Goal: Task Accomplishment & Management: Complete application form

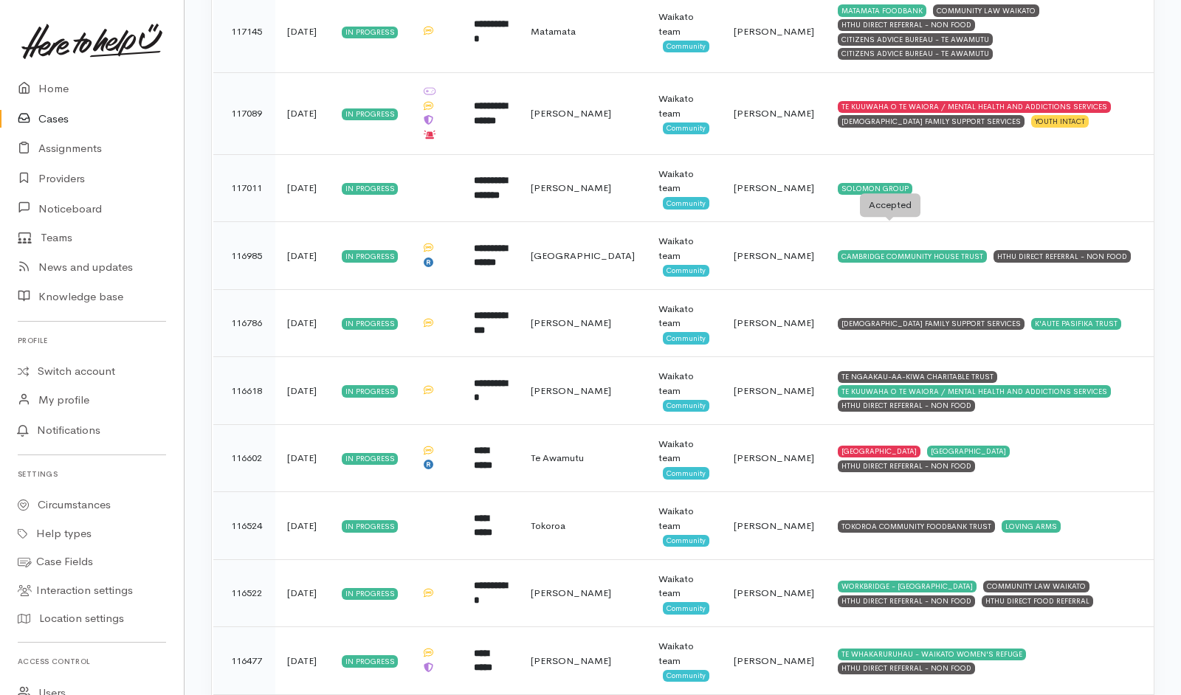
scroll to position [5155, 0]
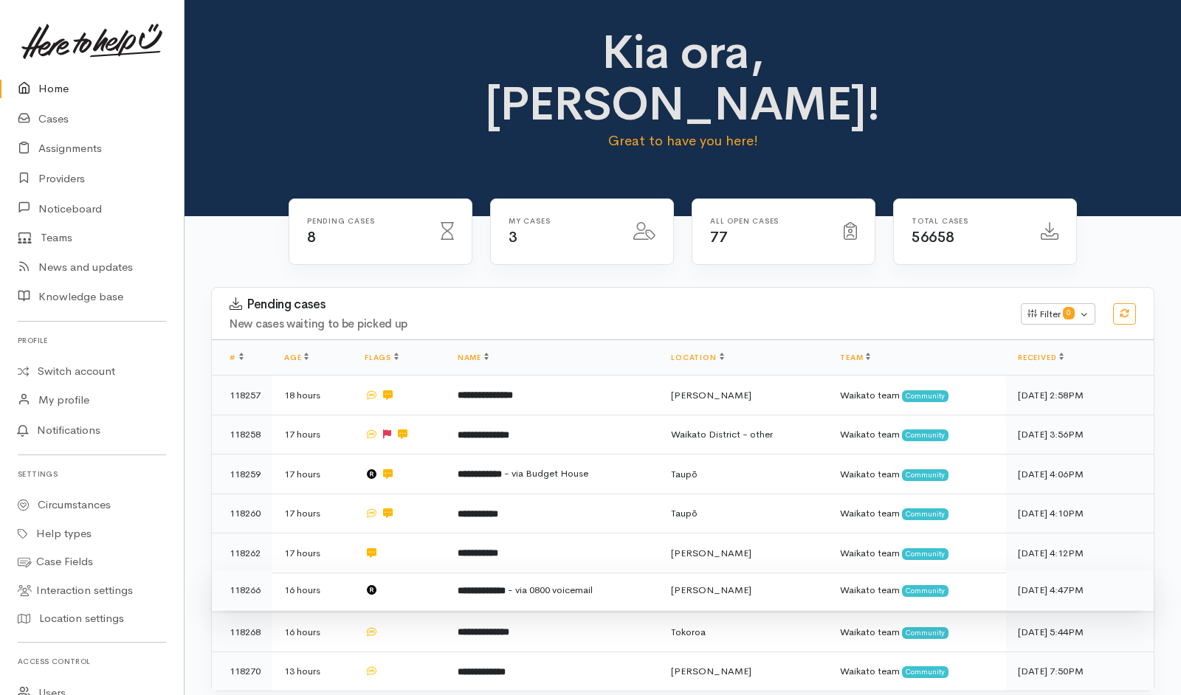
click at [418, 571] on td at bounding box center [399, 591] width 93 height 40
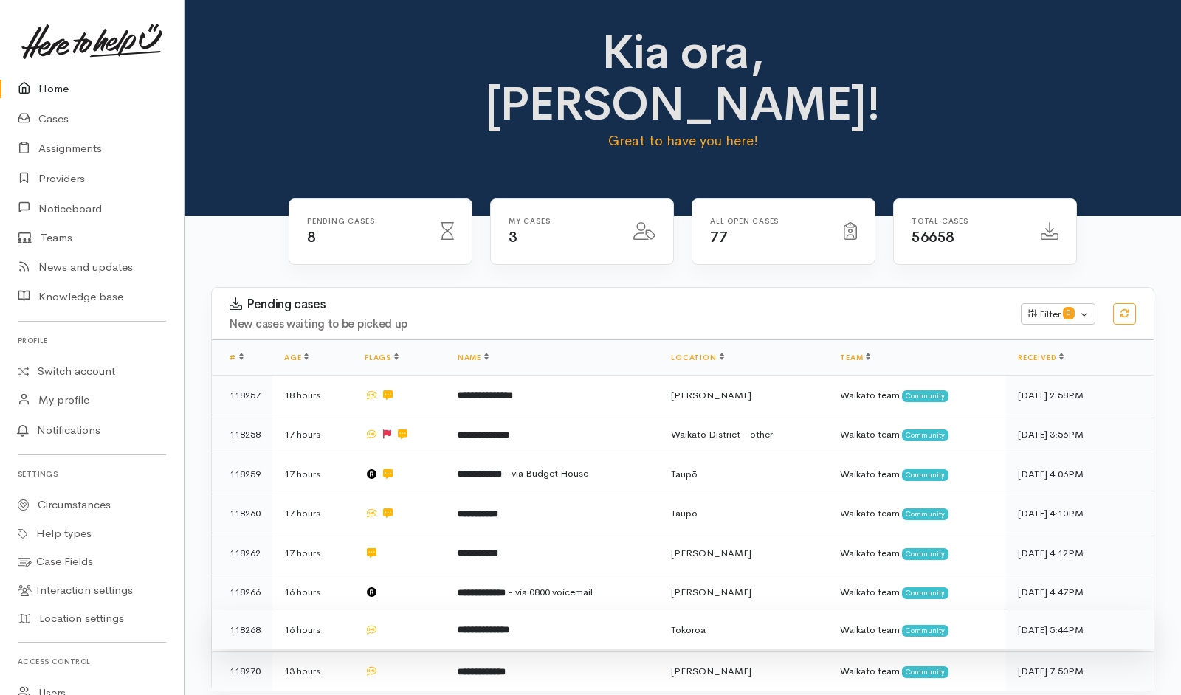
click at [403, 610] on td at bounding box center [399, 630] width 93 height 40
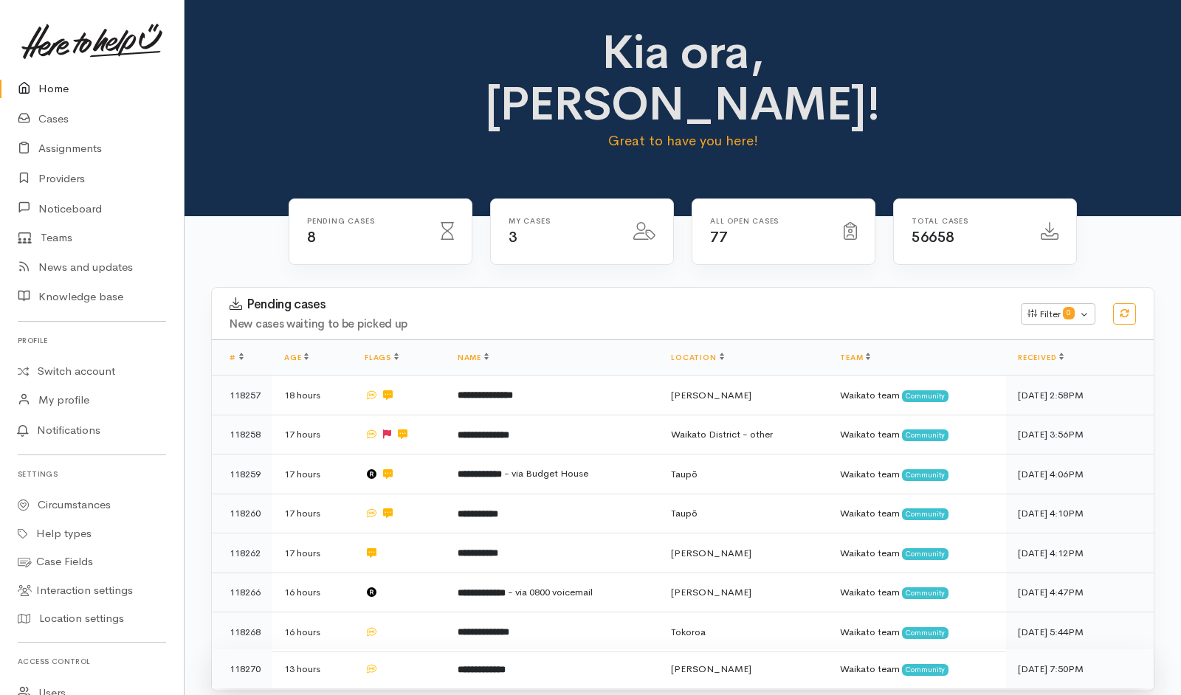
click at [409, 650] on td at bounding box center [399, 669] width 93 height 39
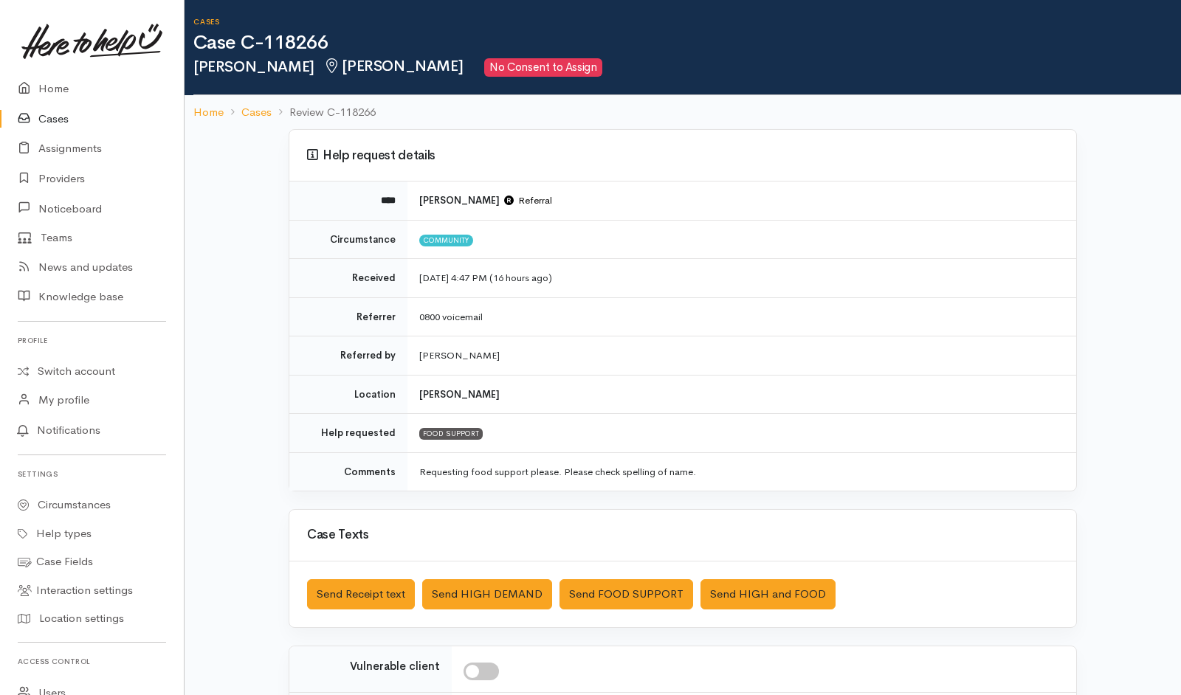
click at [601, 463] on div "Saved The text message has been queued. An error occurred Send Receipt text Sen…" at bounding box center [682, 595] width 787 height 66
click at [602, 463] on button "Send FOOD SUPPORT" at bounding box center [627, 594] width 134 height 30
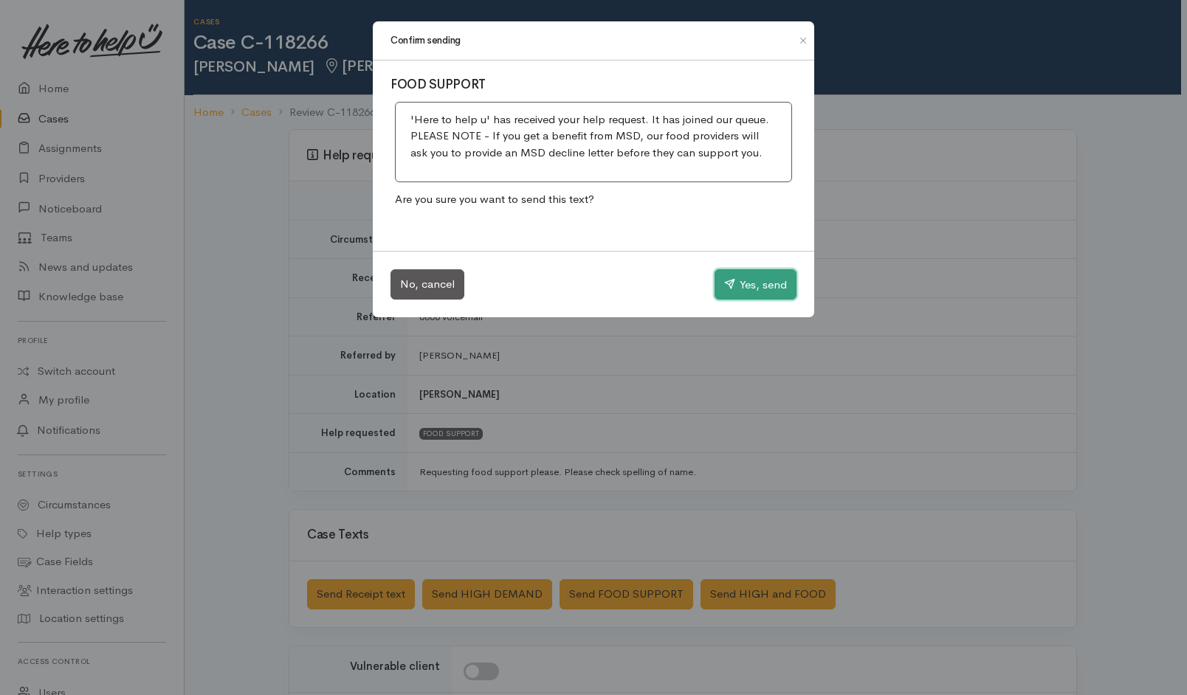
click at [771, 273] on button "Yes, send" at bounding box center [756, 284] width 82 height 31
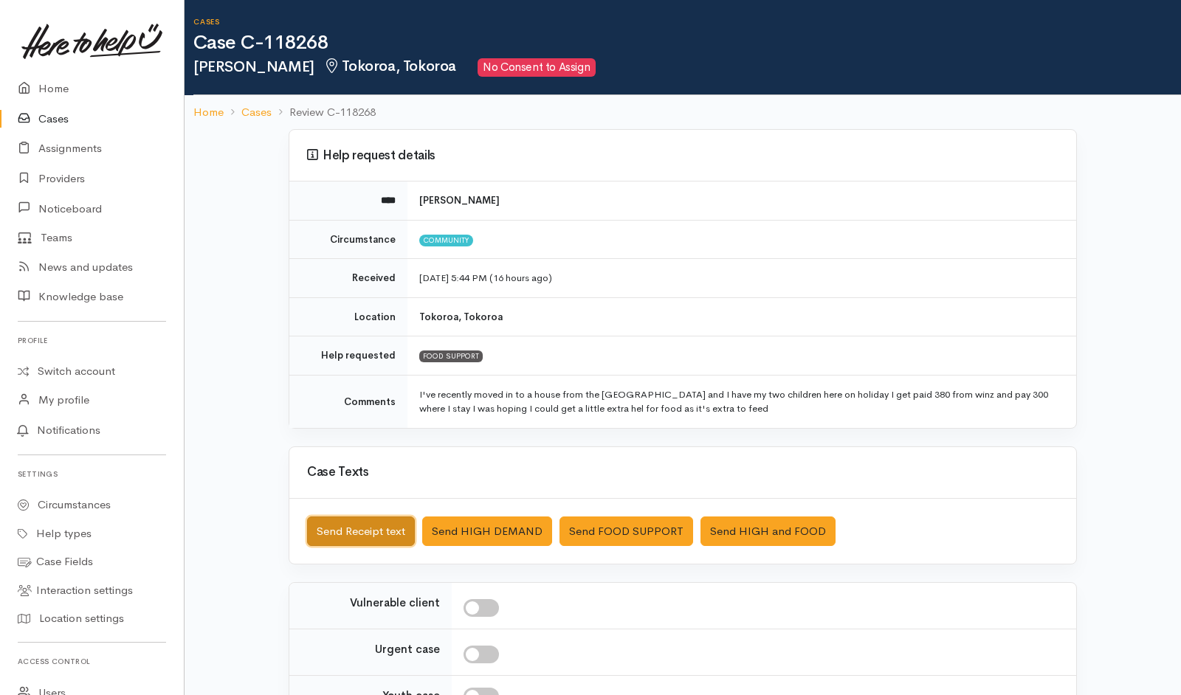
click at [370, 463] on button "Send Receipt text" at bounding box center [361, 532] width 108 height 30
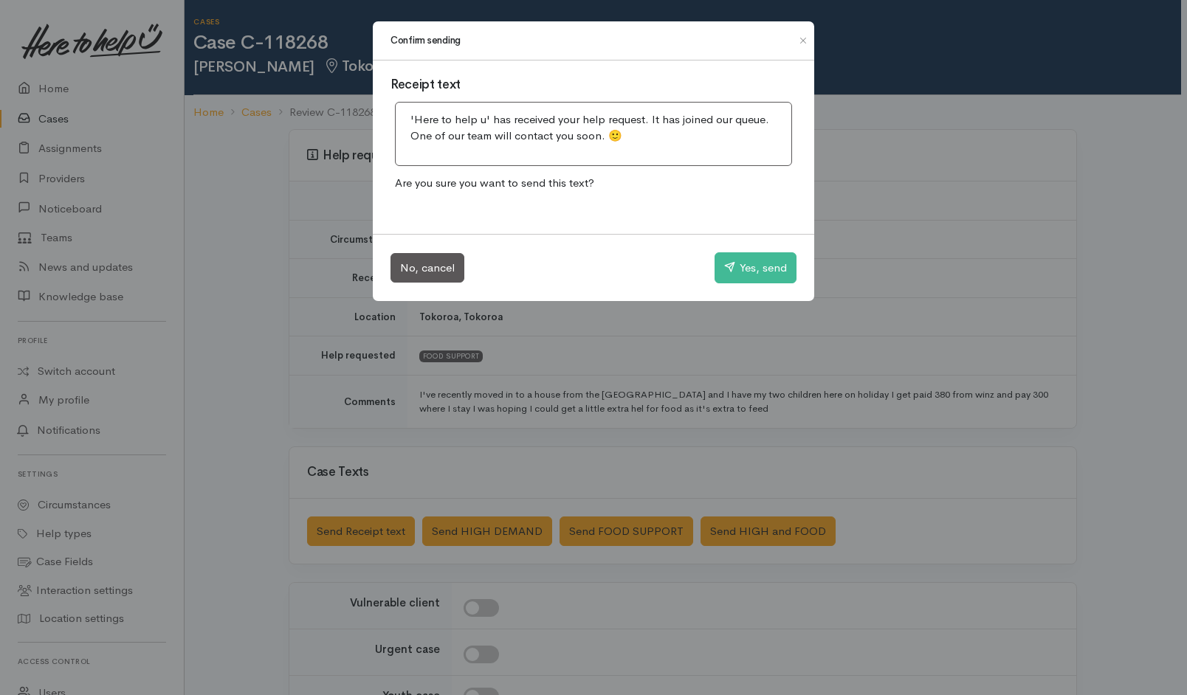
click at [733, 249] on div "No, cancel Yes, send" at bounding box center [593, 267] width 441 height 67
click at [734, 257] on button "Yes, send" at bounding box center [756, 267] width 82 height 31
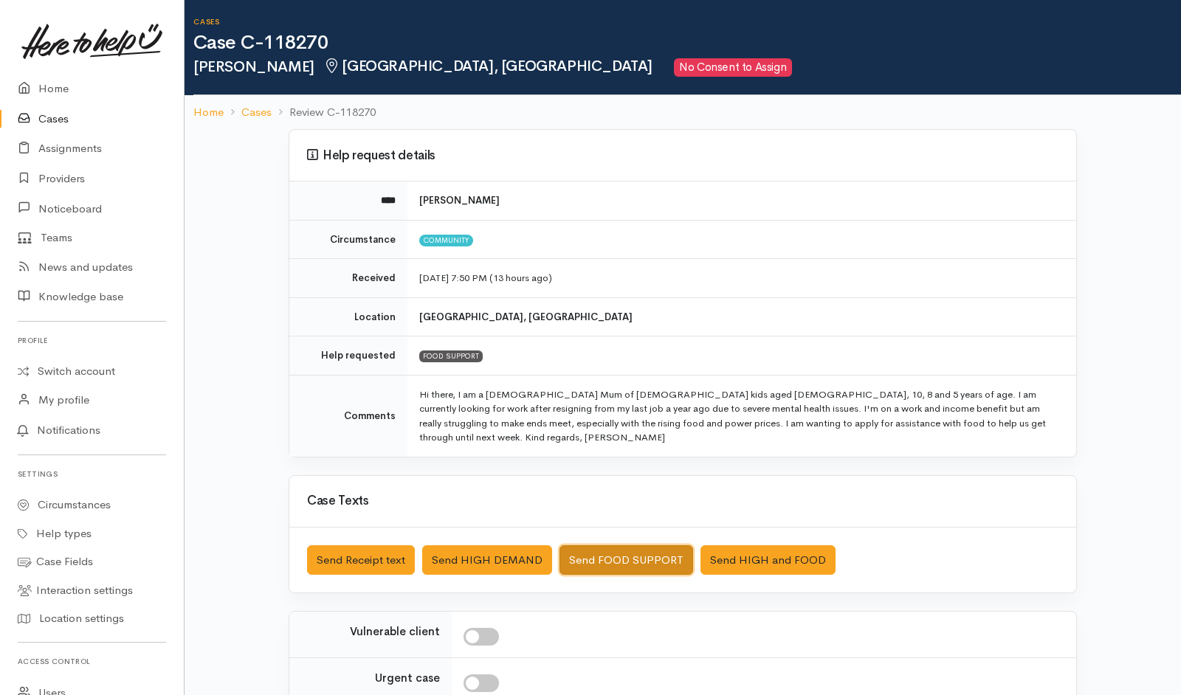
click at [617, 463] on button "Send FOOD SUPPORT" at bounding box center [627, 560] width 134 height 30
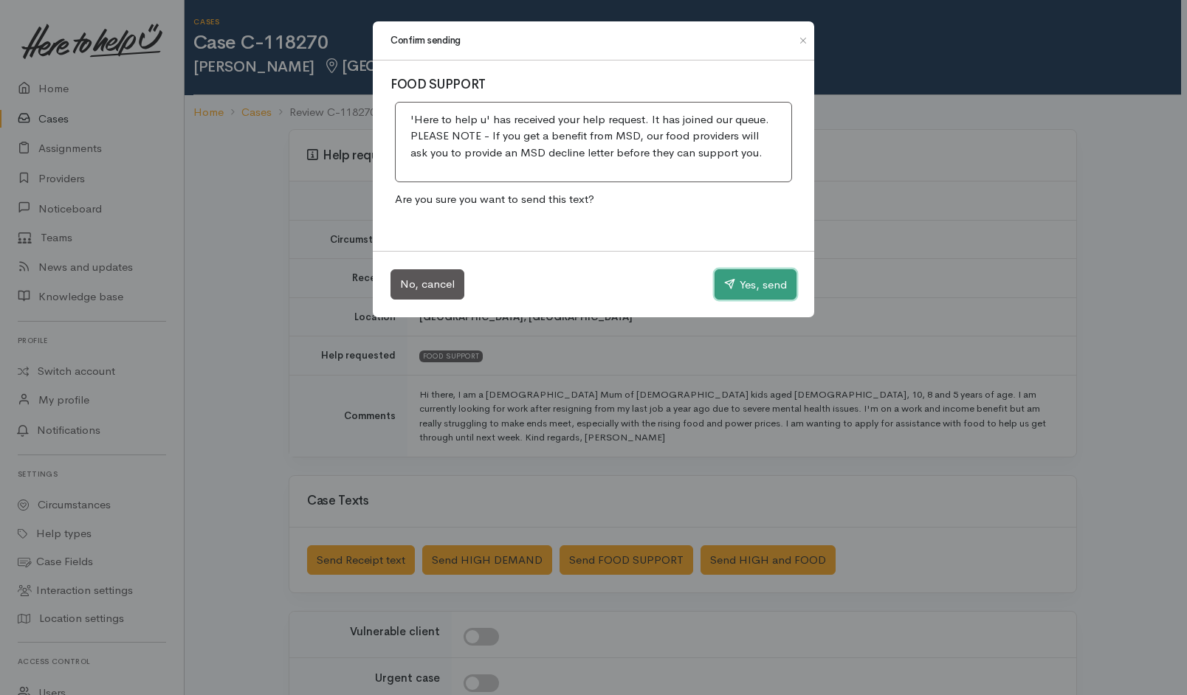
click at [742, 286] on button "Yes, send" at bounding box center [756, 284] width 82 height 31
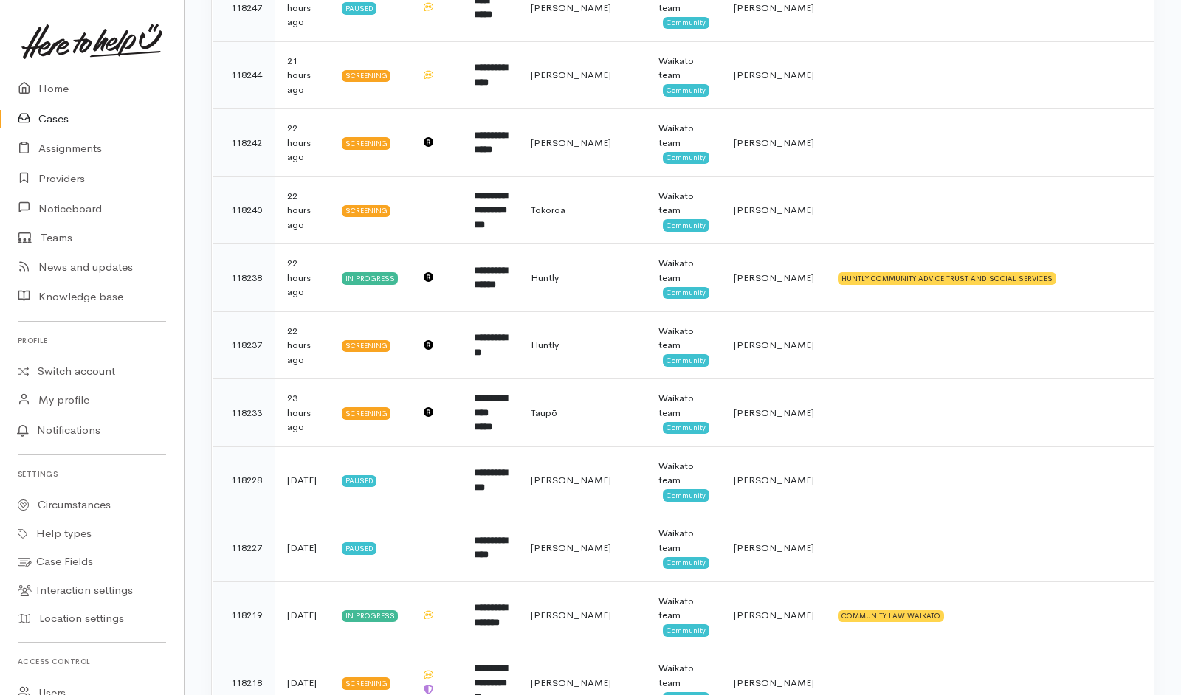
scroll to position [1010, 0]
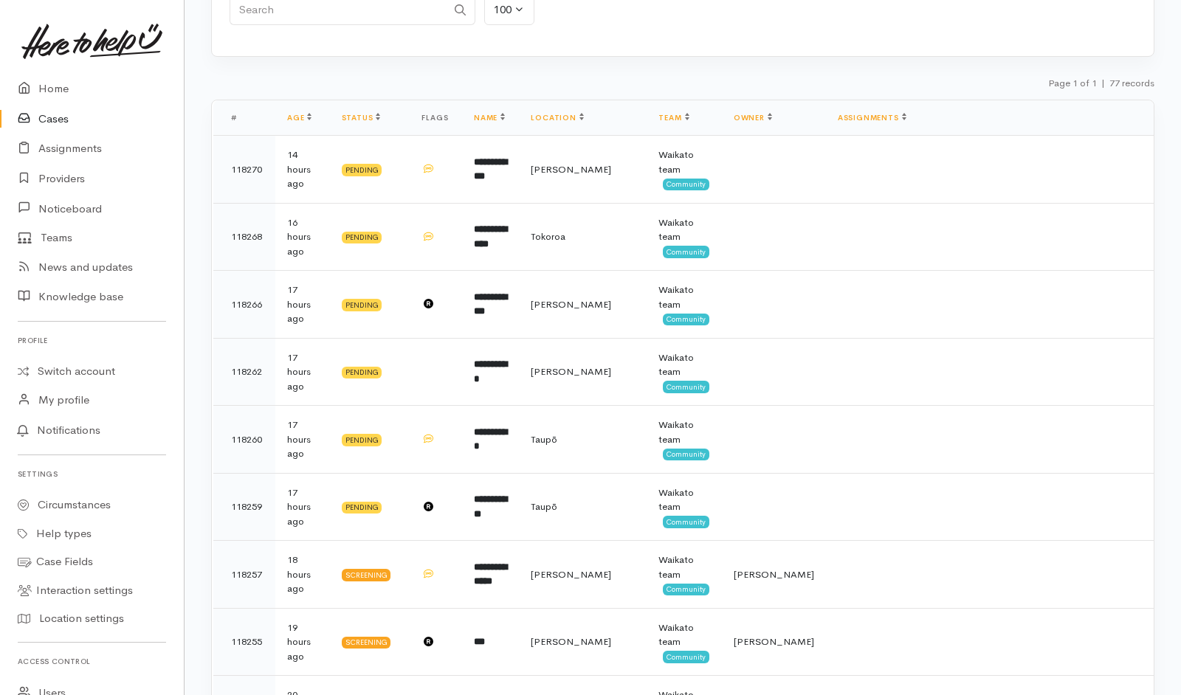
scroll to position [176, 0]
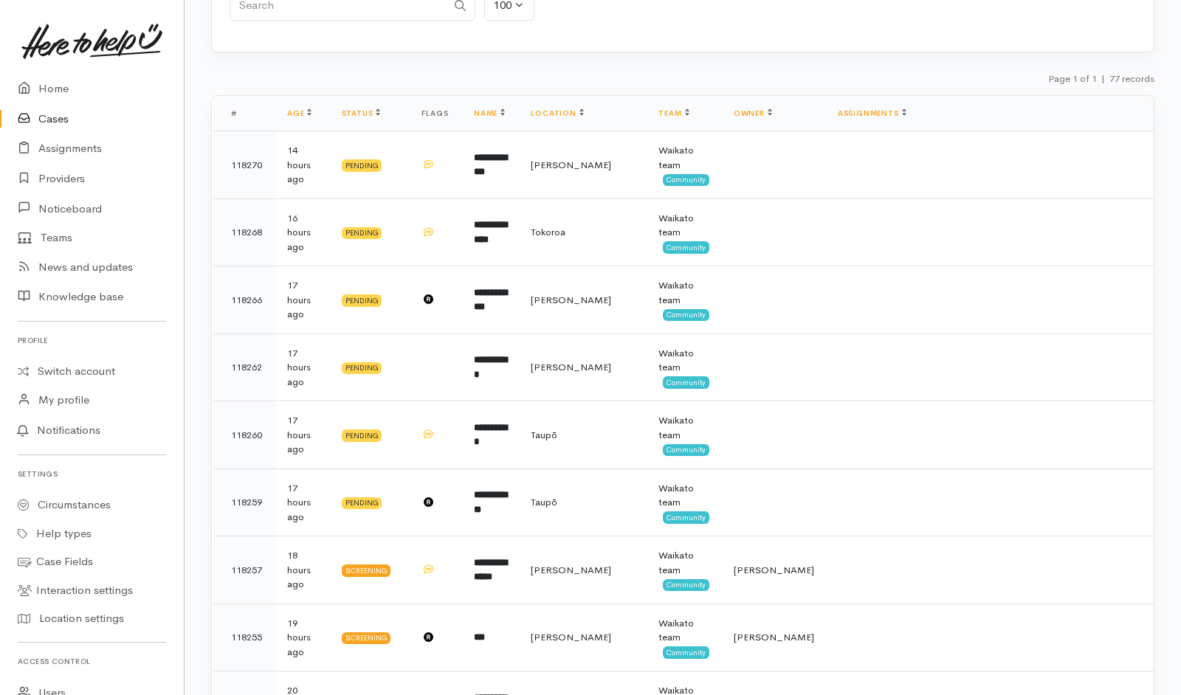
click at [957, 85] on div "Page 1 of 1 | 77 records" at bounding box center [682, 83] width 943 height 26
click at [606, 72] on div "Page 1 of 1 | 77 records" at bounding box center [682, 83] width 943 height 26
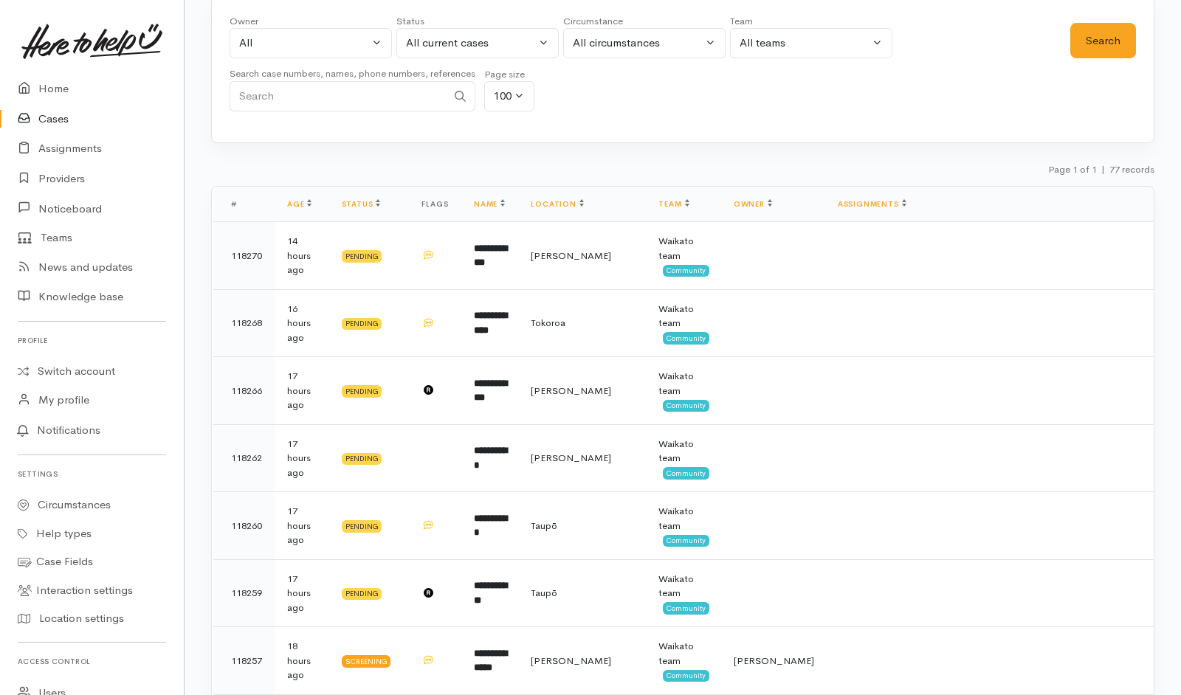
scroll to position [37, 0]
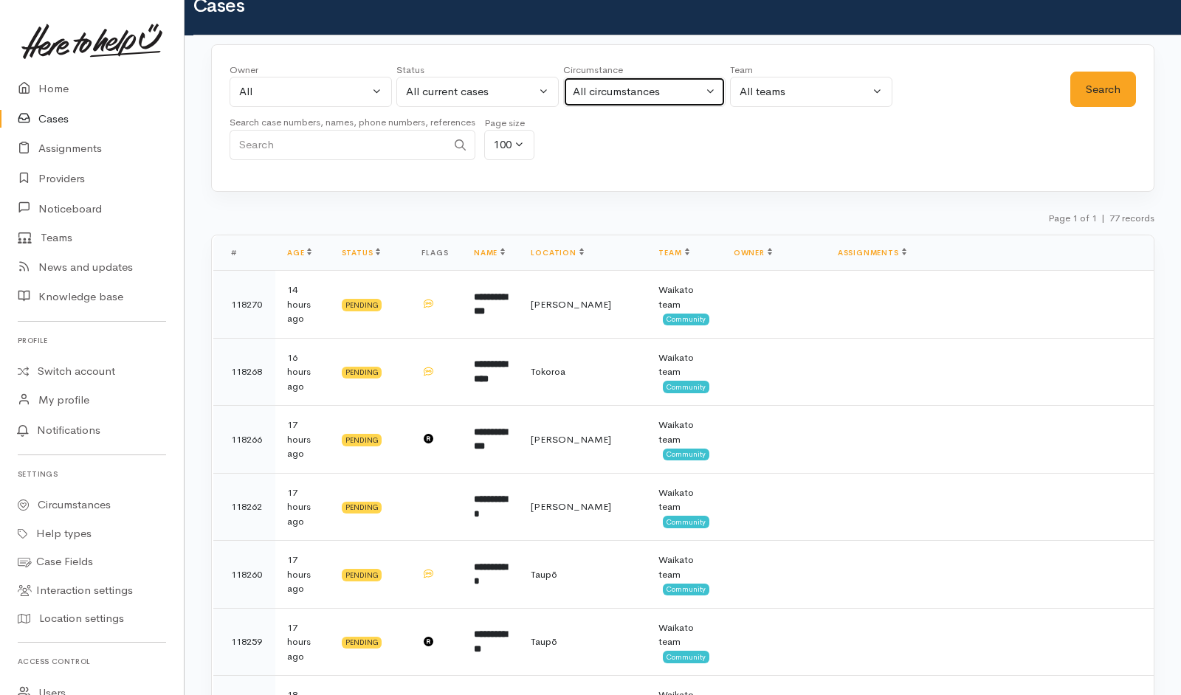
click at [605, 89] on div "All circumstances" at bounding box center [638, 91] width 130 height 17
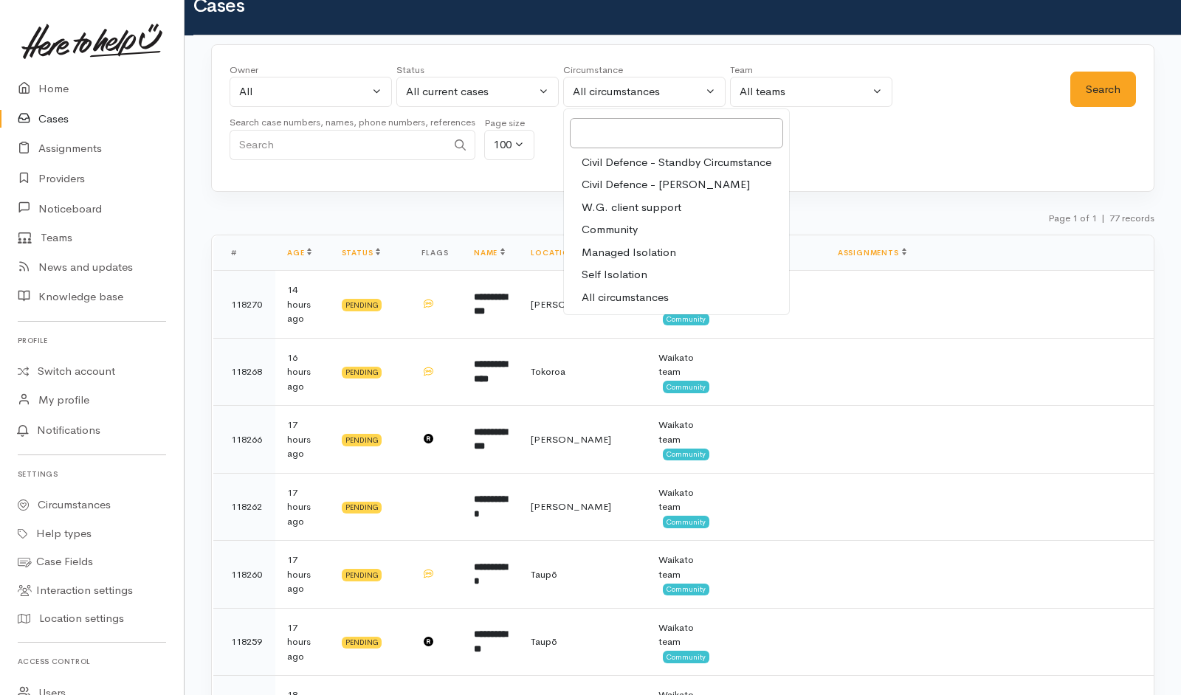
click at [508, 176] on div "Owner All My cases [PERSON_NAME] ('Here to help u') [PERSON_NAME] ('Here to hel…" at bounding box center [682, 118] width 943 height 148
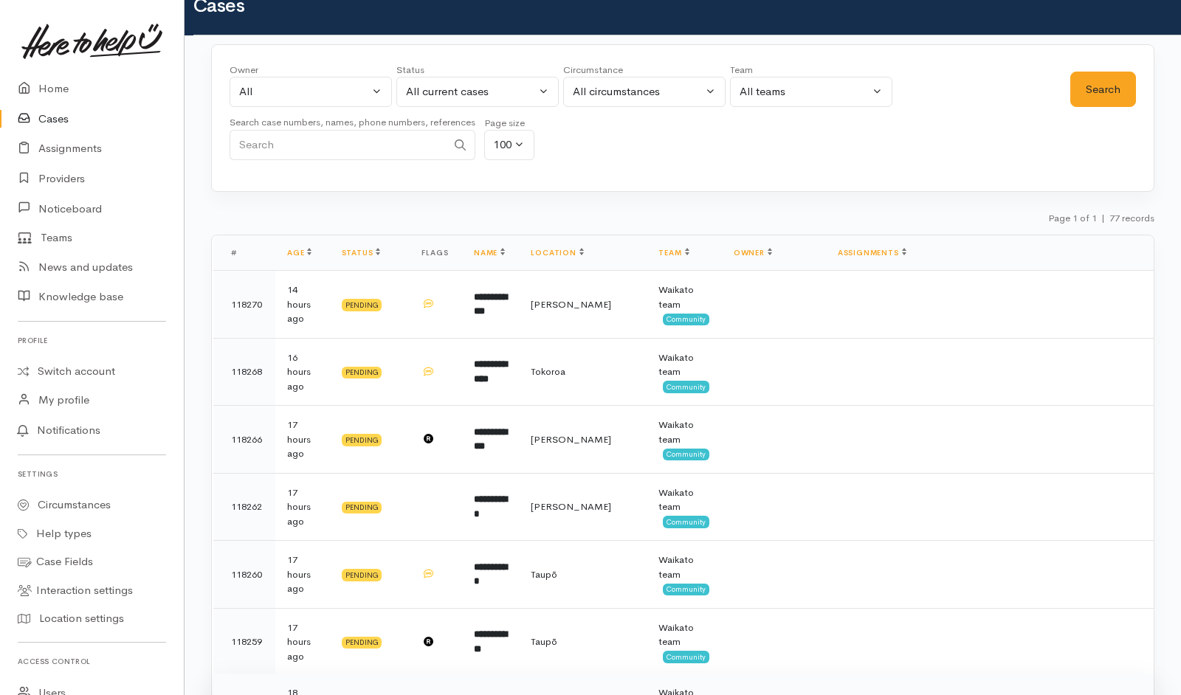
click at [737, 691] on td "[PERSON_NAME]" at bounding box center [774, 708] width 104 height 68
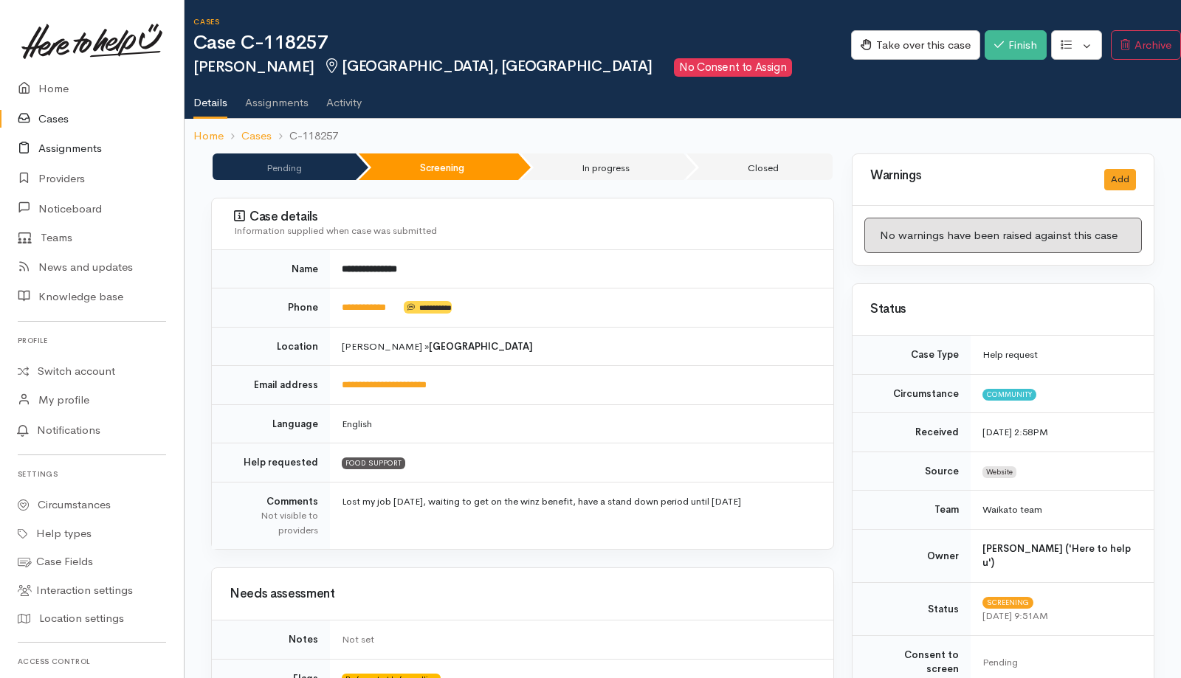
click at [67, 143] on link "Assignments" at bounding box center [92, 149] width 184 height 30
click at [58, 121] on link "Cases" at bounding box center [92, 119] width 184 height 30
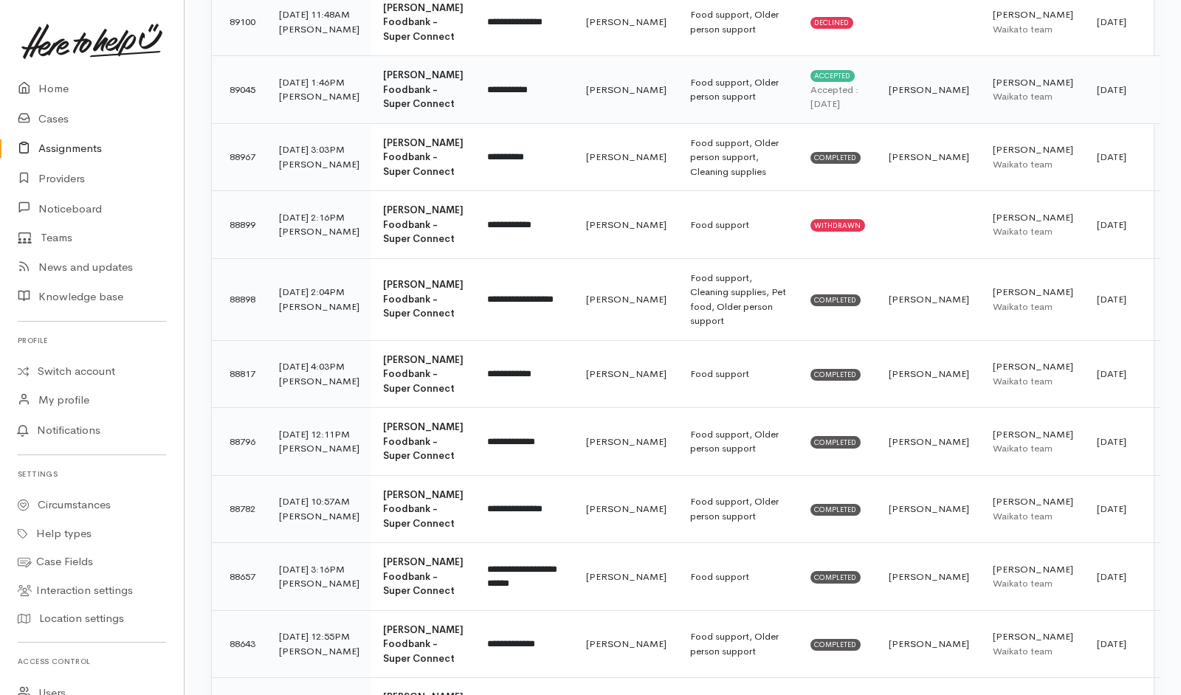
scroll to position [343, 0]
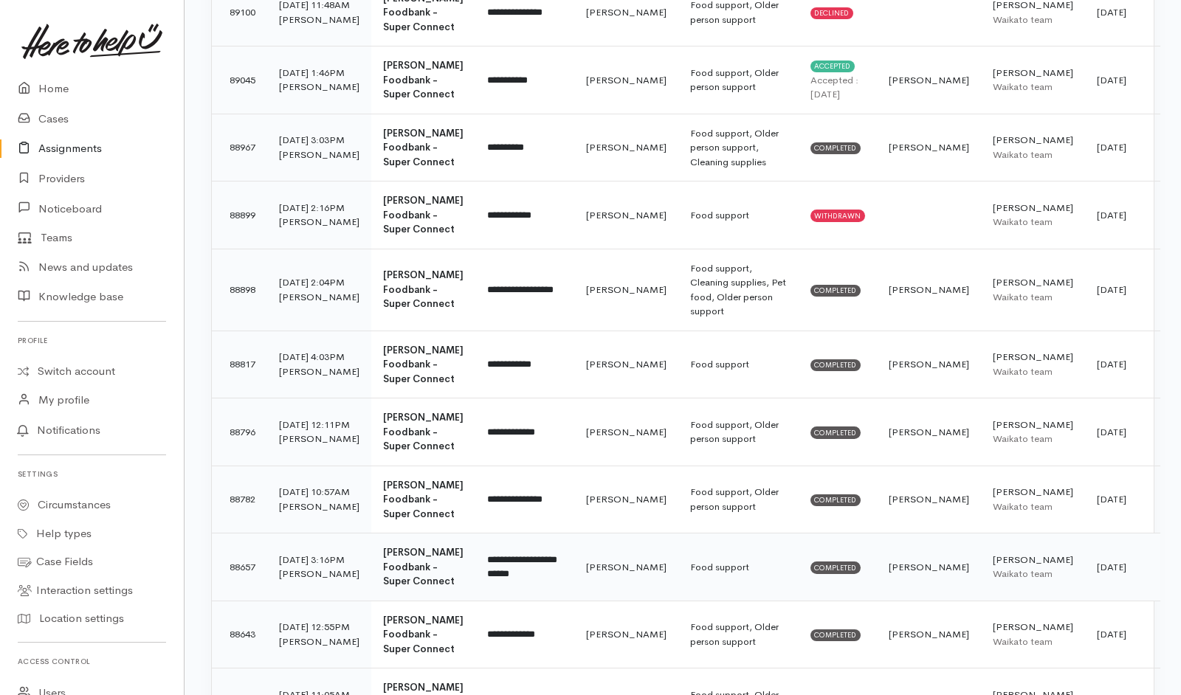
click at [561, 554] on td "**********" at bounding box center [524, 568] width 99 height 68
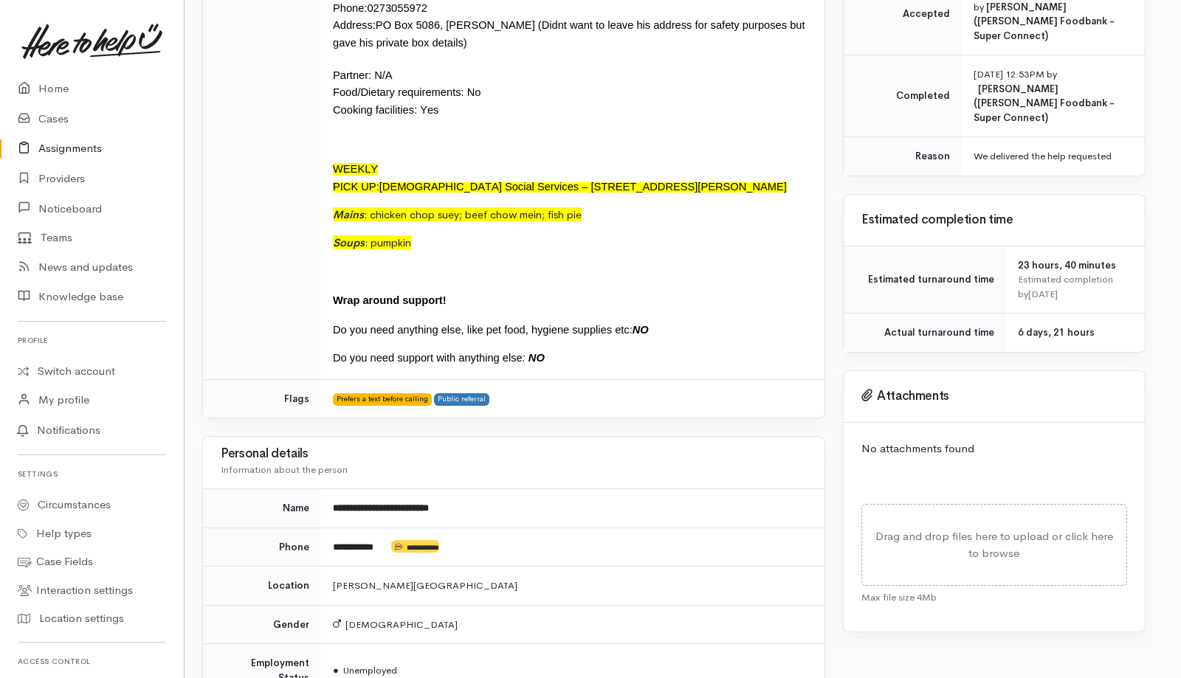
scroll to position [0, 9]
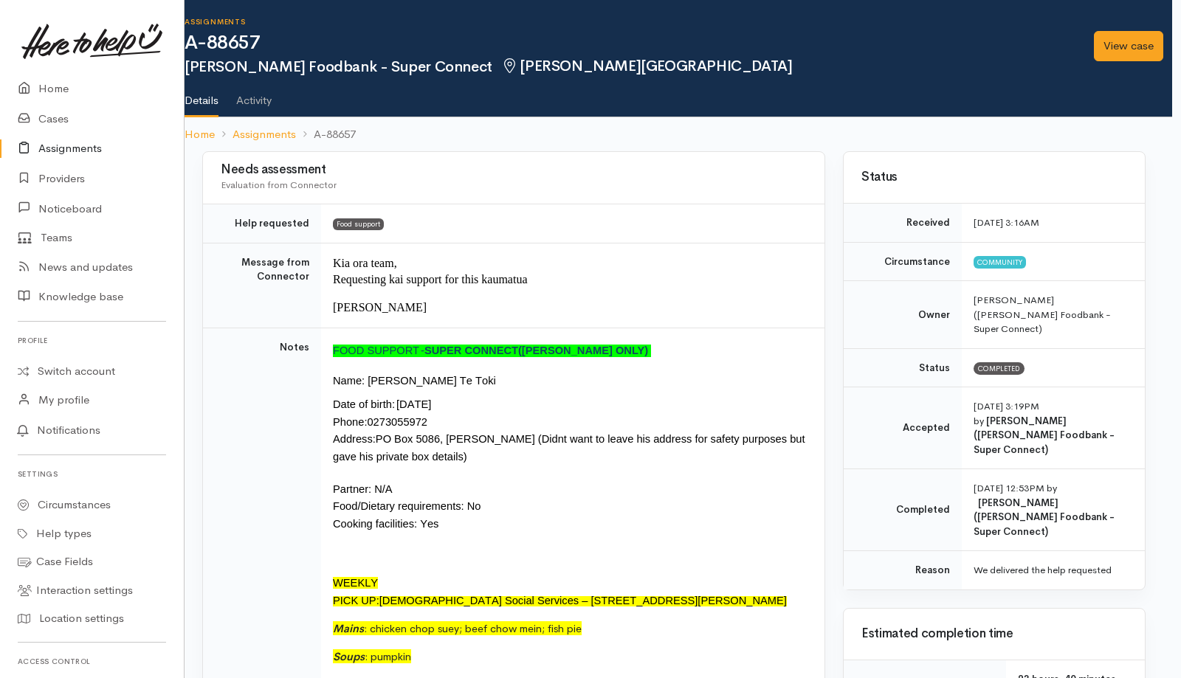
drag, startPoint x: 368, startPoint y: 380, endPoint x: 503, endPoint y: 377, distance: 135.1
click at [503, 377] on p "Name : [PERSON_NAME] Te Toki" at bounding box center [570, 381] width 474 height 16
copy span "Maatai Ariki Kauae Te Toki"
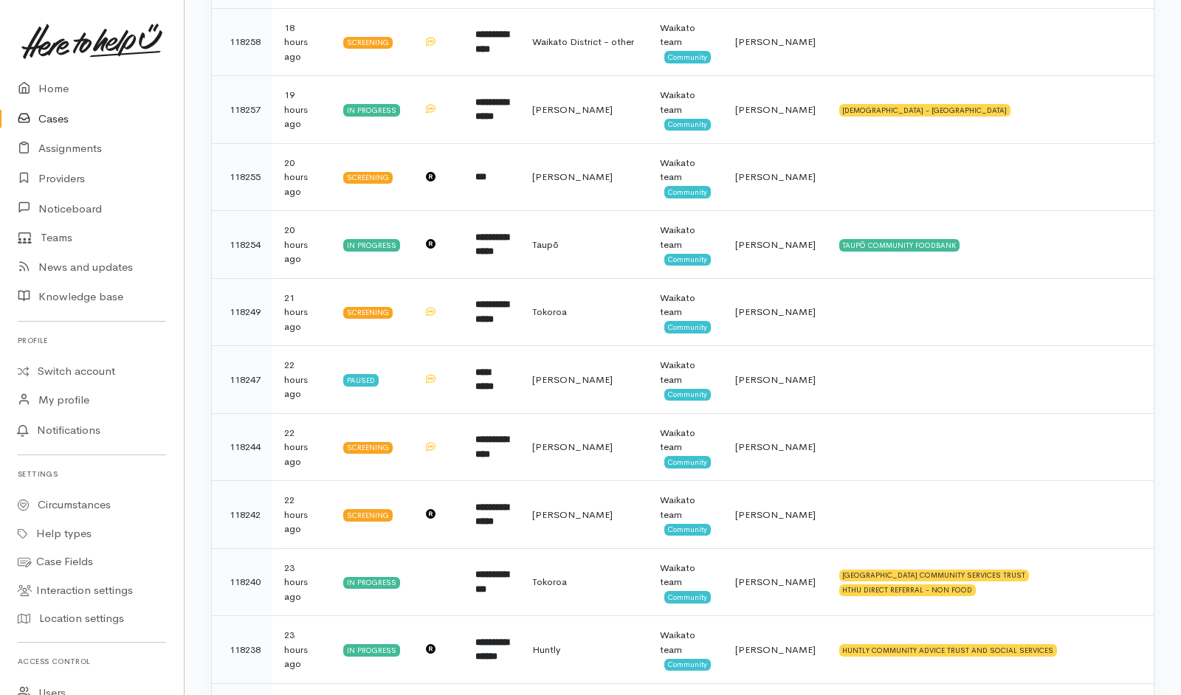
scroll to position [773, 0]
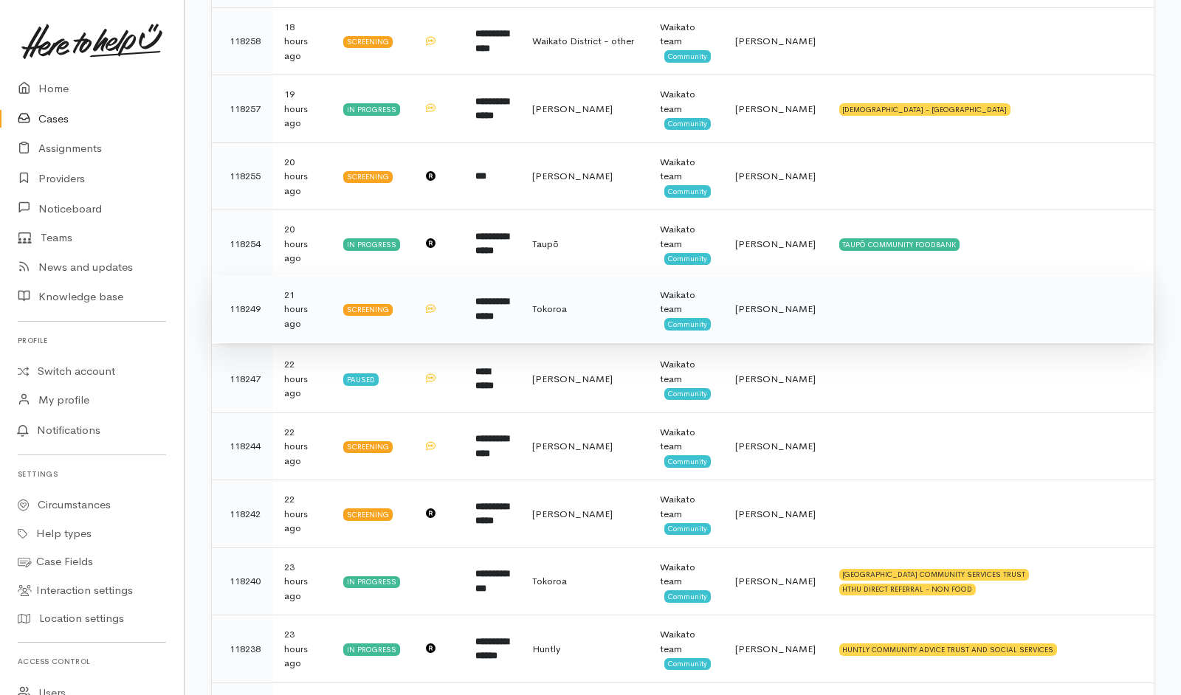
click at [884, 328] on td at bounding box center [990, 309] width 326 height 68
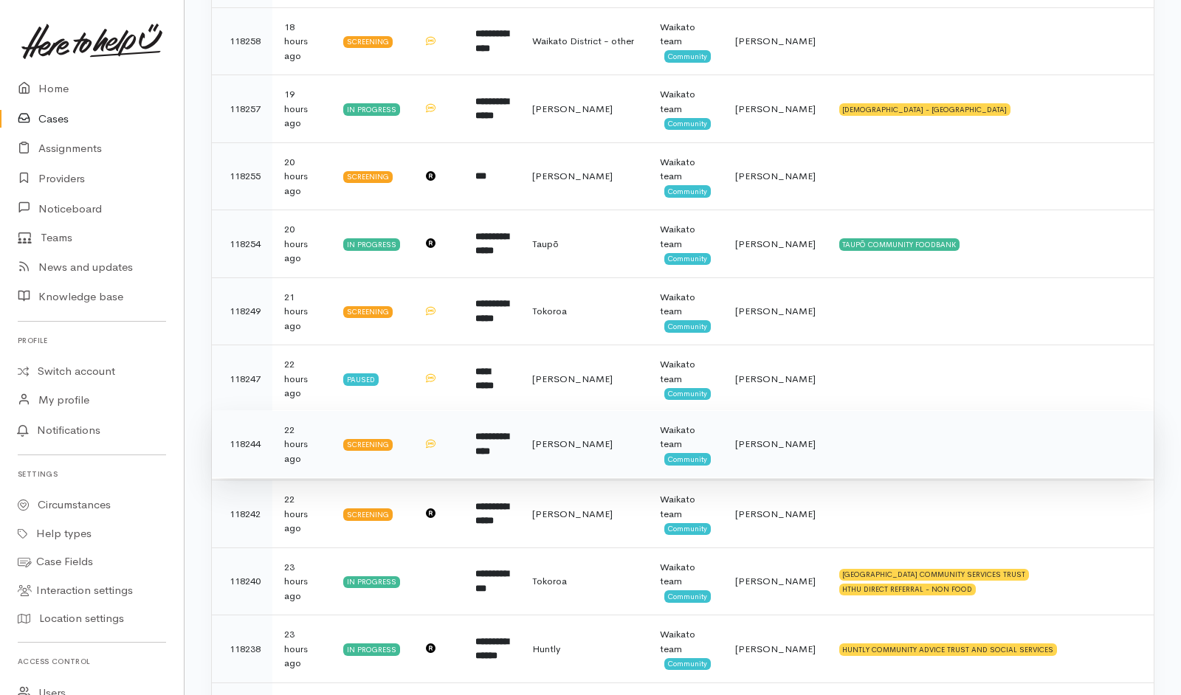
click at [915, 455] on td at bounding box center [990, 444] width 326 height 68
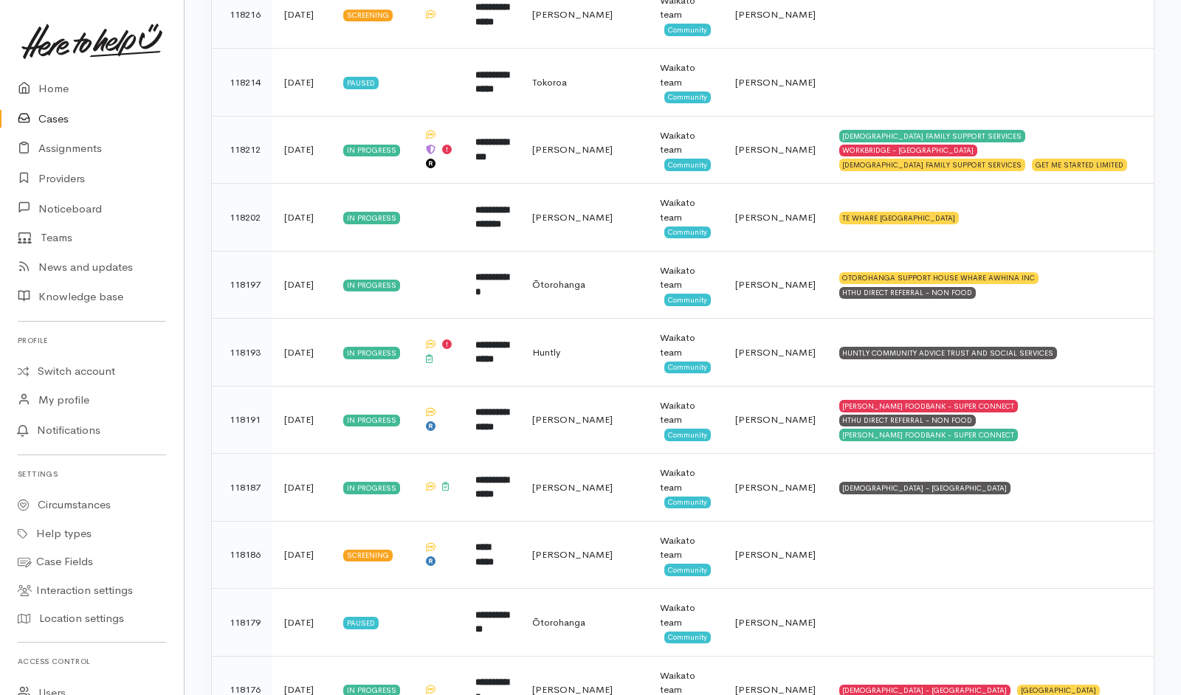
scroll to position [1921, 0]
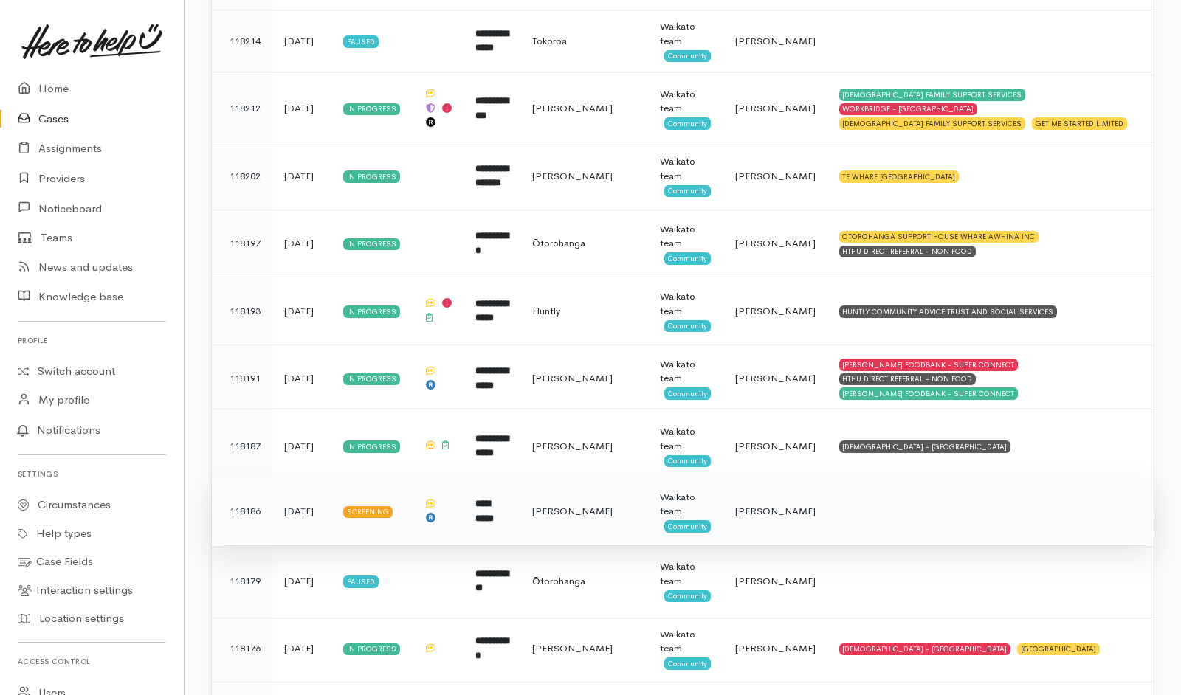
click at [885, 531] on td at bounding box center [990, 512] width 326 height 68
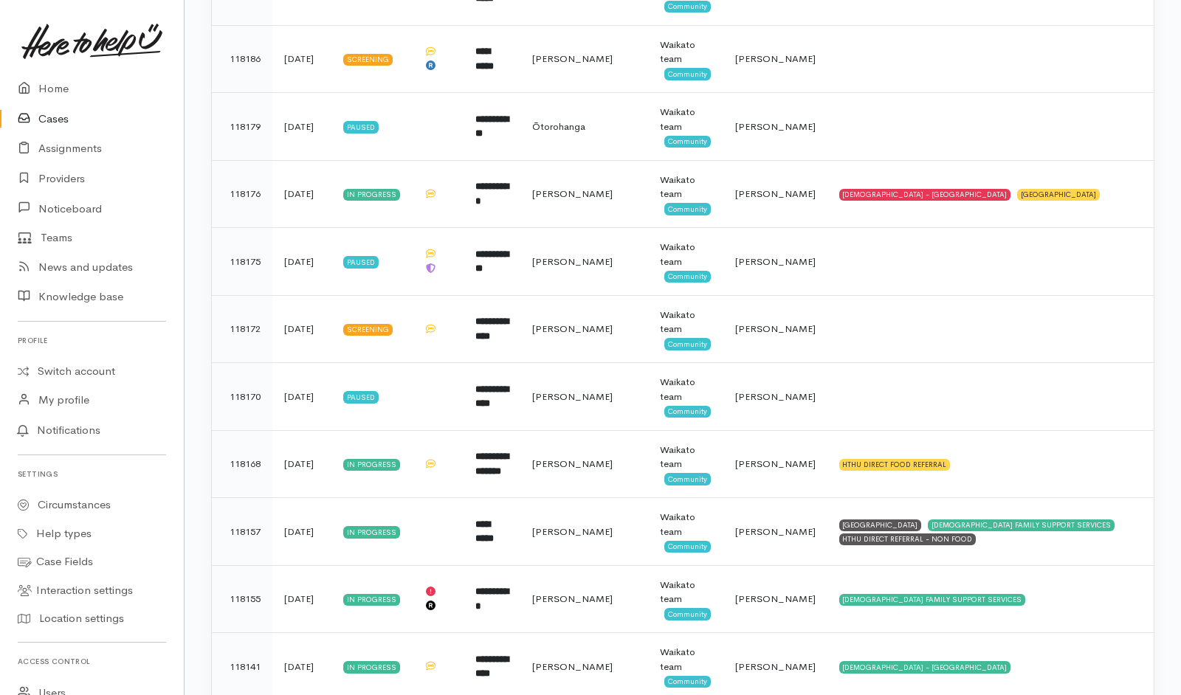
scroll to position [2378, 0]
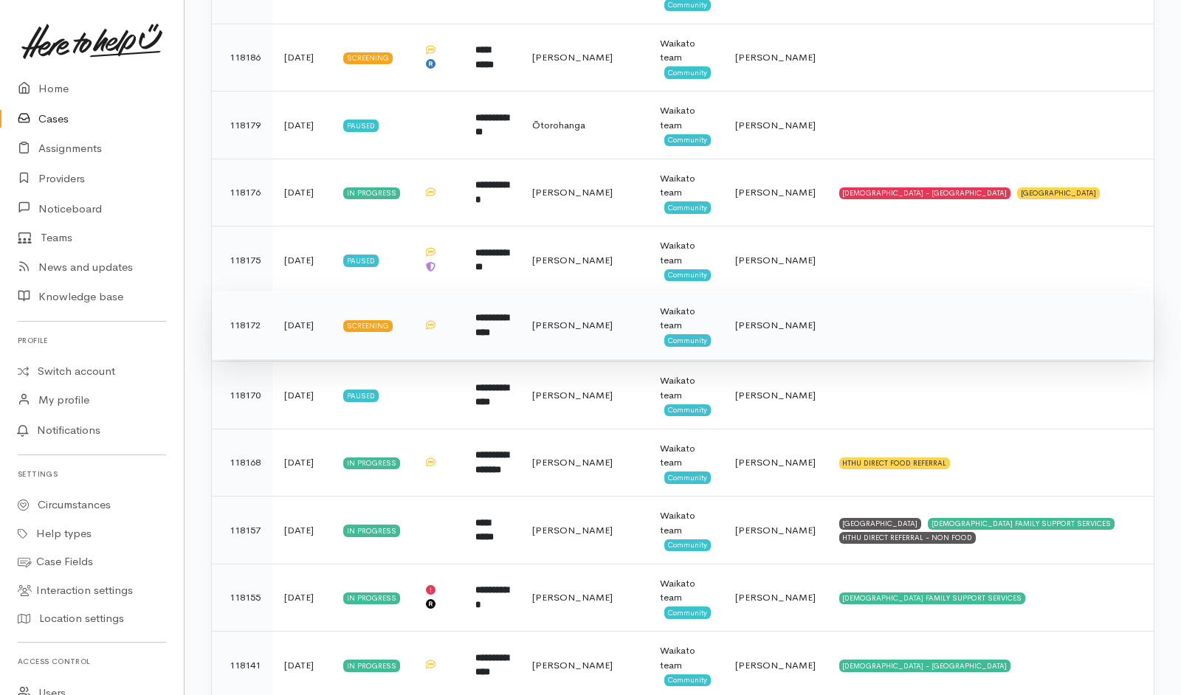
click at [872, 326] on td at bounding box center [990, 326] width 326 height 68
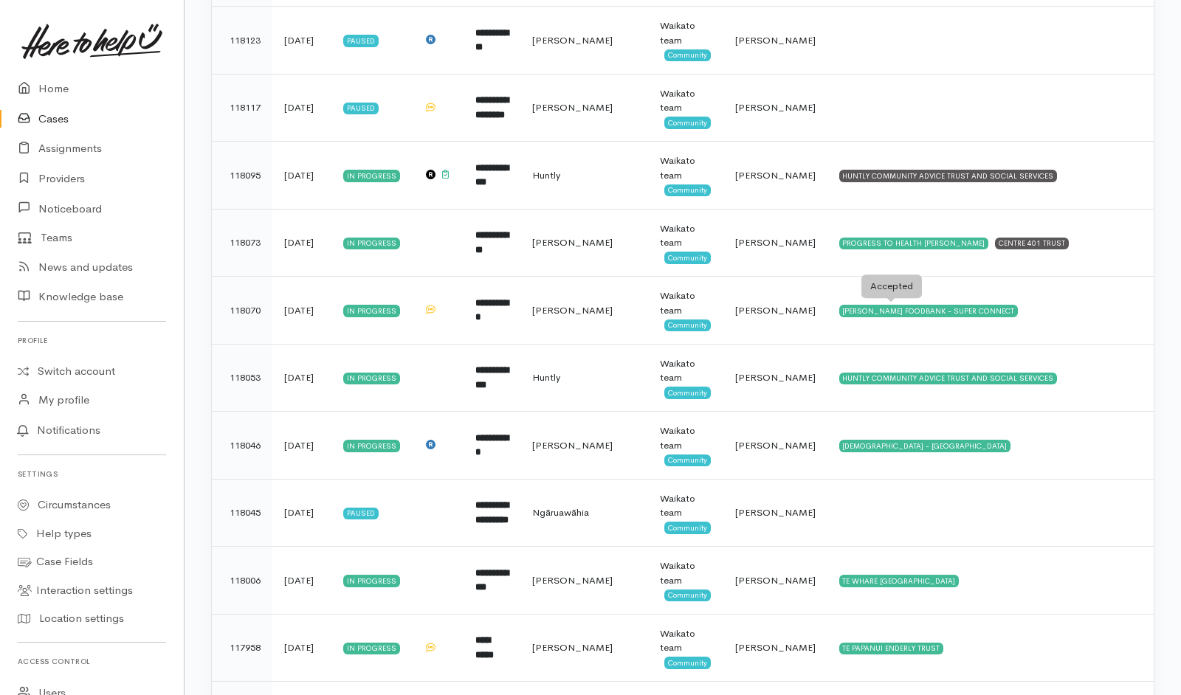
scroll to position [3161, 0]
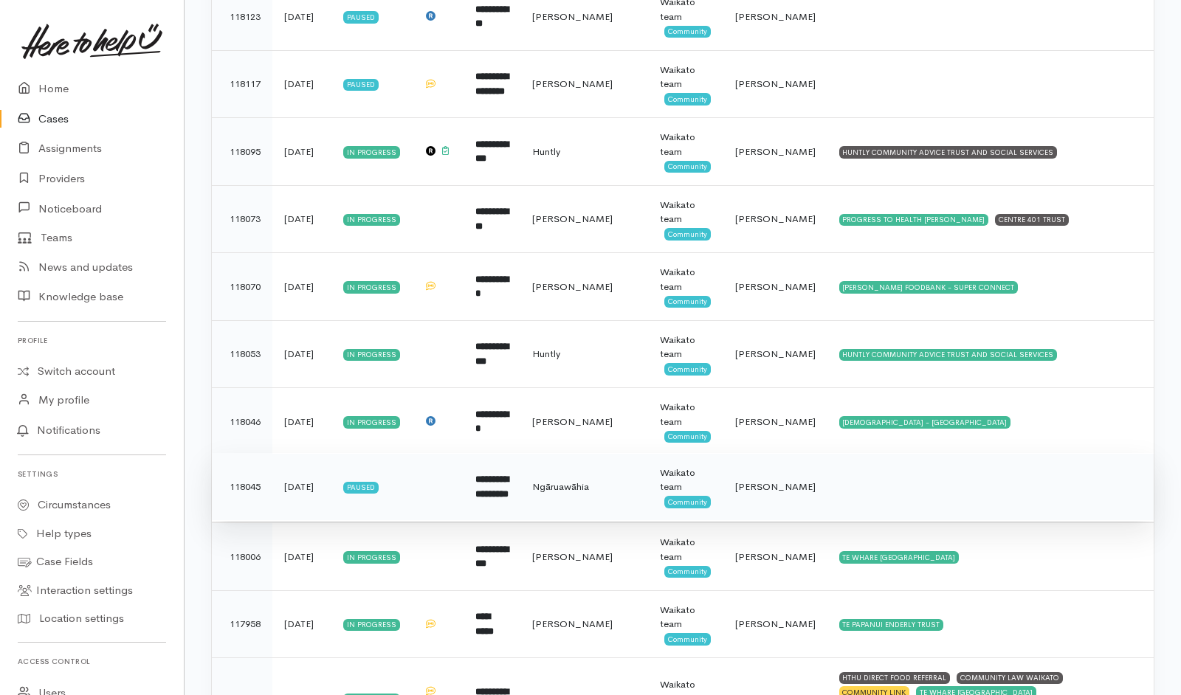
click at [874, 490] on td at bounding box center [990, 487] width 326 height 68
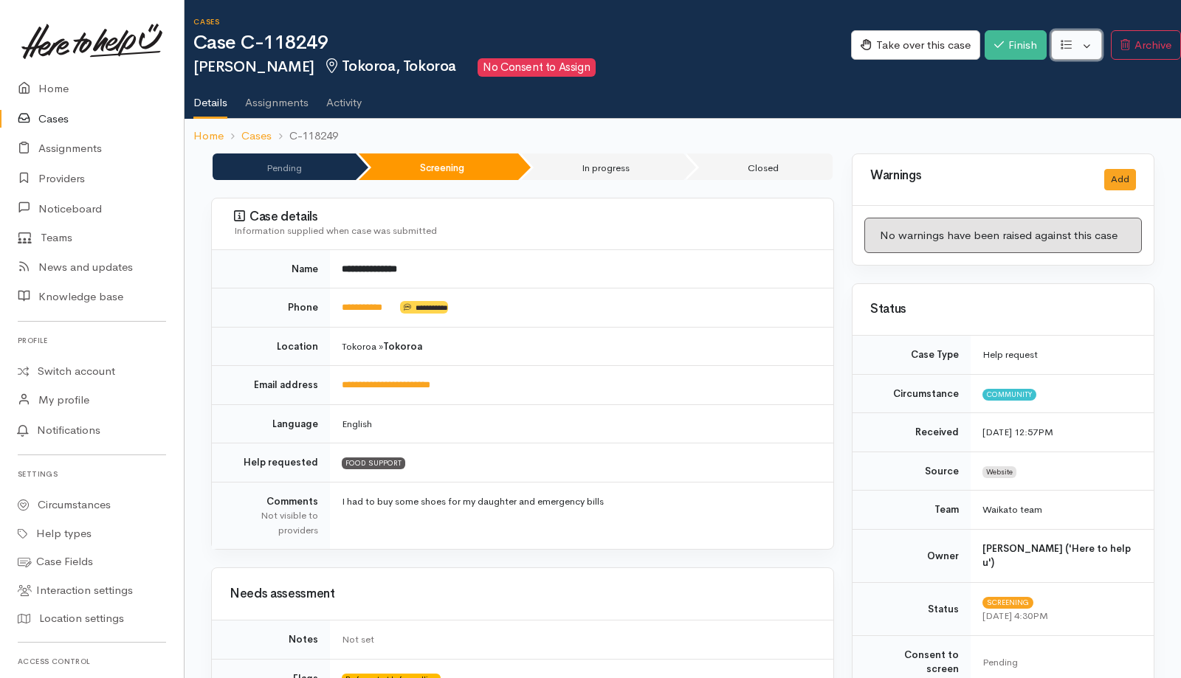
click at [785, 38] on button "button" at bounding box center [1076, 45] width 51 height 30
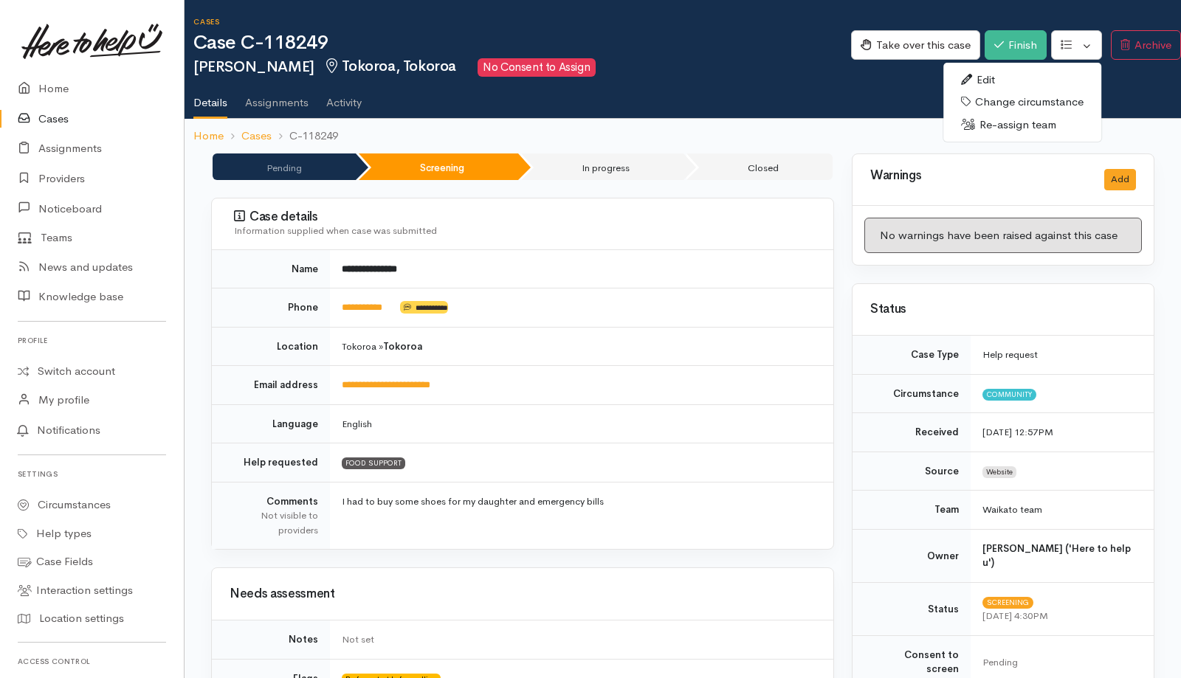
click at [785, 134] on link "Re-assign team" at bounding box center [1022, 125] width 158 height 23
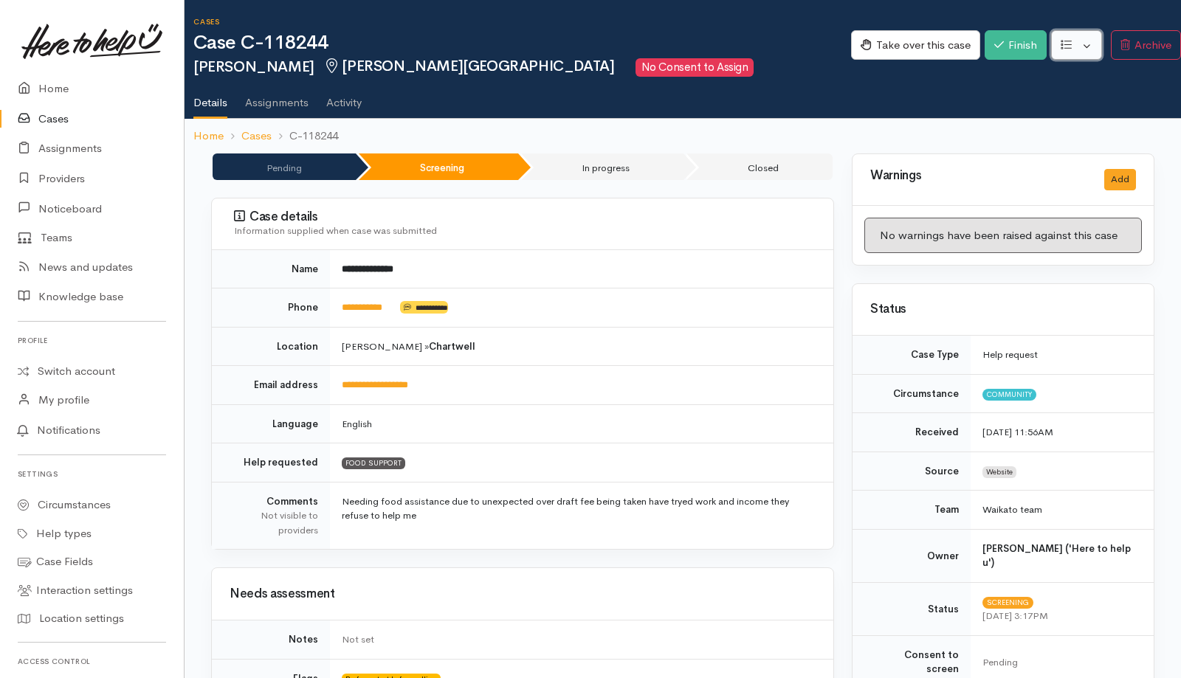
click at [785, 42] on button "button" at bounding box center [1076, 45] width 51 height 30
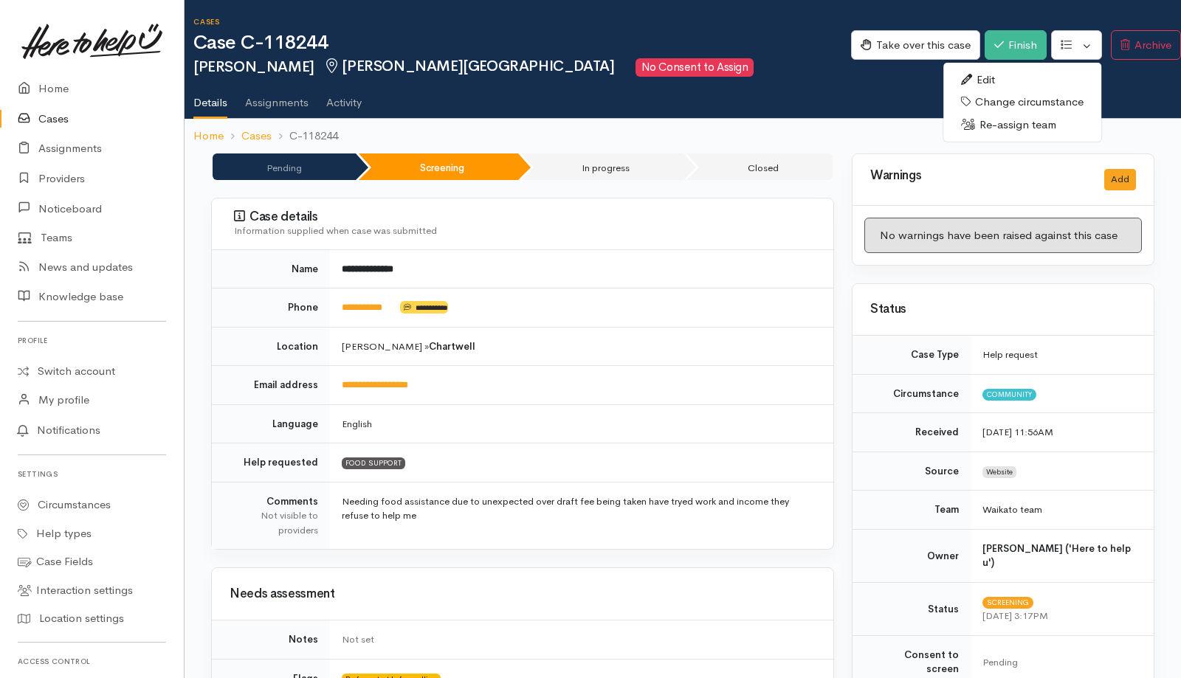
click at [785, 123] on link "Re-assign team" at bounding box center [1022, 125] width 158 height 23
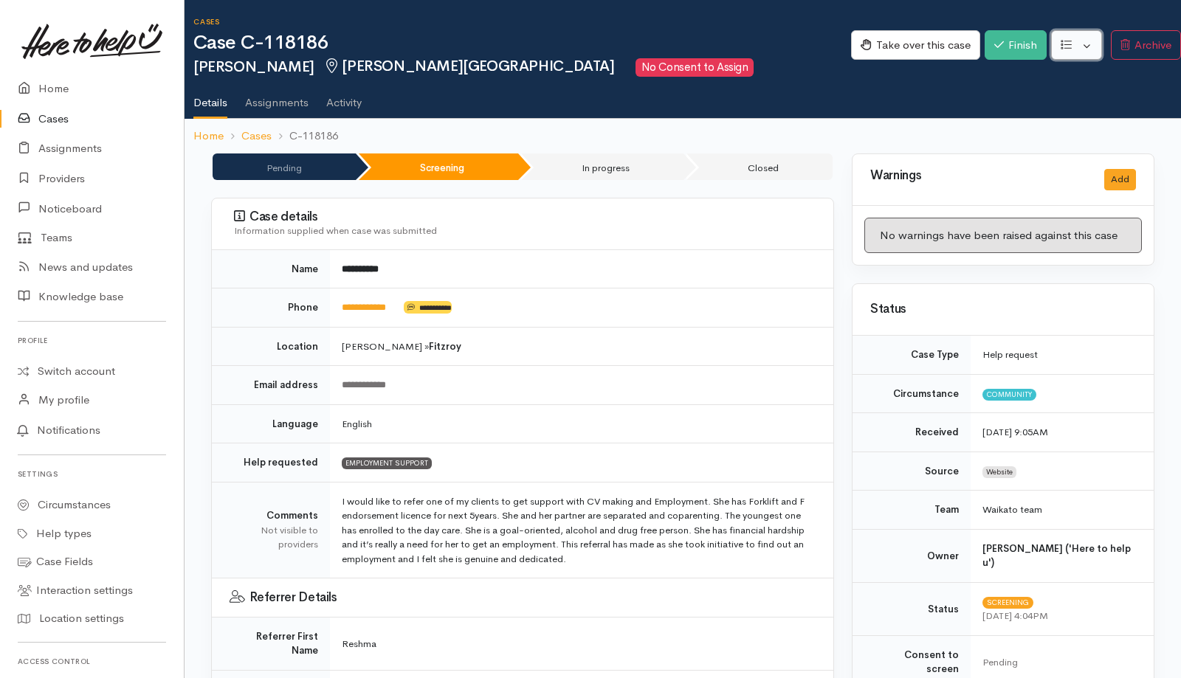
click at [785, 45] on button "button" at bounding box center [1076, 45] width 51 height 30
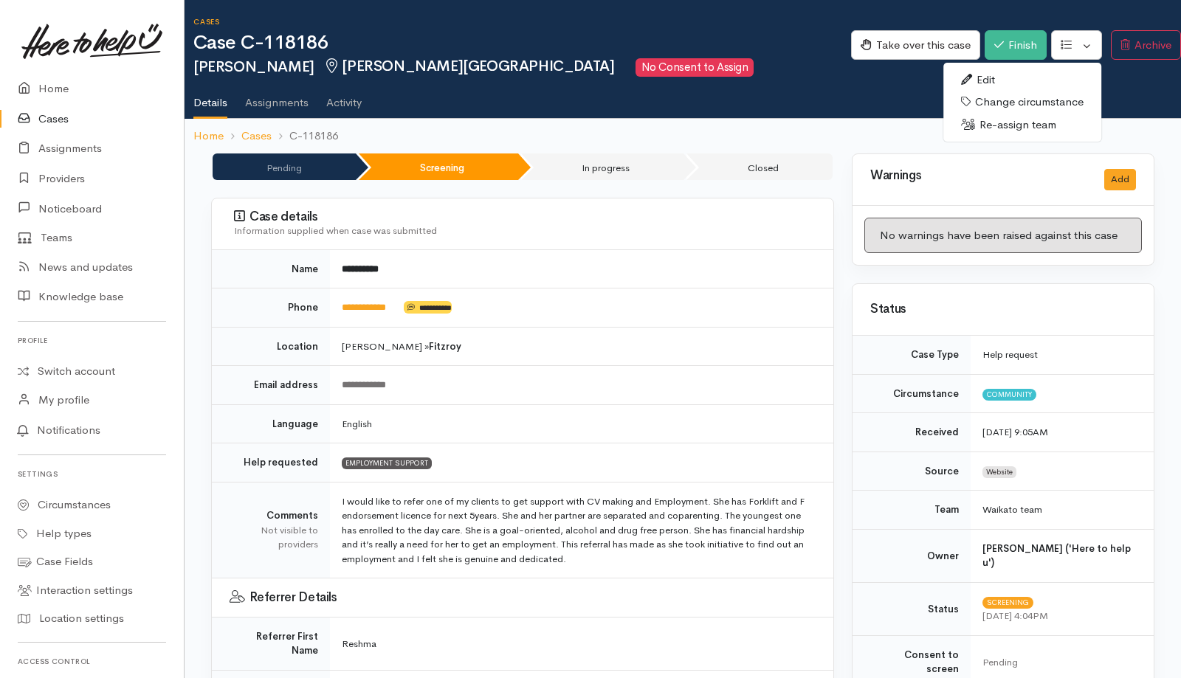
click at [785, 127] on link "Re-assign team" at bounding box center [1022, 125] width 158 height 23
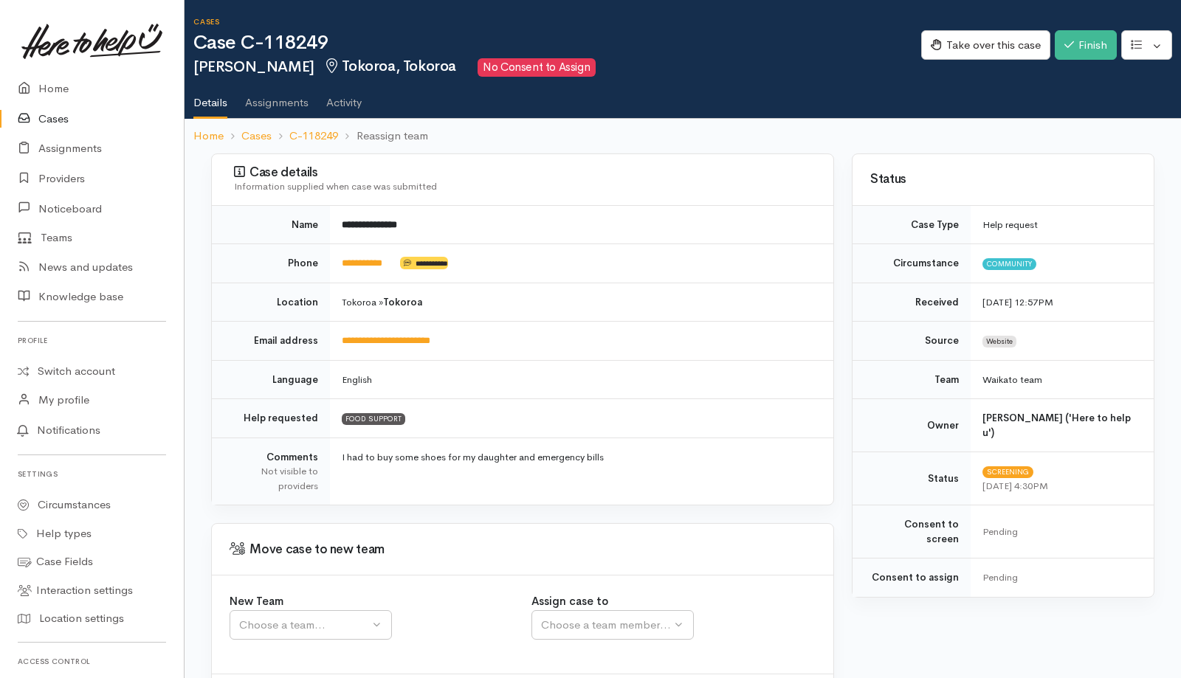
scroll to position [75, 0]
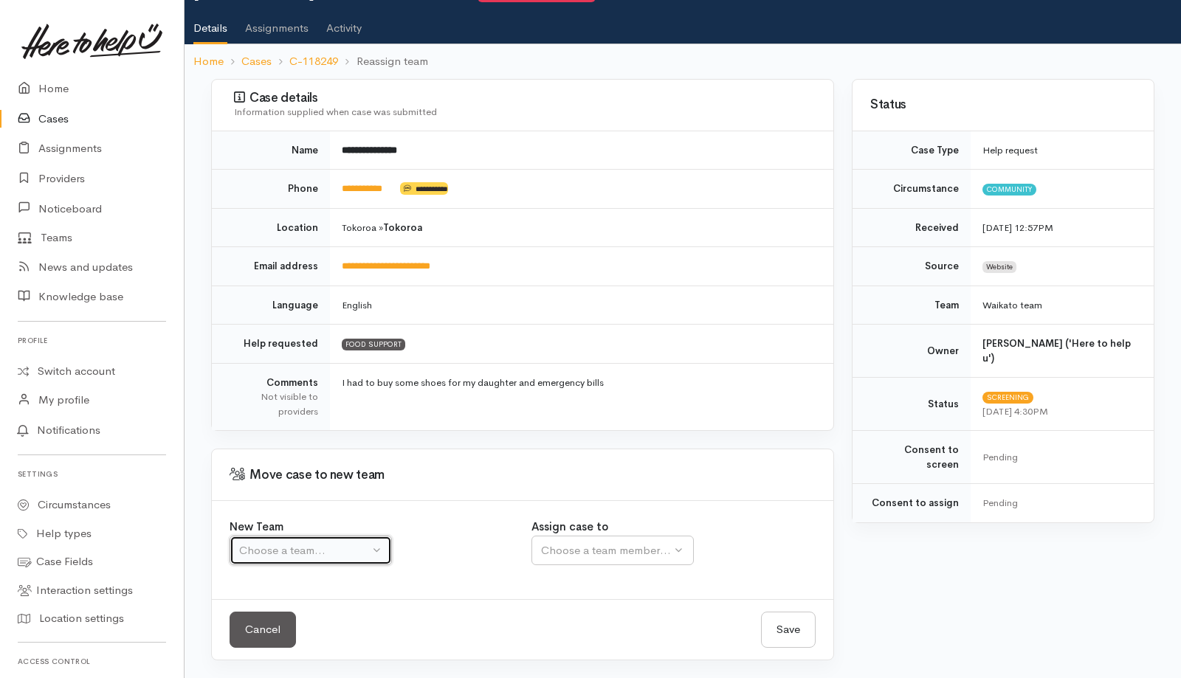
click at [315, 558] on div "Choose a team..." at bounding box center [304, 551] width 130 height 17
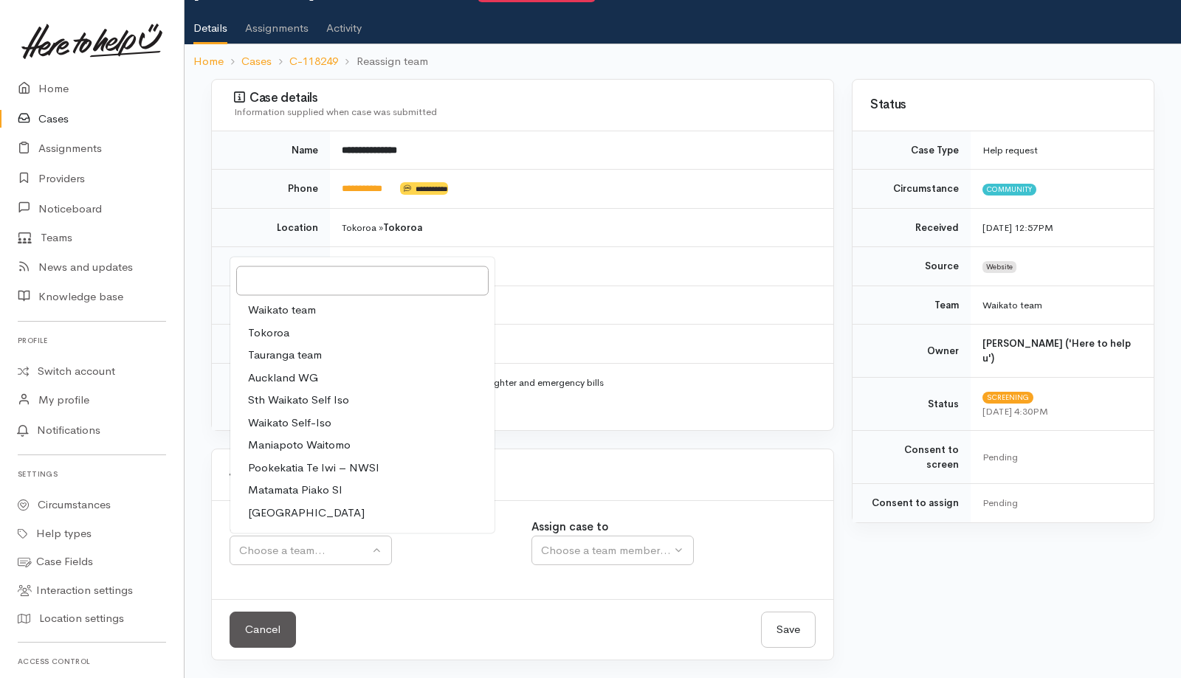
click at [312, 307] on span "Waikato team" at bounding box center [282, 310] width 68 height 17
select select "1"
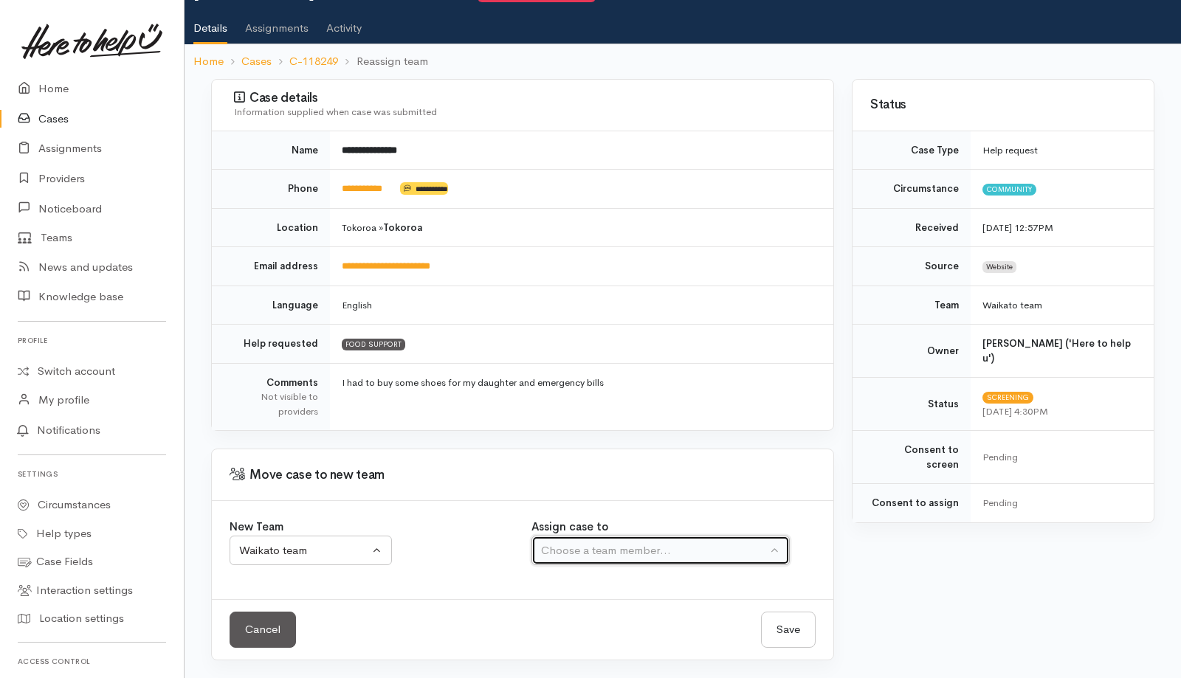
click at [567, 553] on div "Choose a team member..." at bounding box center [654, 551] width 226 height 17
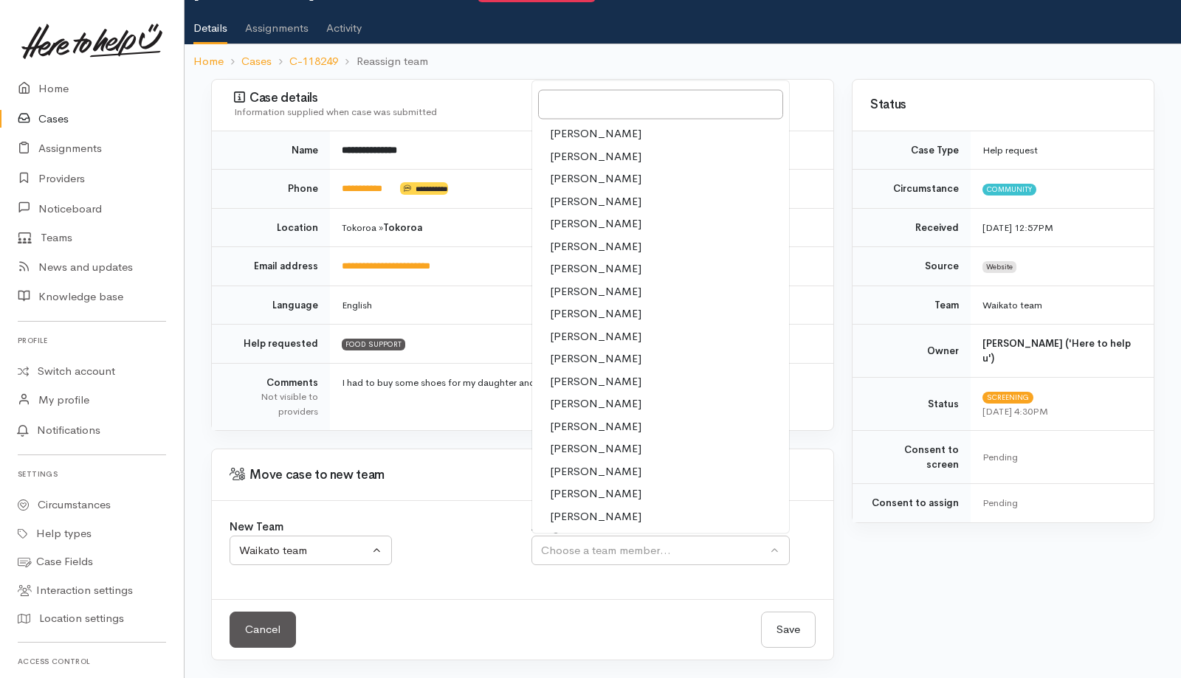
click at [577, 334] on span "[PERSON_NAME]" at bounding box center [596, 336] width 92 height 17
select select "1252"
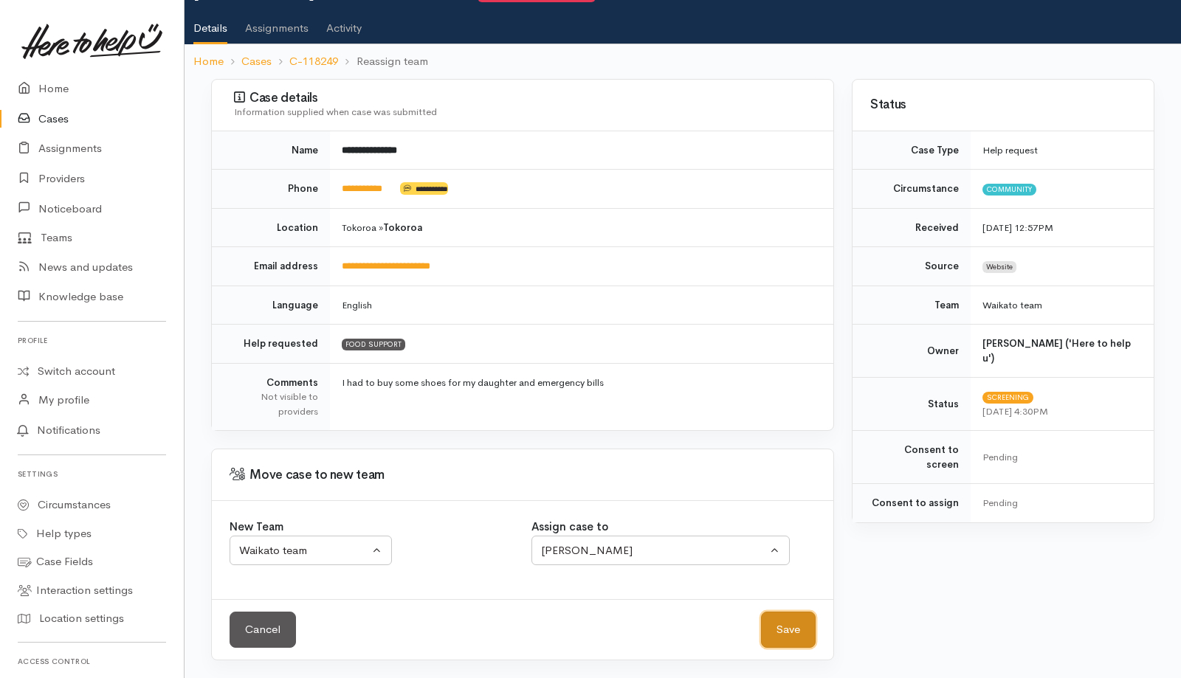
click at [791, 630] on button "Save" at bounding box center [788, 630] width 55 height 36
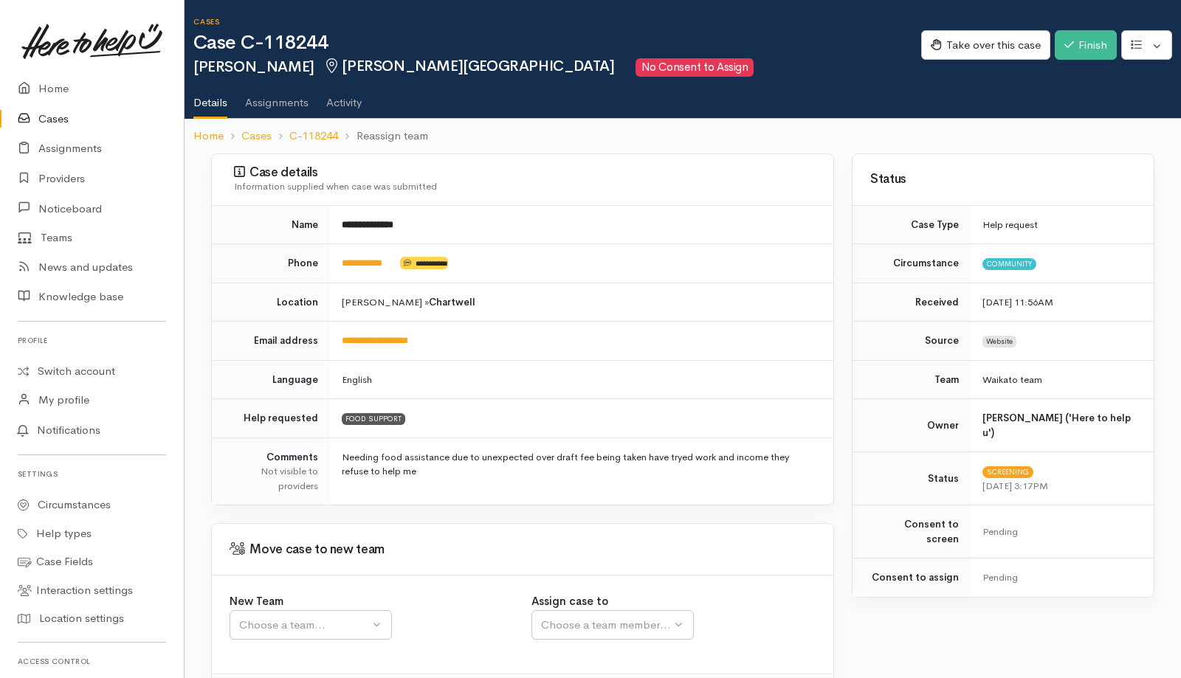
scroll to position [75, 0]
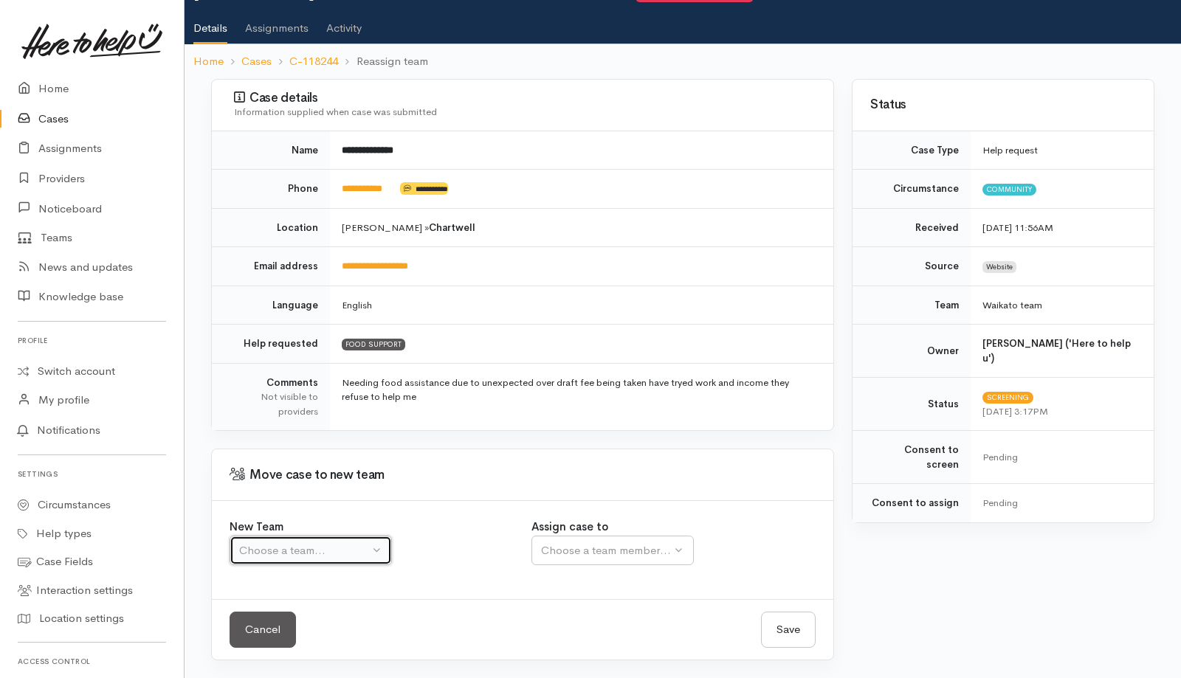
click at [344, 548] on div "Choose a team..." at bounding box center [304, 551] width 130 height 17
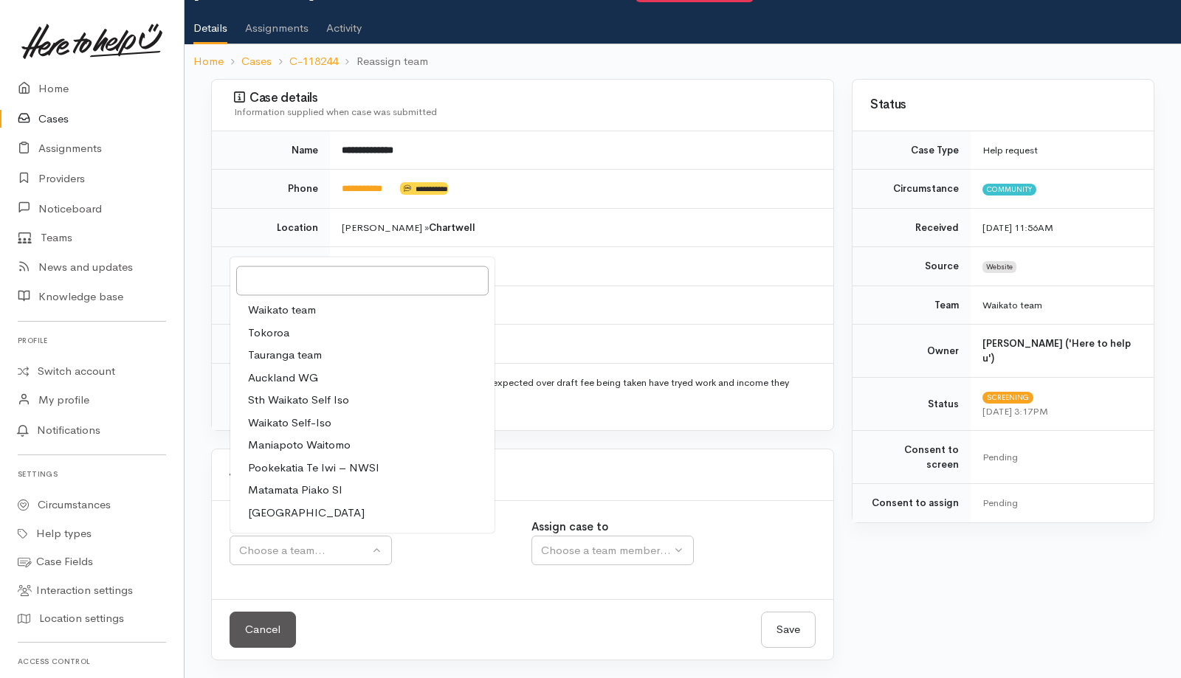
click at [314, 304] on span "Waikato team" at bounding box center [282, 310] width 68 height 17
select select "1"
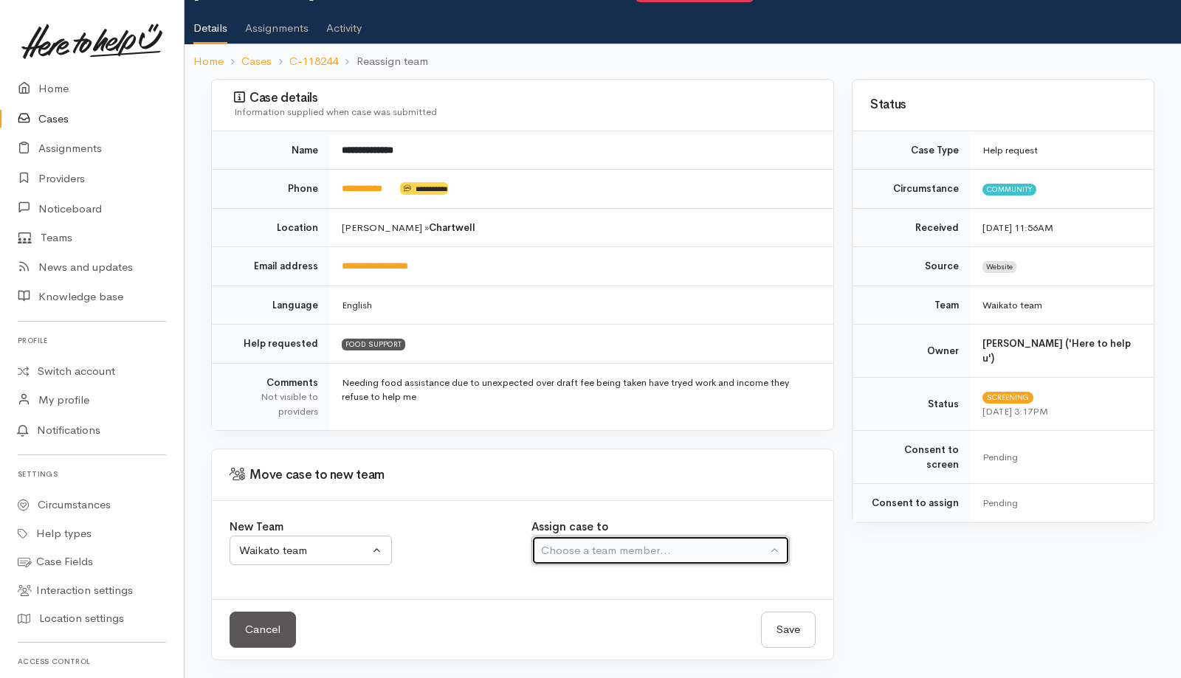
click at [599, 559] on div "Choose a team member..." at bounding box center [654, 551] width 226 height 17
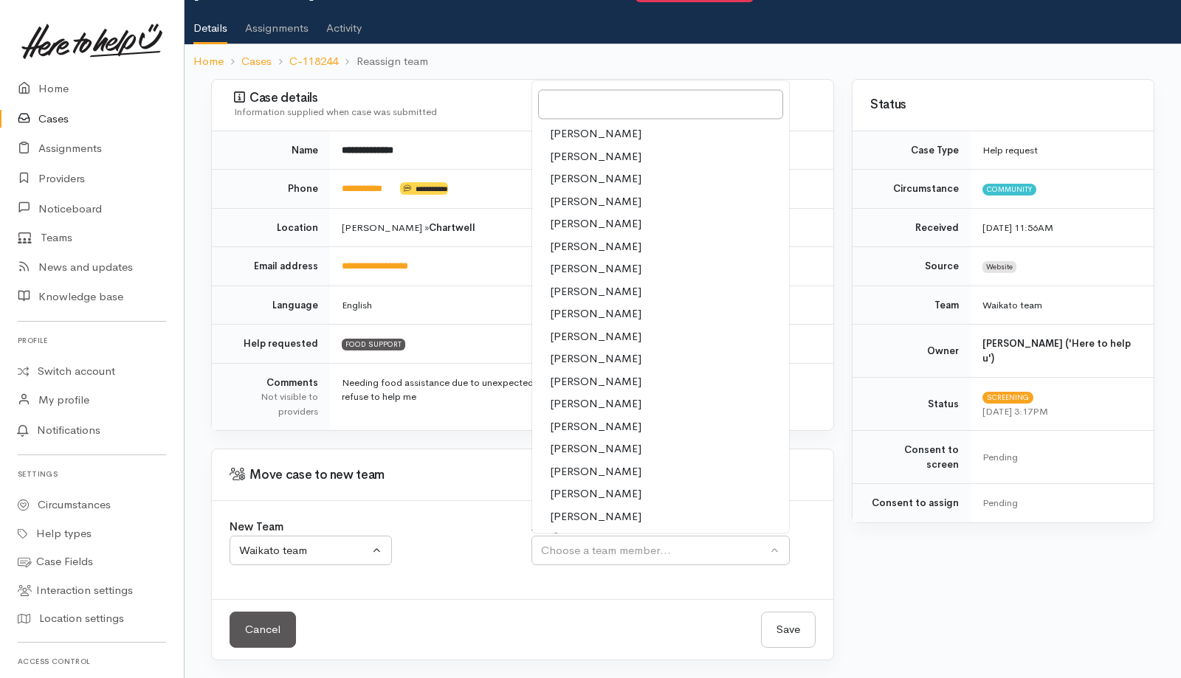
click at [579, 343] on span "[PERSON_NAME]" at bounding box center [596, 336] width 92 height 17
select select "1252"
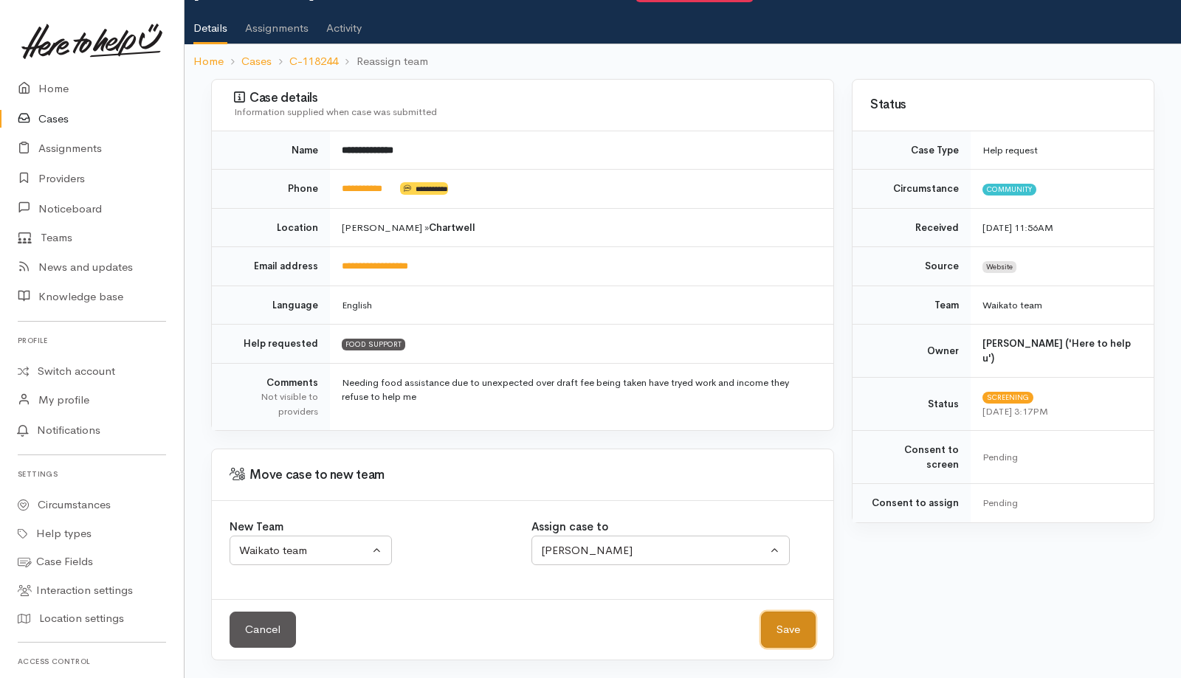
click at [784, 628] on button "Save" at bounding box center [788, 630] width 55 height 36
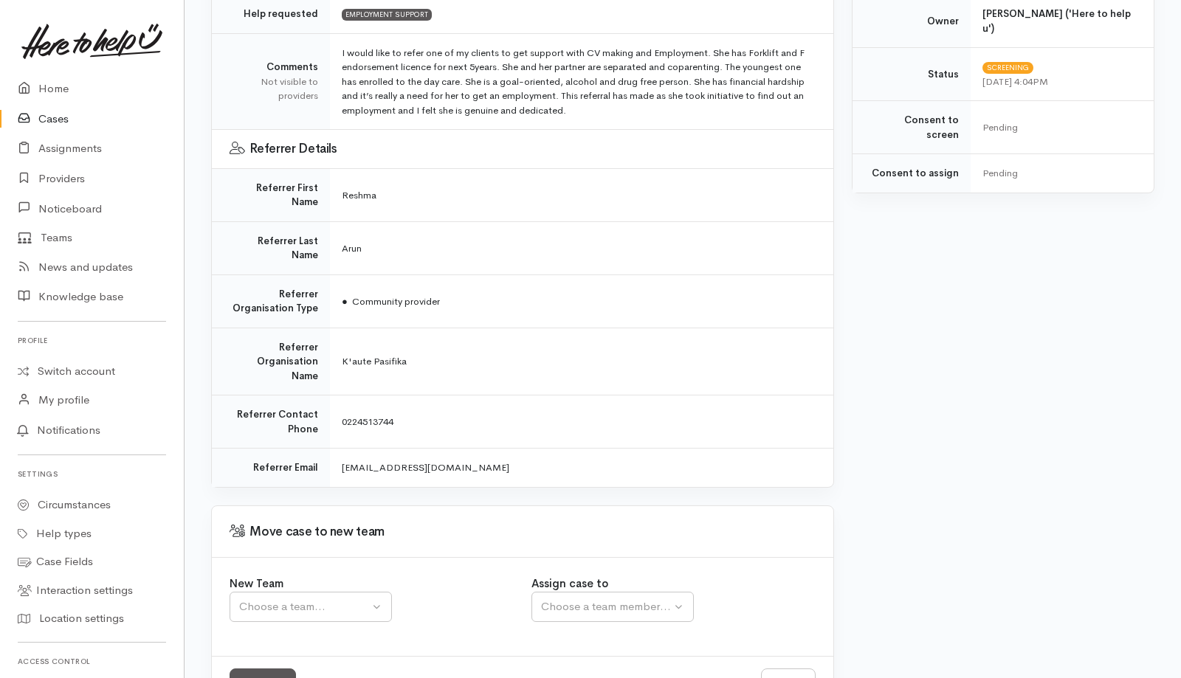
scroll to position [418, 0]
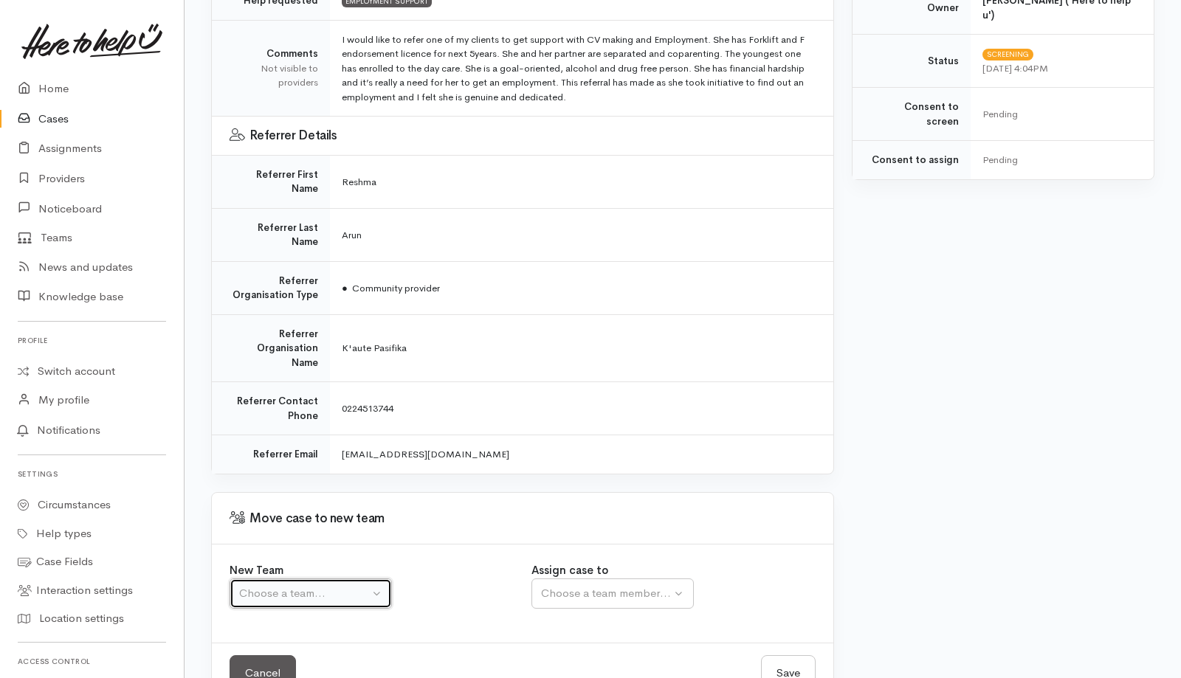
click at [308, 585] on div "Choose a team..." at bounding box center [304, 593] width 130 height 17
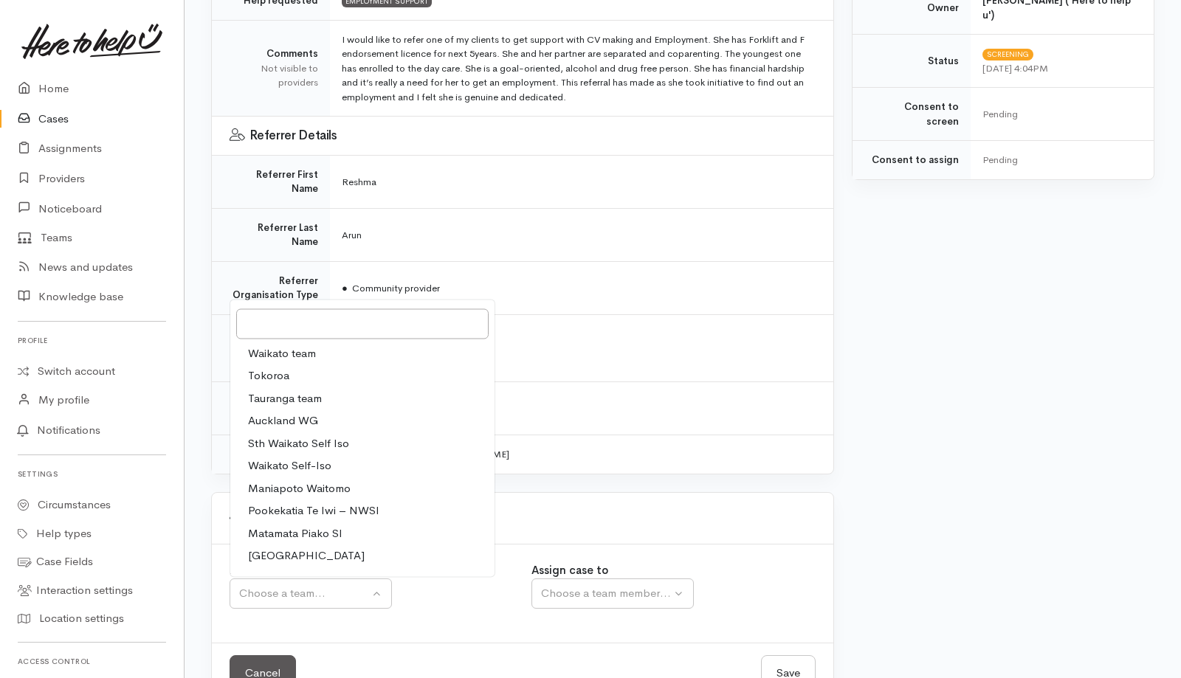
click at [317, 342] on link "Waikato team" at bounding box center [362, 353] width 264 height 23
select select "1"
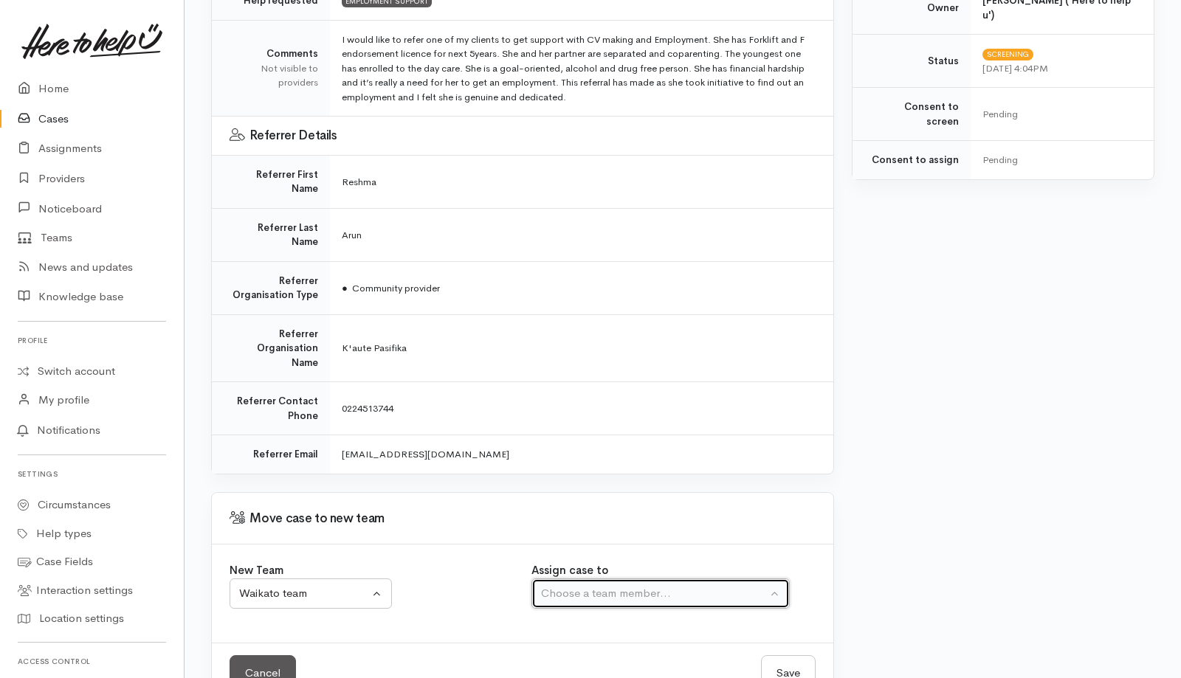
click at [579, 585] on div "Choose a team member..." at bounding box center [654, 593] width 226 height 17
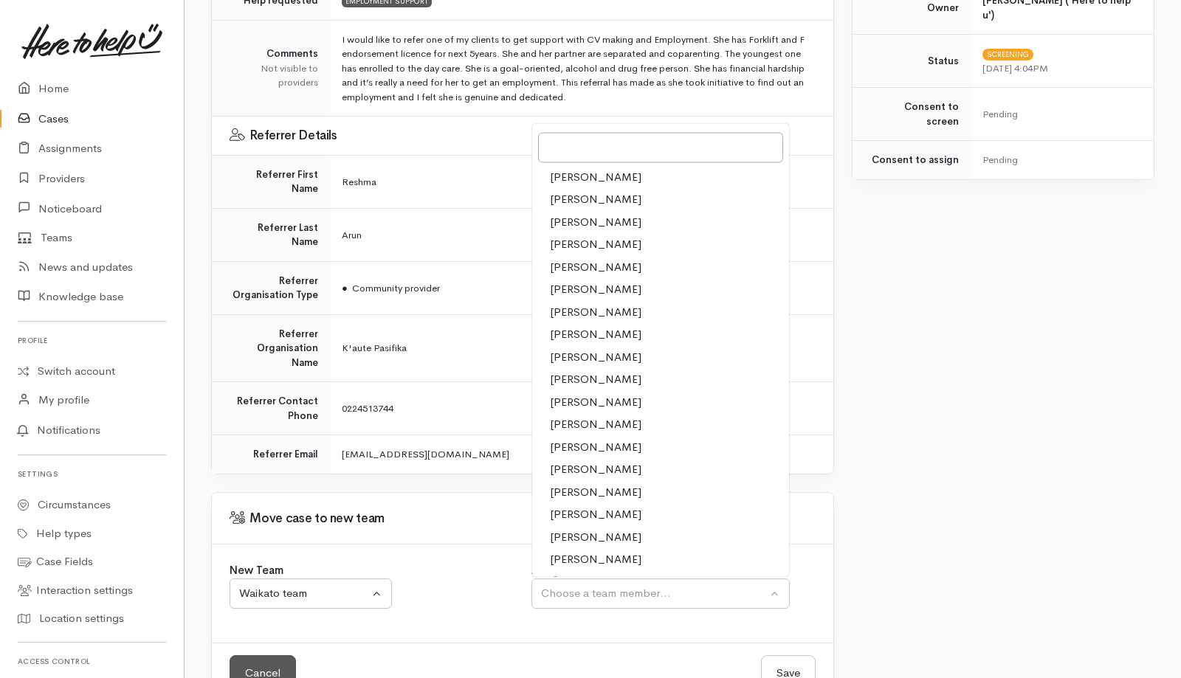
click at [576, 371] on span "[PERSON_NAME]" at bounding box center [596, 379] width 92 height 17
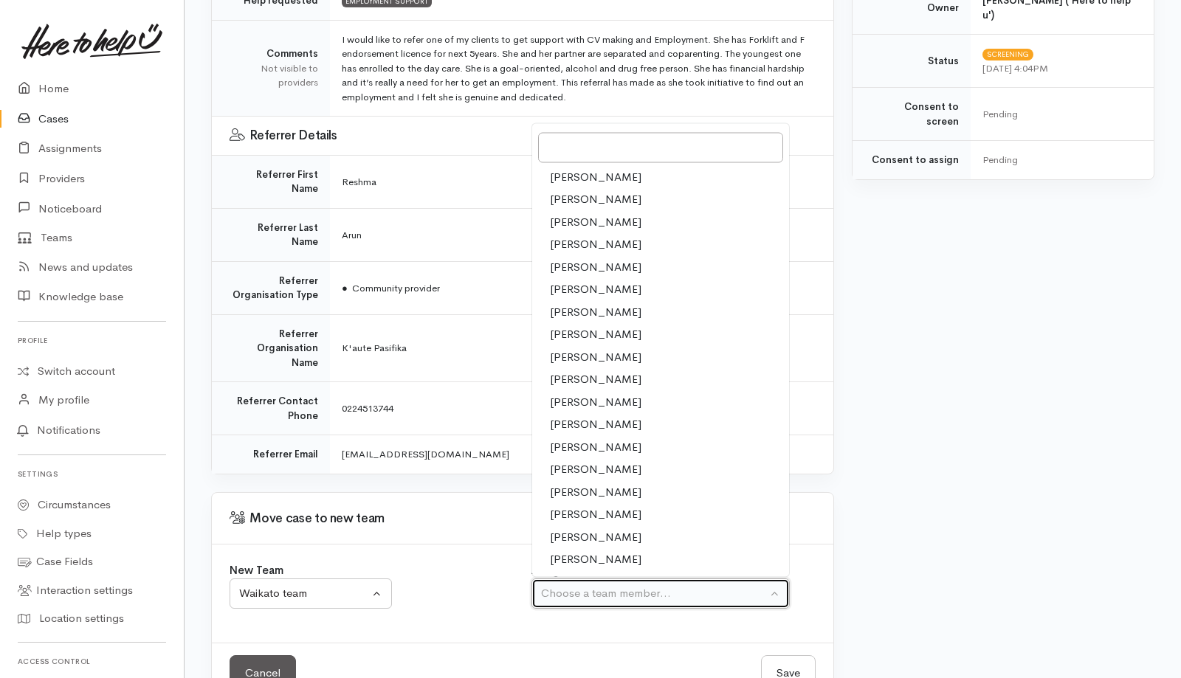
select select "1252"
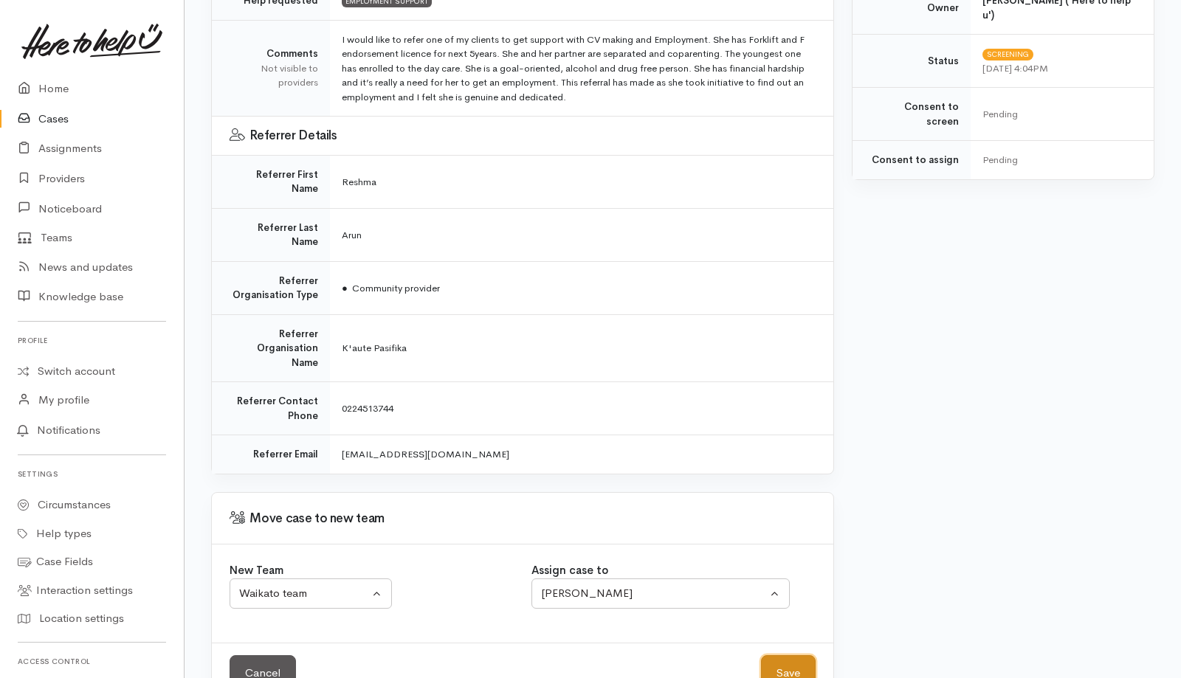
click at [782, 655] on button "Save" at bounding box center [788, 673] width 55 height 36
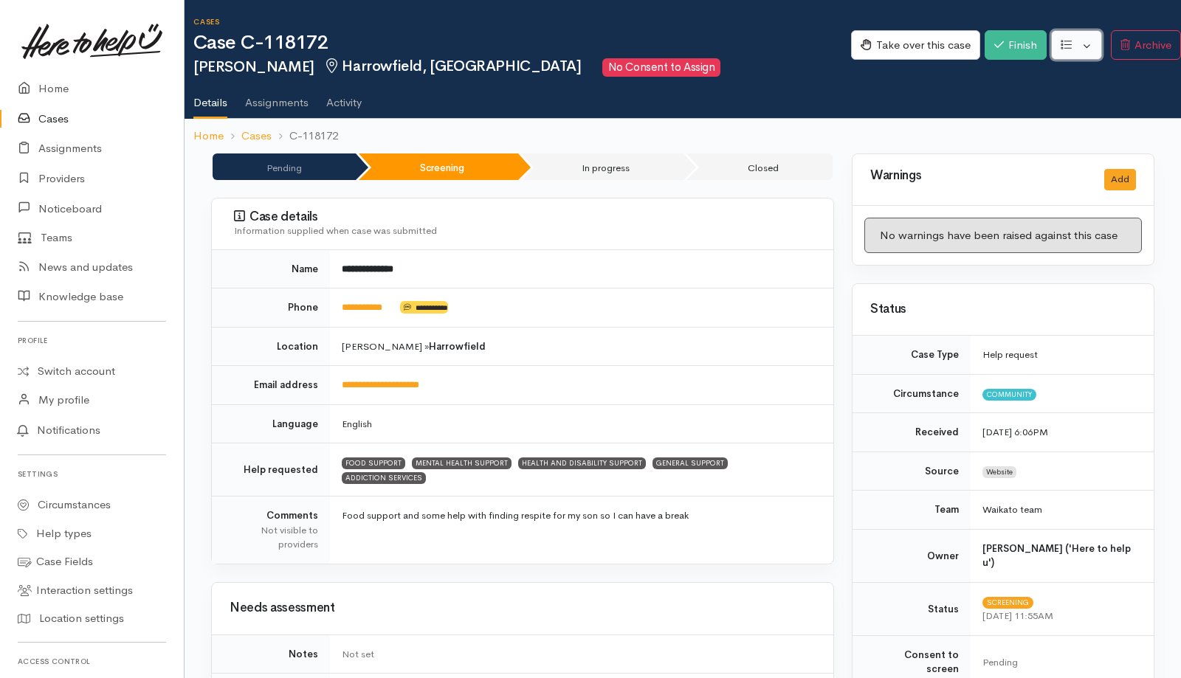
click at [785, 45] on icon "button" at bounding box center [1066, 44] width 11 height 11
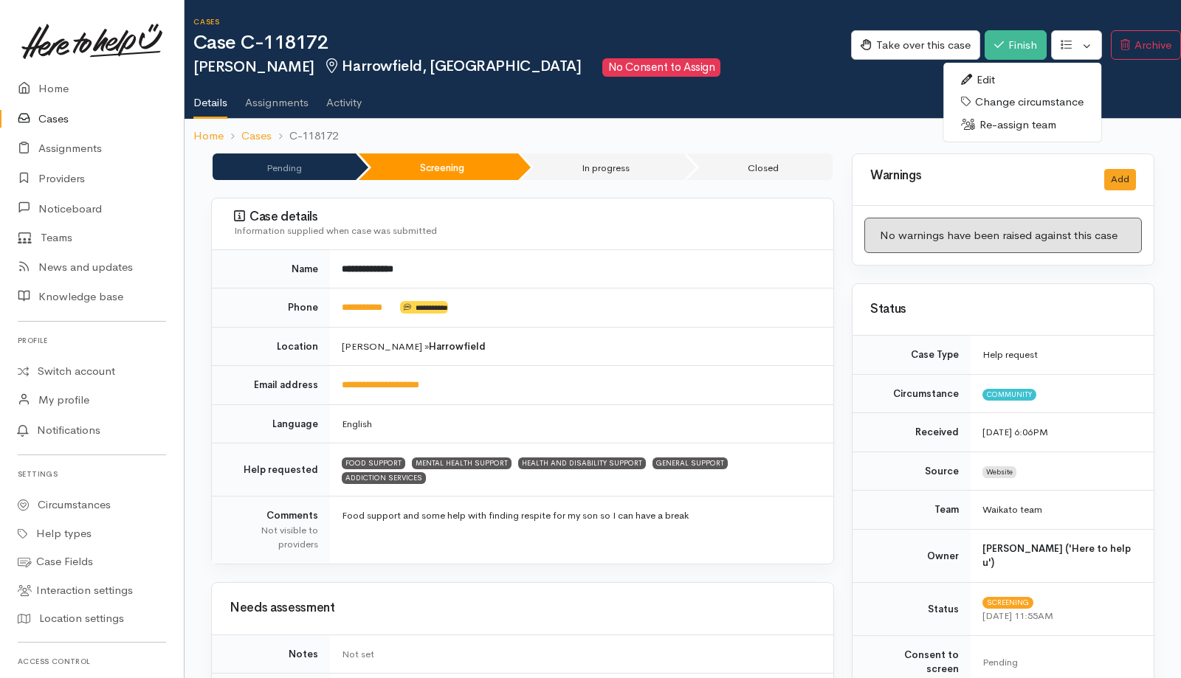
click at [785, 125] on link "Re-assign team" at bounding box center [1022, 125] width 158 height 23
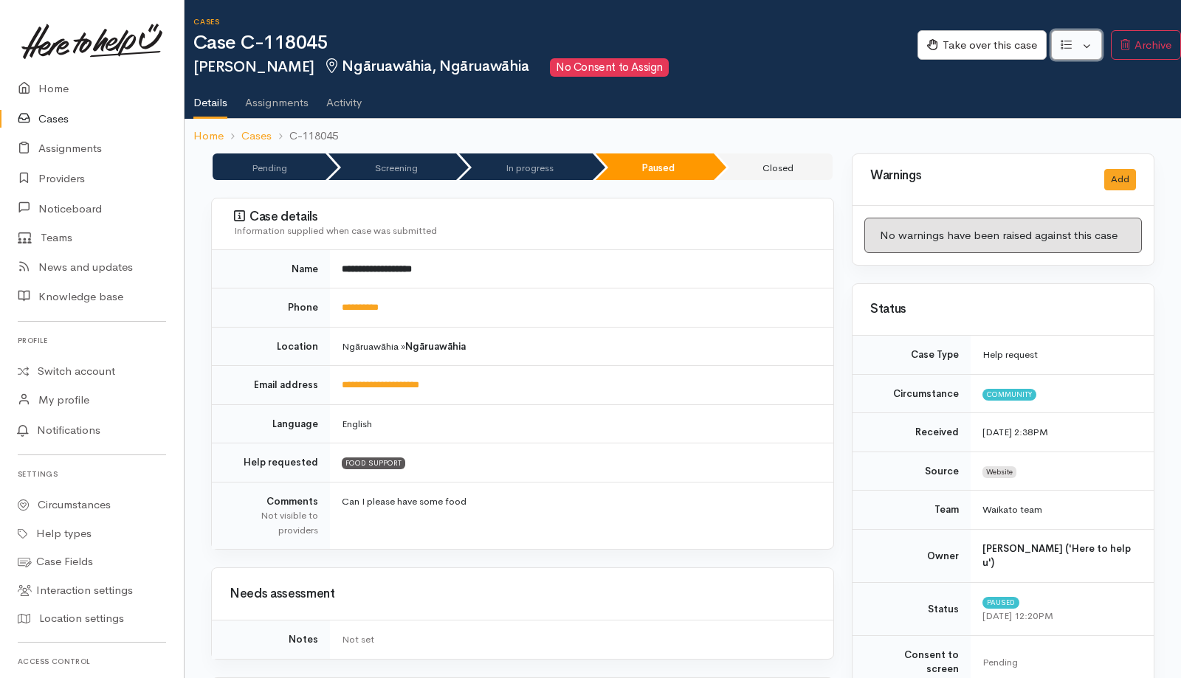
click at [785, 48] on button "button" at bounding box center [1076, 45] width 51 height 30
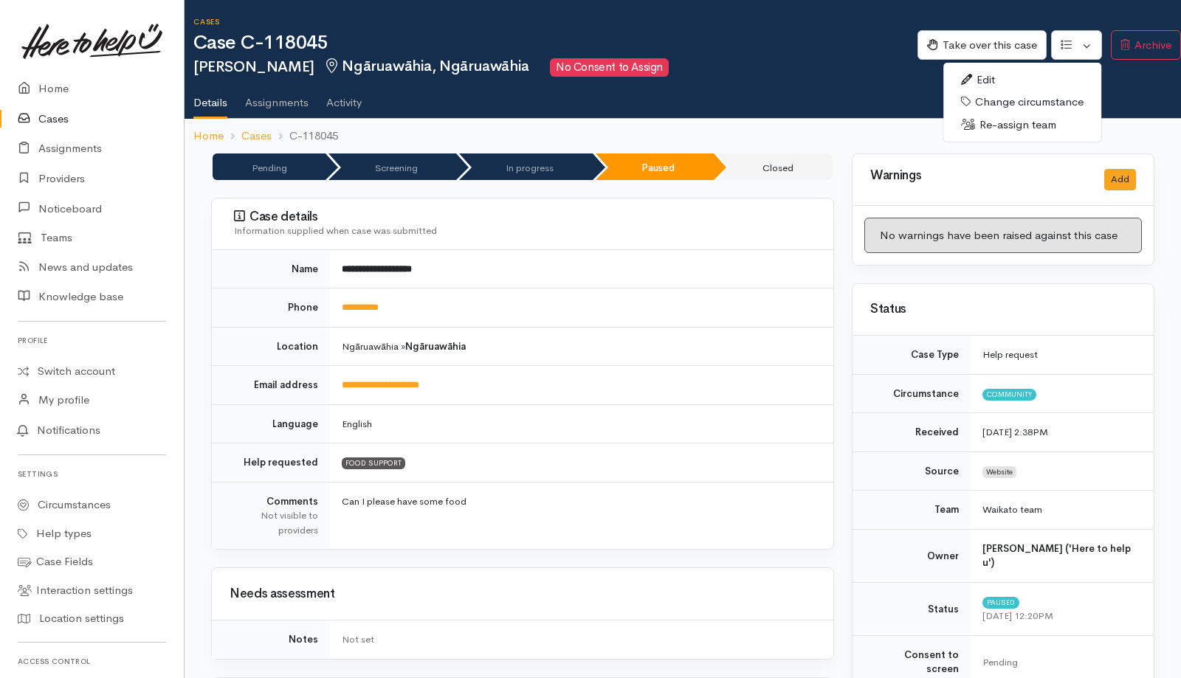
click at [785, 126] on link "Re-assign team" at bounding box center [1022, 125] width 158 height 23
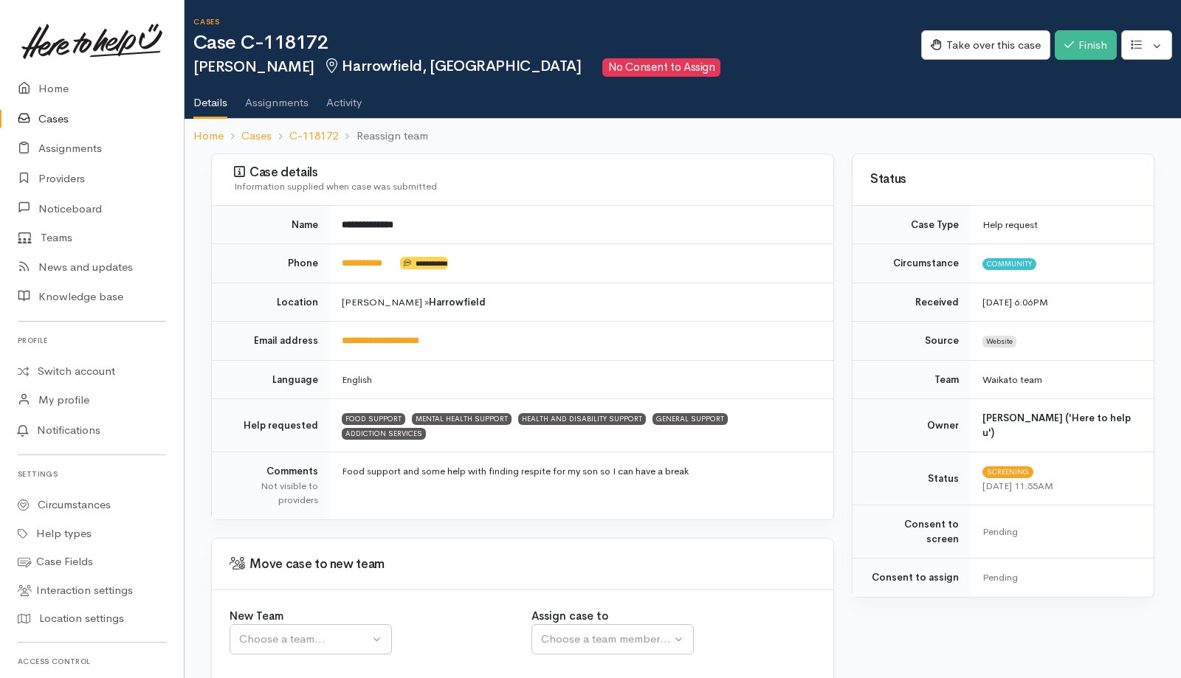
scroll to position [89, 0]
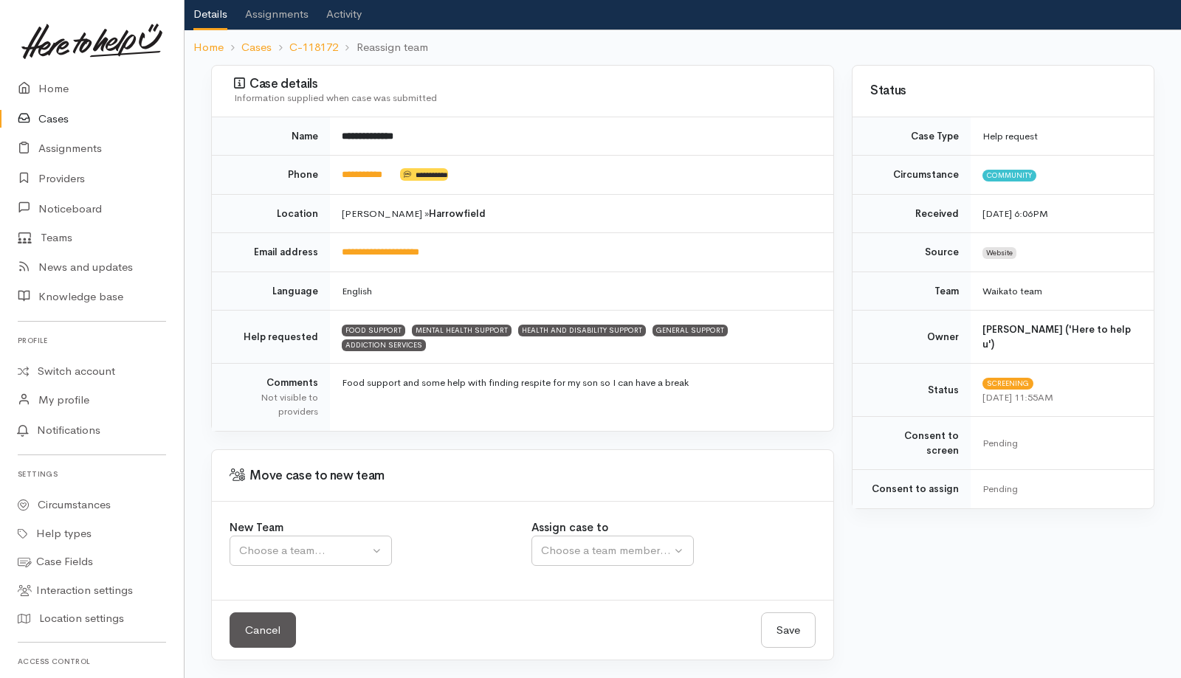
click at [326, 532] on div "New Team Waikato team Tokoroa Tauranga team Auckland WG Sth Waikato Self Iso Wa…" at bounding box center [372, 543] width 284 height 47
click at [326, 554] on div "Choose a team..." at bounding box center [304, 551] width 130 height 17
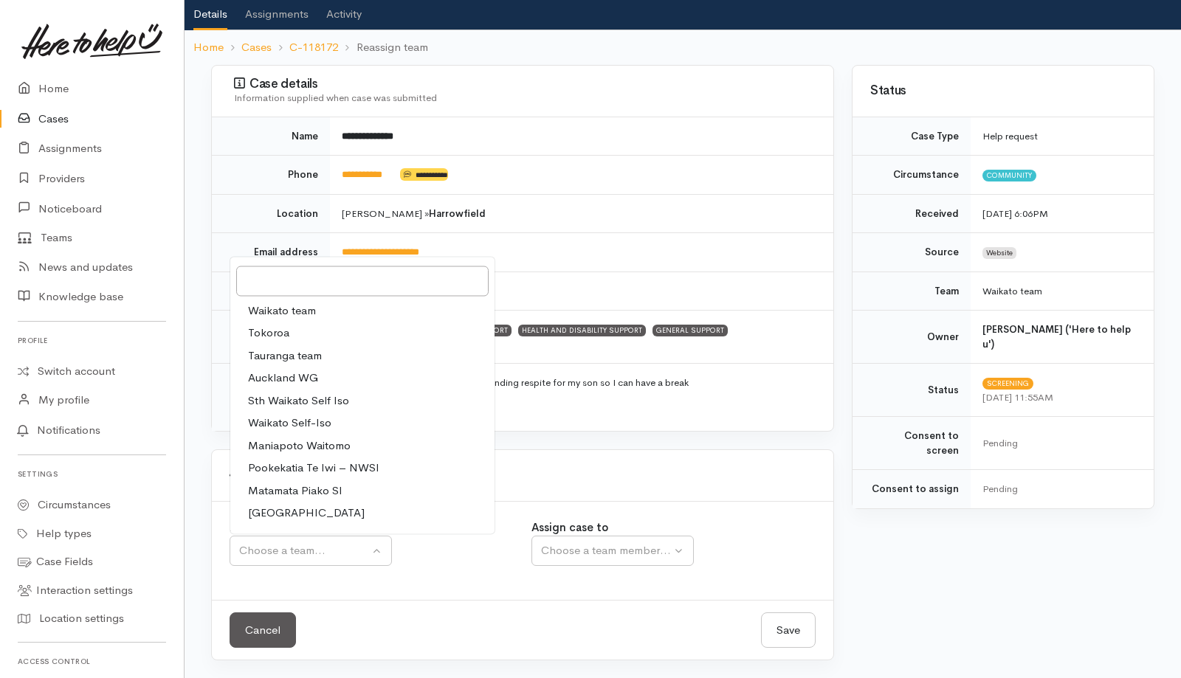
click at [313, 306] on span "Waikato team" at bounding box center [282, 310] width 68 height 17
select select "1"
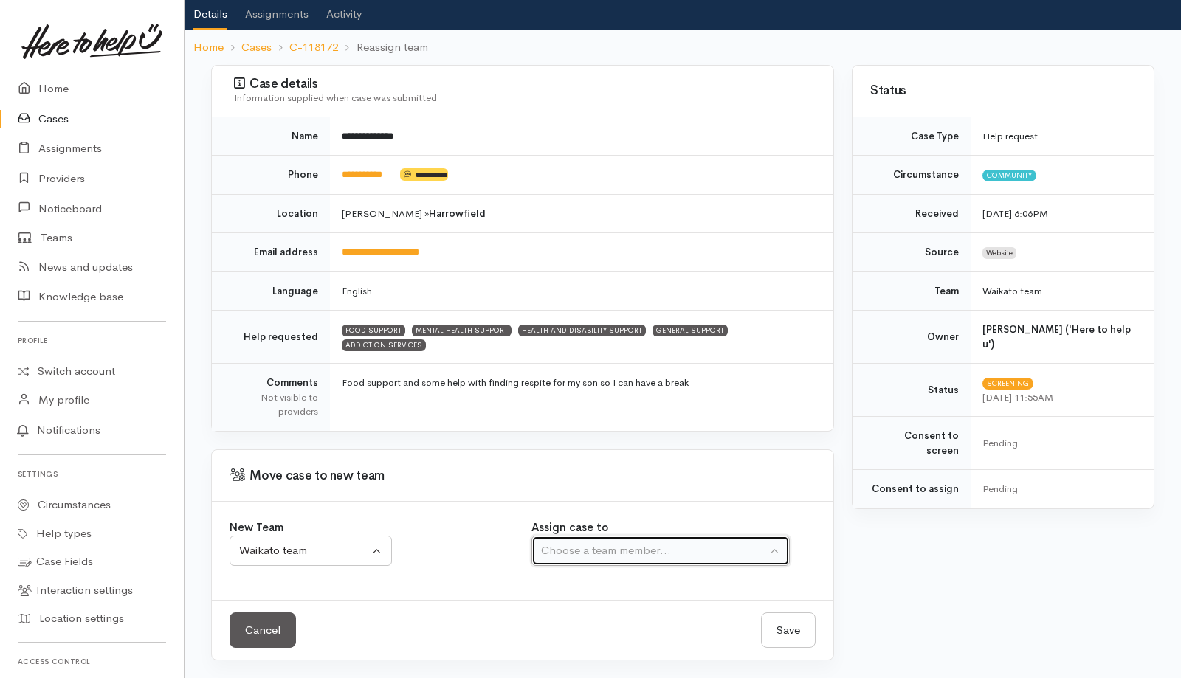
click at [636, 558] on div "Choose a team member..." at bounding box center [654, 551] width 226 height 17
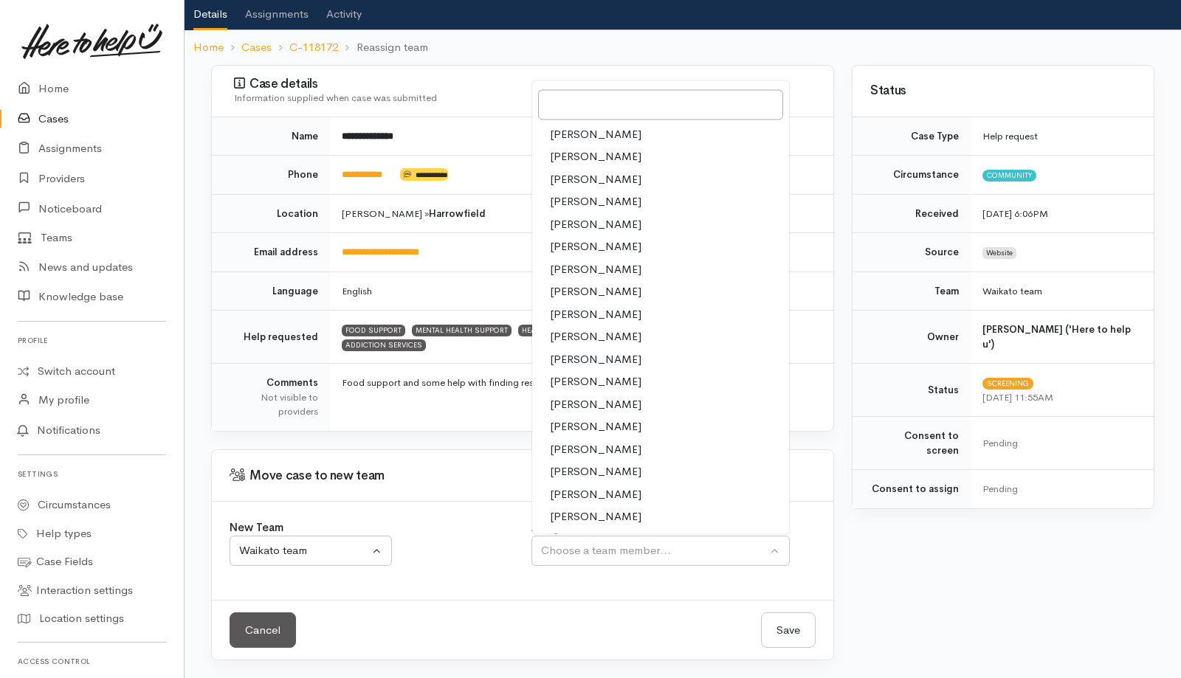
click at [592, 471] on span "Priyanka Duggal" at bounding box center [596, 472] width 92 height 17
select select "2109"
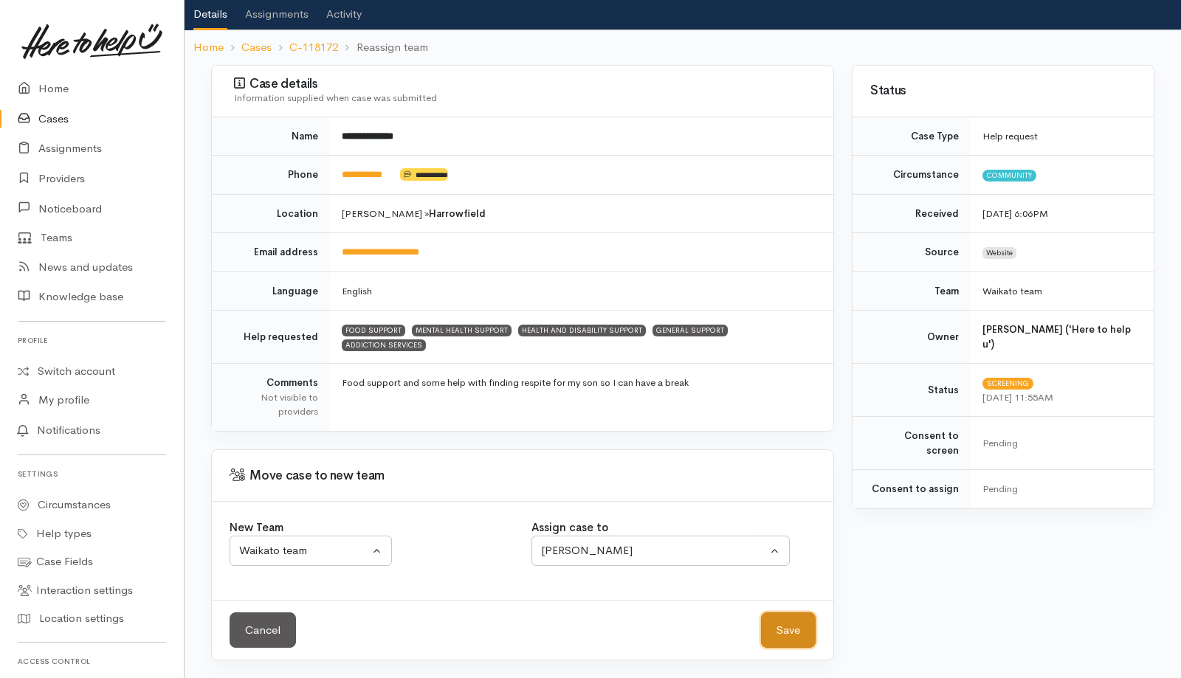
click at [783, 630] on button "Save" at bounding box center [788, 631] width 55 height 36
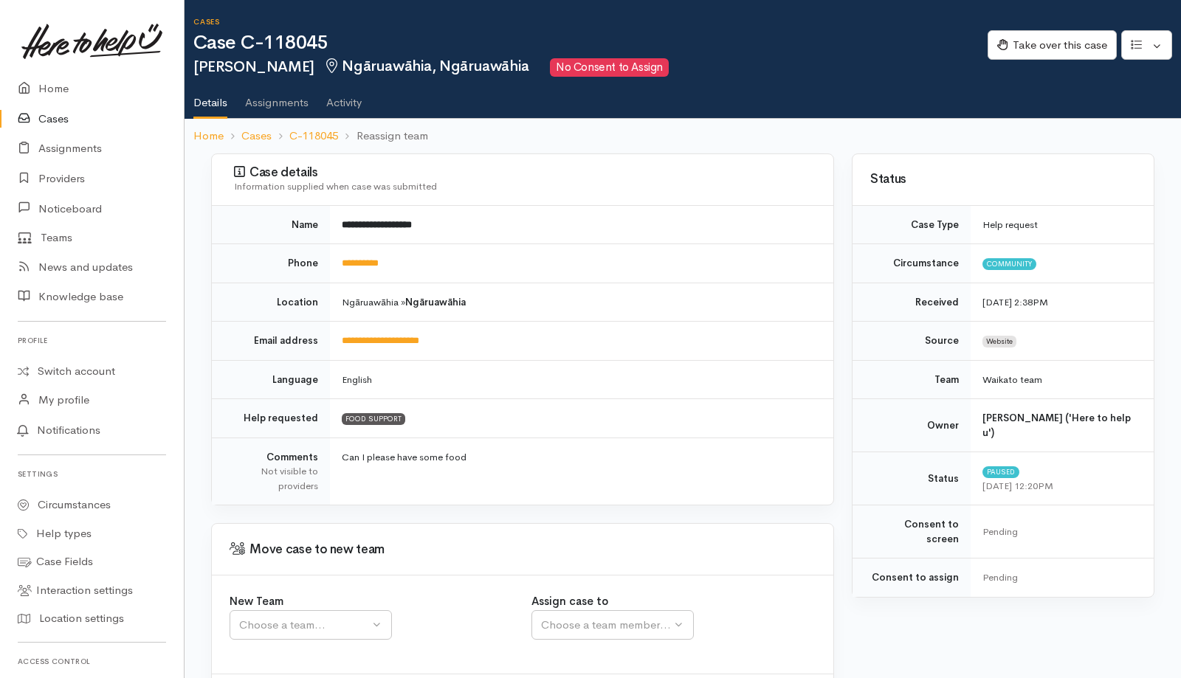
scroll to position [75, 0]
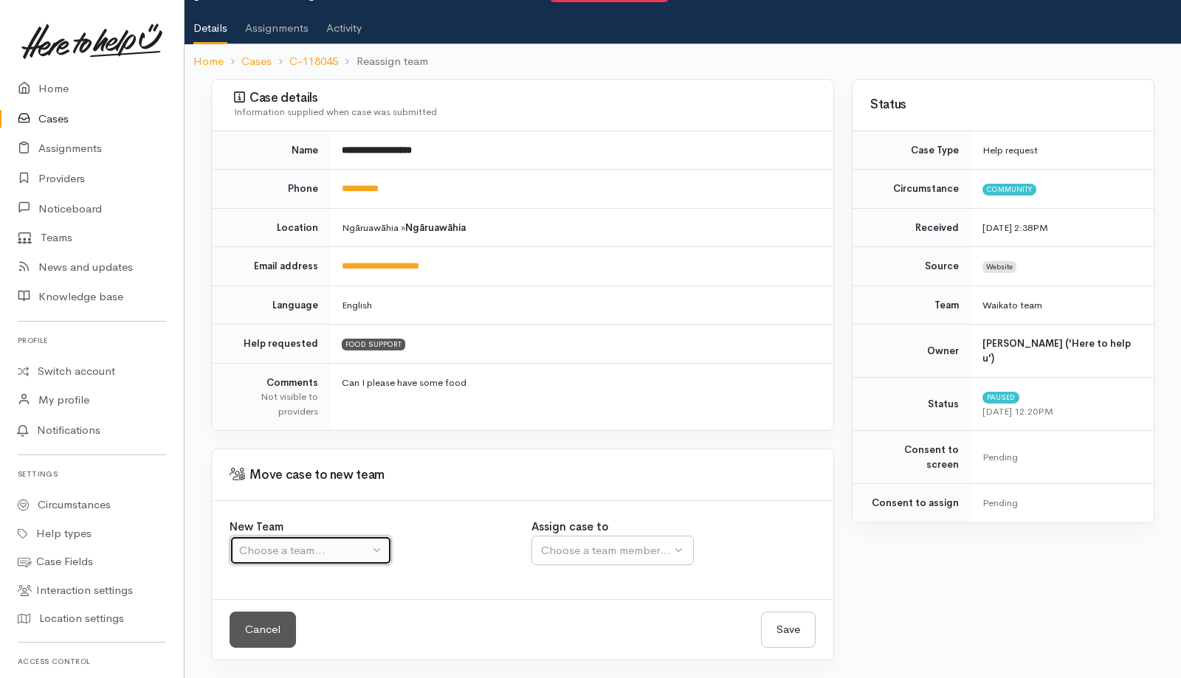
click at [362, 558] on div "Choose a team..." at bounding box center [304, 551] width 130 height 17
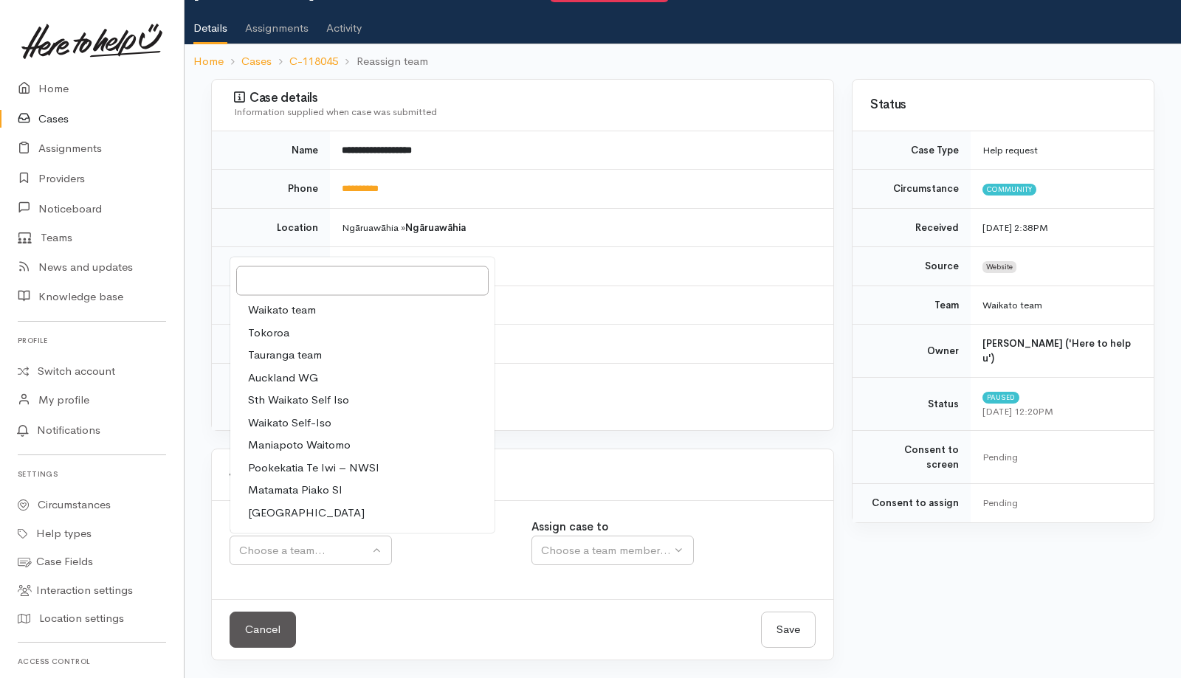
click at [321, 309] on link "Waikato team" at bounding box center [362, 310] width 264 height 23
select select "1"
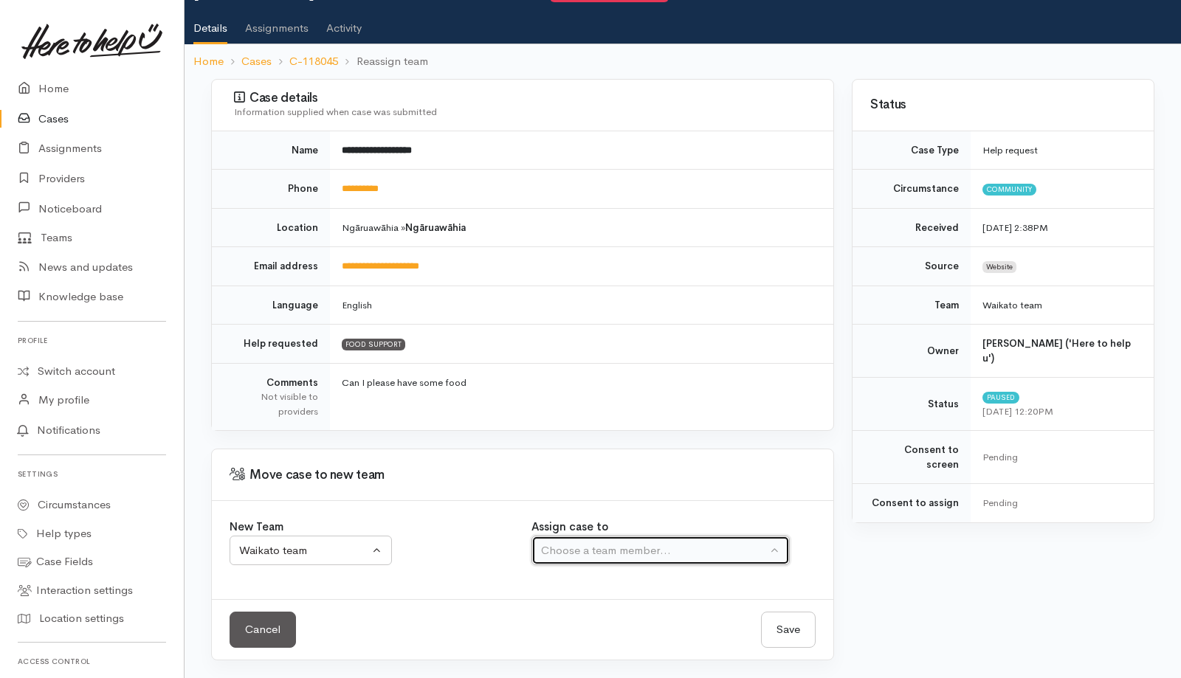
click at [655, 557] on div "Choose a team member..." at bounding box center [654, 551] width 226 height 17
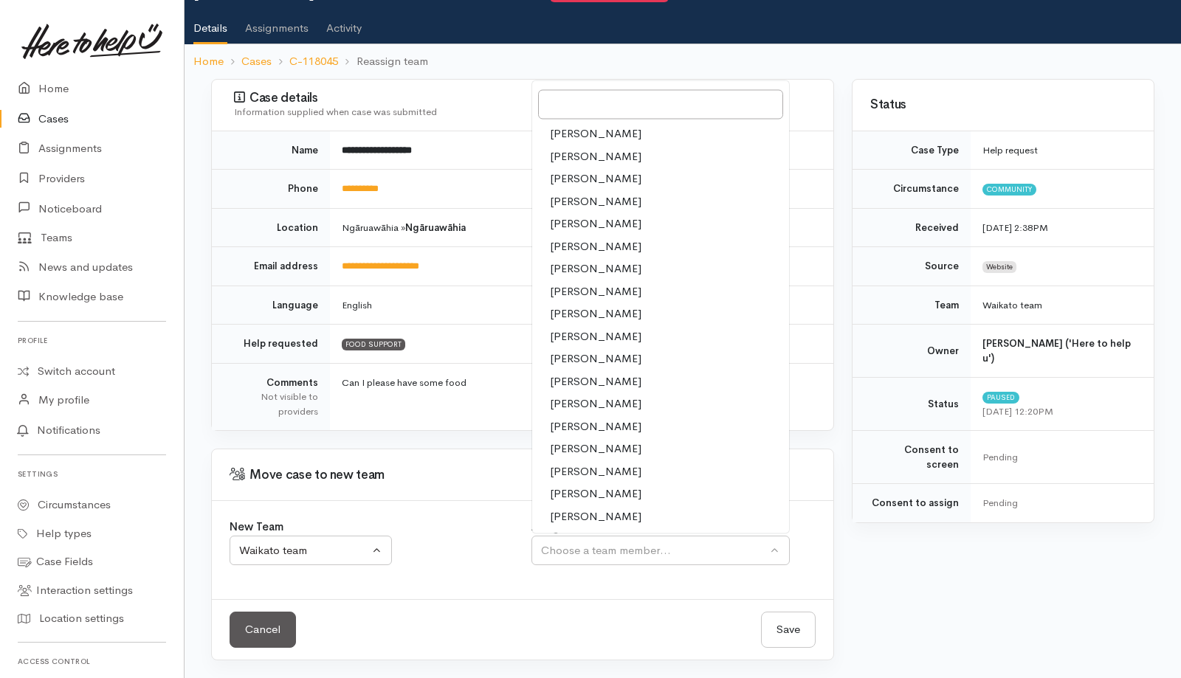
click at [575, 466] on span "[PERSON_NAME]" at bounding box center [596, 471] width 92 height 17
select select "2109"
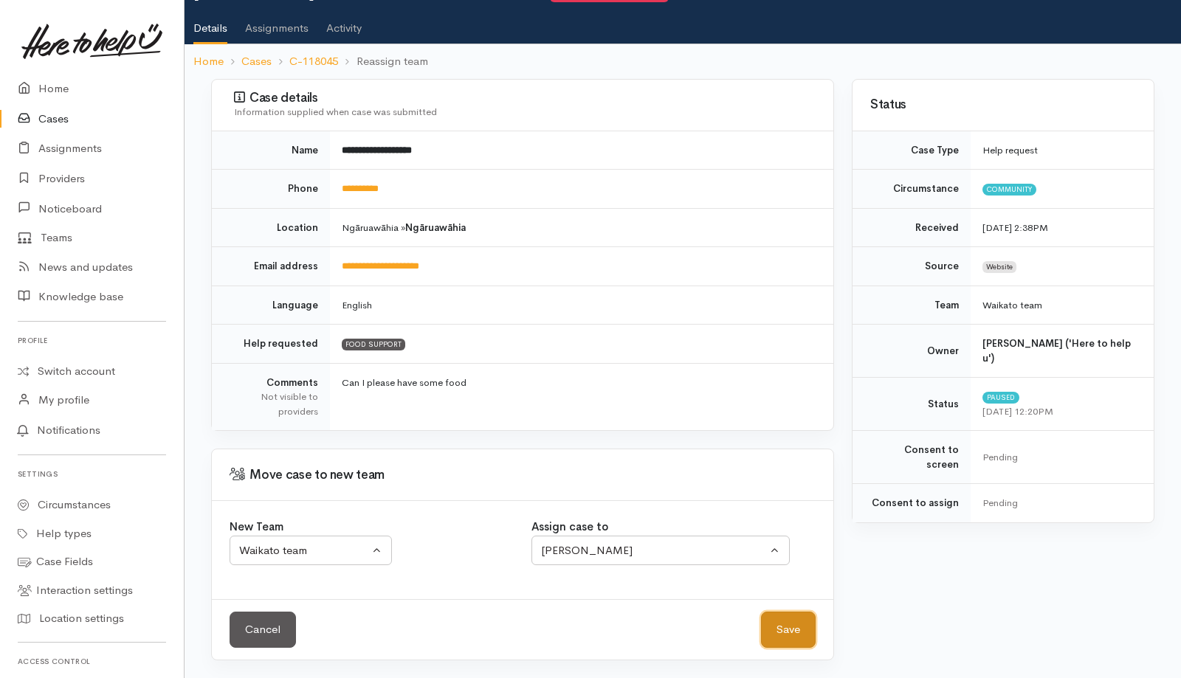
click at [782, 632] on button "Save" at bounding box center [788, 630] width 55 height 36
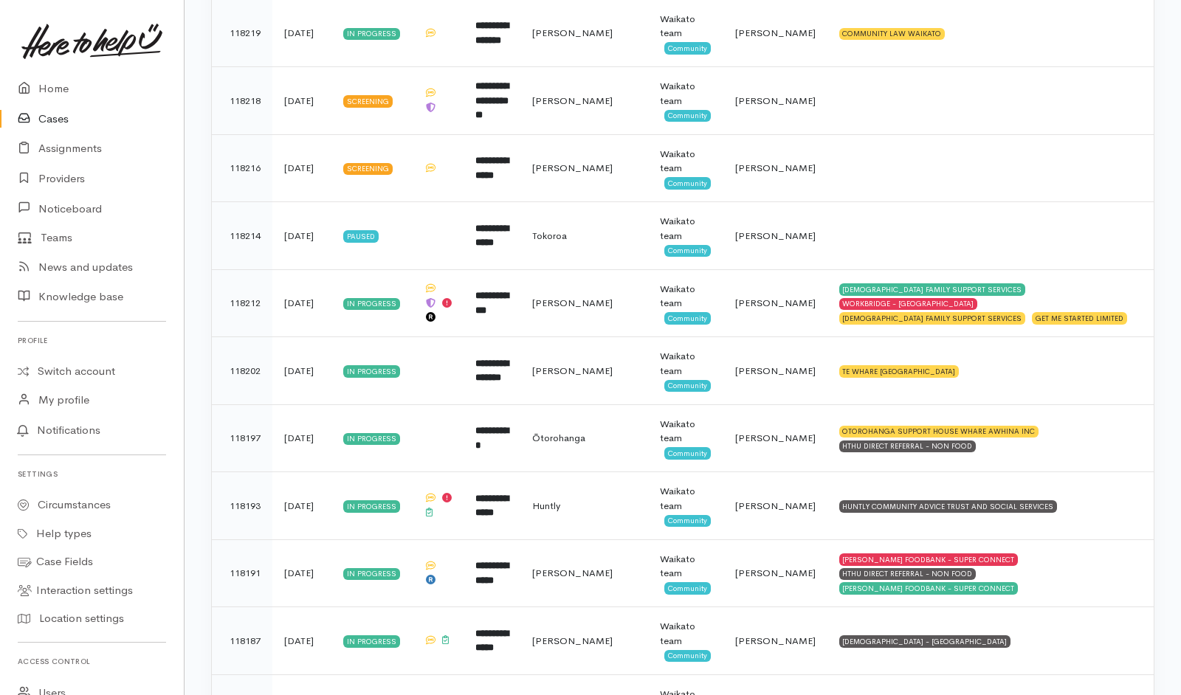
scroll to position [1890, 0]
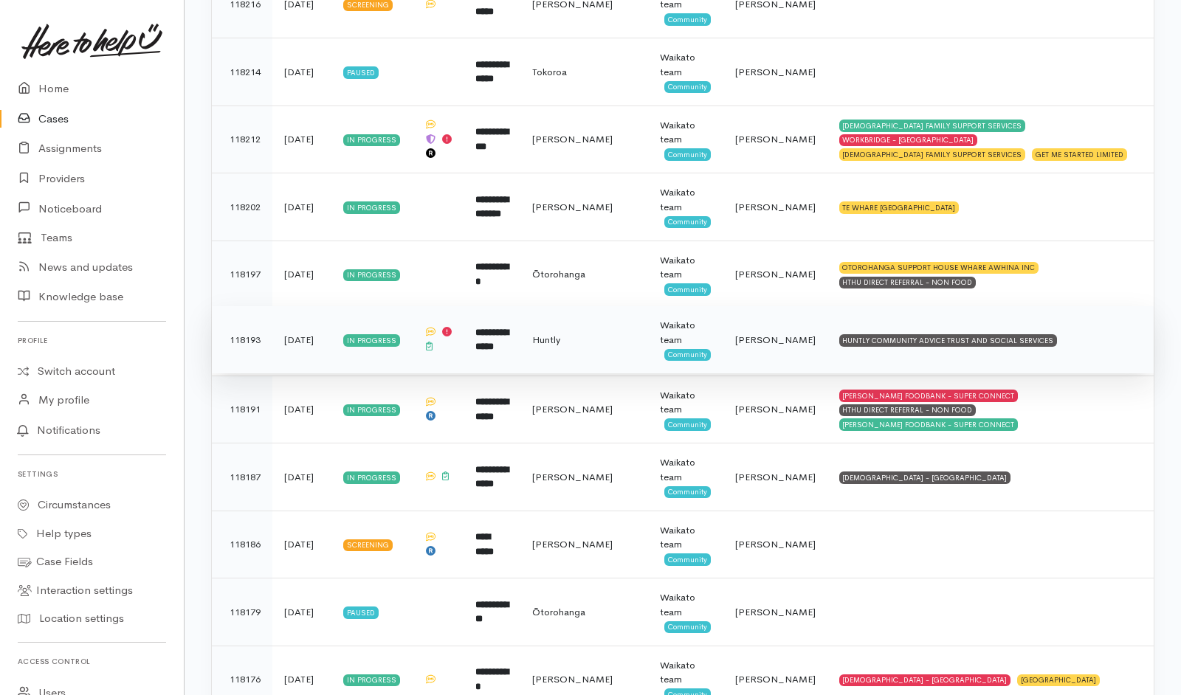
click at [1084, 340] on td "HUNTLY COMMUNITY ADVICE TRUST AND SOCIAL SERVICES" at bounding box center [990, 340] width 326 height 68
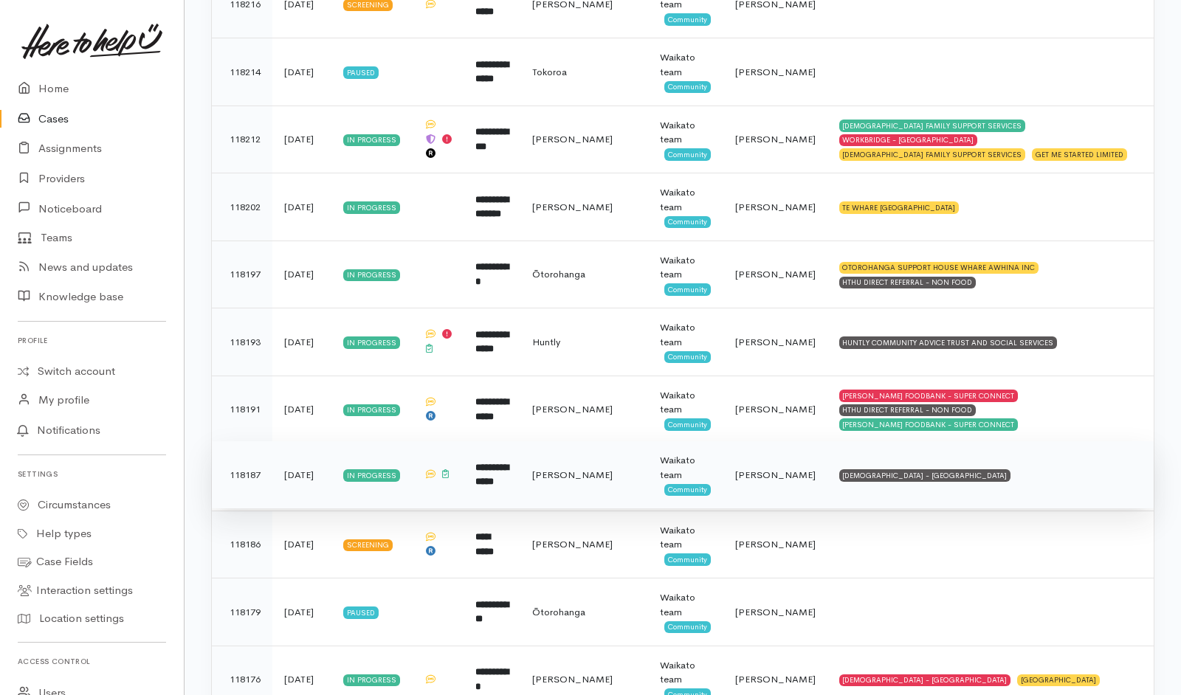
click at [1004, 469] on td "SALVATION ARMY - HAMILTON CITY" at bounding box center [990, 475] width 326 height 68
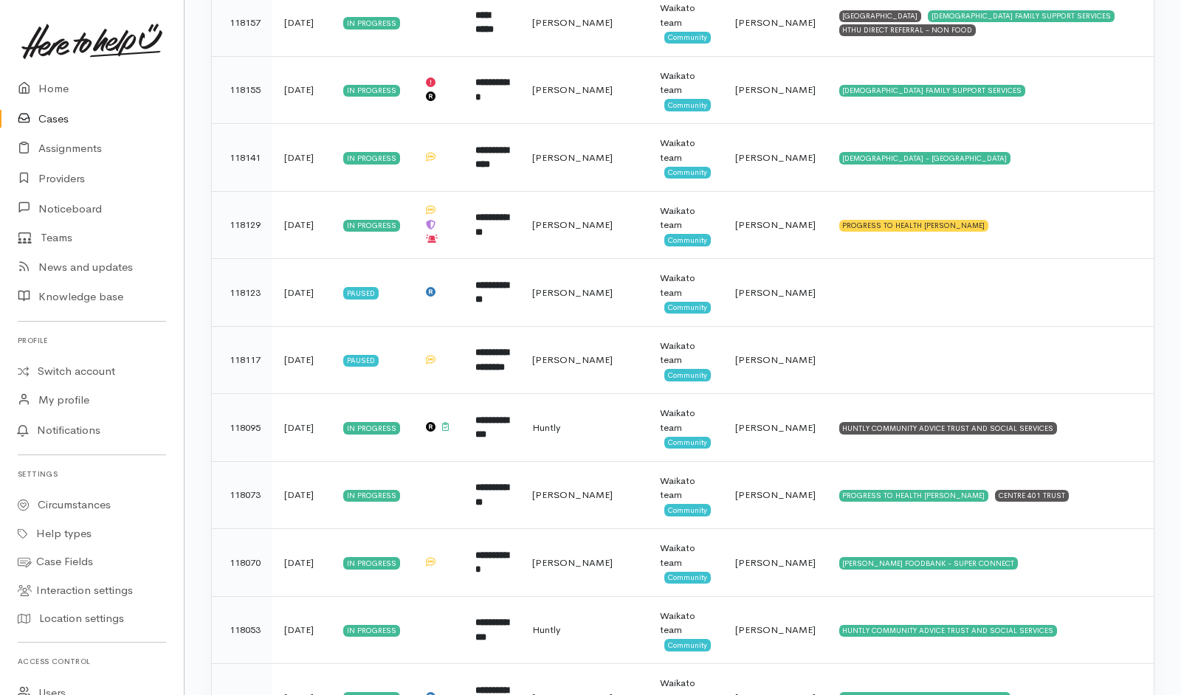
scroll to position [2887, 0]
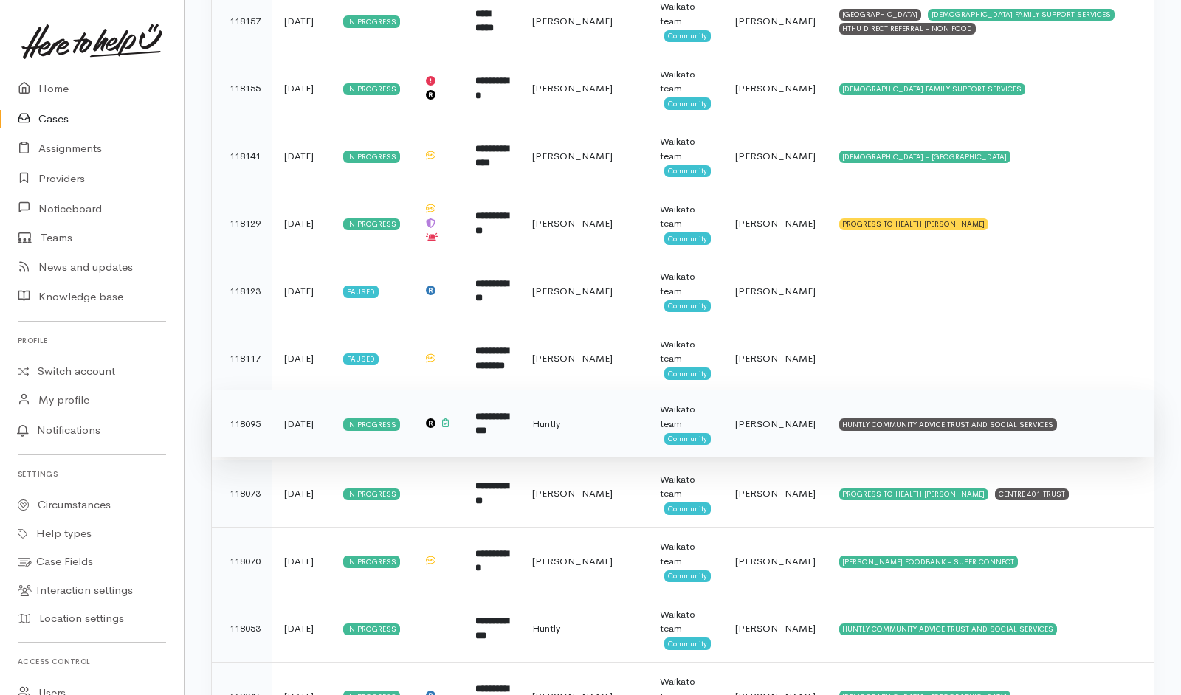
click at [1082, 438] on td "HUNTLY COMMUNITY ADVICE TRUST AND SOCIAL SERVICES" at bounding box center [990, 424] width 326 height 68
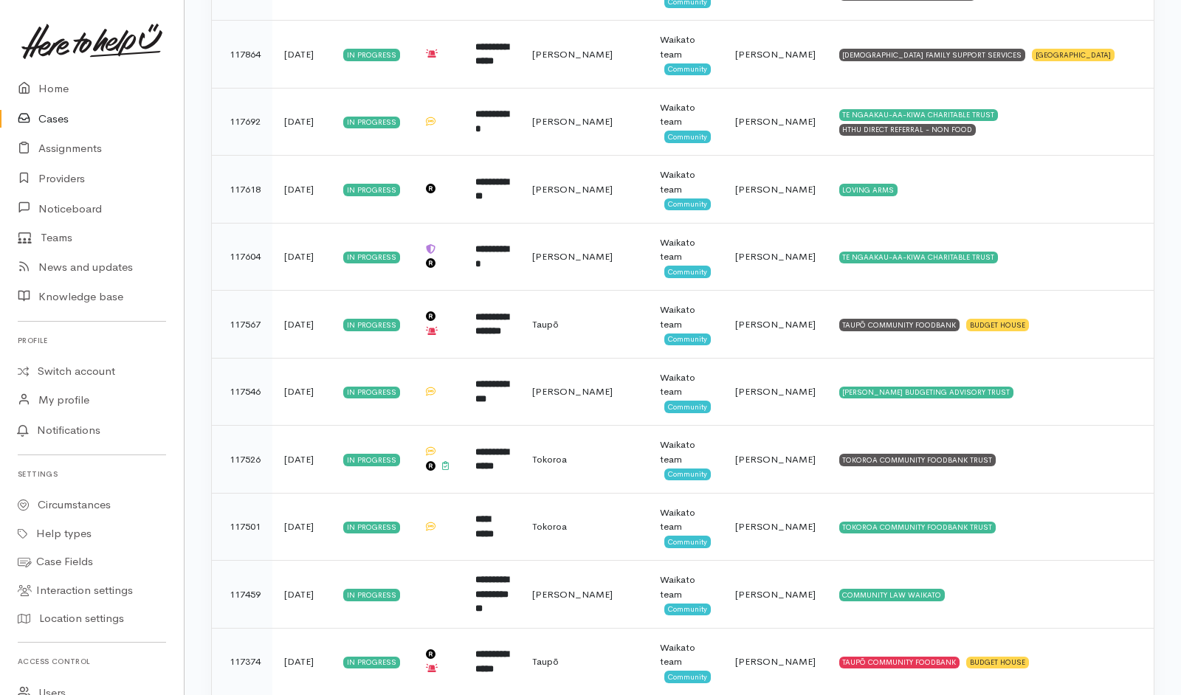
scroll to position [4017, 0]
click at [1082, 438] on td "TOKOROA COMMUNITY FOODBANK TRUST" at bounding box center [990, 459] width 326 height 68
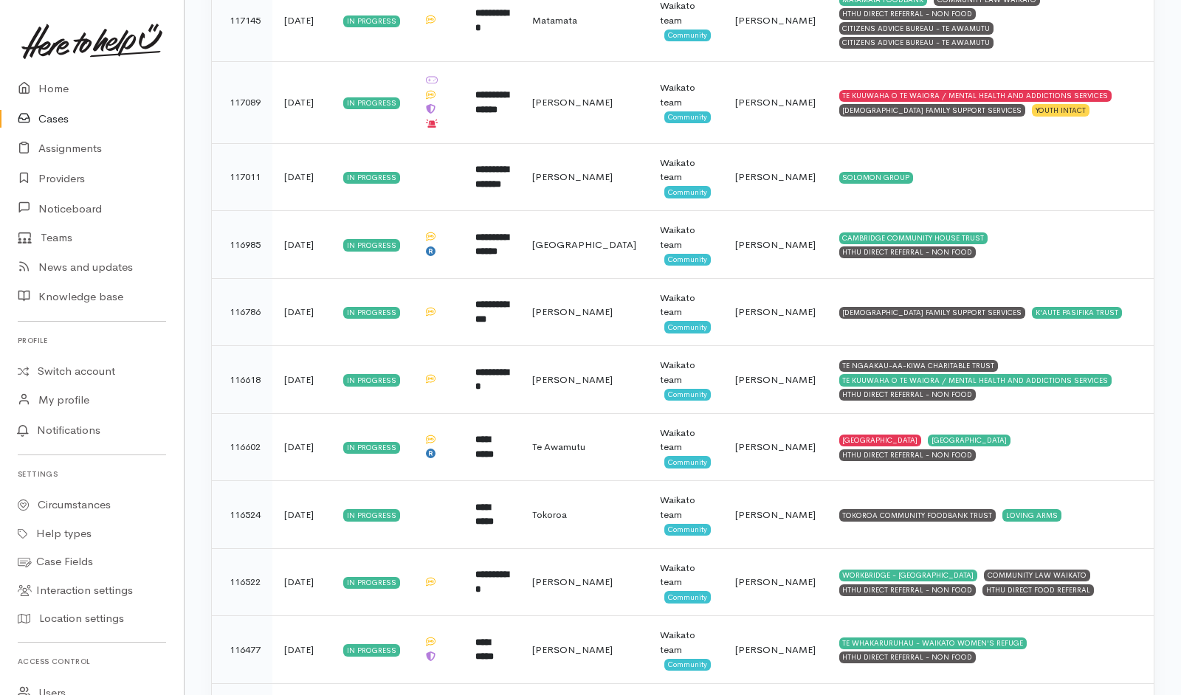
scroll to position [4953, 0]
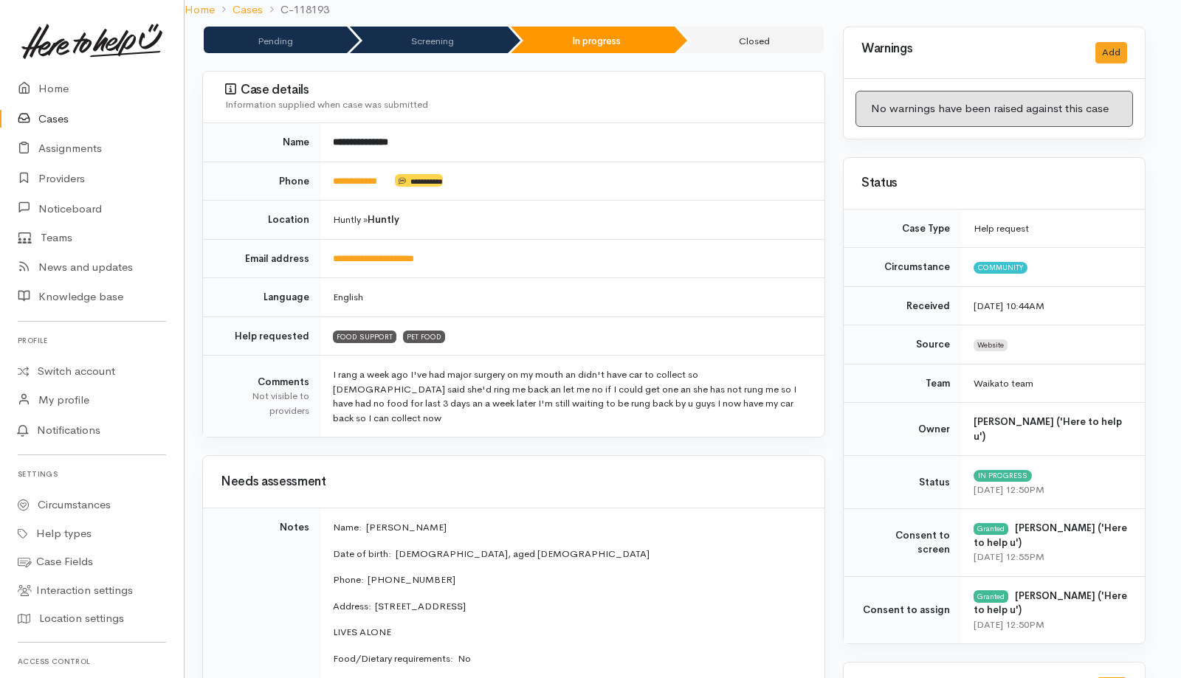
scroll to position [0, 9]
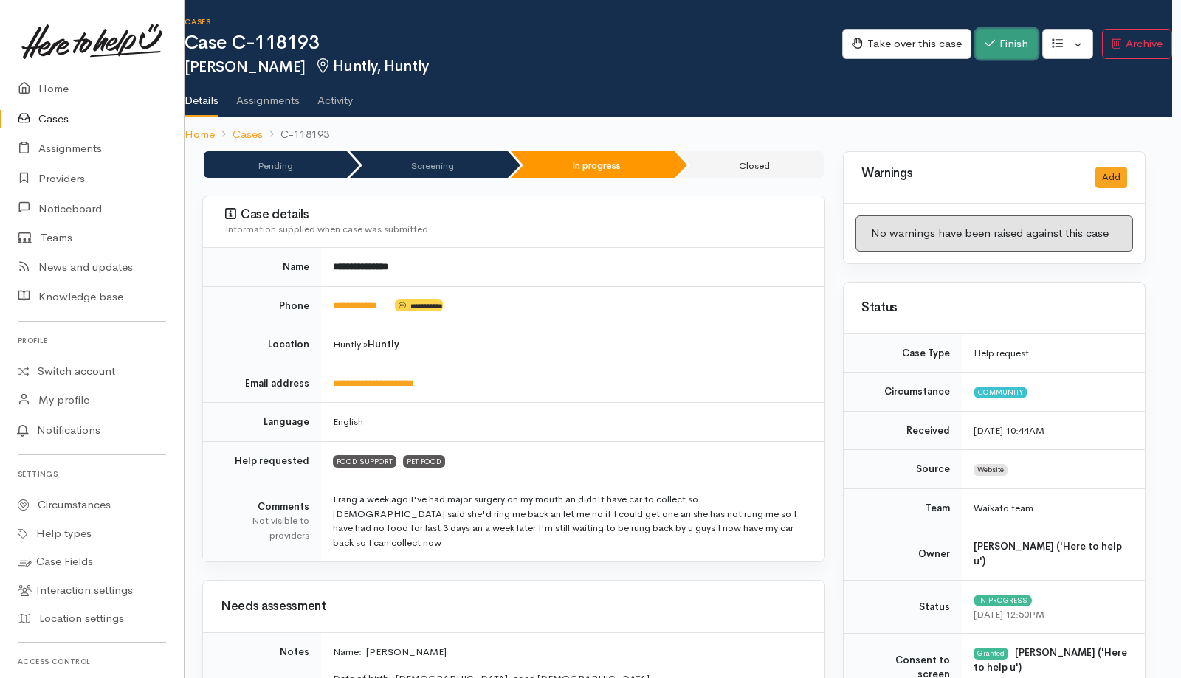
click at [785, 39] on button "Finish" at bounding box center [1007, 44] width 62 height 30
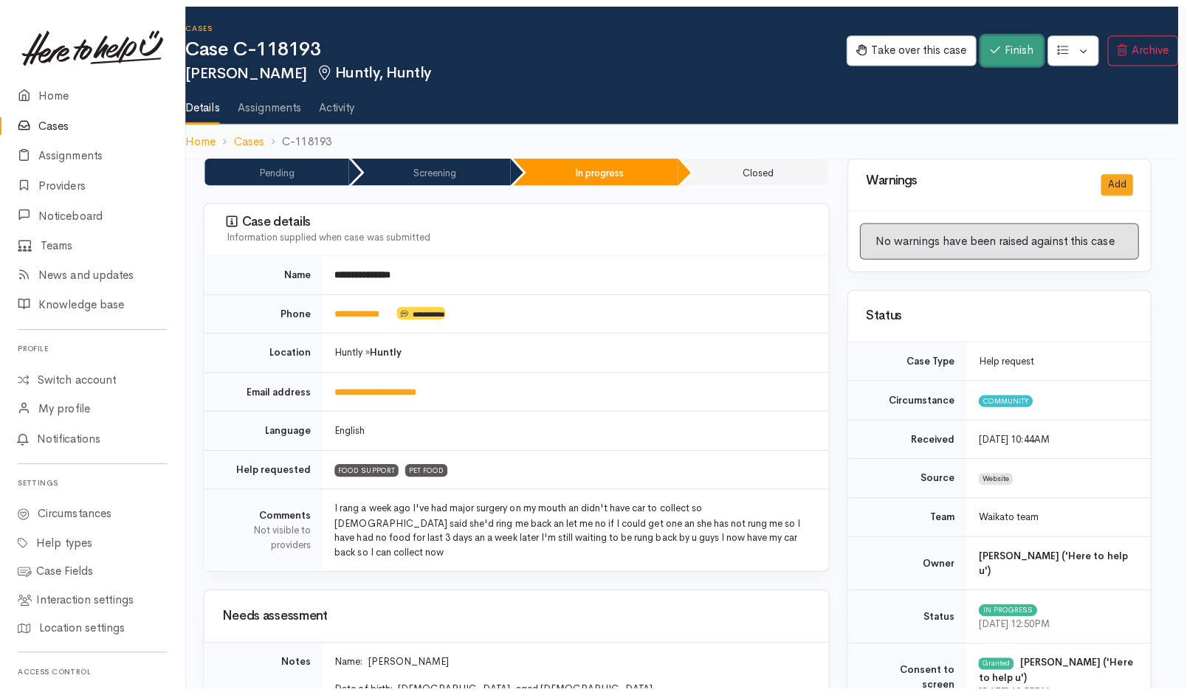
scroll to position [0, 3]
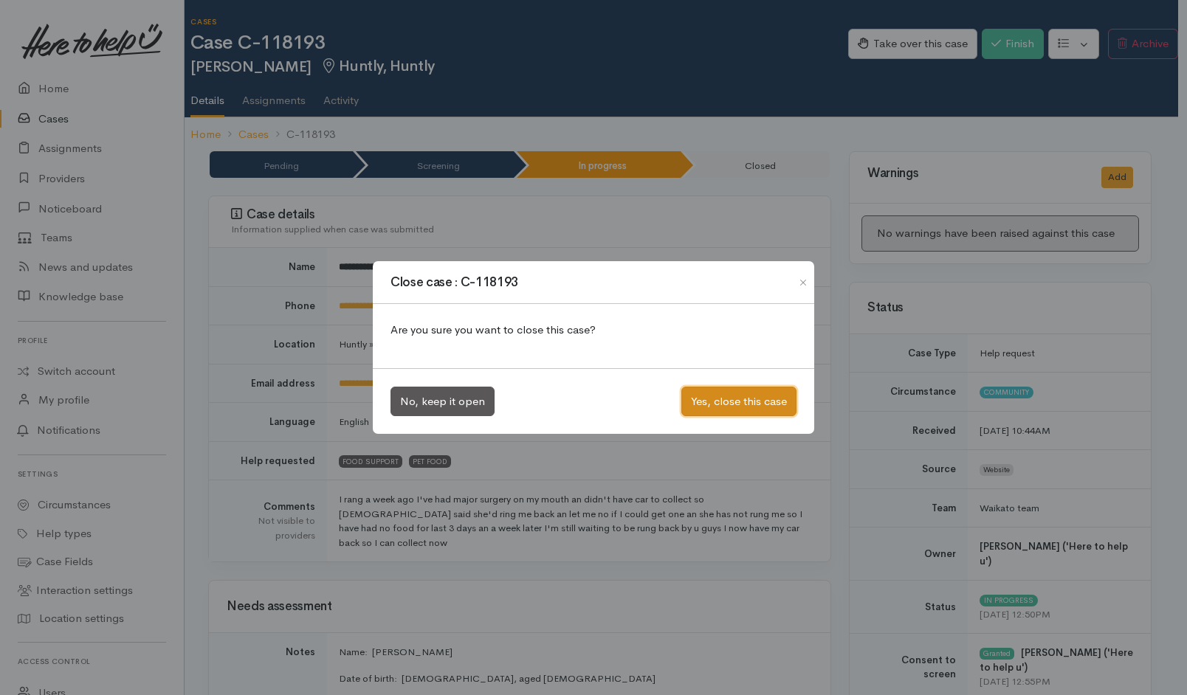
click at [707, 406] on button "Yes, close this case" at bounding box center [738, 402] width 115 height 30
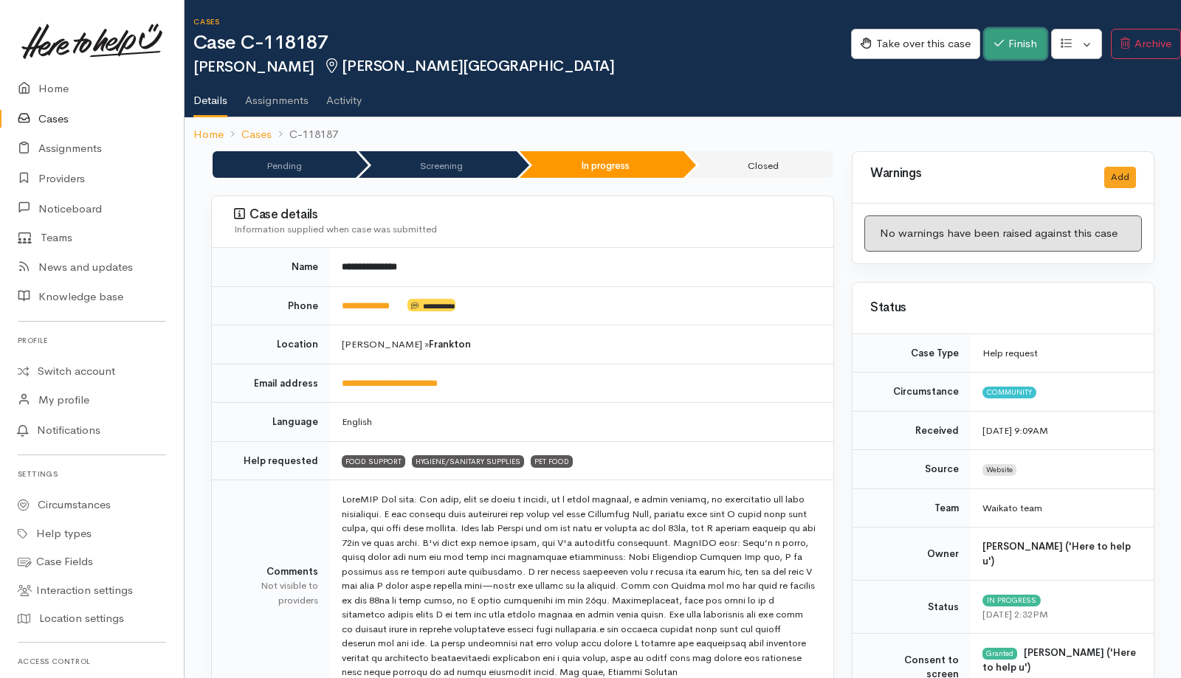
click at [785, 33] on button "Finish" at bounding box center [1016, 44] width 62 height 30
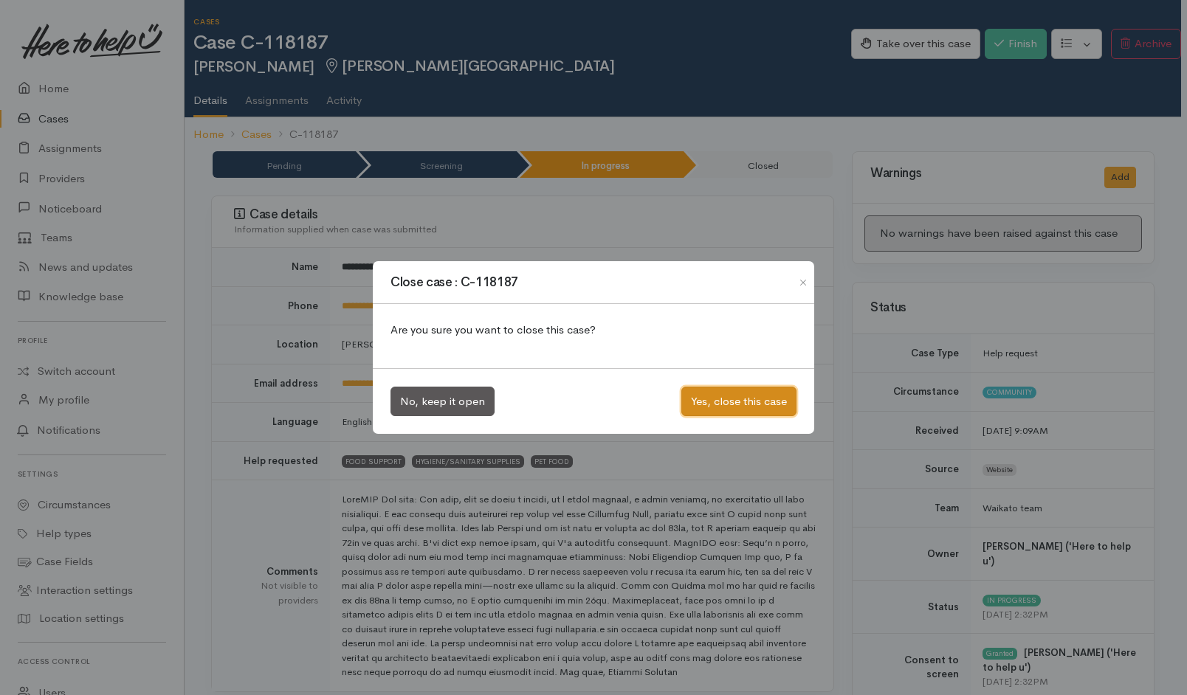
click at [768, 404] on button "Yes, close this case" at bounding box center [738, 402] width 115 height 30
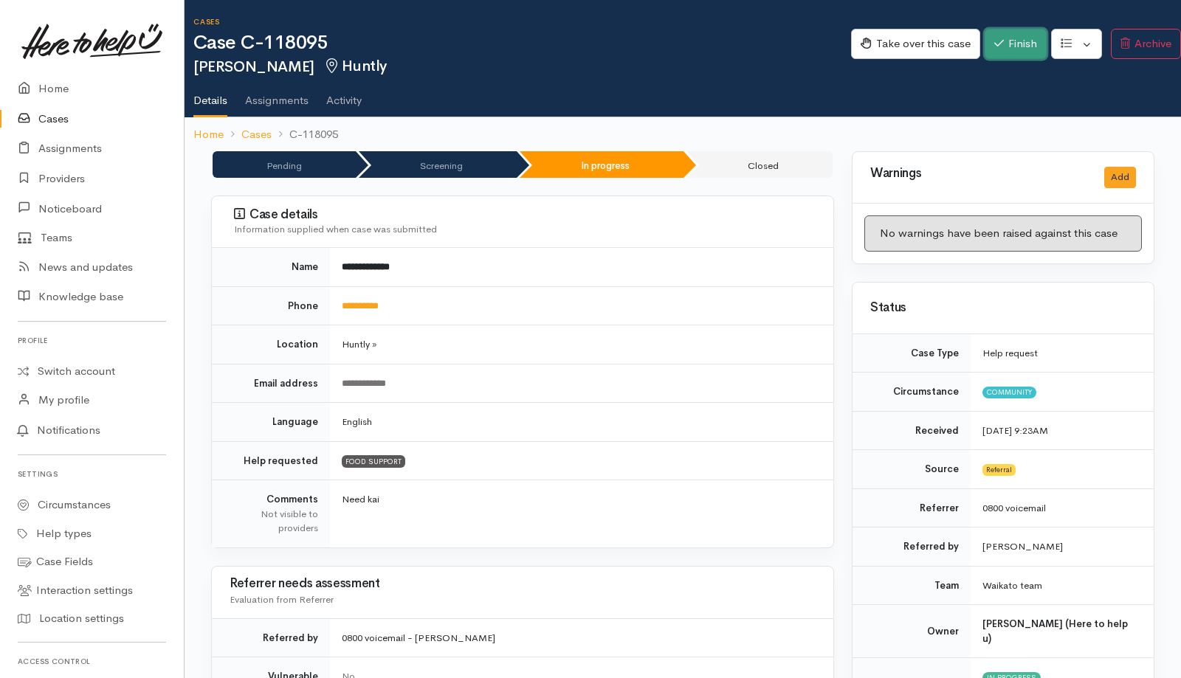
click at [785, 35] on button "Finish" at bounding box center [1016, 44] width 62 height 30
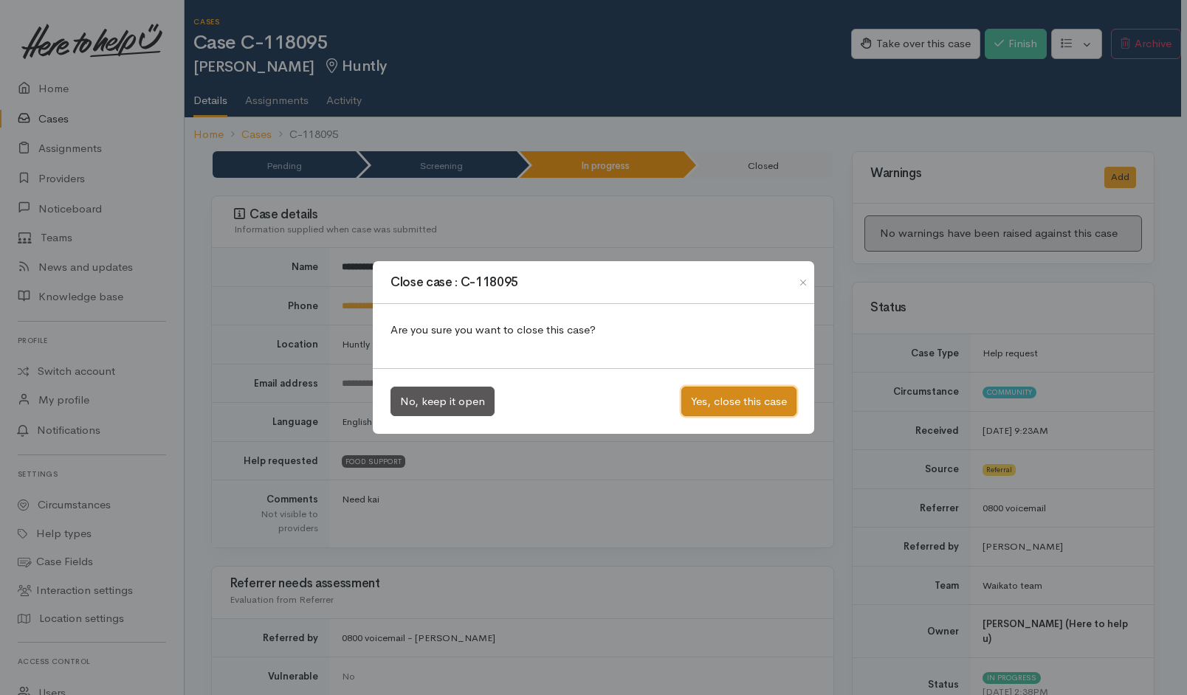
click at [725, 404] on button "Yes, close this case" at bounding box center [738, 402] width 115 height 30
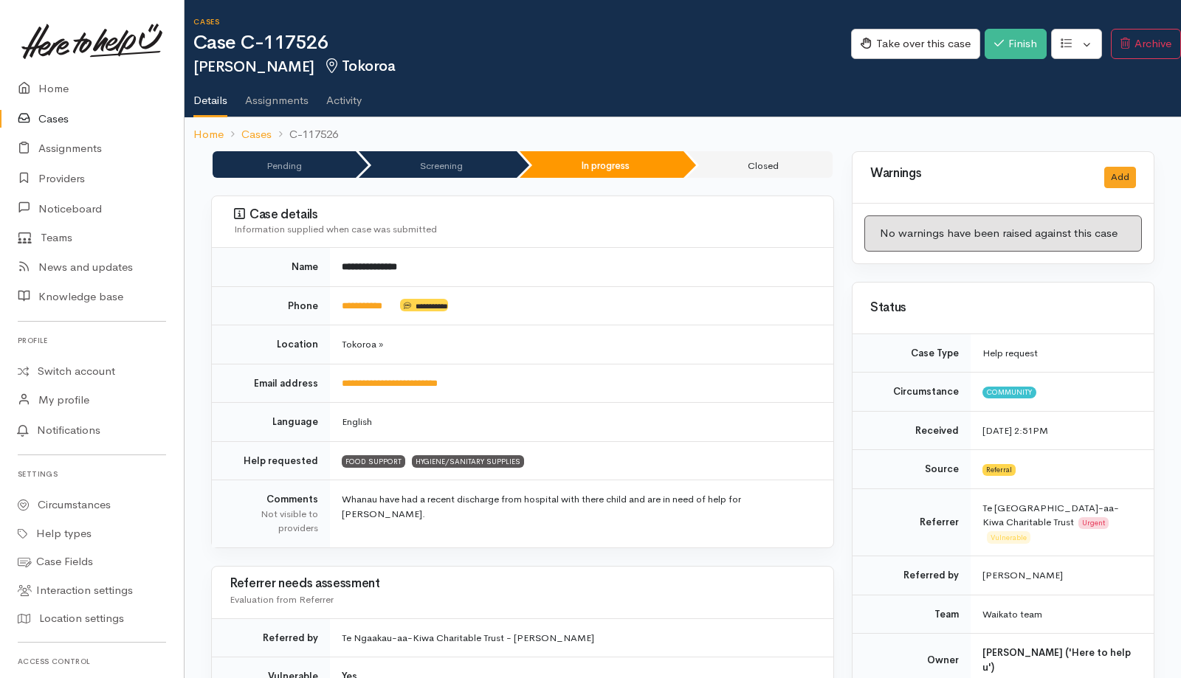
drag, startPoint x: 535, startPoint y: 351, endPoint x: -162, endPoint y: -16, distance: 788.5
click at [0, 0] on html "Support Feedback I've got something to say" at bounding box center [590, 339] width 1181 height 678
click at [1109, 180] on button "Add" at bounding box center [1120, 177] width 32 height 21
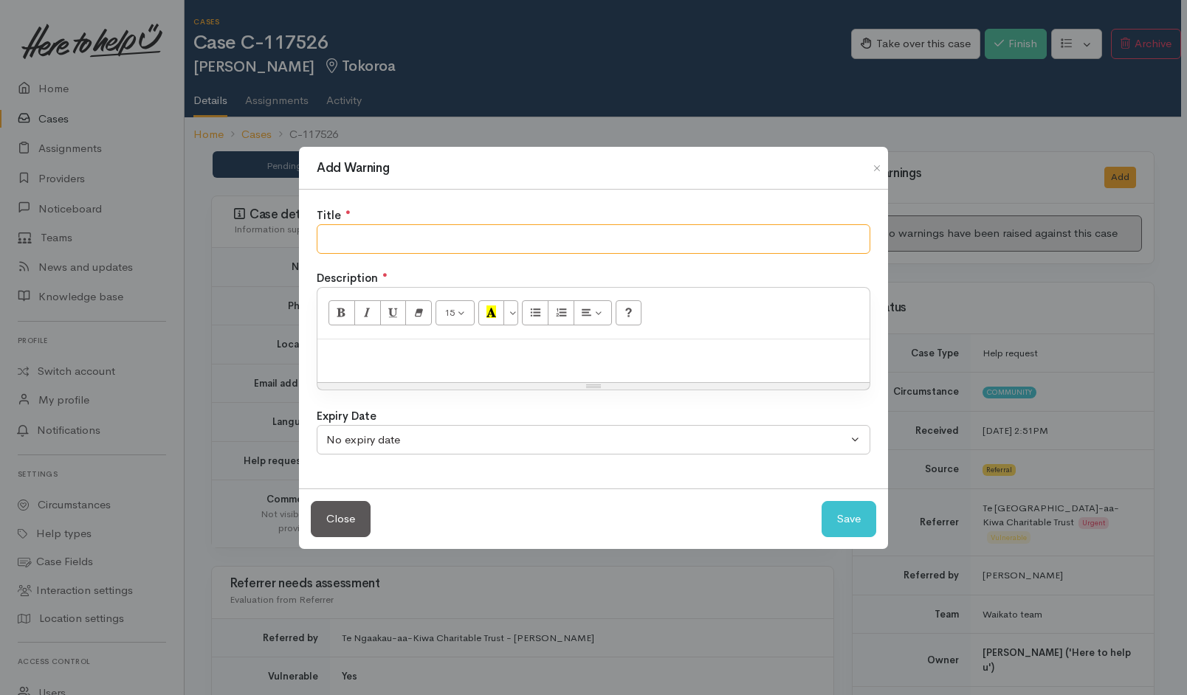
click at [700, 241] on input "text" at bounding box center [594, 239] width 554 height 30
click at [672, 250] on input "NO SHOW" at bounding box center [594, 239] width 554 height 30
type input "NO SHOW - Warning"
click at [505, 364] on div at bounding box center [593, 362] width 552 height 44
click at [848, 513] on button "Save" at bounding box center [849, 519] width 55 height 36
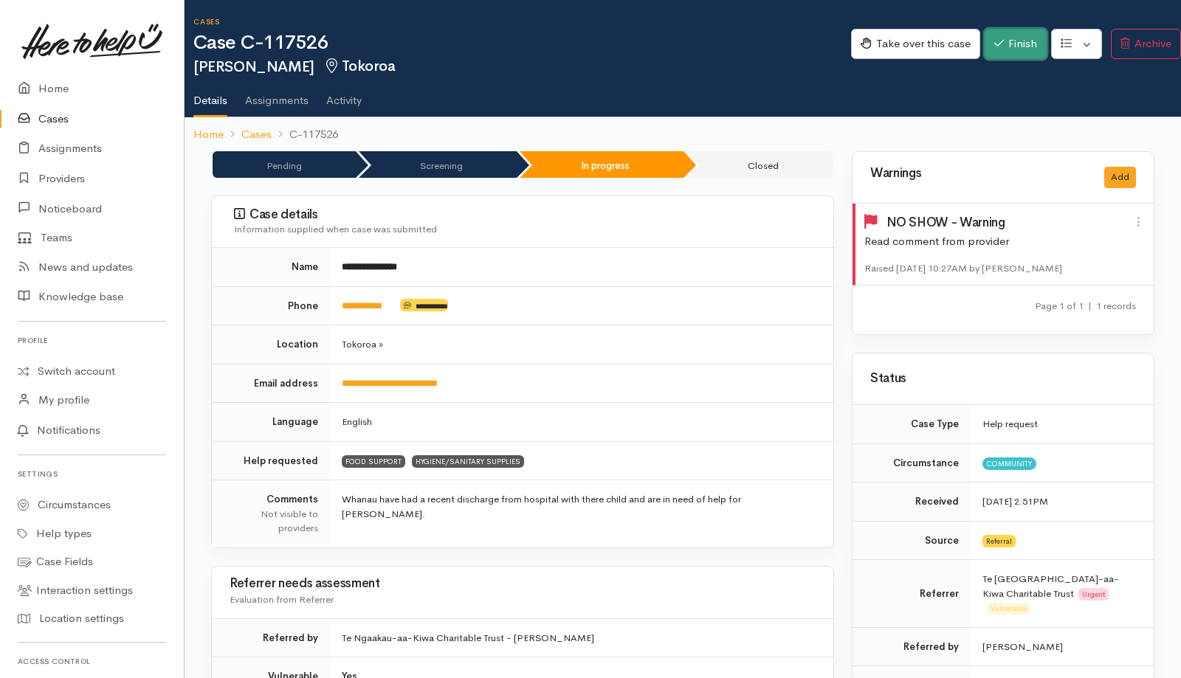
click at [1008, 44] on button "Finish" at bounding box center [1016, 44] width 62 height 30
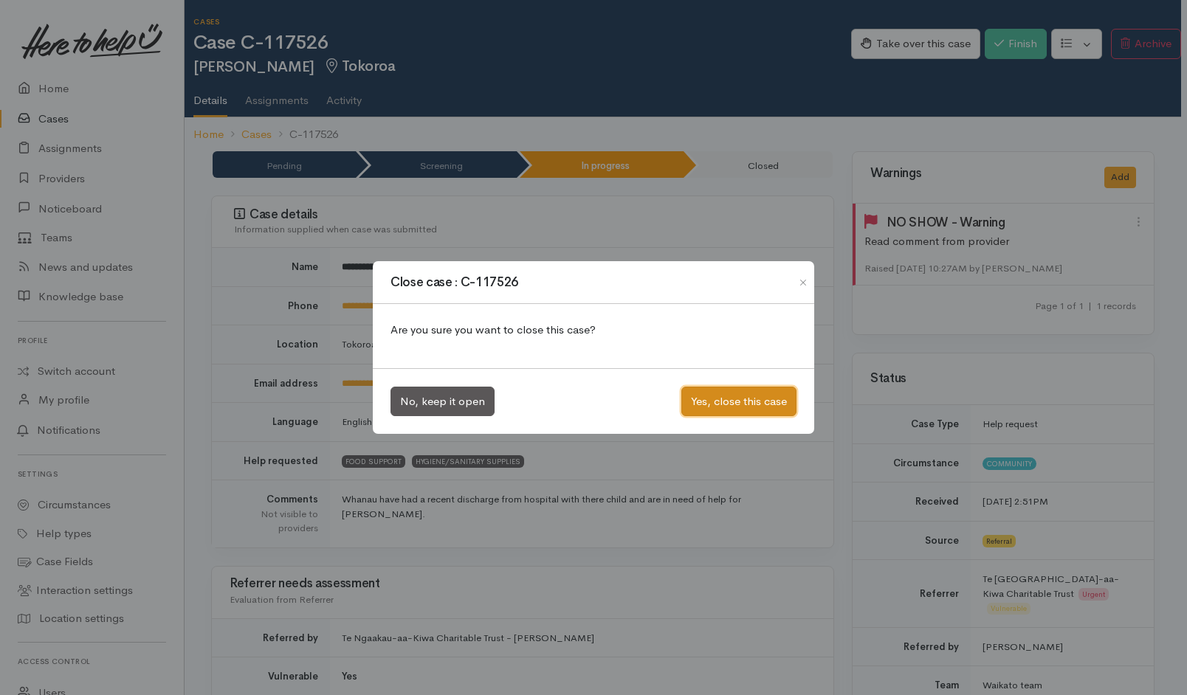
click at [719, 399] on button "Yes, close this case" at bounding box center [738, 402] width 115 height 30
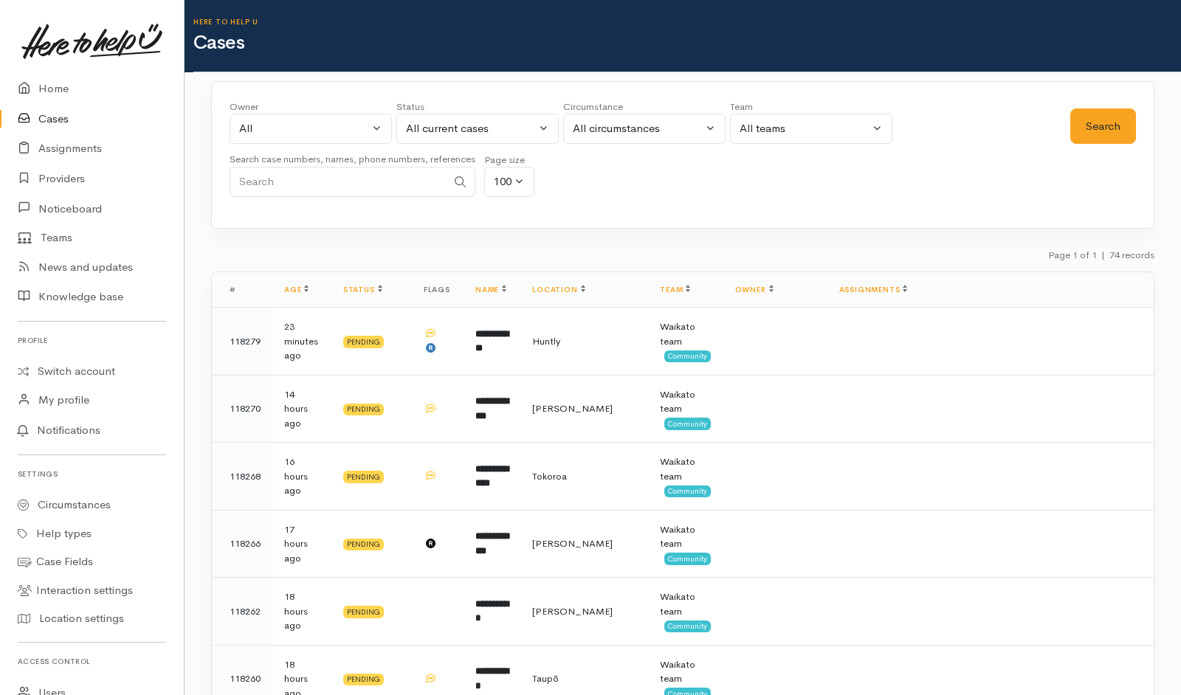
click at [436, 175] on input "Search" at bounding box center [338, 182] width 217 height 30
paste input "64284740966."
drag, startPoint x: 251, startPoint y: 182, endPoint x: 220, endPoint y: 179, distance: 31.1
click at [220, 179] on div "Owner All My cases Aandrea Murray ('Here to help u') Akash Prakash ('Here to he…" at bounding box center [682, 155] width 943 height 148
type input "284740966"
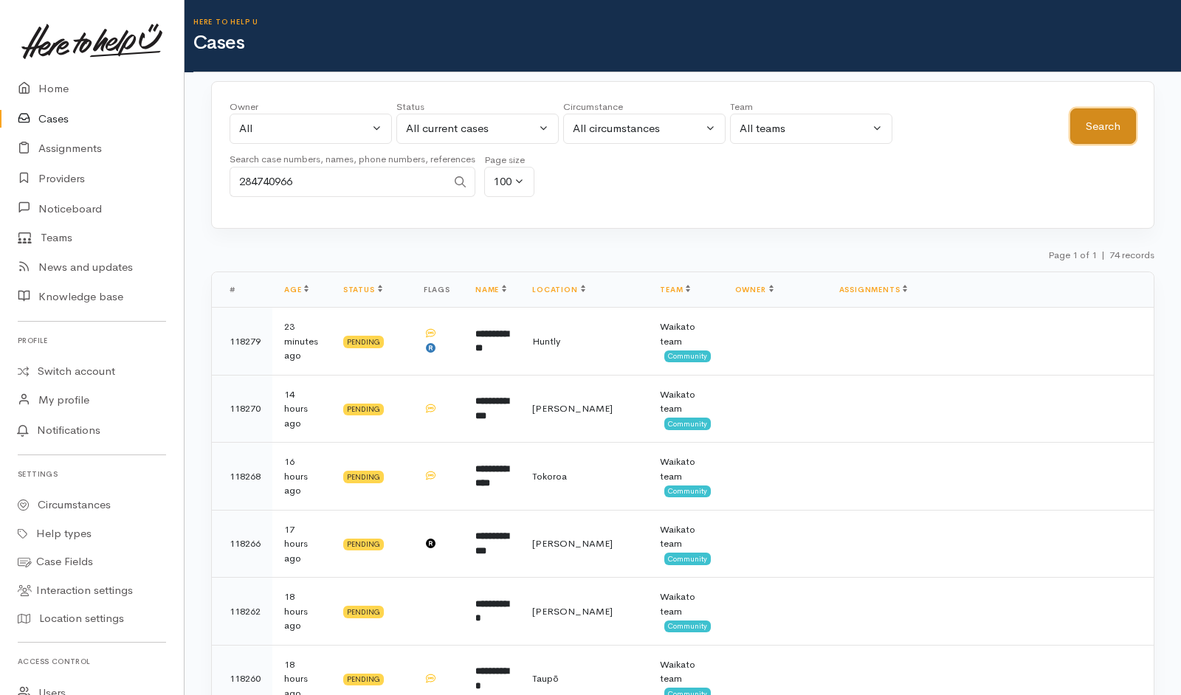
click at [1082, 126] on button "Search" at bounding box center [1103, 127] width 66 height 36
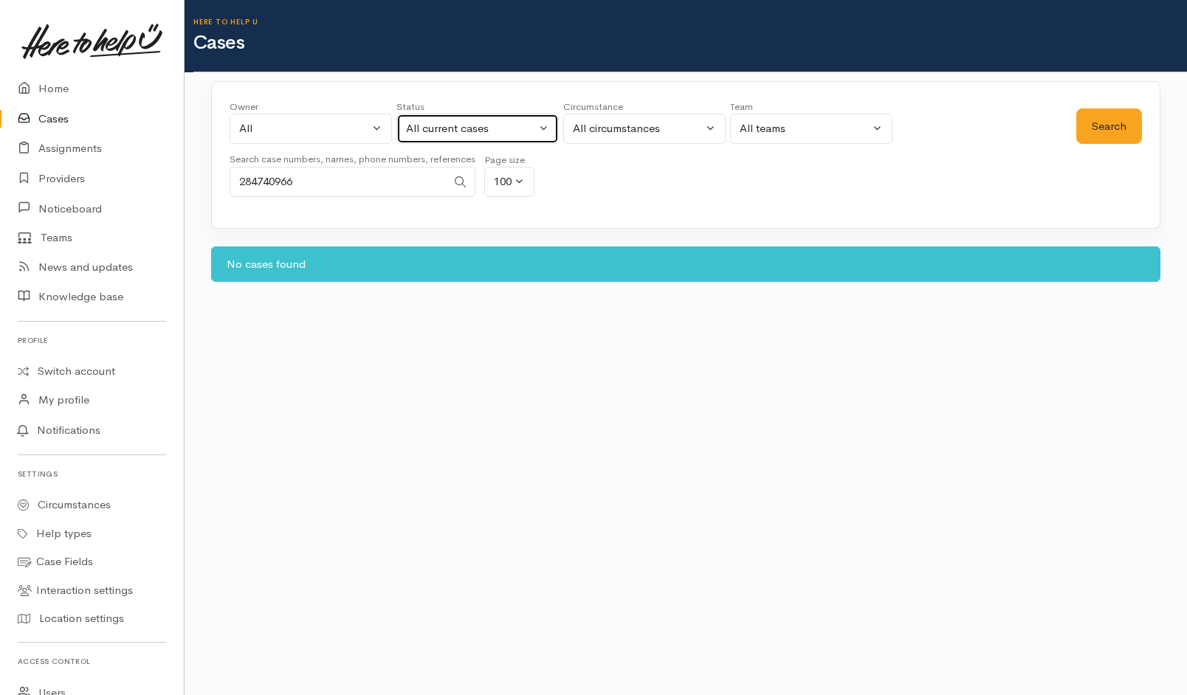
click at [491, 125] on div "All current cases" at bounding box center [471, 128] width 130 height 17
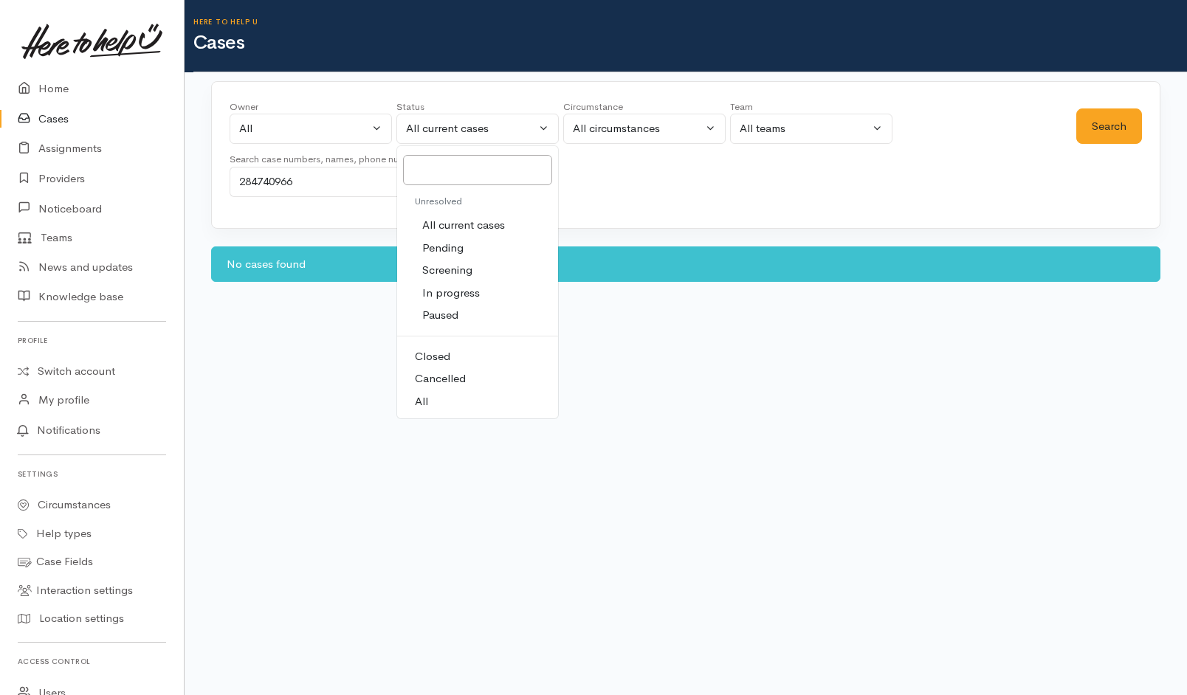
click at [431, 407] on link "All" at bounding box center [477, 401] width 161 height 23
select select "All"
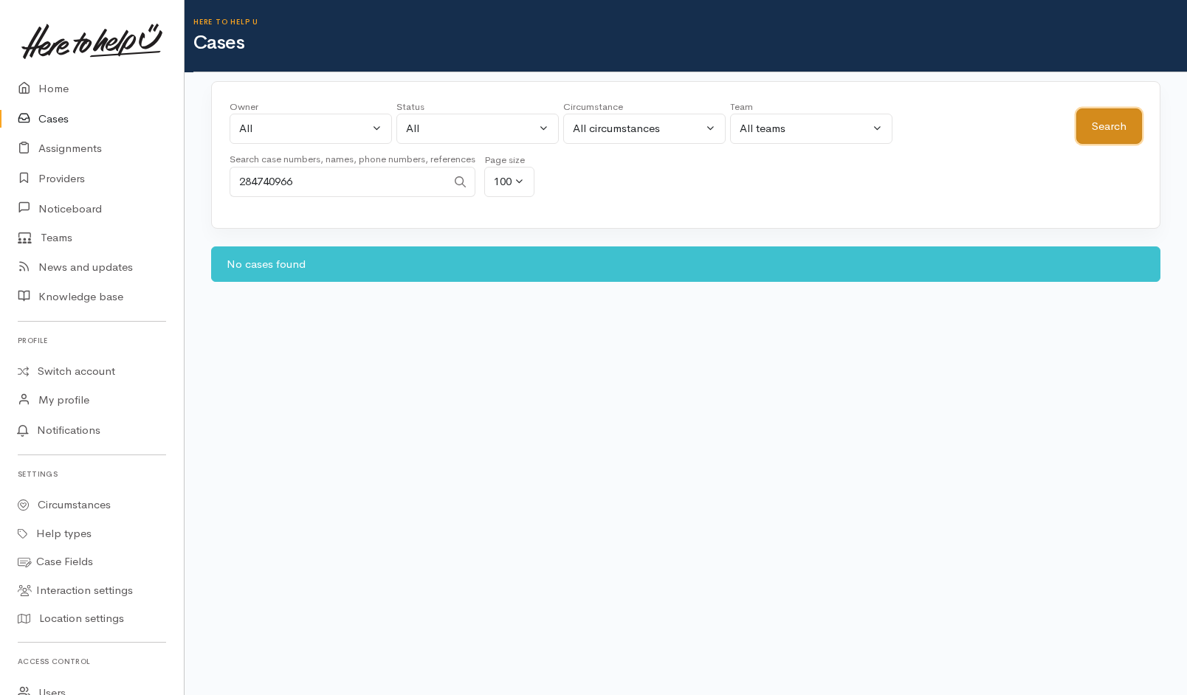
click at [1135, 128] on button "Search" at bounding box center [1109, 127] width 66 height 36
click at [112, 368] on link "Switch account" at bounding box center [92, 371] width 184 height 29
drag, startPoint x: 378, startPoint y: 185, endPoint x: 122, endPoint y: 187, distance: 256.1
click at [122, 187] on body "Support Feedback I've got something to say" at bounding box center [593, 347] width 1187 height 695
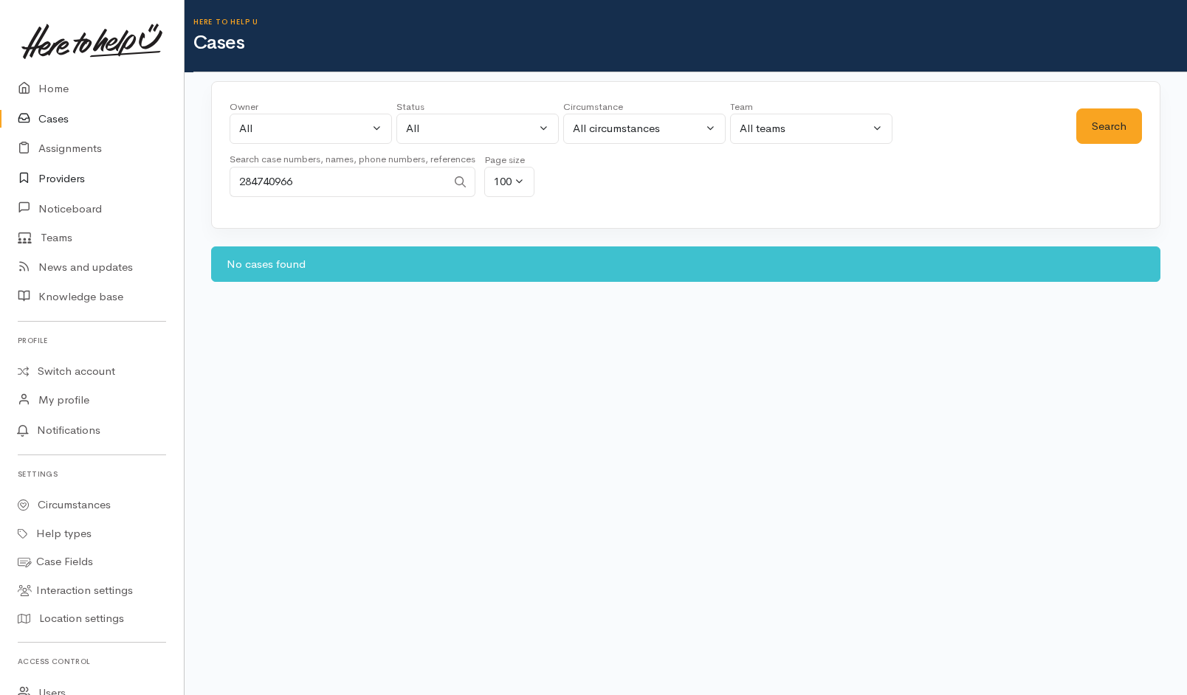
paste input "64211553524."
drag, startPoint x: 251, startPoint y: 179, endPoint x: 195, endPoint y: 171, distance: 56.6
click at [195, 171] on div "Owner All My cases Aandrea Murray ('Here to help u') Akash Prakash ('Here to he…" at bounding box center [686, 182] width 1002 height 202
click at [1123, 128] on button "Search" at bounding box center [1109, 127] width 66 height 36
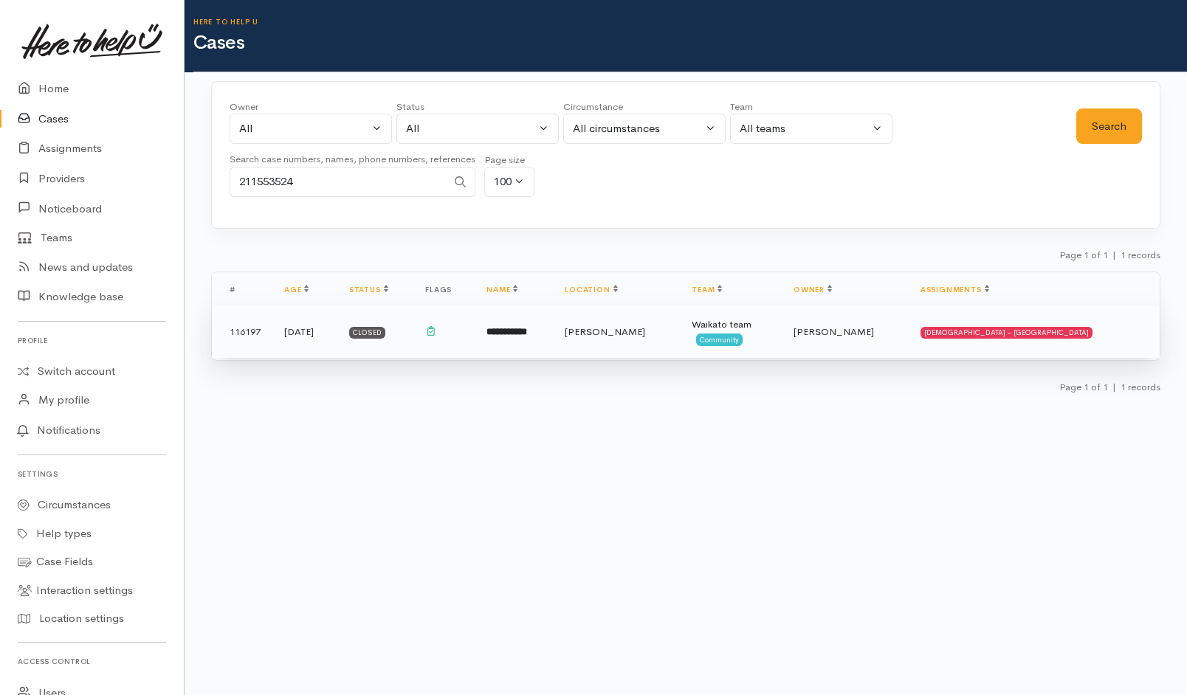
click at [553, 344] on td "**********" at bounding box center [514, 332] width 78 height 53
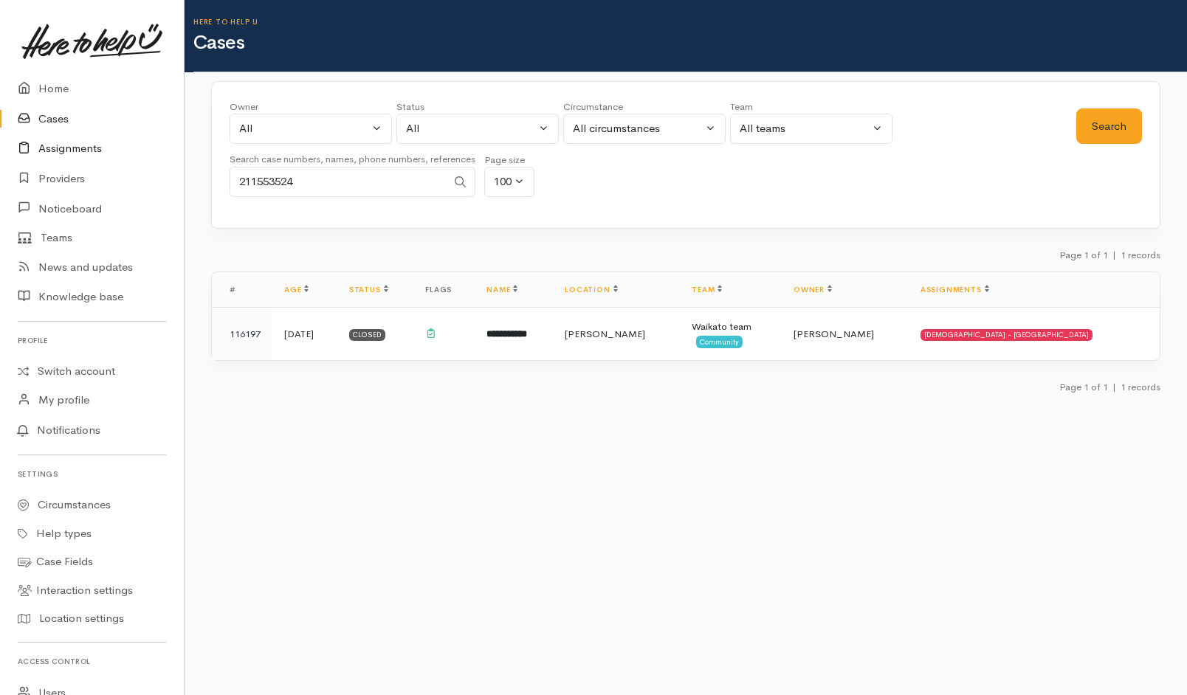
drag, startPoint x: 402, startPoint y: 186, endPoint x: 97, endPoint y: 161, distance: 305.1
click at [97, 161] on body "Support Feedback I've got something to say" at bounding box center [593, 347] width 1187 height 695
paste input "64225291870."
click at [255, 177] on input "64225291870" at bounding box center [338, 182] width 217 height 30
type input "225291870"
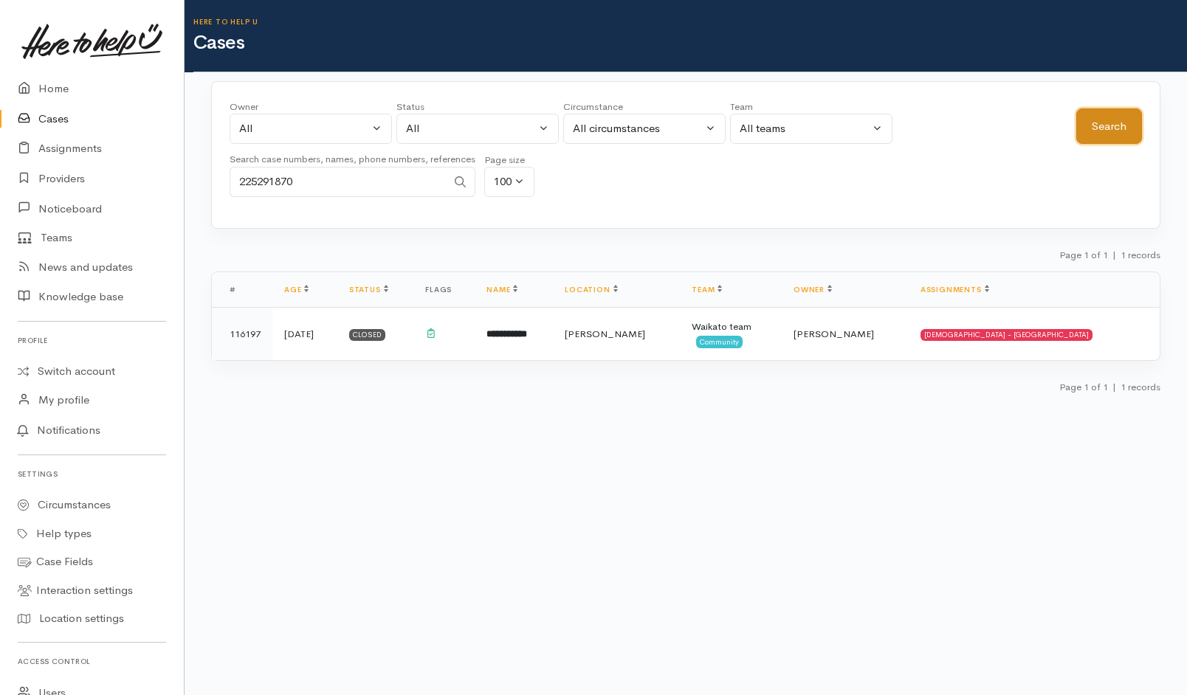
click at [1089, 131] on button "Search" at bounding box center [1109, 127] width 66 height 36
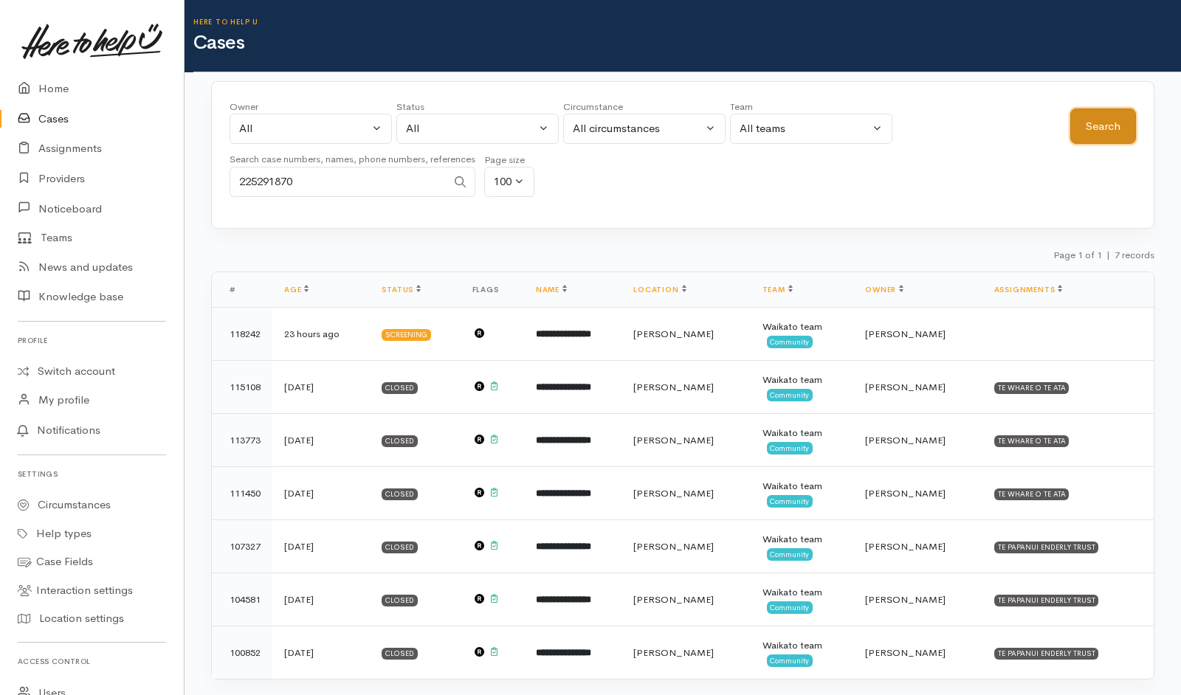
drag, startPoint x: 1089, startPoint y: 131, endPoint x: 956, endPoint y: 203, distance: 151.6
click at [956, 203] on div "Owner All My cases Aandrea Murray ('Here to help u') Akash Prakash ('Here to he…" at bounding box center [683, 153] width 906 height 106
click at [956, 203] on div "Owner All My cases Aandrea Murray ('Here to help u') Akash Prakash ('Here to he…" at bounding box center [650, 153] width 841 height 106
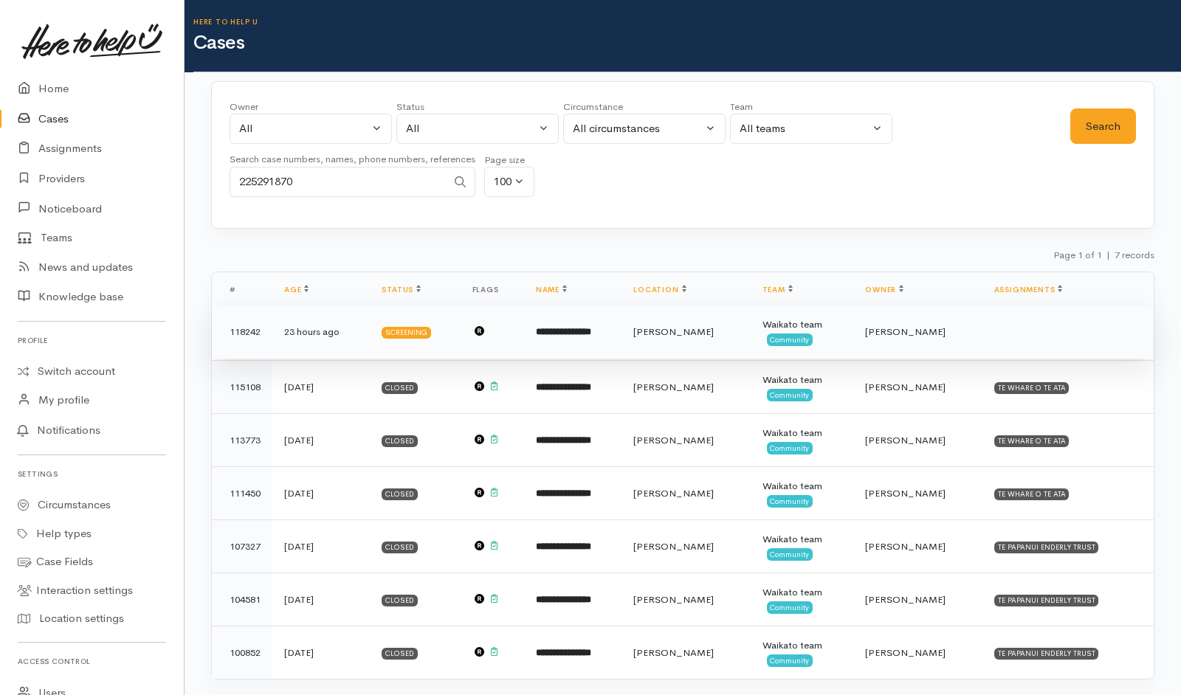
click at [957, 349] on td "Nicole Rusk" at bounding box center [917, 332] width 128 height 53
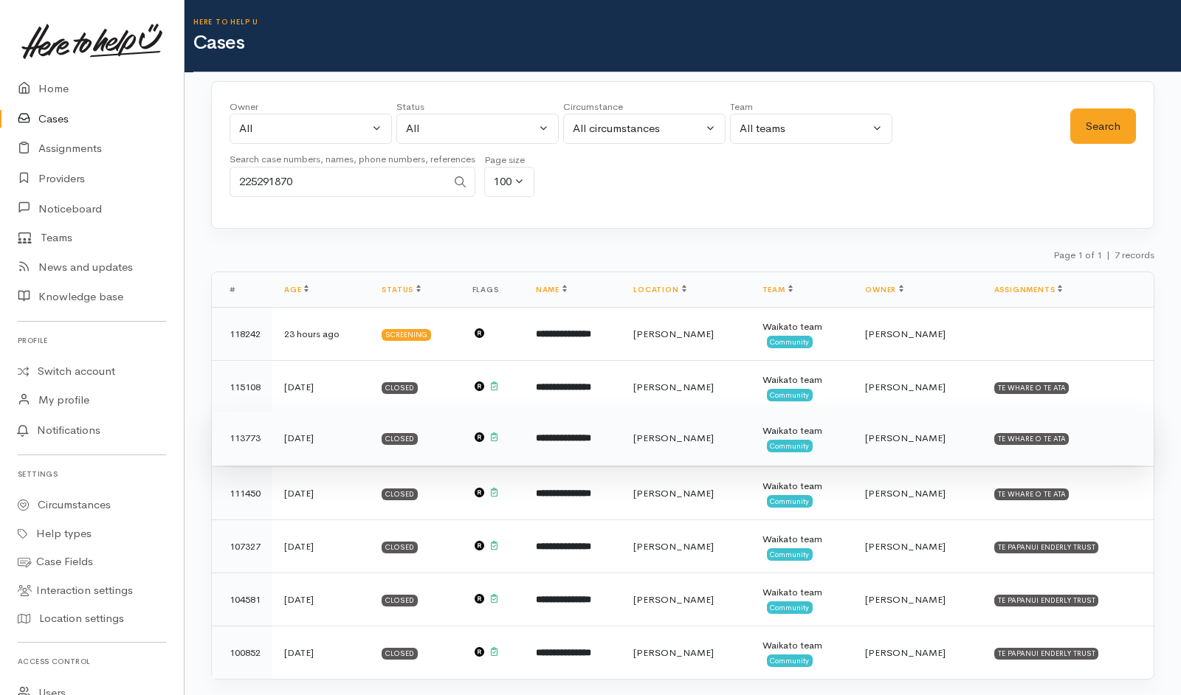
scroll to position [28, 0]
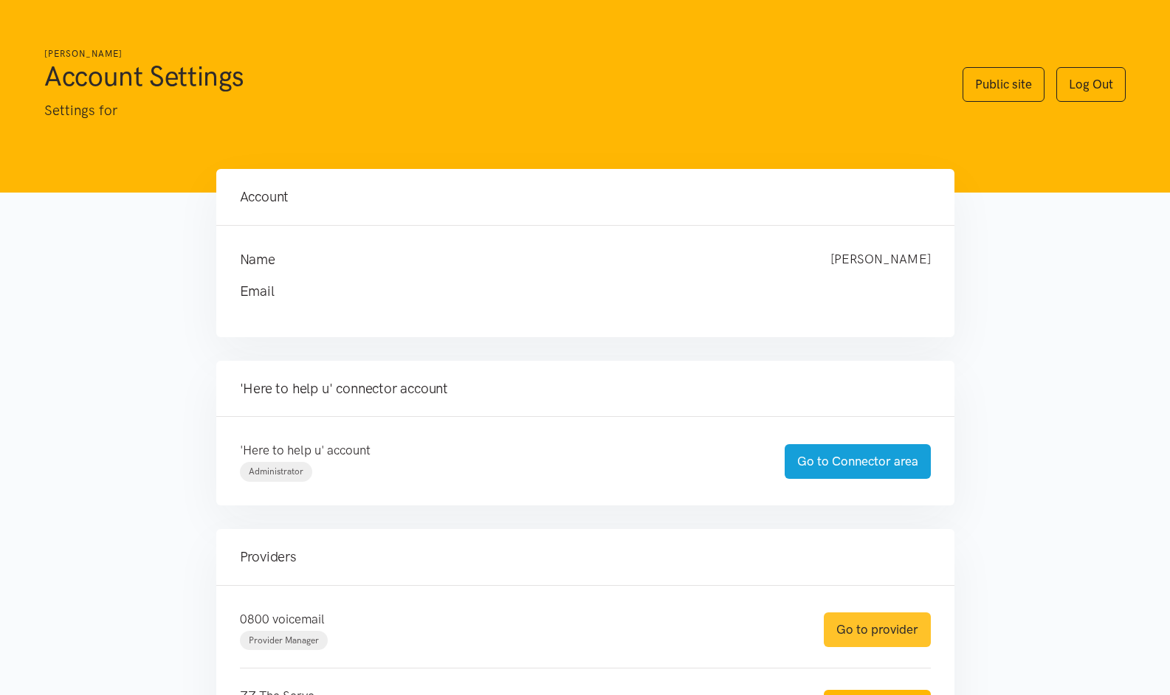
click at [884, 620] on link "Go to provider" at bounding box center [877, 630] width 107 height 35
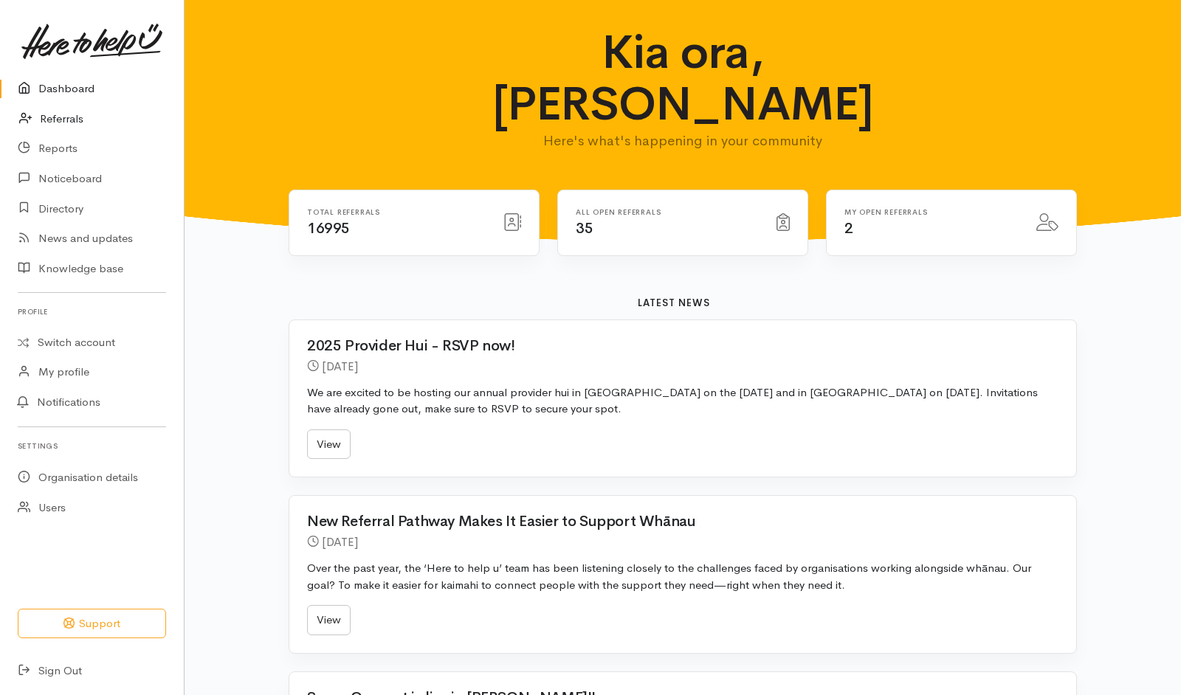
click at [62, 118] on link "Referrals" at bounding box center [92, 119] width 184 height 30
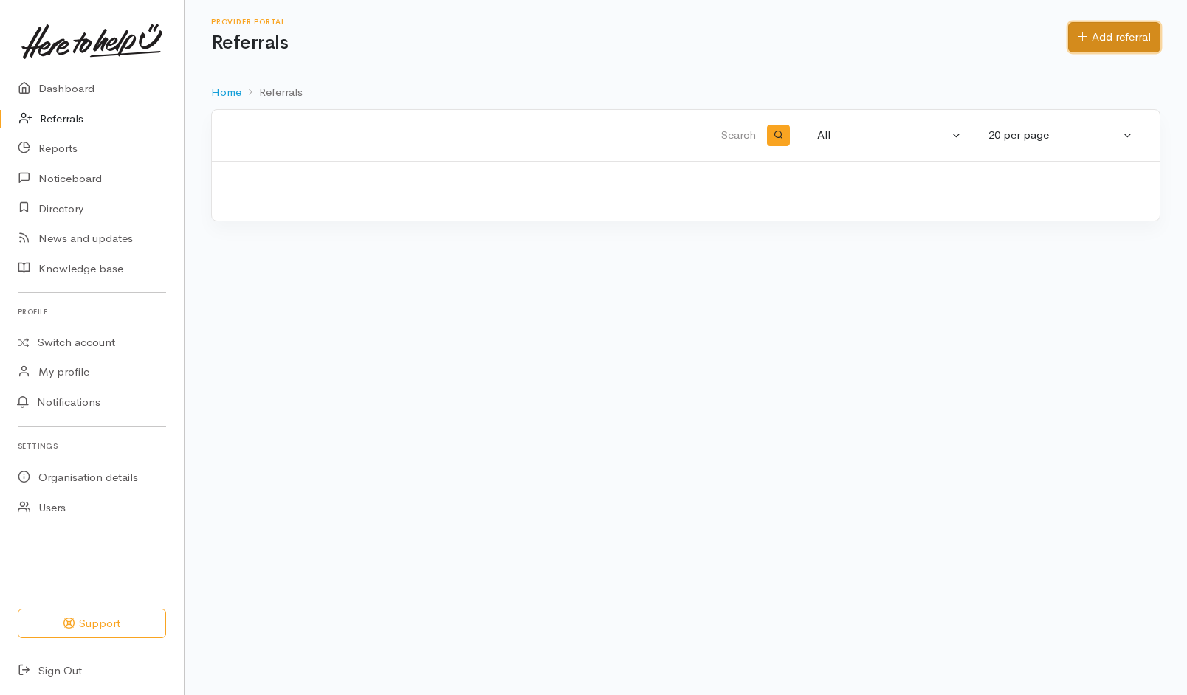
click at [1097, 40] on link "Add referral" at bounding box center [1114, 37] width 92 height 30
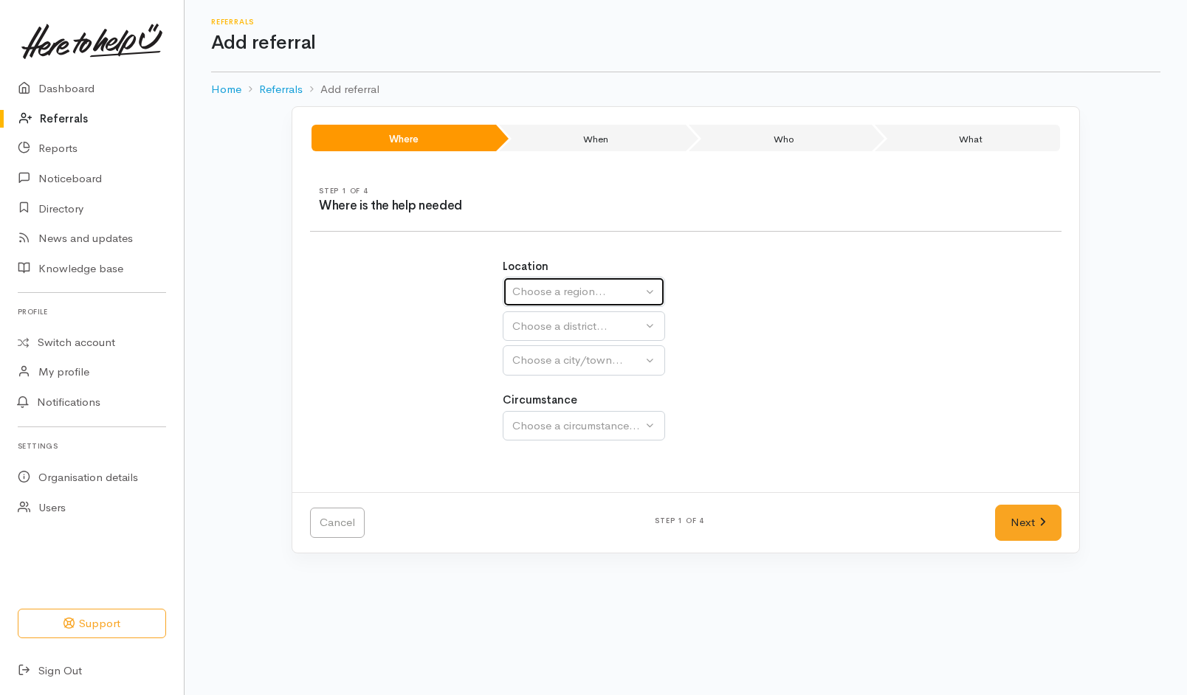
click at [607, 298] on div "Choose a region..." at bounding box center [577, 291] width 130 height 17
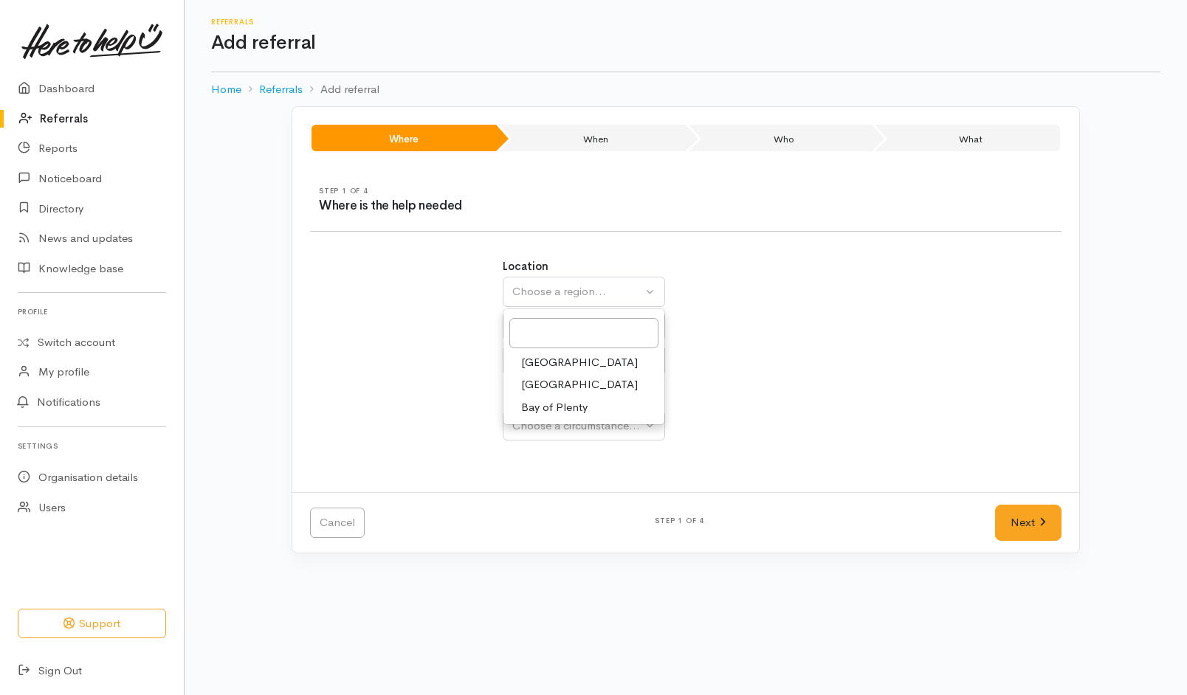
click at [556, 382] on span "[GEOGRAPHIC_DATA]" at bounding box center [579, 384] width 117 height 17
select select "3"
select select
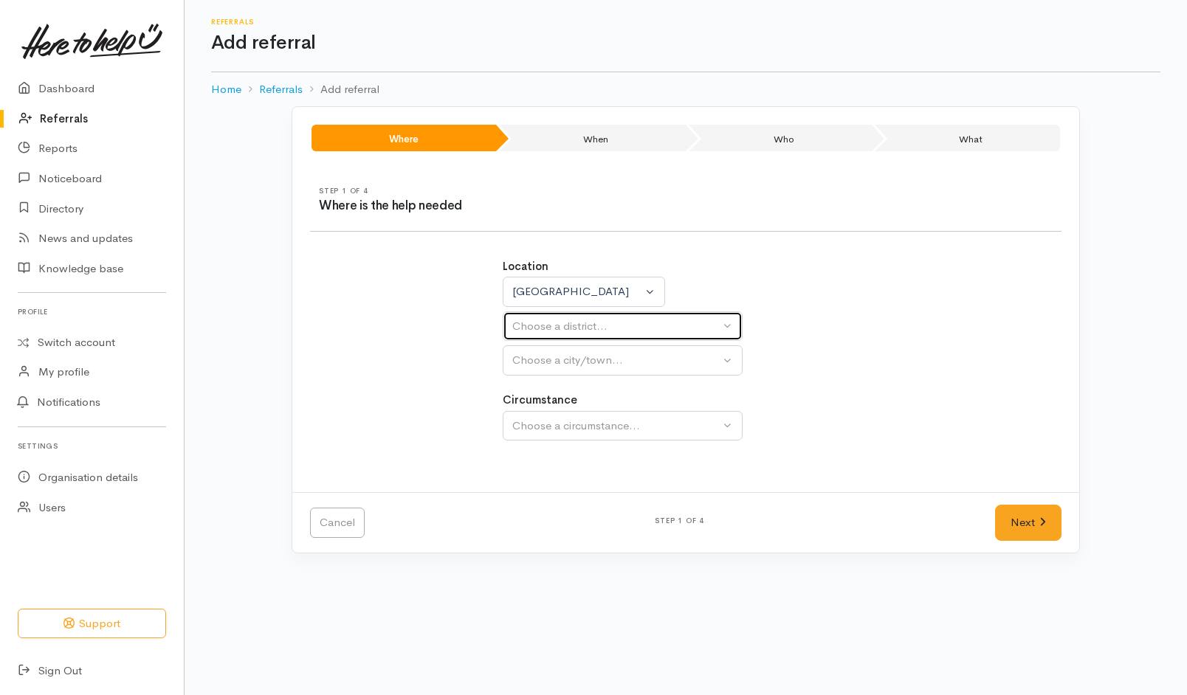
click at [587, 329] on div "Choose a district..." at bounding box center [615, 326] width 207 height 17
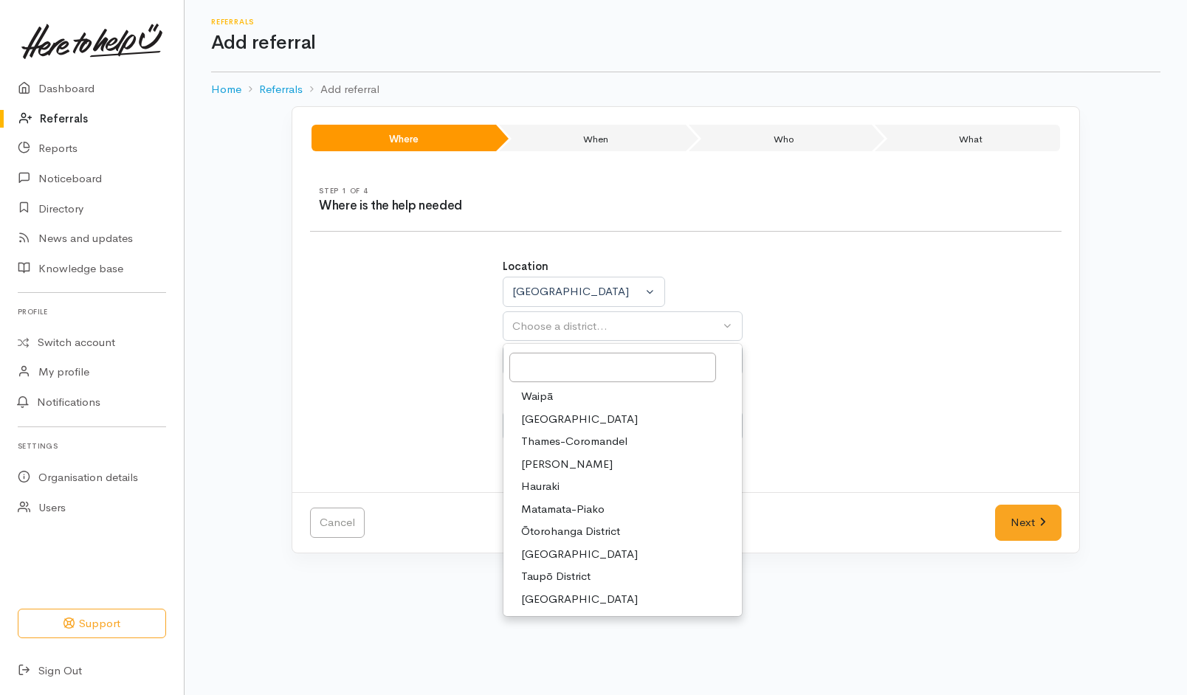
click at [543, 462] on span "Hamilton" at bounding box center [567, 464] width 92 height 17
select select "4"
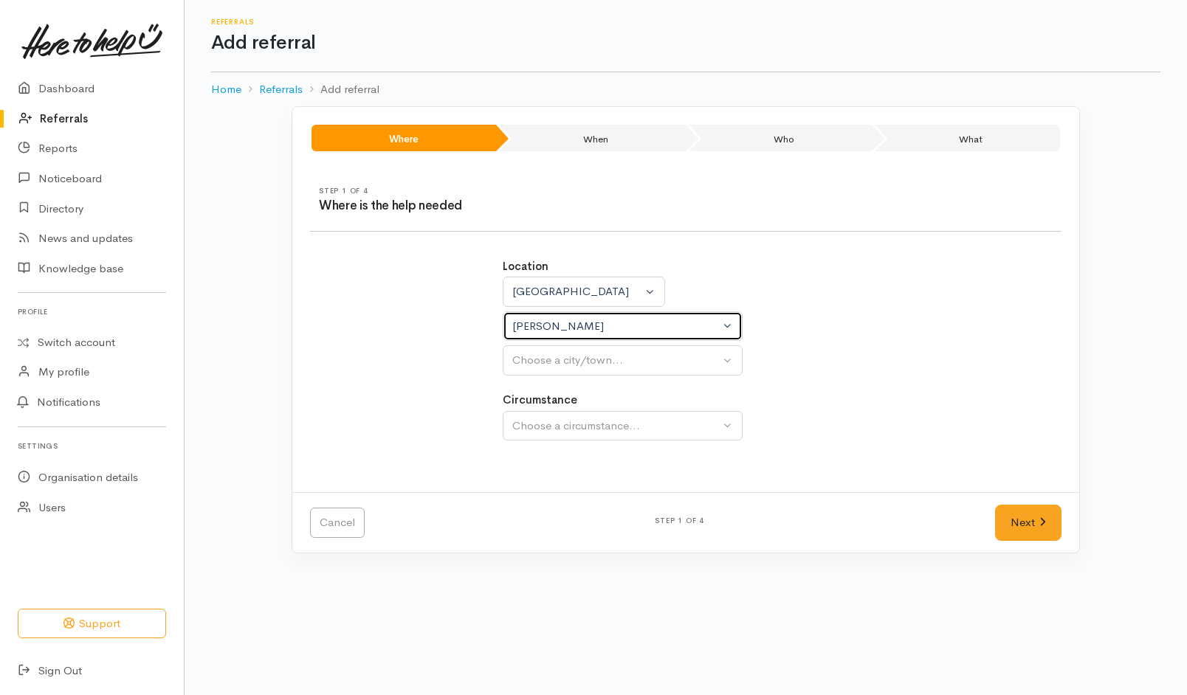
select select
click at [605, 352] on div "Choose a city/town..." at bounding box center [615, 360] width 207 height 17
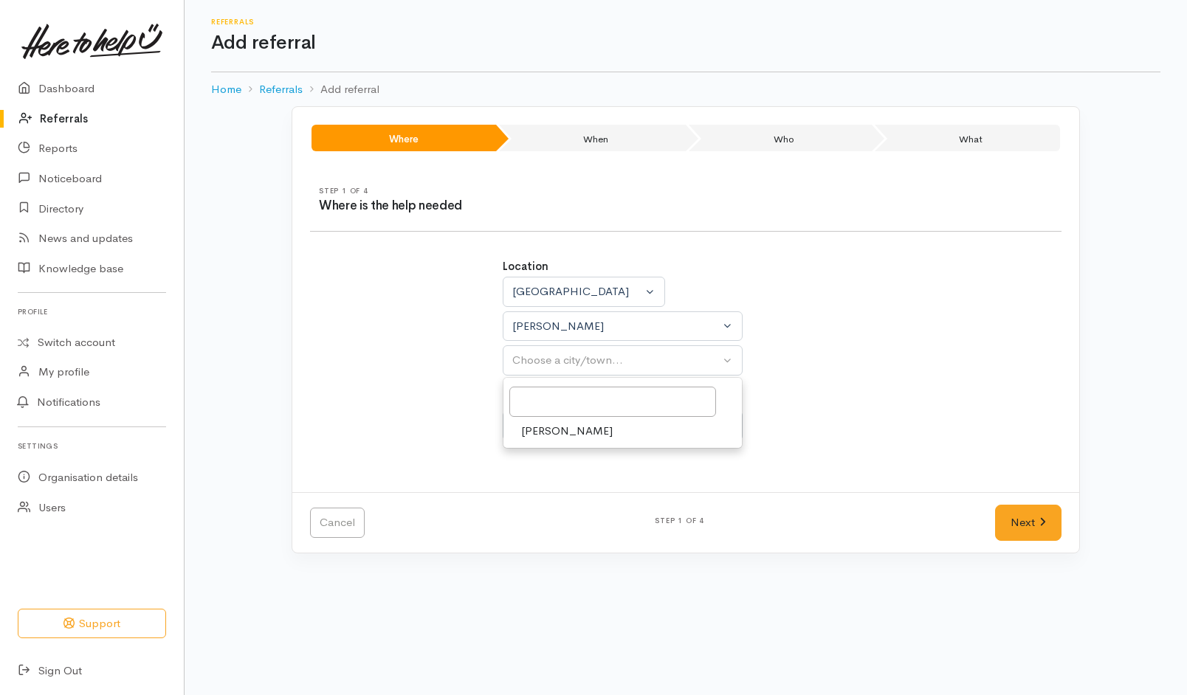
click at [562, 430] on span "Hamilton" at bounding box center [567, 431] width 92 height 17
select select "1"
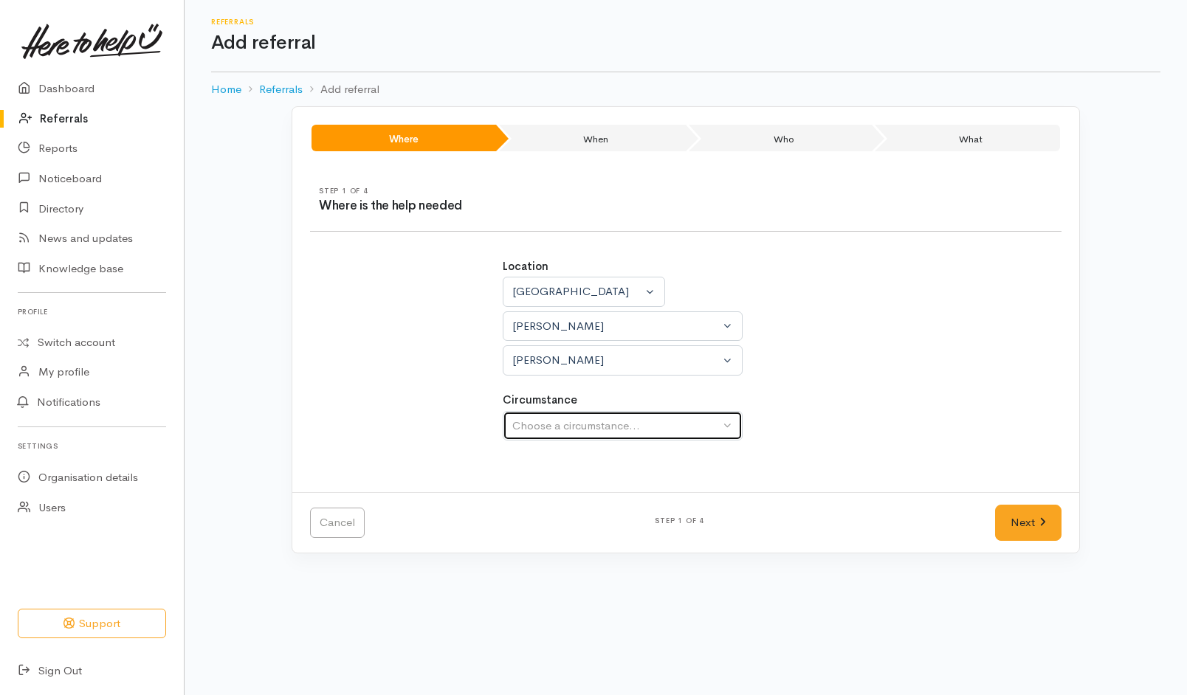
click at [562, 430] on div "Choose a circumstance..." at bounding box center [615, 426] width 207 height 17
click at [548, 500] on span "Community" at bounding box center [549, 496] width 56 height 17
select select "2"
click at [1025, 532] on link "Next" at bounding box center [1028, 523] width 66 height 36
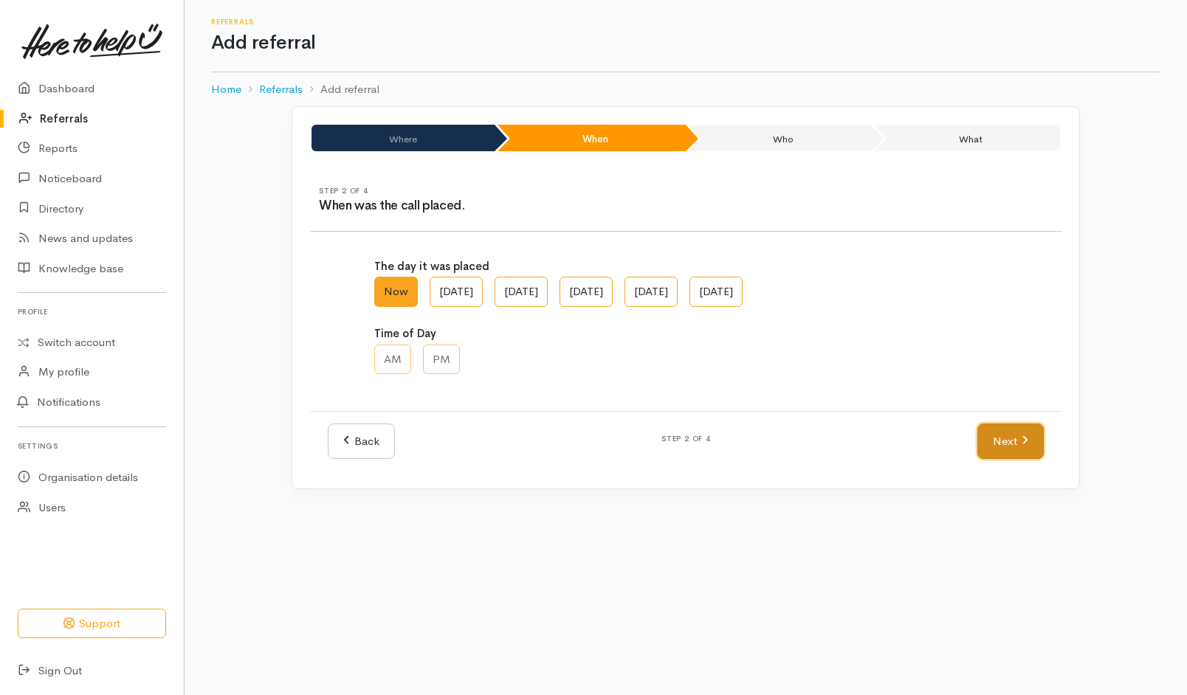
click at [1008, 446] on link "Next" at bounding box center [1010, 442] width 66 height 36
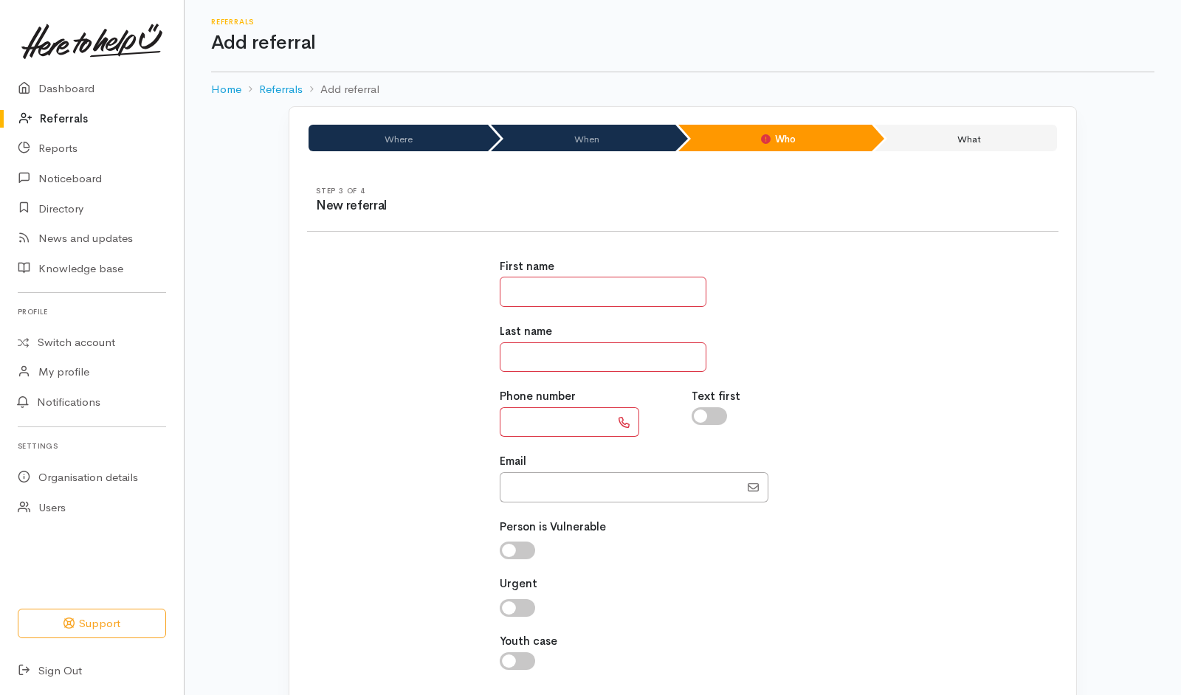
scroll to position [105, 0]
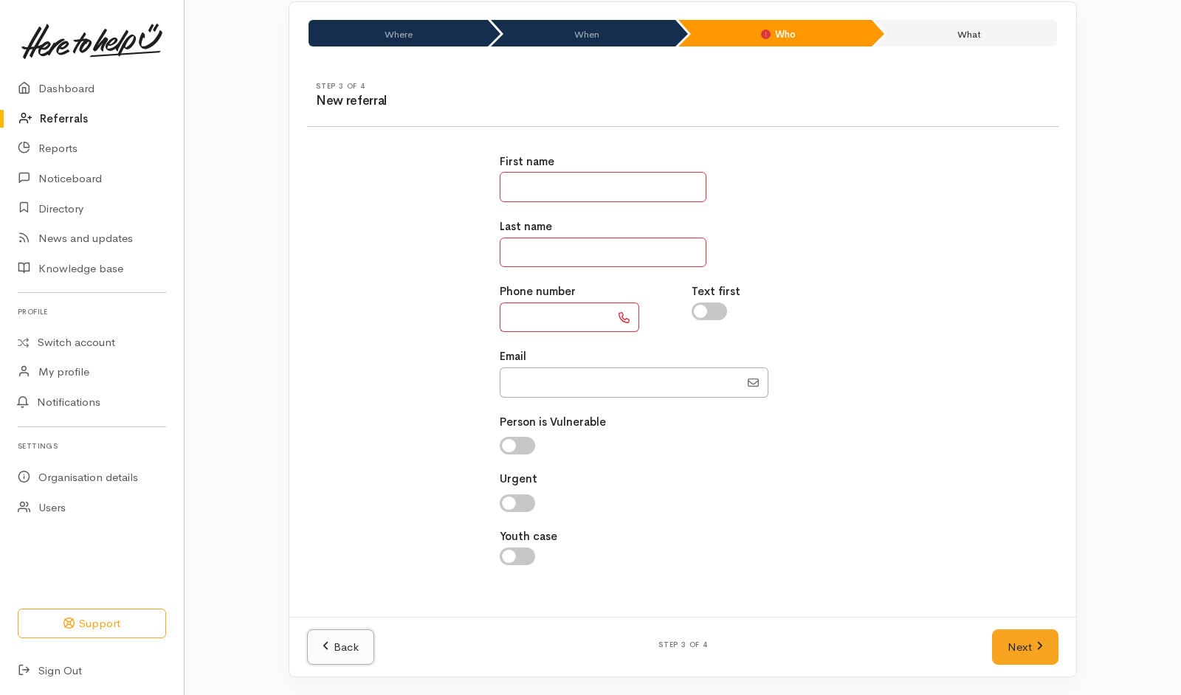
click at [349, 640] on link "Back" at bounding box center [340, 648] width 67 height 36
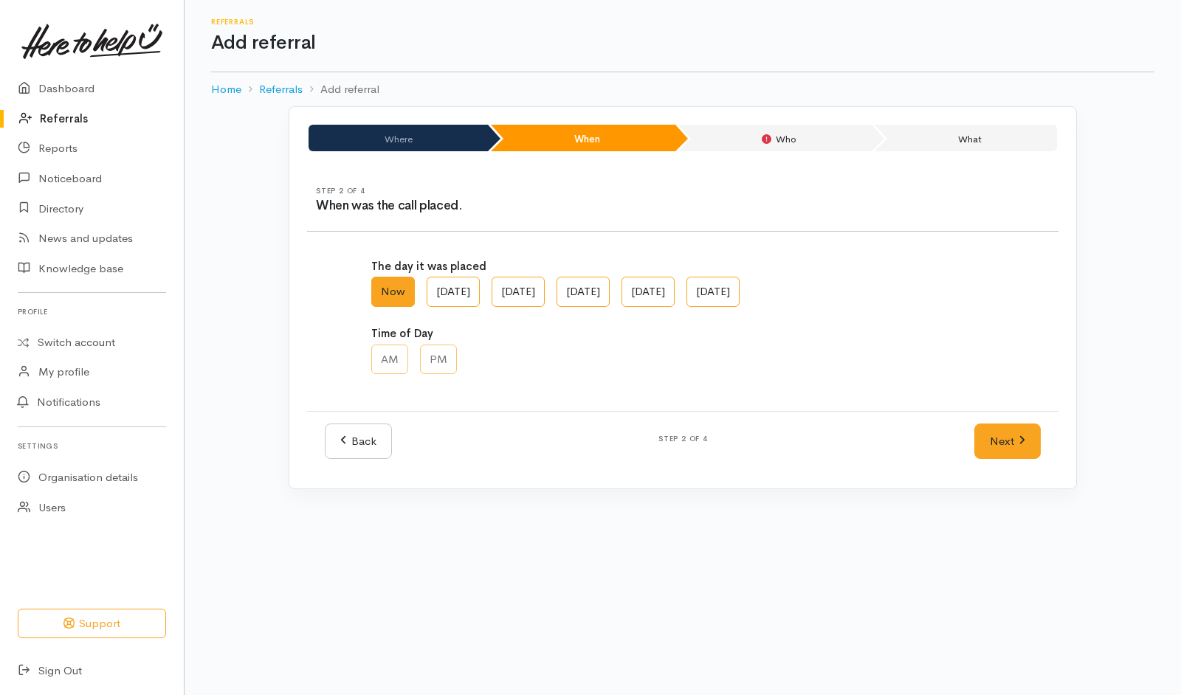
scroll to position [0, 0]
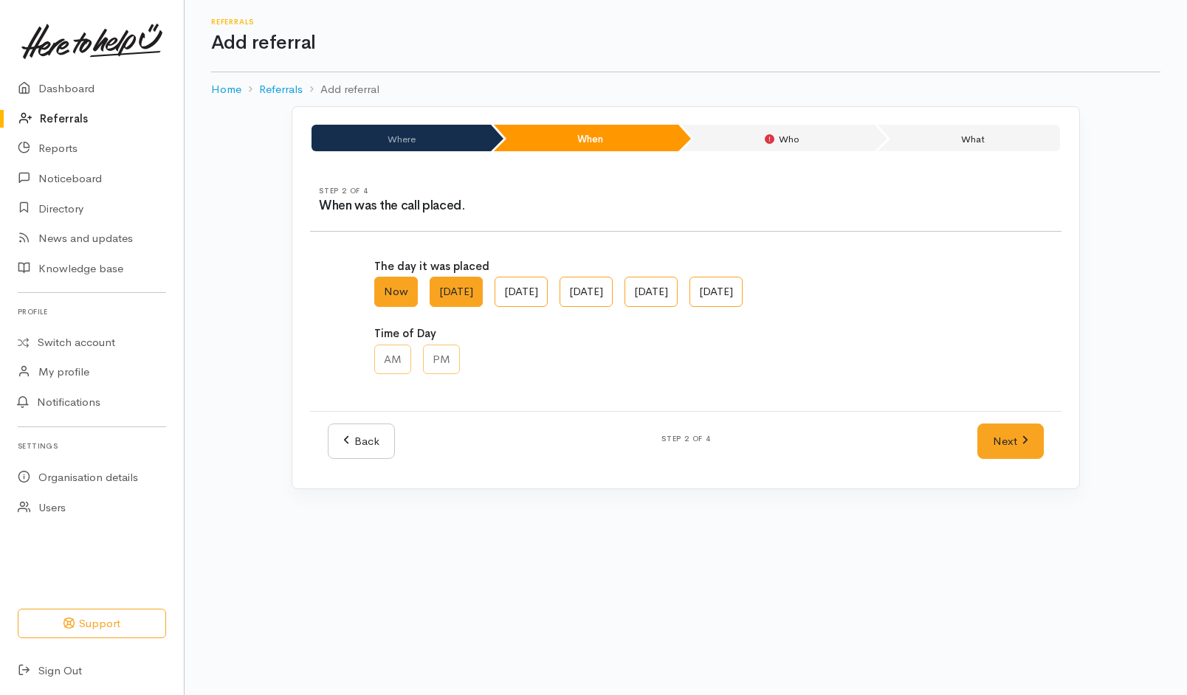
click at [472, 292] on label "Thu, Sep 25" at bounding box center [456, 292] width 53 height 30
click at [439, 286] on AM "Thu, Sep 25" at bounding box center [435, 282] width 10 height 10
radio AM "true"
click at [445, 346] on label "PM" at bounding box center [441, 360] width 37 height 30
click at [433, 346] on input "PM" at bounding box center [428, 350] width 10 height 10
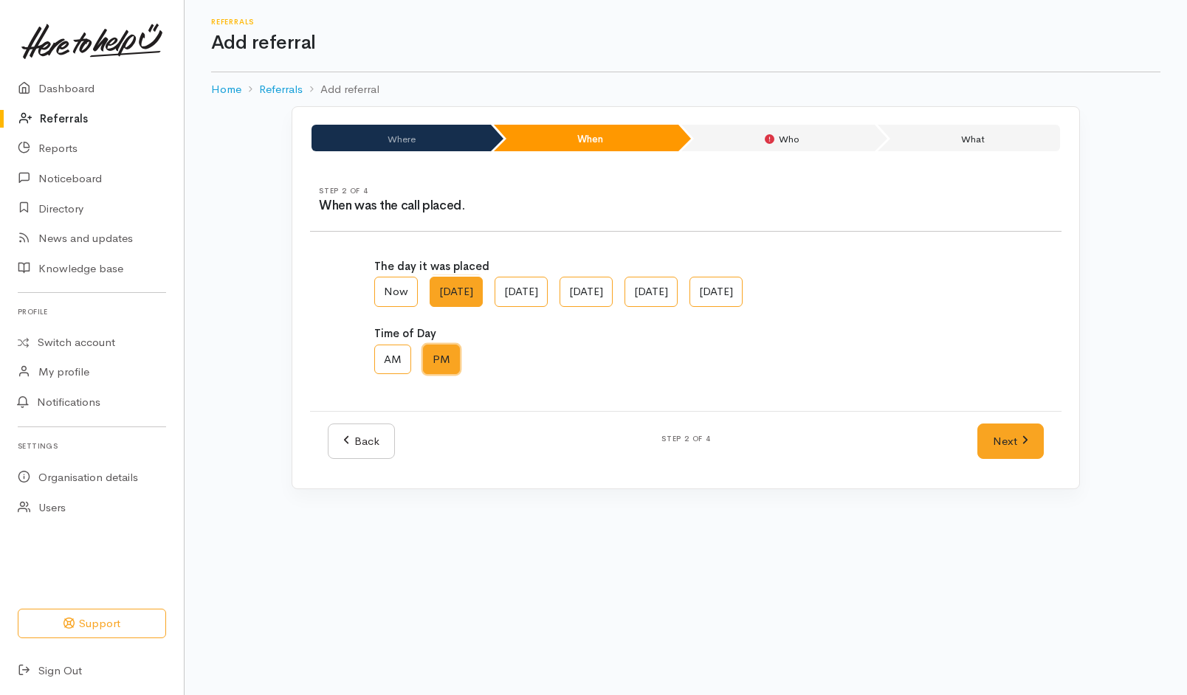
radio input "true"
click at [1002, 442] on link "Next" at bounding box center [1010, 442] width 66 height 36
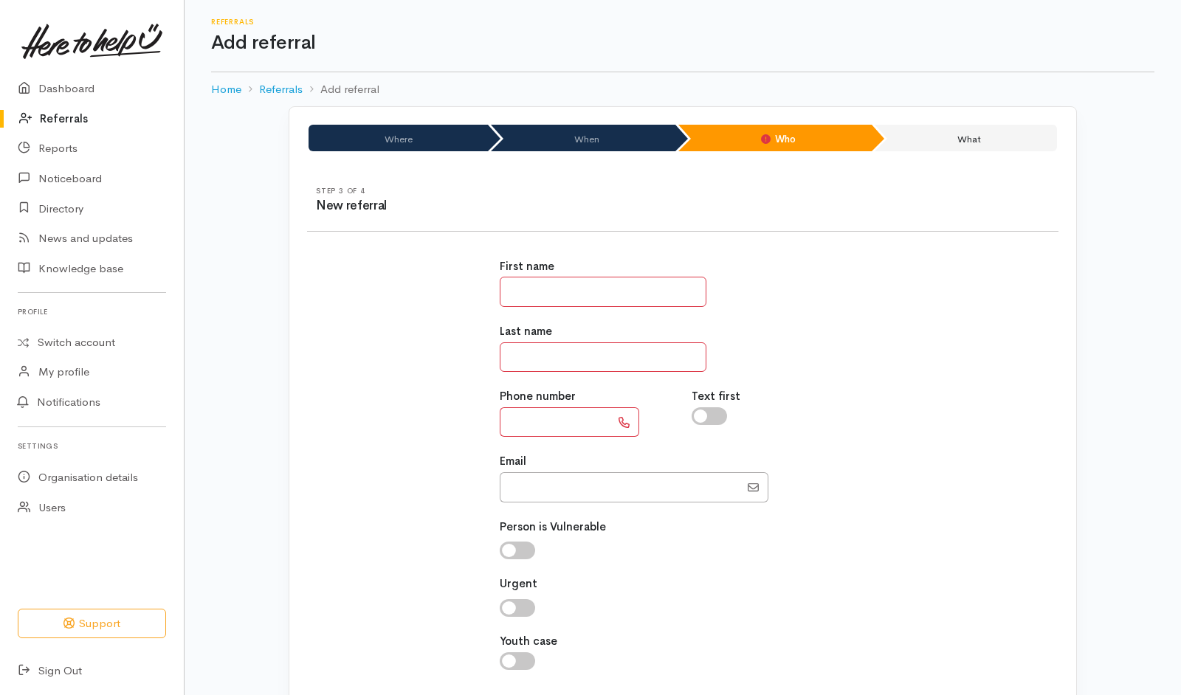
click at [633, 292] on input "text" at bounding box center [603, 292] width 207 height 30
type input "****"
type input "*****"
click at [866, 318] on div "First name **** Last name ***** Phone number Text first Email" at bounding box center [683, 473] width 385 height 464
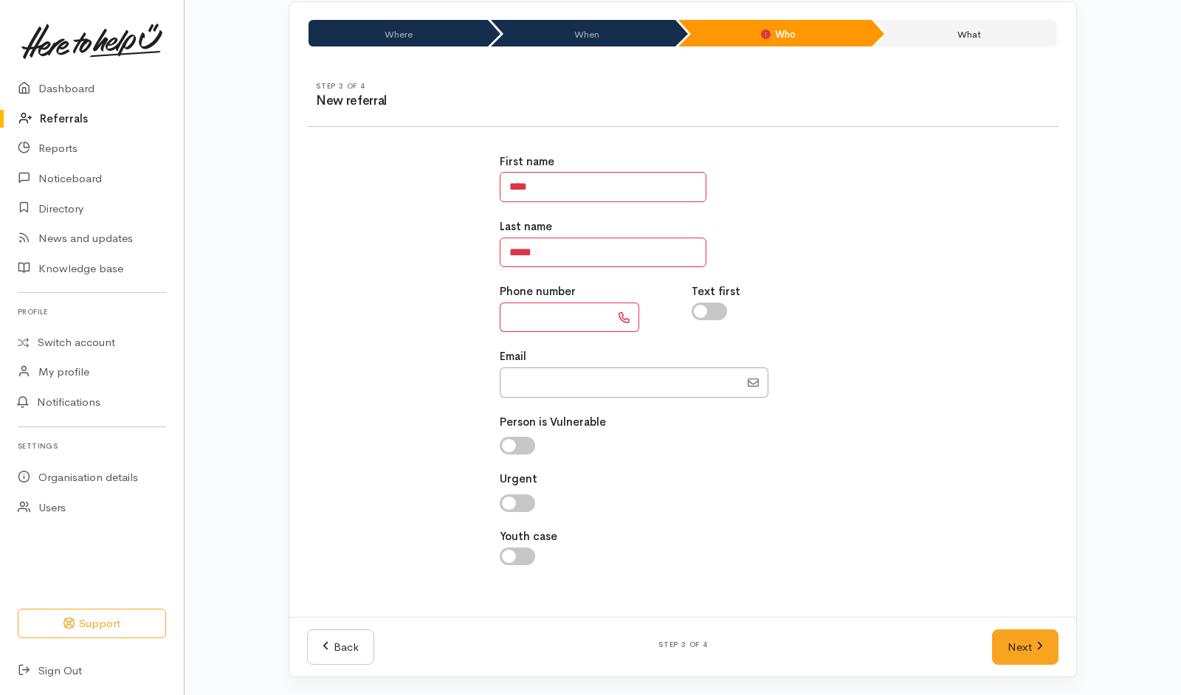
click at [589, 303] on input "text" at bounding box center [555, 318] width 111 height 30
type input "**********"
click at [523, 442] on input "checkbox" at bounding box center [517, 446] width 35 height 18
checkbox input "true"
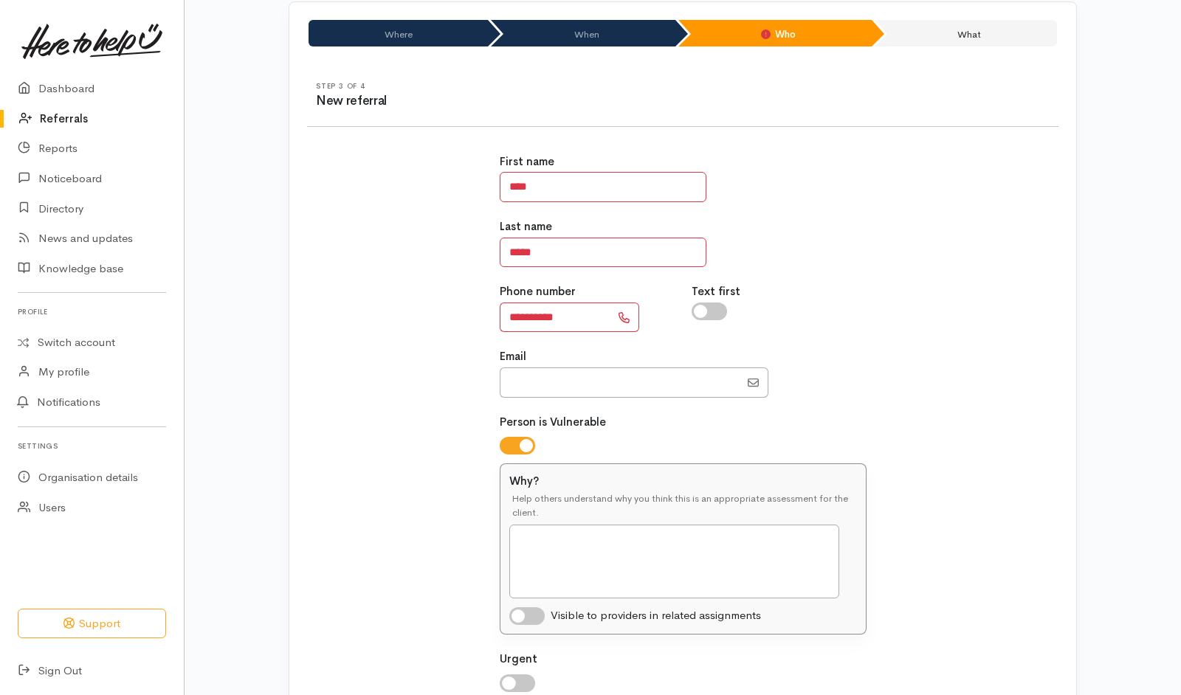
click at [535, 620] on input "checkbox" at bounding box center [526, 616] width 35 height 18
checkbox input "true"
click at [579, 585] on textarea "Why?" at bounding box center [674, 562] width 330 height 74
type textarea "S"
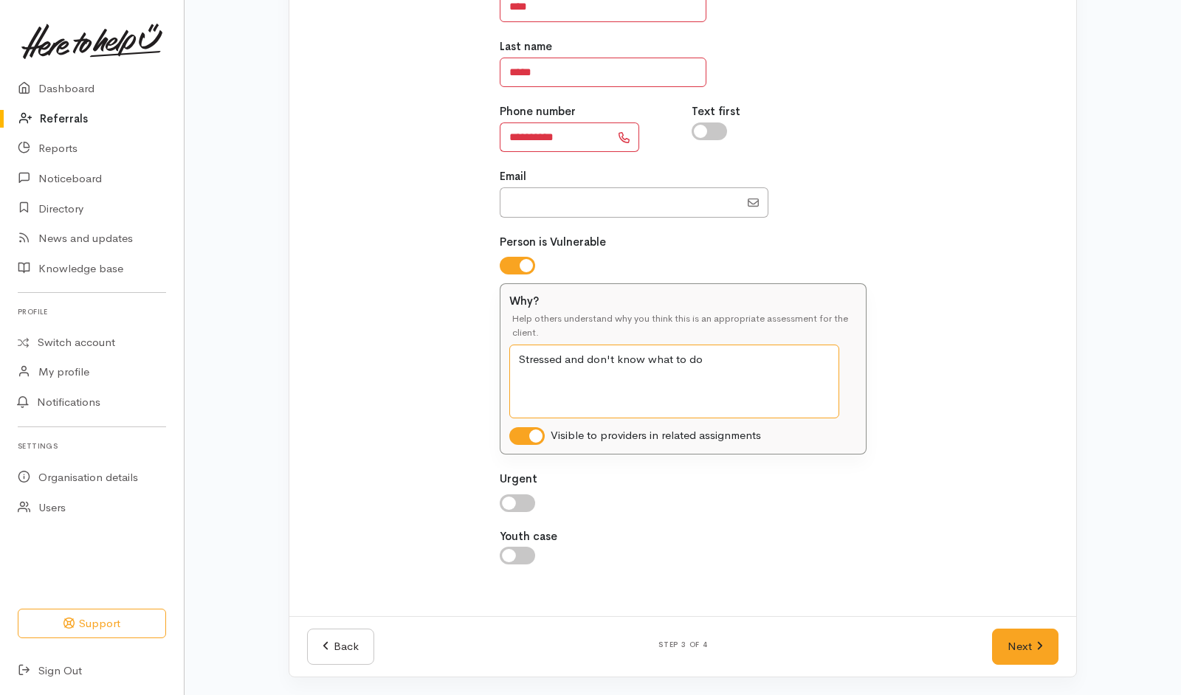
type textarea "Stressed and don't know what to do"
click at [720, 128] on input "checkbox" at bounding box center [709, 132] width 35 height 18
checkbox input "true"
click at [1038, 637] on link "Next" at bounding box center [1025, 647] width 66 height 36
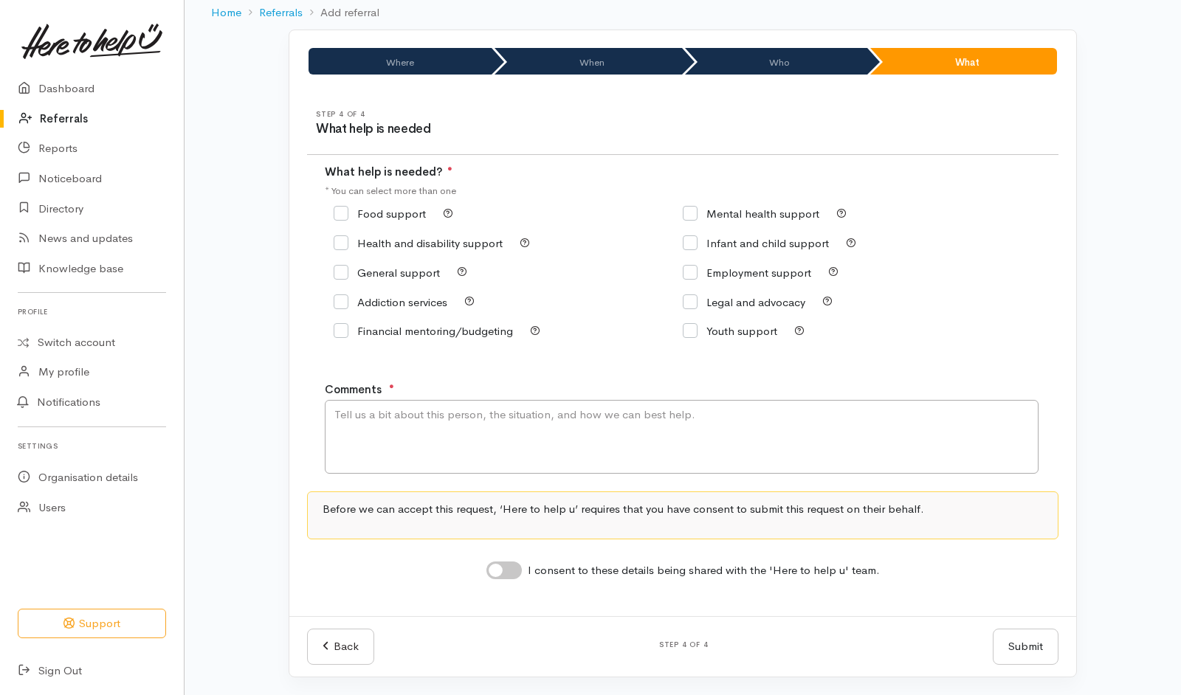
scroll to position [77, 0]
click at [397, 215] on input "Food support" at bounding box center [380, 213] width 92 height 11
checkbox input "true"
click at [405, 269] on input "General support" at bounding box center [387, 272] width 106 height 11
checkbox input "true"
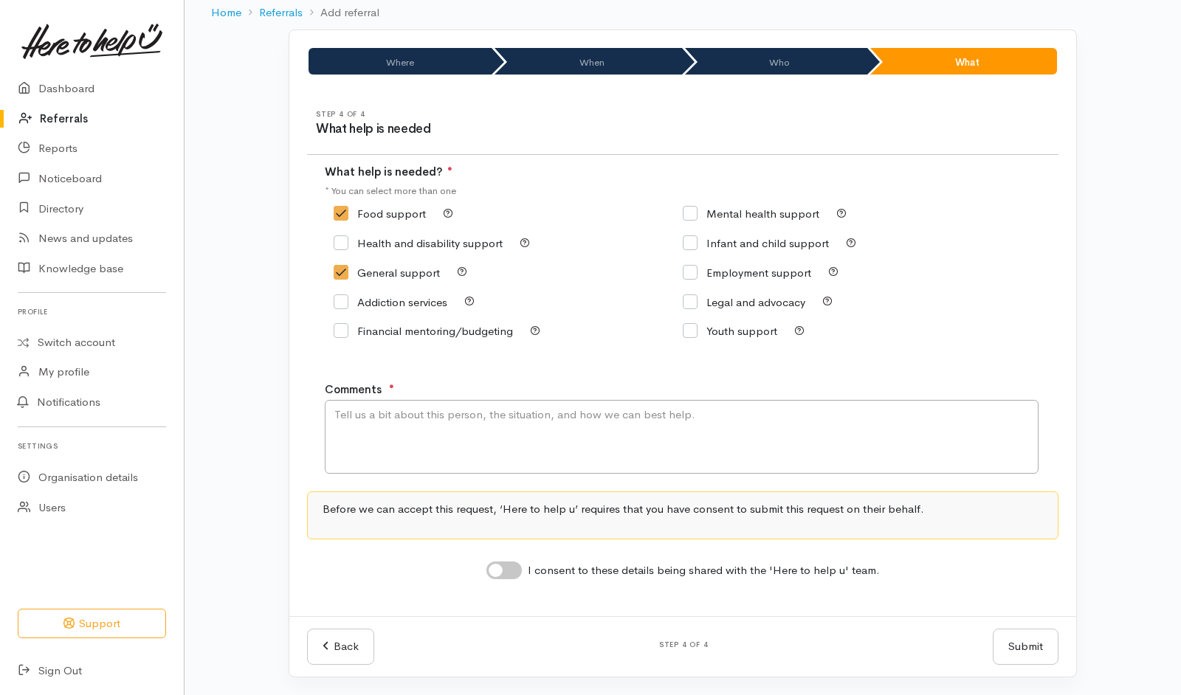
click at [726, 213] on input "Mental health support" at bounding box center [751, 213] width 137 height 11
checkbox input "true"
click at [549, 441] on textarea "Comments" at bounding box center [682, 437] width 714 height 74
type textarea "S"
click at [506, 427] on textarea "Needing help." at bounding box center [682, 437] width 714 height 74
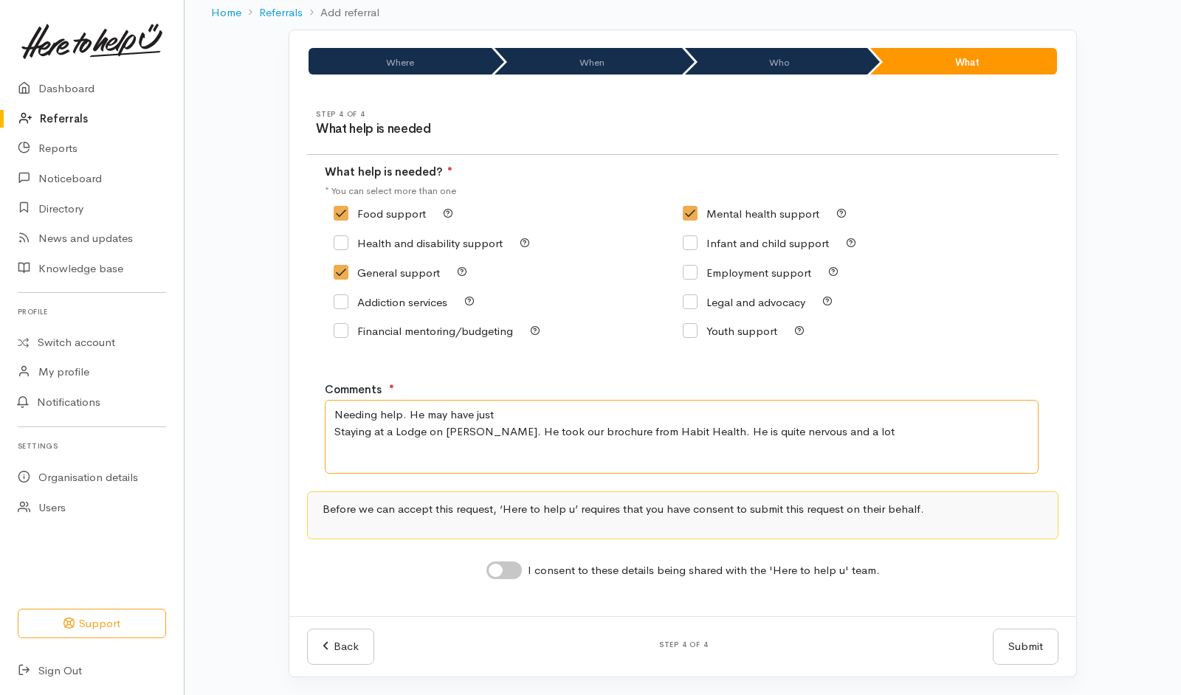
click at [574, 444] on textarea "Needing help. He may have just Staying at a Lodge on Te Rapa. He took our broch…" at bounding box center [682, 437] width 714 height 74
click at [575, 421] on textarea "Needing help. He may have just Staying at a Lodge on Te Rapa. He took our broch…" at bounding box center [682, 437] width 714 height 74
click at [839, 436] on textarea "Needing help. He may have just Staying at a Lodge on Te Rapa. He took our broch…" at bounding box center [682, 437] width 714 height 74
click at [478, 451] on textarea "Needing help. He may have just Staying at a Lodge on Te Rapa. He took our broch…" at bounding box center [682, 437] width 714 height 74
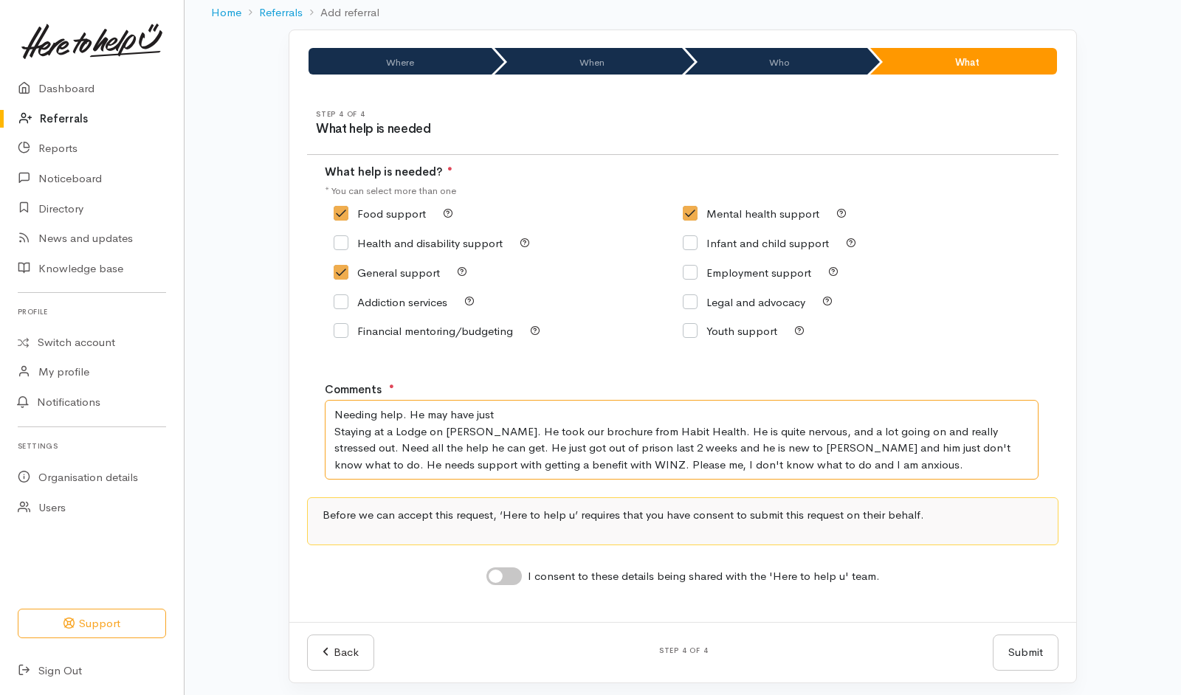
drag, startPoint x: 533, startPoint y: 410, endPoint x: 412, endPoint y: 413, distance: 121.1
click at [412, 413] on textarea "Needing help. He may have just Staying at a Lodge on Te Rapa. He took our broch…" at bounding box center [682, 440] width 714 height 80
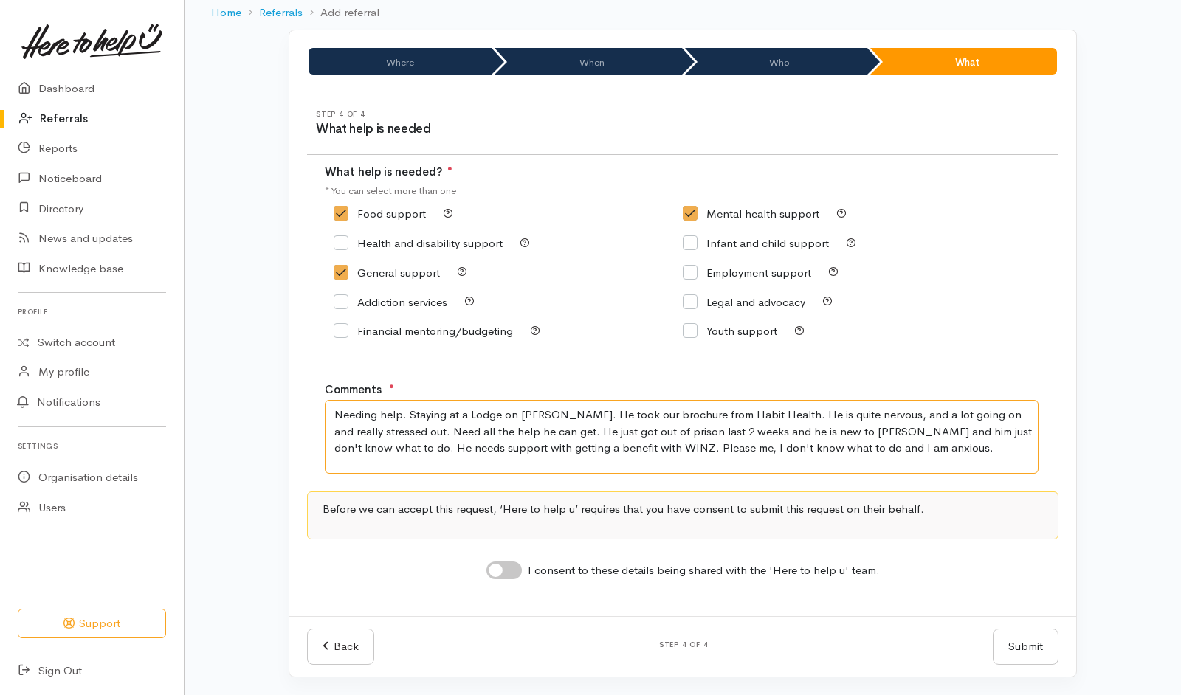
type textarea "Needing help. Staying at a Lodge on Te Rapa. He took our brochure from Habit He…"
click at [514, 565] on input "I consent to these details being shared with the 'Here to help u' team." at bounding box center [503, 571] width 35 height 18
checkbox input "true"
click at [1030, 644] on button "Submit" at bounding box center [1026, 647] width 66 height 36
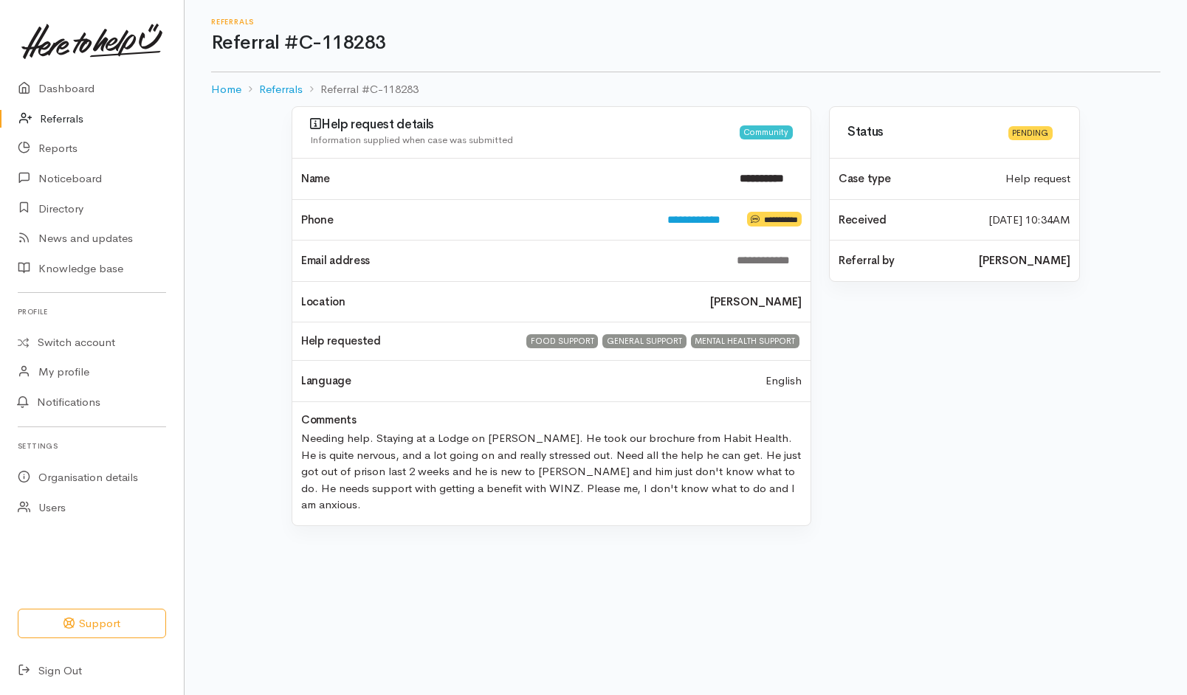
click at [66, 120] on link "Referrals" at bounding box center [92, 119] width 184 height 30
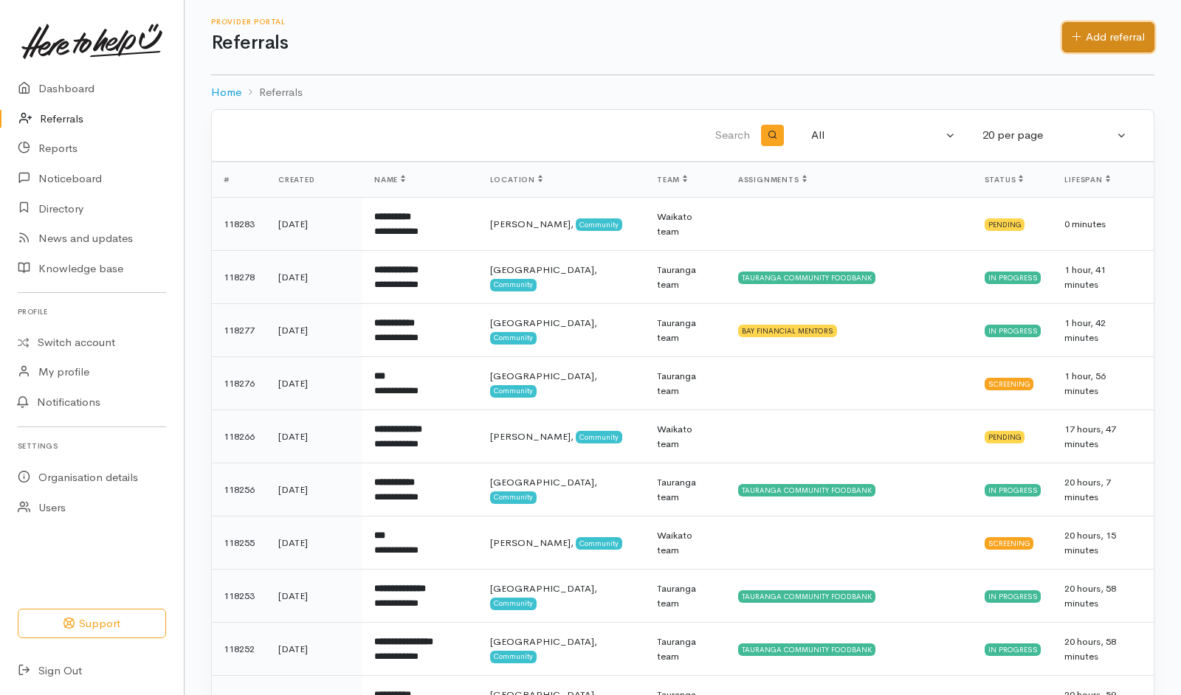
click at [1132, 25] on link "Add referral" at bounding box center [1108, 37] width 92 height 30
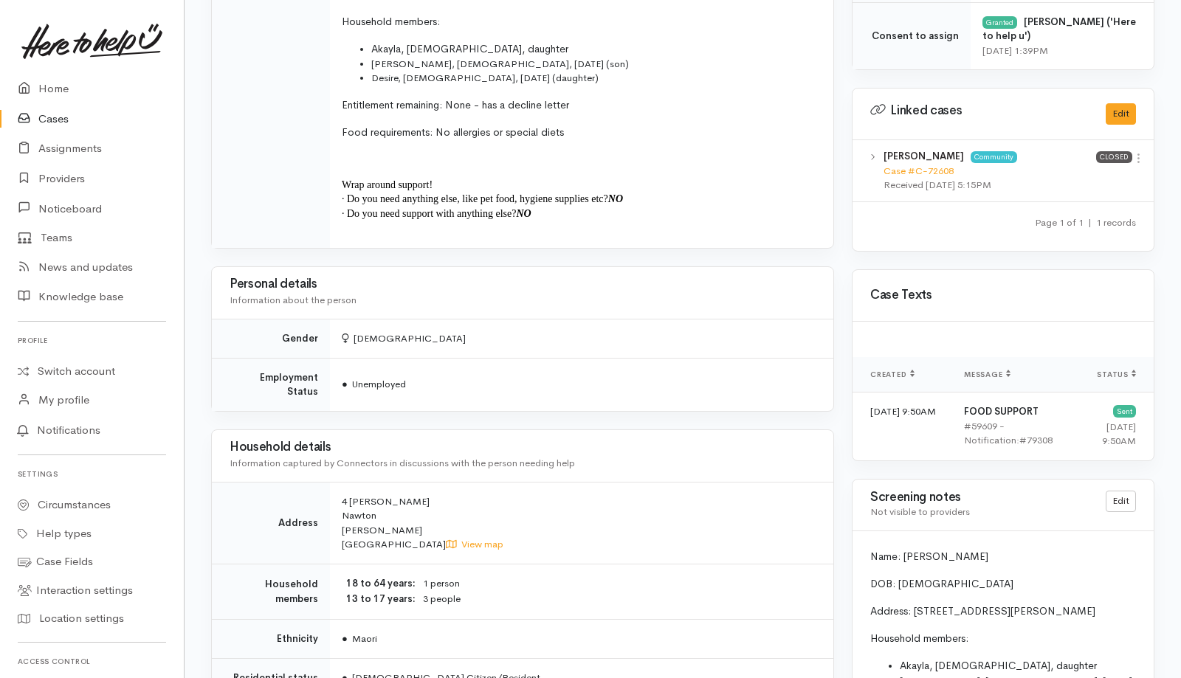
scroll to position [695, 0]
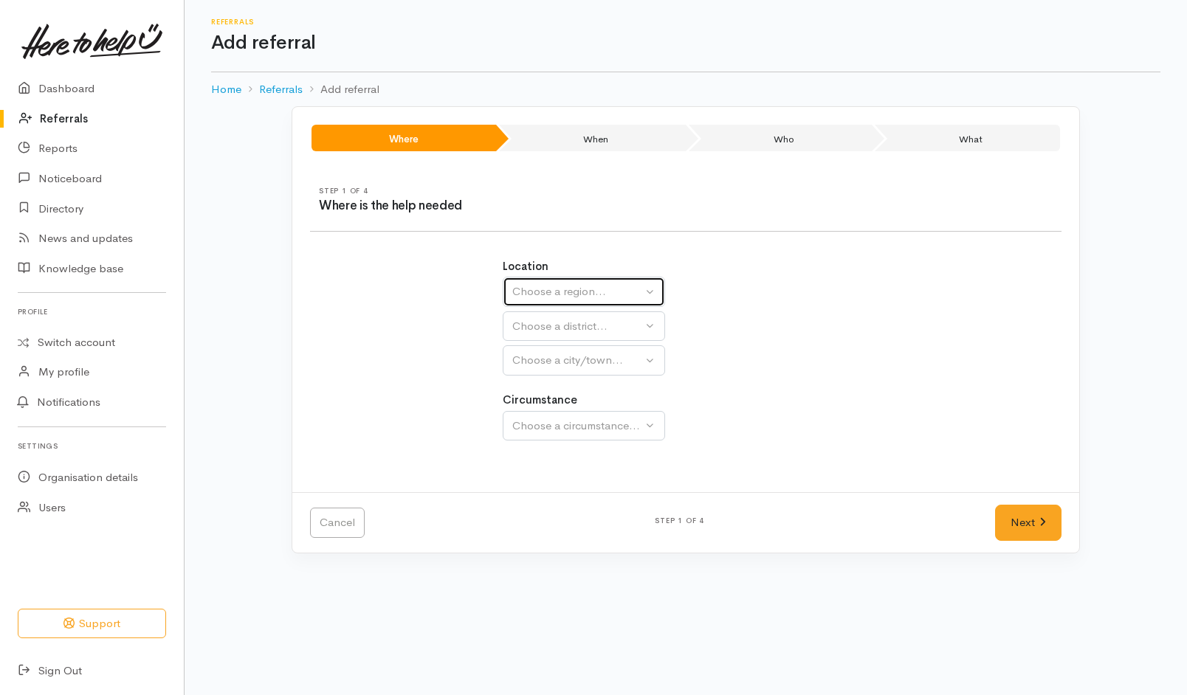
click at [568, 289] on div "Choose a region..." at bounding box center [577, 291] width 130 height 17
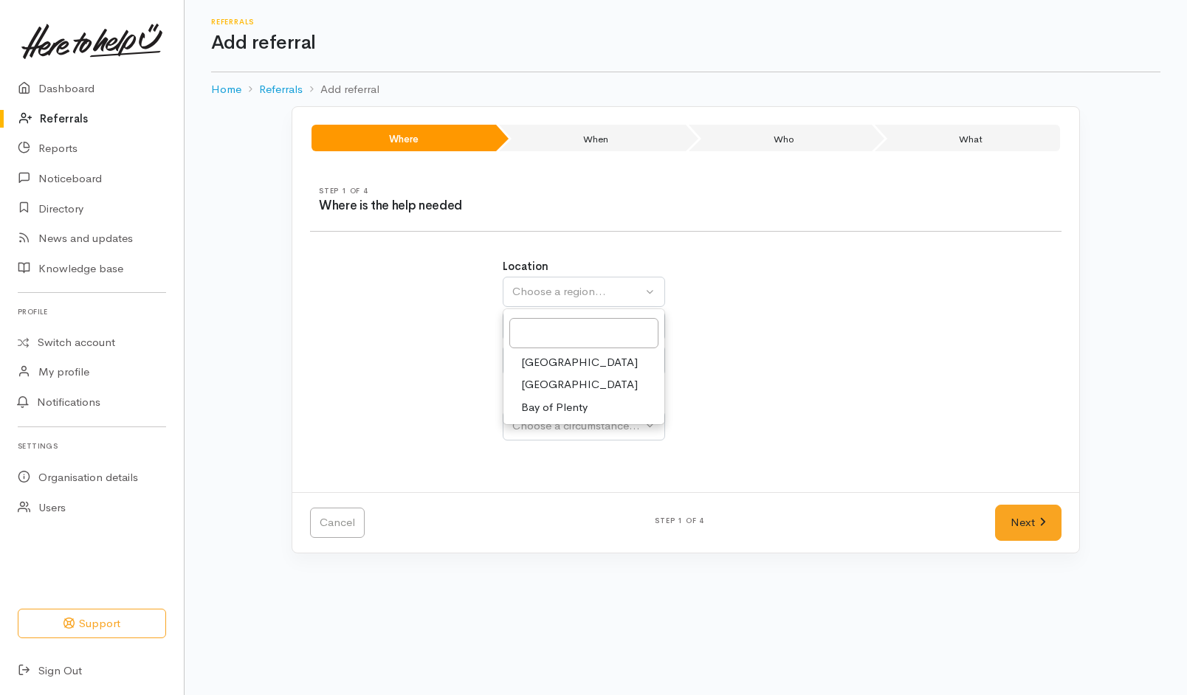
click at [538, 377] on span "Waikato" at bounding box center [579, 384] width 117 height 17
select select "3"
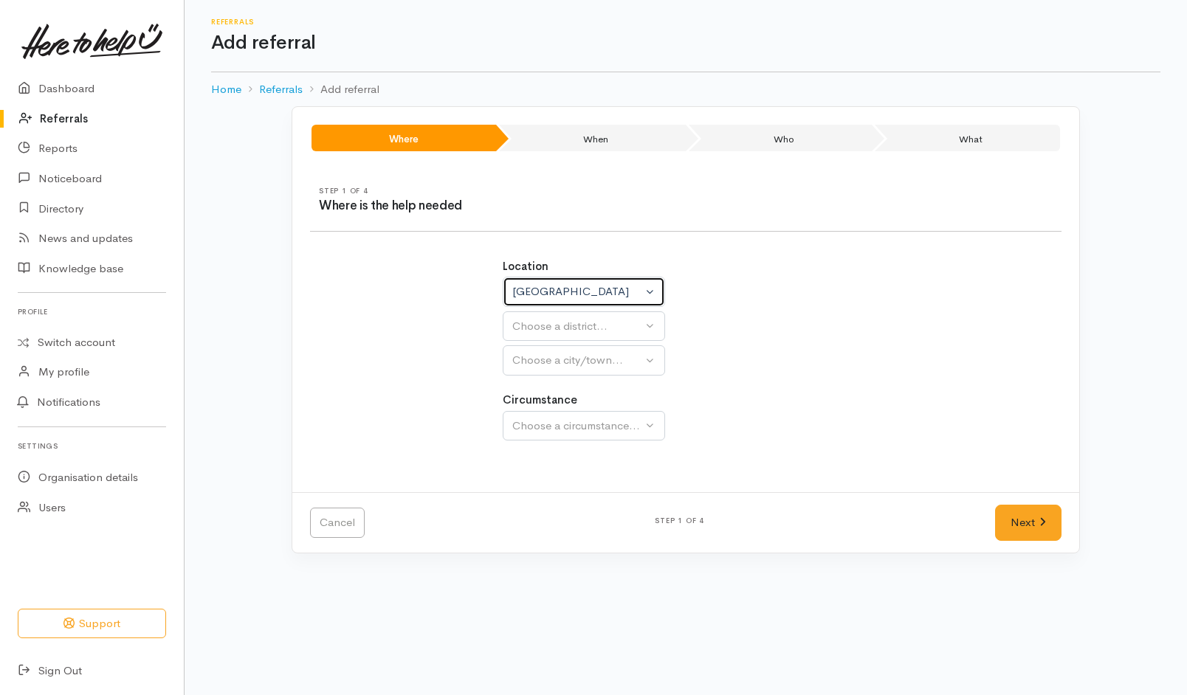
select select
click at [575, 312] on button "Choose a district..." at bounding box center [623, 326] width 240 height 30
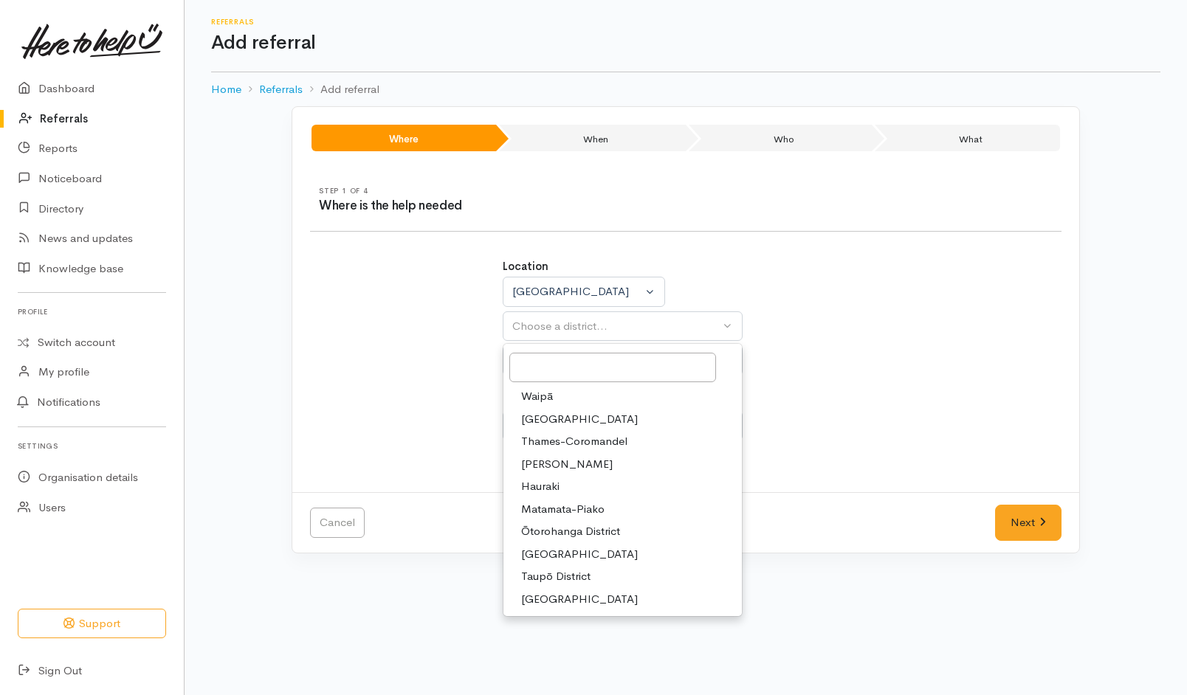
click at [536, 461] on span "[PERSON_NAME]" at bounding box center [567, 464] width 92 height 17
select select "4"
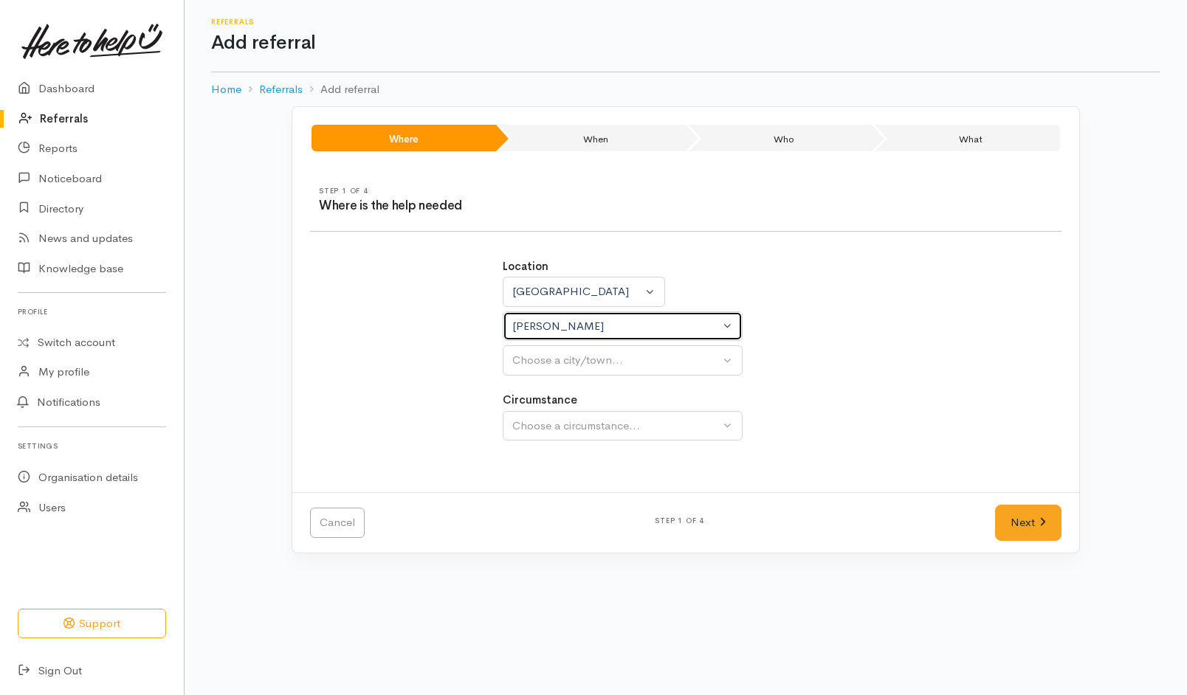
select select
click at [600, 361] on div "Choose a city/town..." at bounding box center [615, 360] width 207 height 17
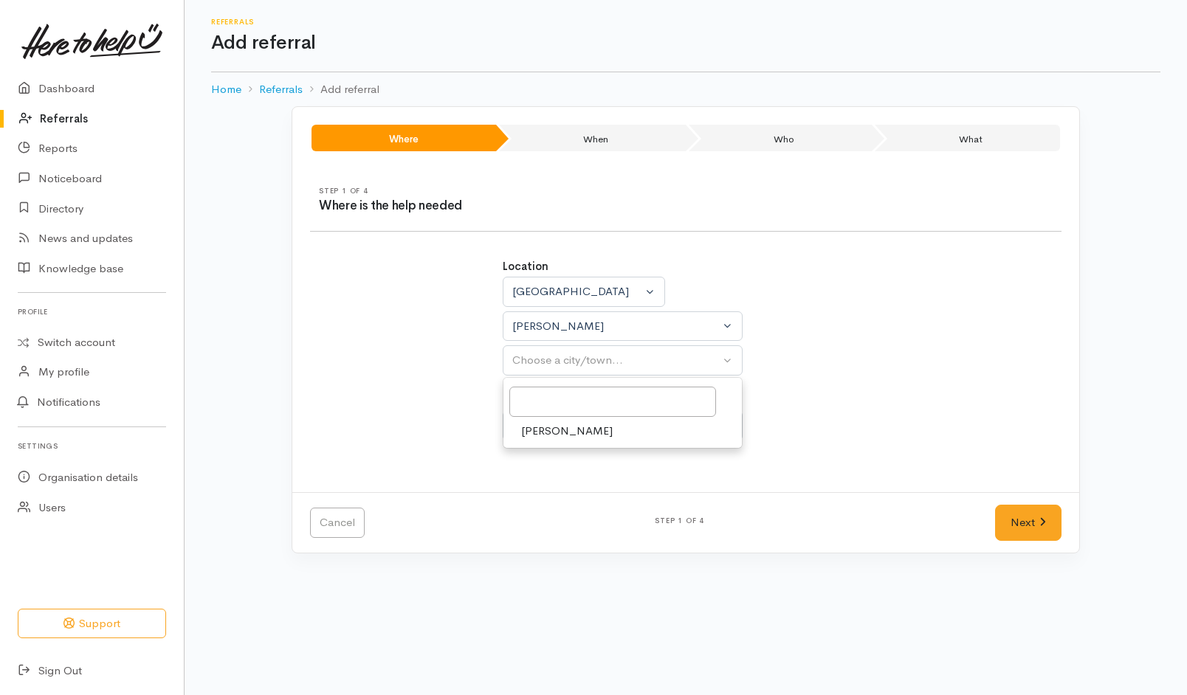
click at [572, 428] on link "[PERSON_NAME]" at bounding box center [622, 431] width 238 height 23
select select "1"
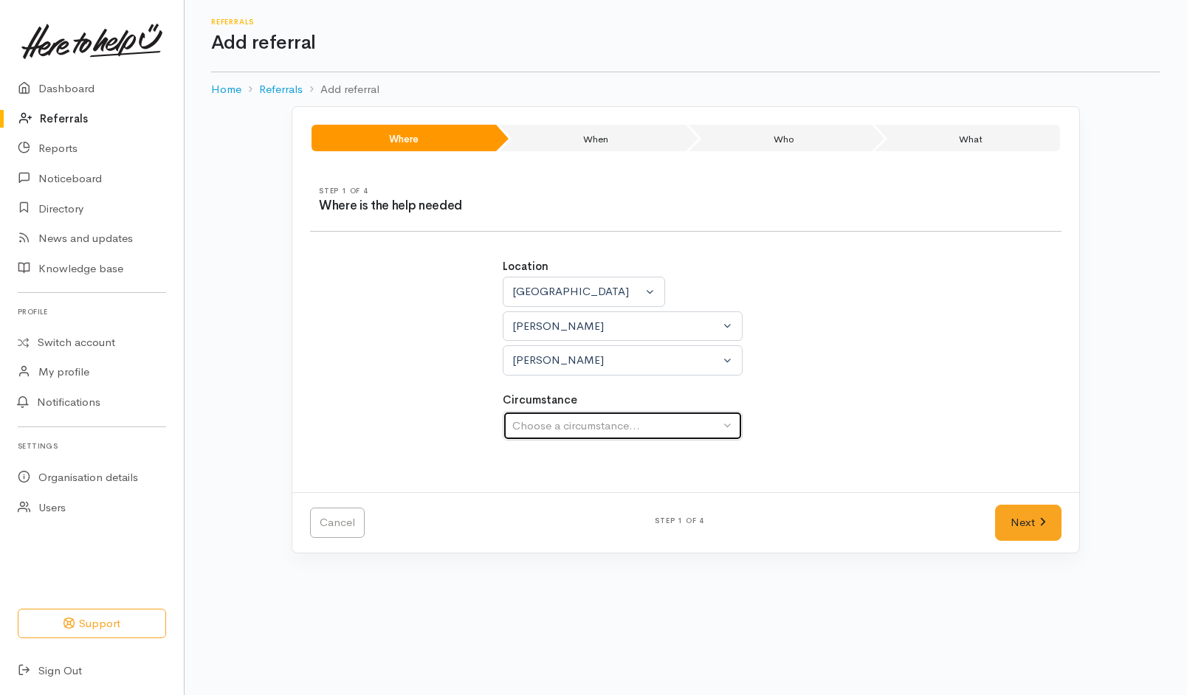
click at [572, 428] on div "Choose a circumstance..." at bounding box center [615, 426] width 207 height 17
click at [548, 492] on span "Community" at bounding box center [549, 496] width 56 height 17
select select "2"
click at [1029, 530] on link "Next" at bounding box center [1028, 523] width 66 height 36
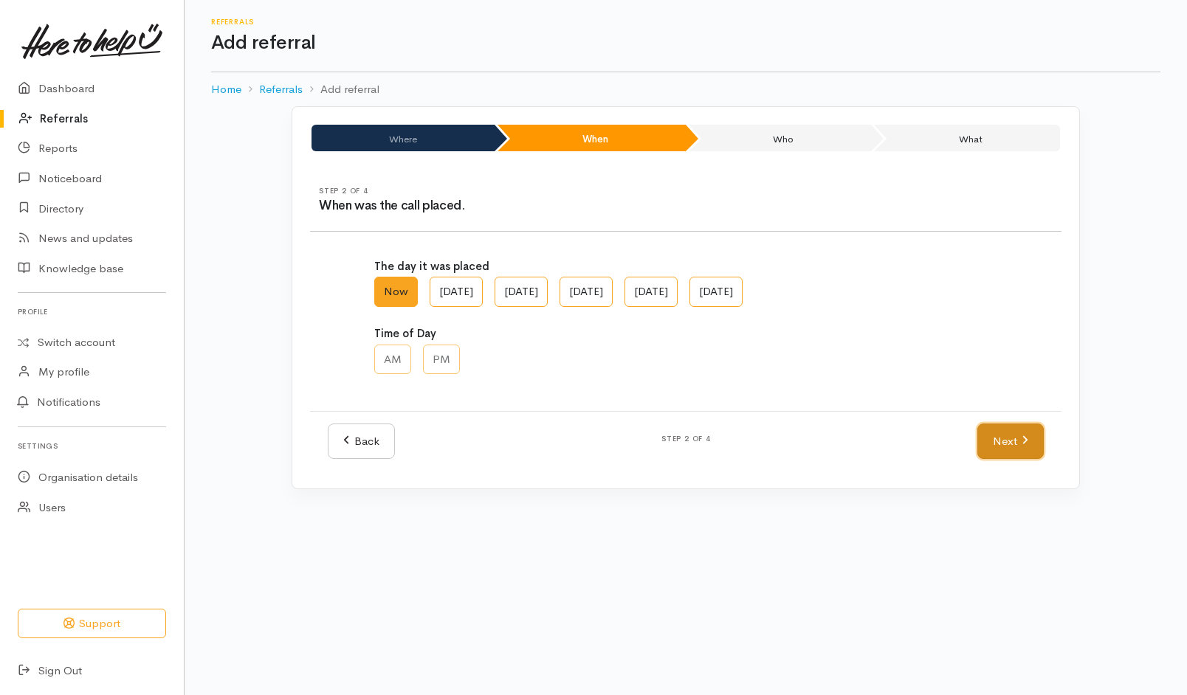
click at [1015, 437] on link "Next" at bounding box center [1010, 442] width 66 height 36
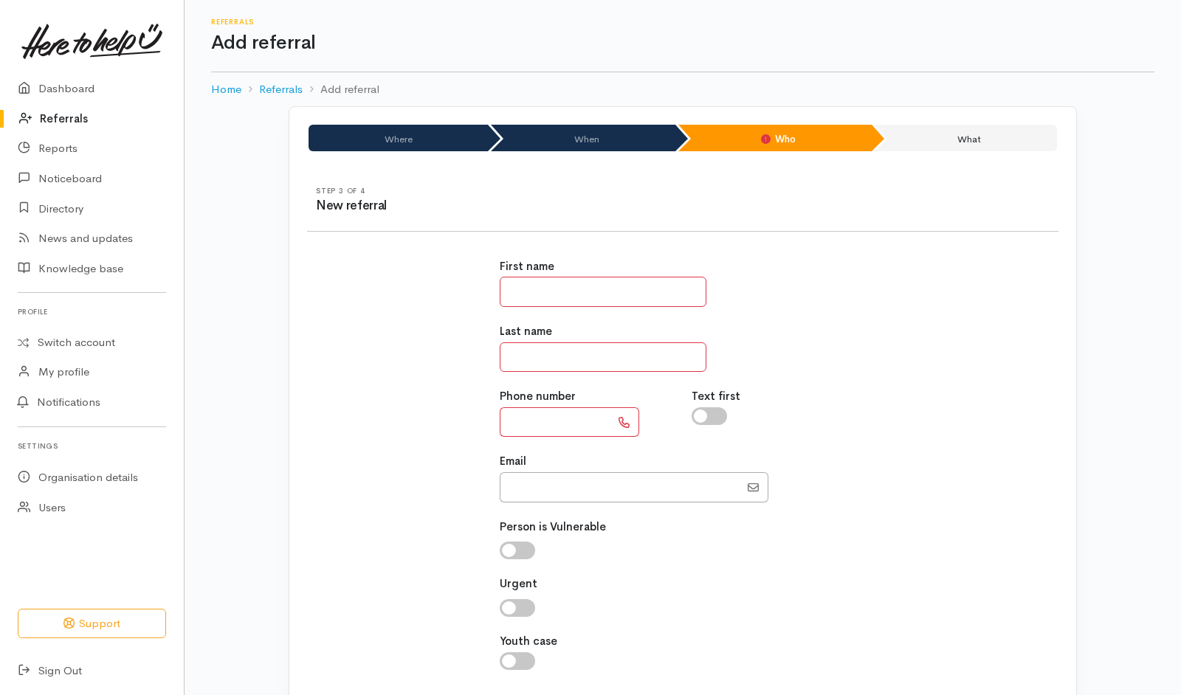
click at [649, 298] on input "text" at bounding box center [603, 292] width 207 height 30
type input "******"
type input "****"
click at [543, 448] on div "First name ****** Last name **** Phone number Text first Email" at bounding box center [683, 473] width 385 height 464
click at [569, 433] on input "text" at bounding box center [555, 422] width 111 height 30
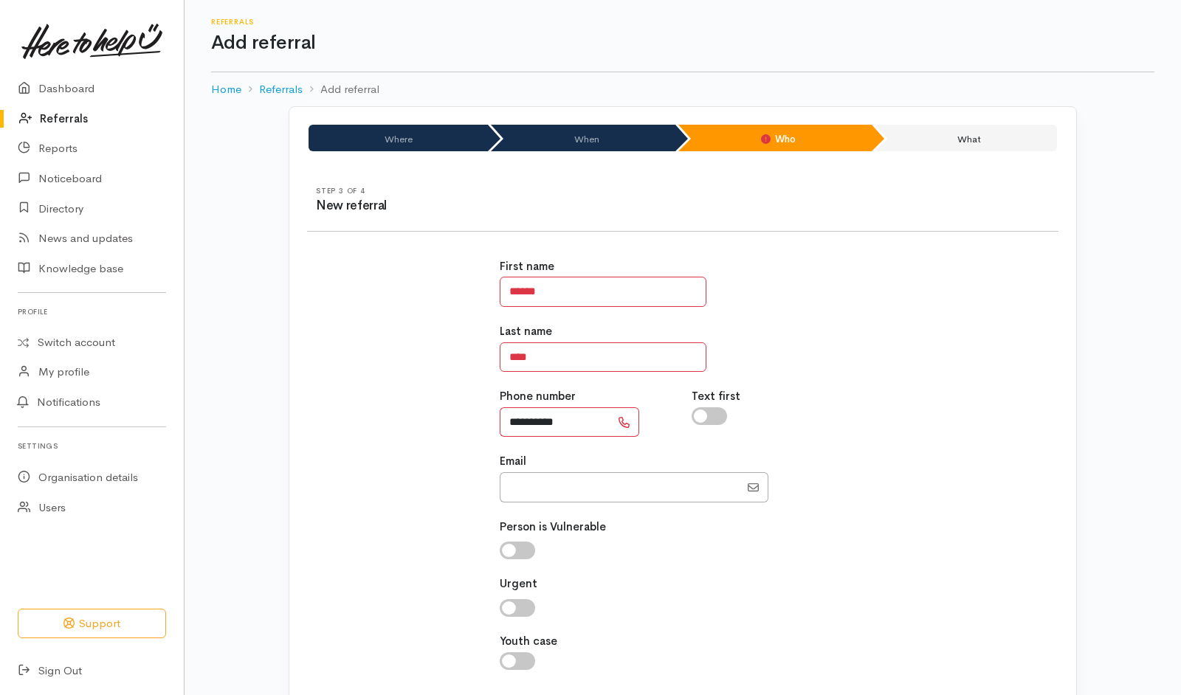
type input "**********"
click at [716, 415] on input "checkbox" at bounding box center [709, 416] width 35 height 18
checkbox input "true"
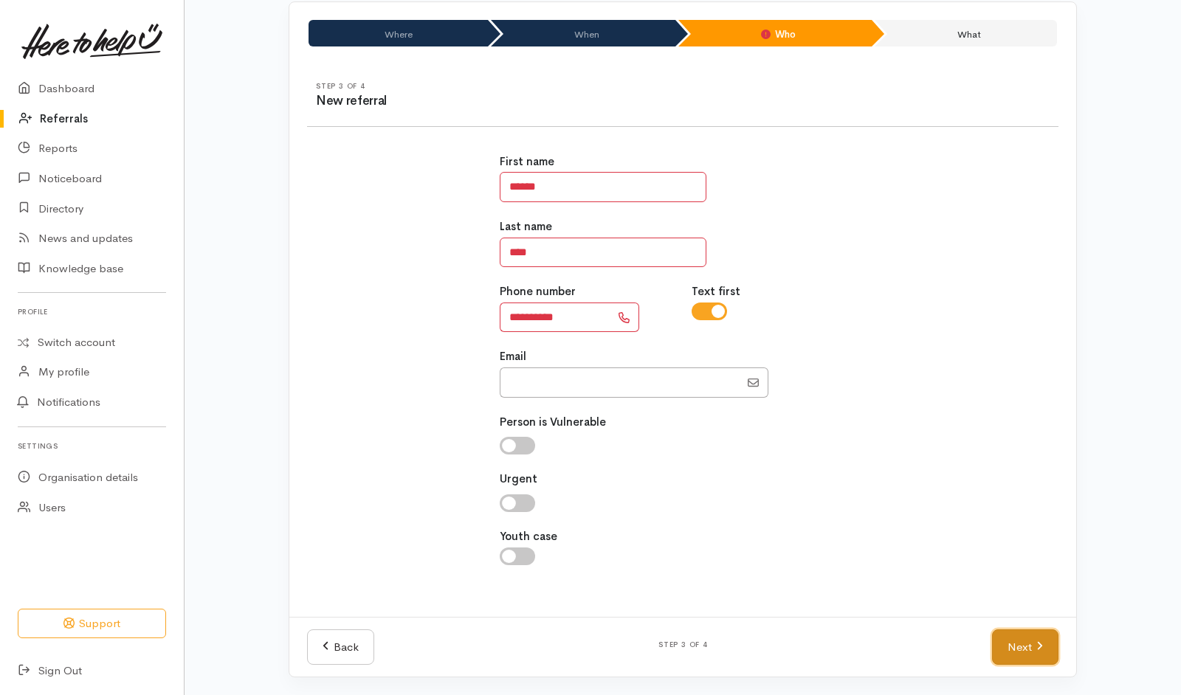
click at [1009, 653] on link "Next" at bounding box center [1025, 648] width 66 height 36
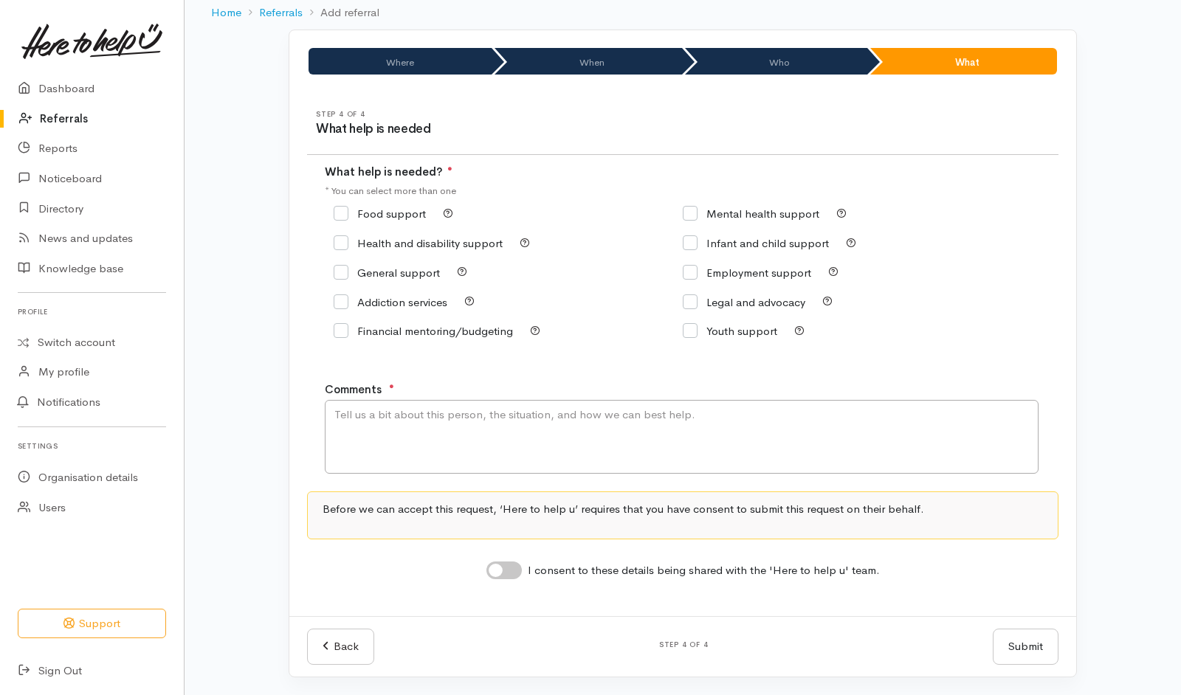
scroll to position [77, 0]
click at [633, 430] on textarea "Comments" at bounding box center [682, 437] width 714 height 74
type textarea "N"
type textarea "T"
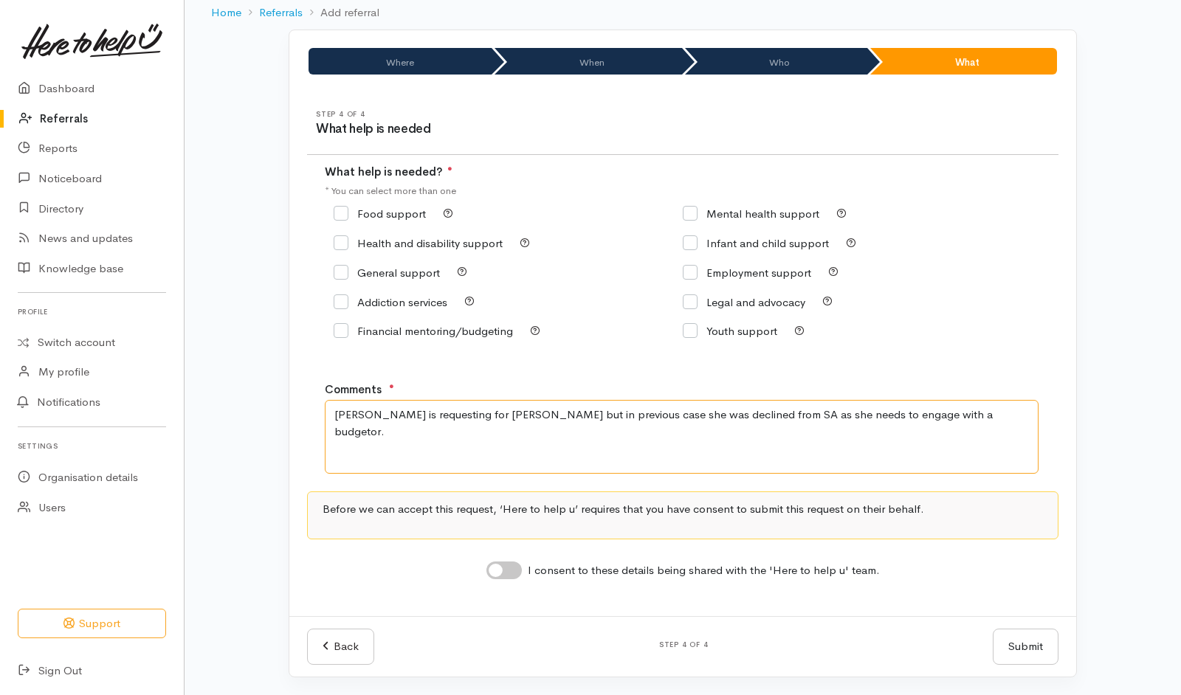
type textarea "Selina is requesting for kai but in previous case she was declined from SA as s…"
click at [420, 338] on div "Financial mentoring/budgeting" at bounding box center [508, 331] width 349 height 21
click at [437, 329] on input "Financial mentoring/budgeting" at bounding box center [423, 331] width 179 height 11
checkbox input "true"
click at [376, 217] on input "Food support" at bounding box center [380, 213] width 92 height 11
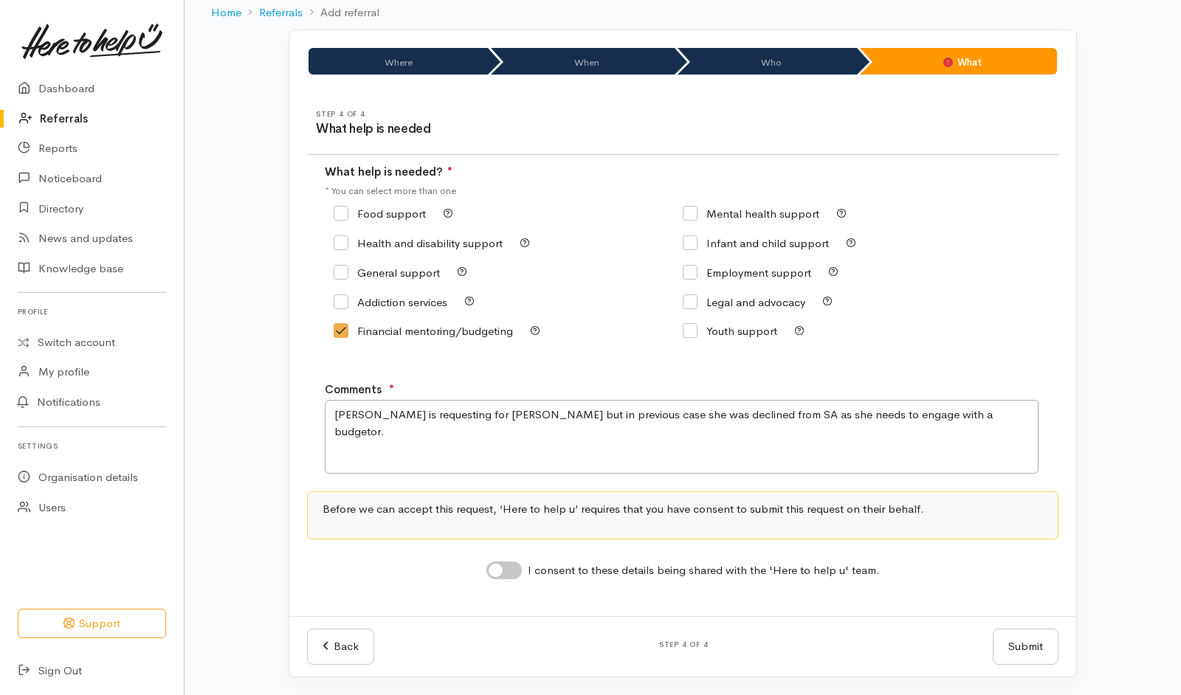
checkbox input "true"
click at [518, 565] on input "I consent to these details being shared with the 'Here to help u' team." at bounding box center [503, 571] width 35 height 18
checkbox input "true"
click at [1012, 643] on button "Submit" at bounding box center [1026, 647] width 66 height 36
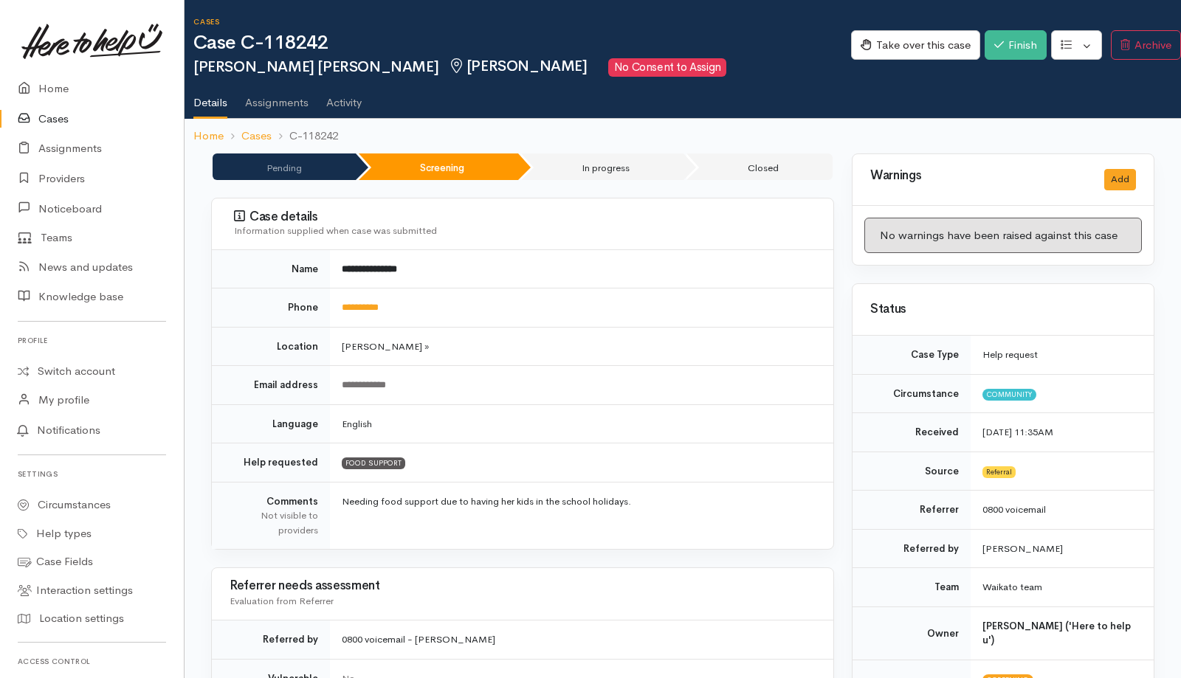
click at [344, 97] on link "Activity" at bounding box center [343, 97] width 35 height 41
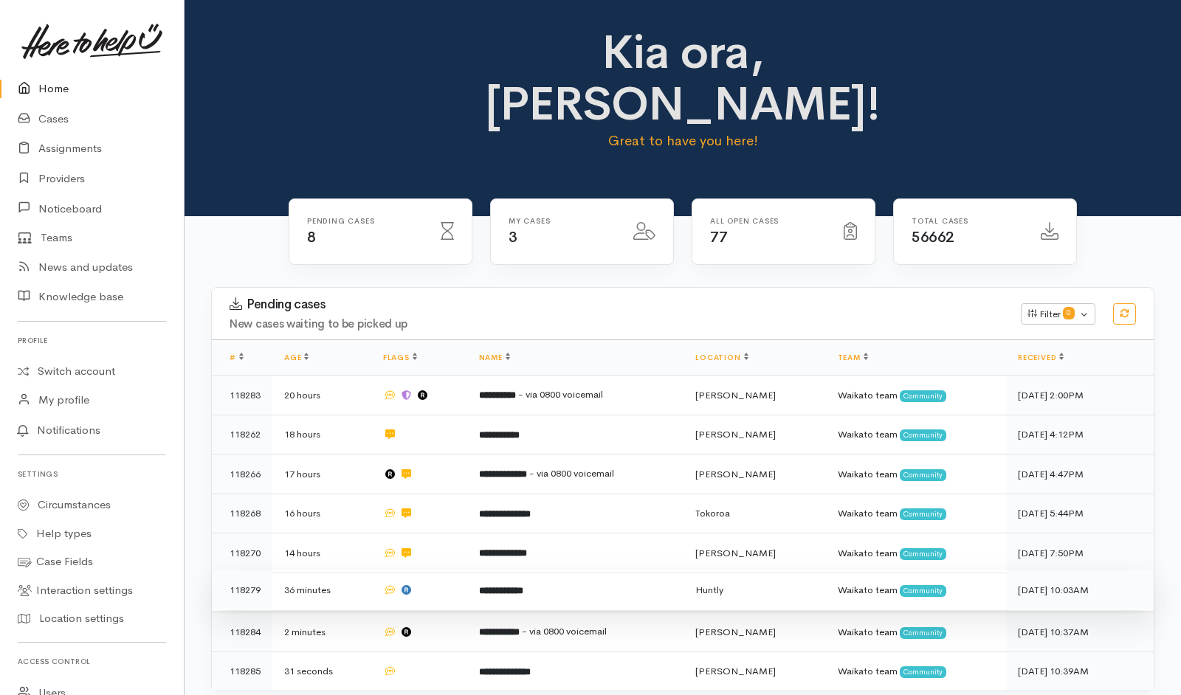
click at [450, 571] on td at bounding box center [419, 591] width 96 height 40
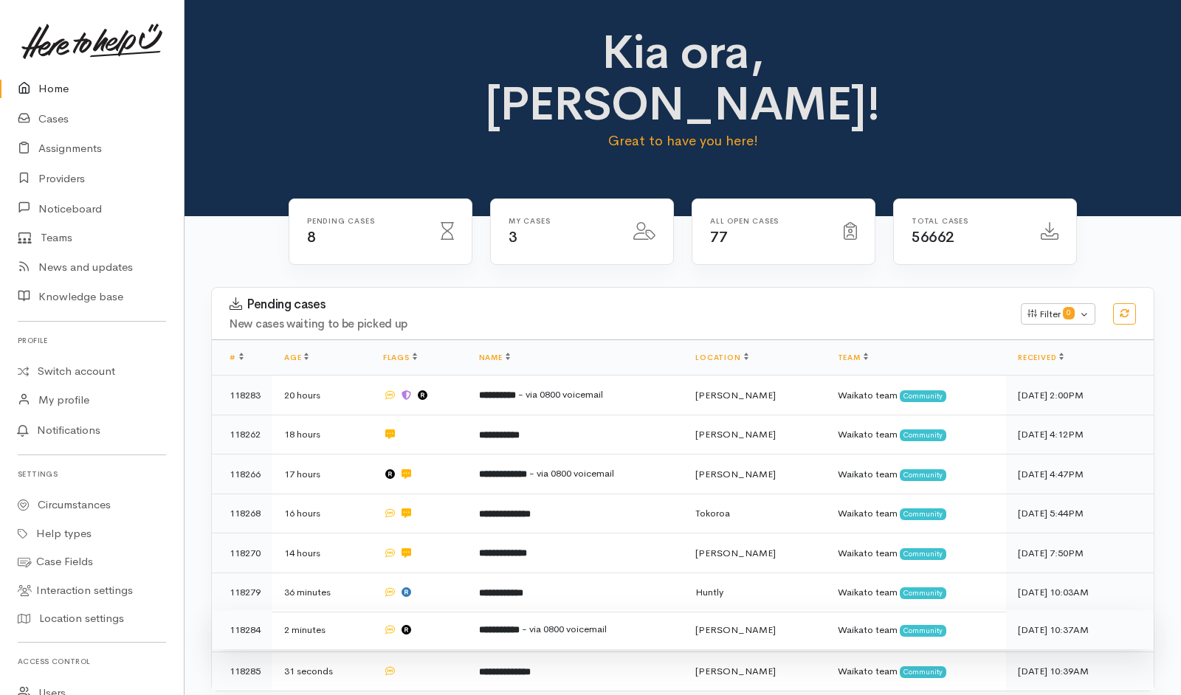
click at [450, 610] on td at bounding box center [419, 630] width 96 height 40
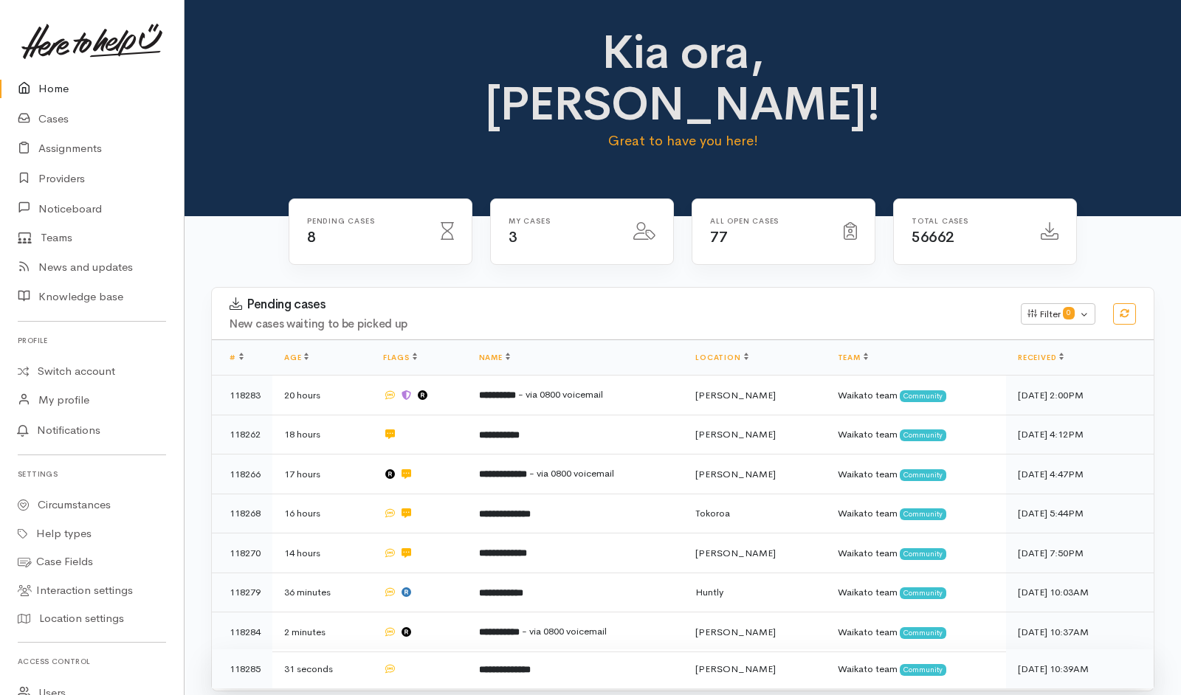
click at [444, 650] on td at bounding box center [419, 669] width 96 height 39
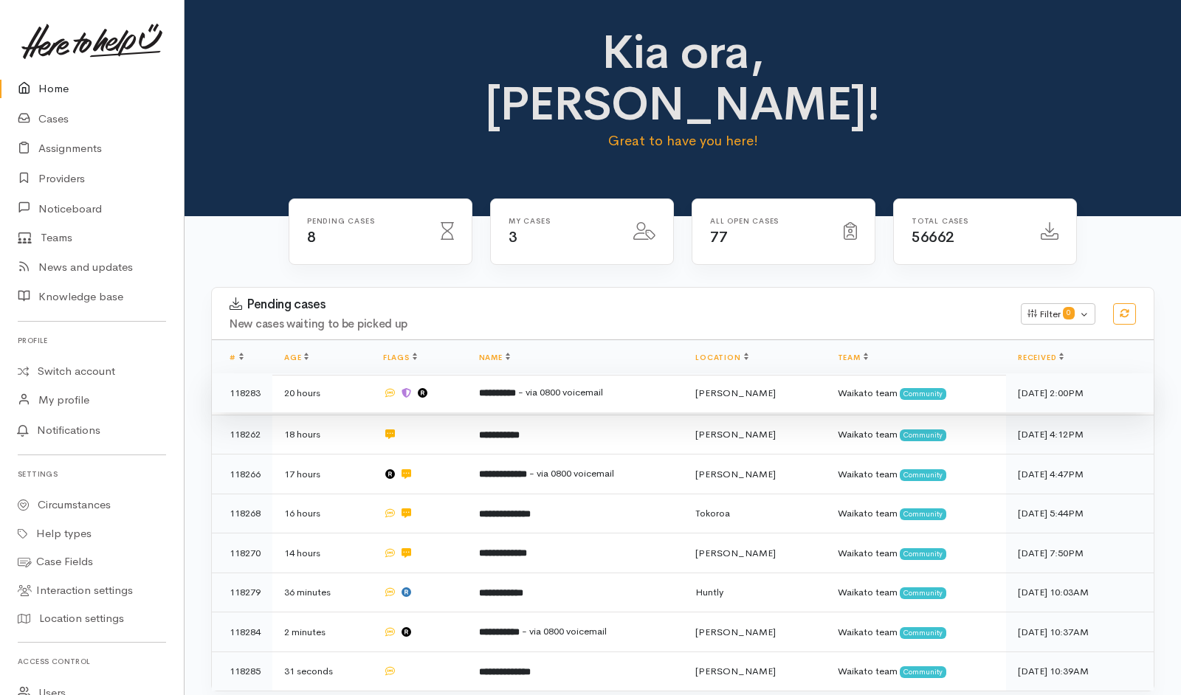
click at [449, 373] on td at bounding box center [419, 393] width 96 height 40
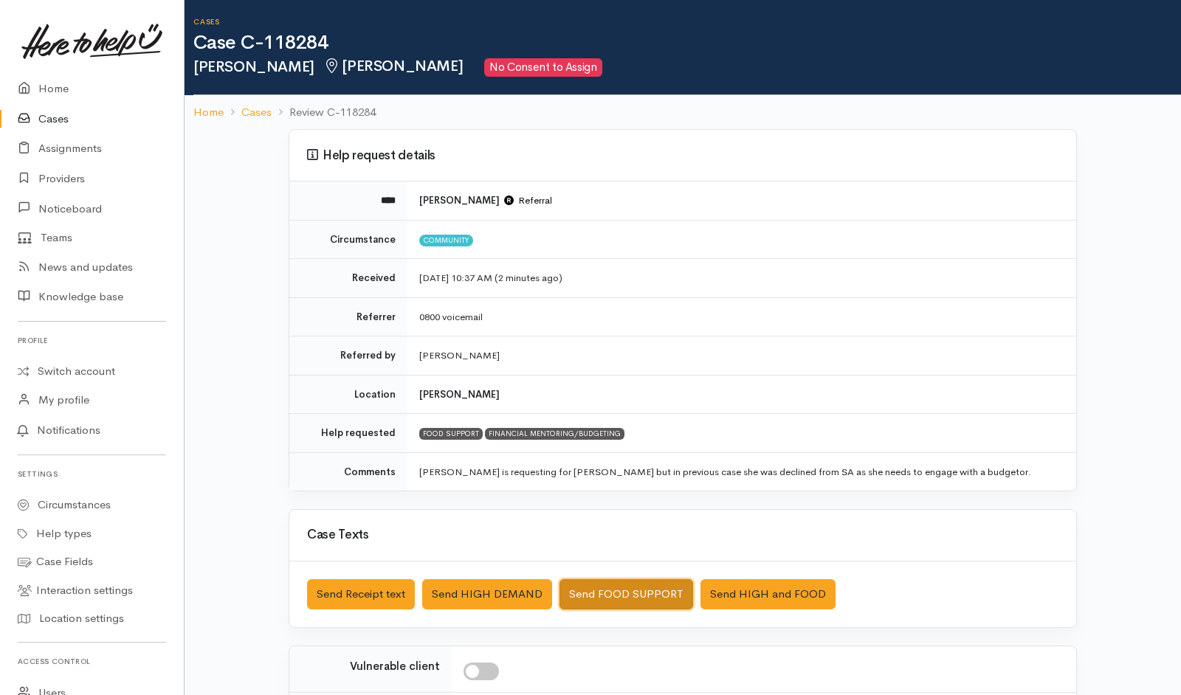
click at [605, 463] on button "Send FOOD SUPPORT" at bounding box center [627, 594] width 134 height 30
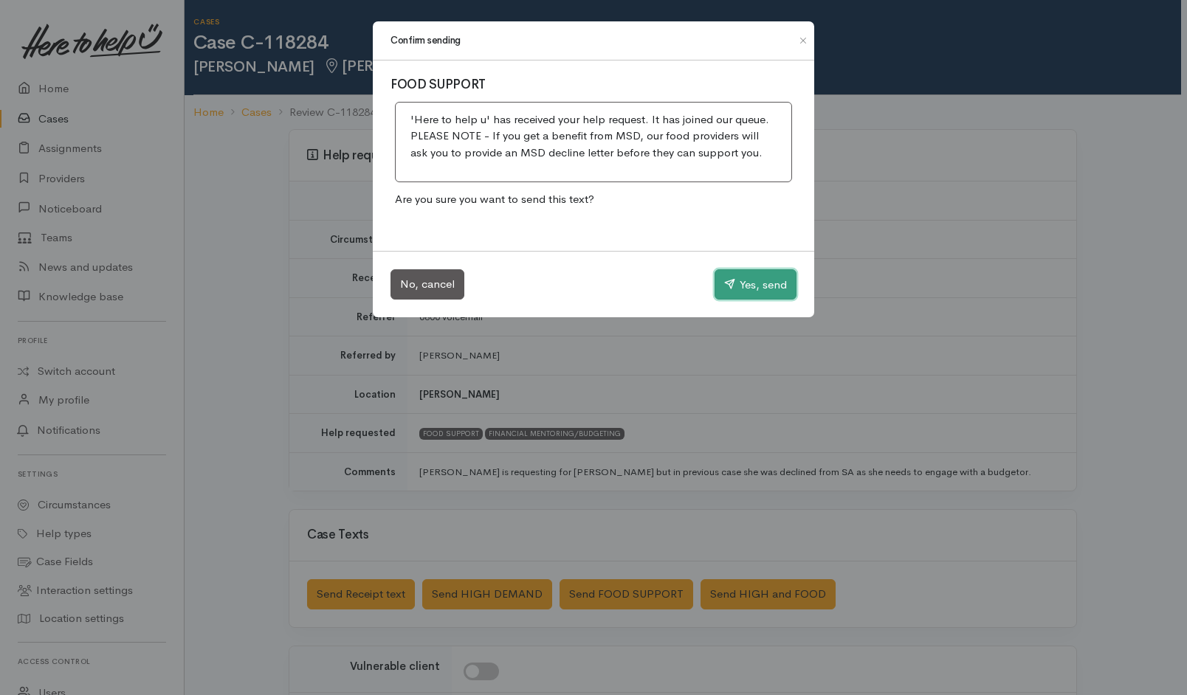
click at [748, 286] on button "Yes, send" at bounding box center [756, 284] width 82 height 31
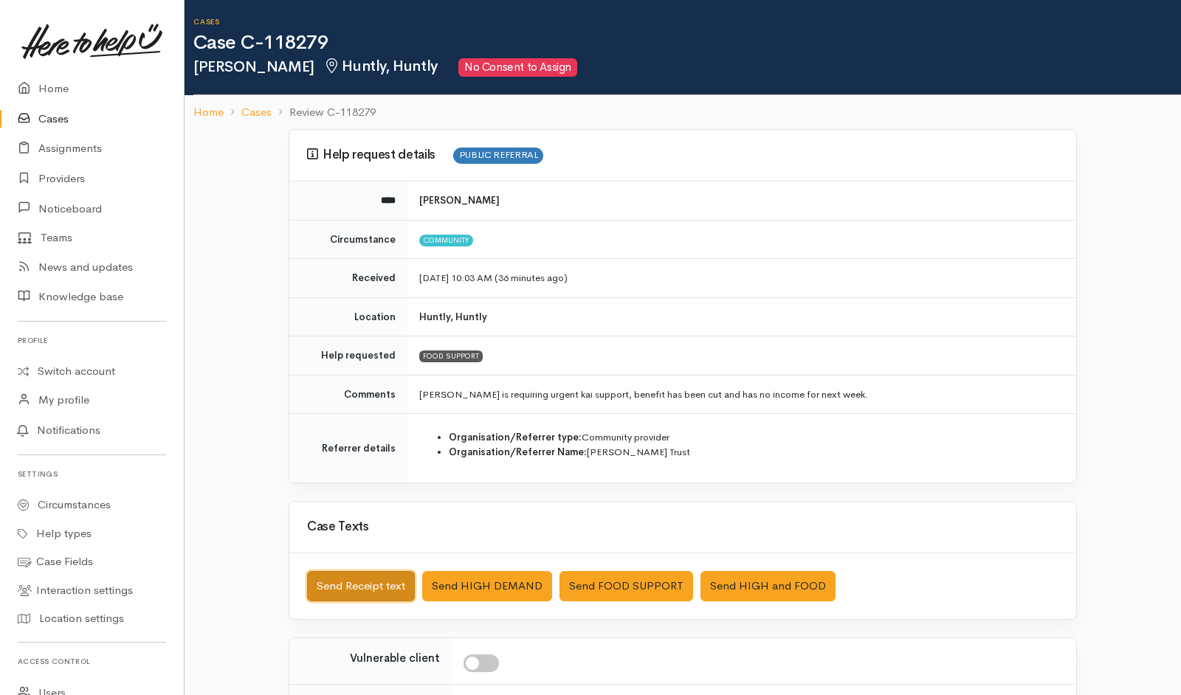
click at [353, 463] on button "Send Receipt text" at bounding box center [361, 586] width 108 height 30
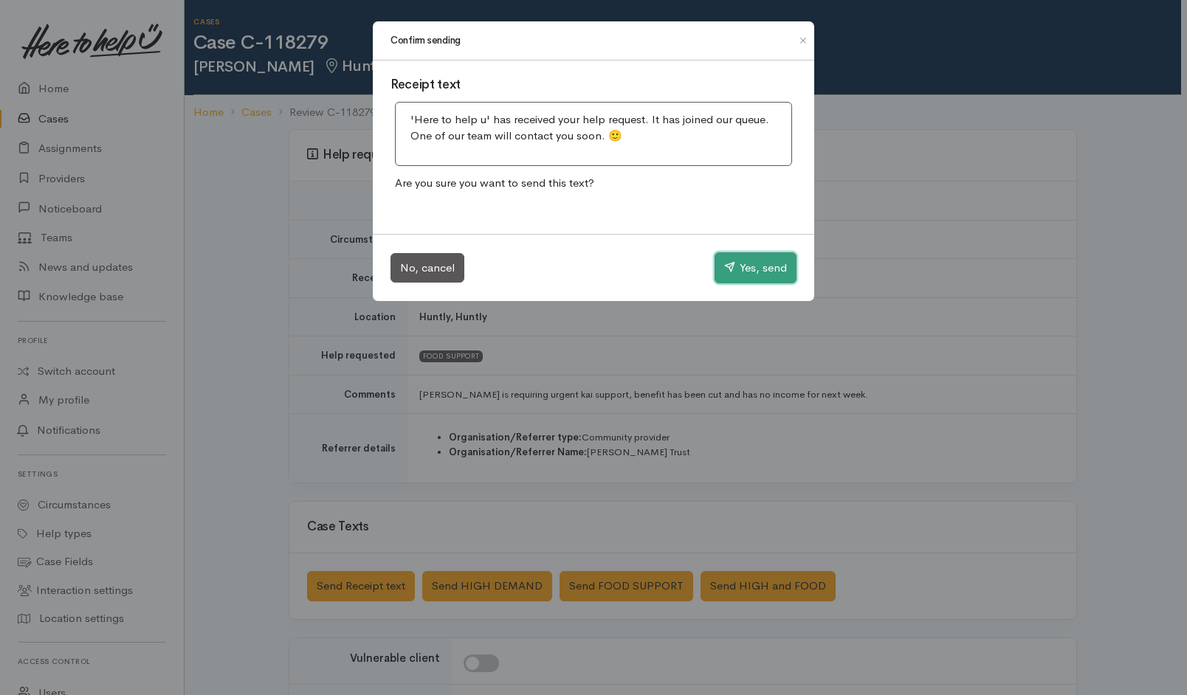
click at [768, 264] on button "Yes, send" at bounding box center [756, 267] width 82 height 31
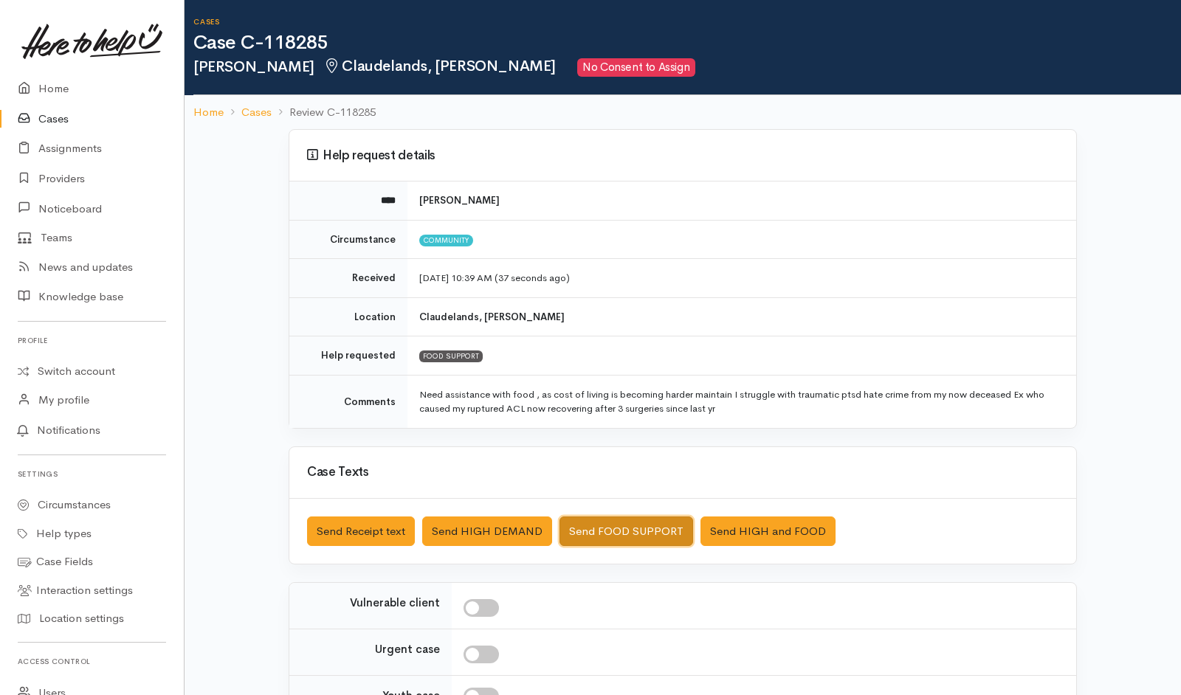
click at [617, 463] on button "Send FOOD SUPPORT" at bounding box center [627, 532] width 134 height 30
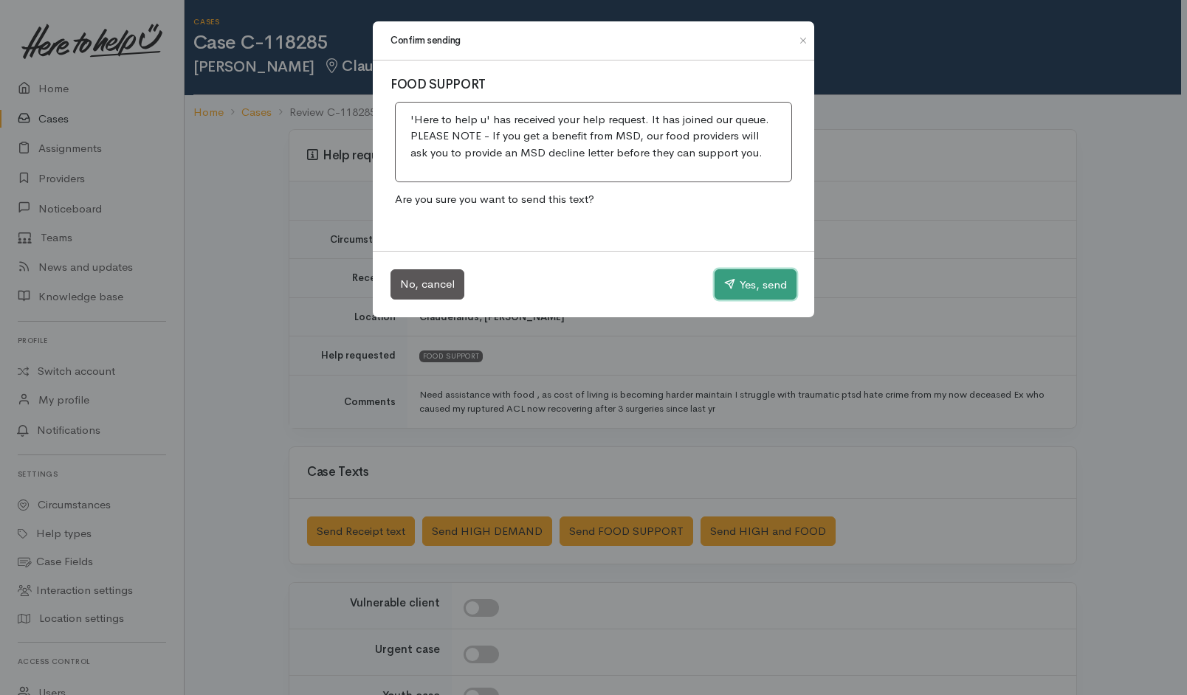
click at [744, 275] on button "Yes, send" at bounding box center [756, 284] width 82 height 31
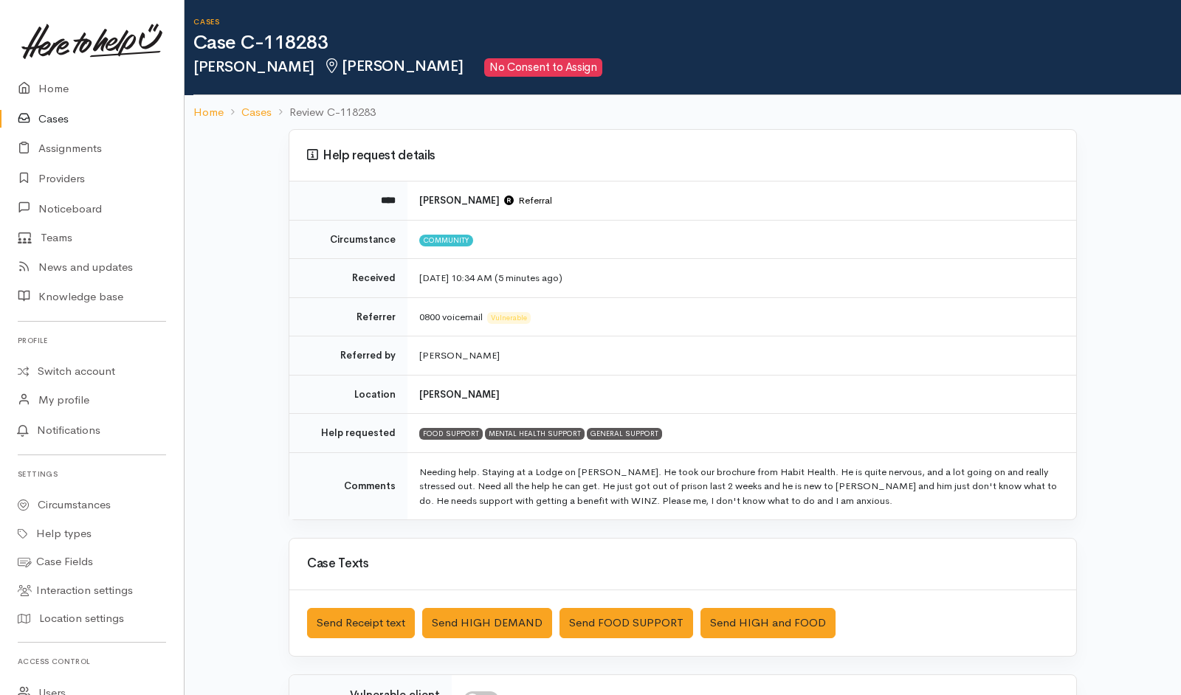
click at [332, 463] on div "Saved The text message has been queued. An error occurred Send Receipt text Sen…" at bounding box center [682, 624] width 787 height 66
click at [364, 463] on button "Send Receipt text" at bounding box center [361, 623] width 108 height 30
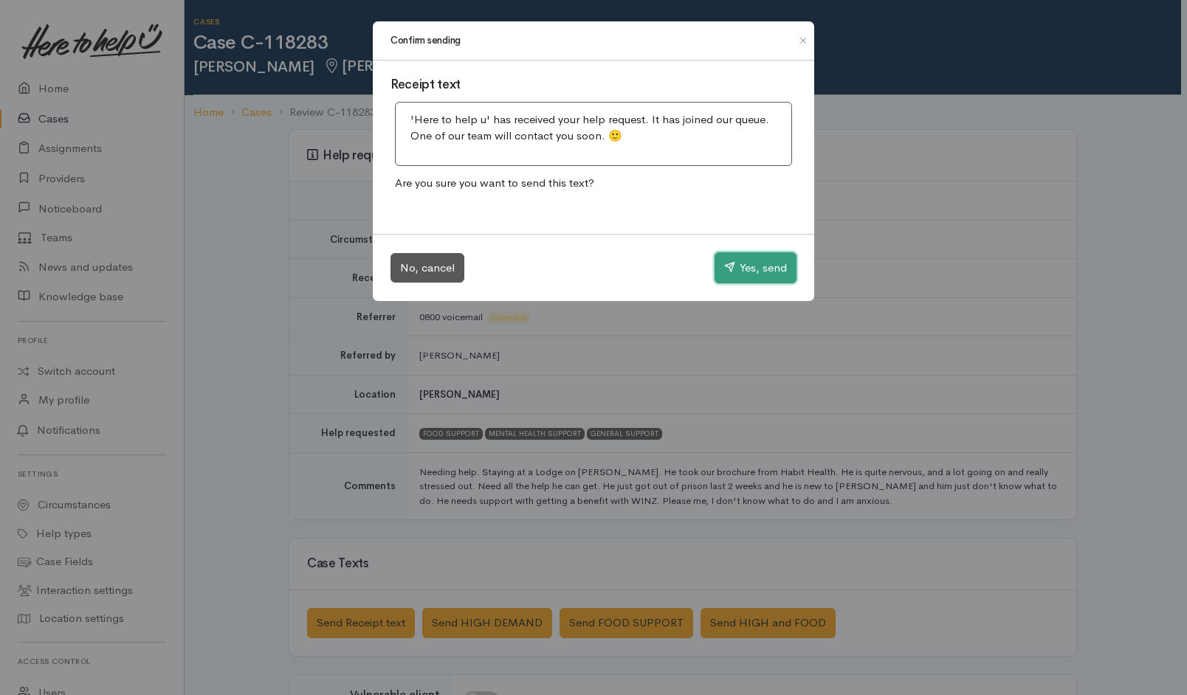
click at [757, 269] on button "Yes, send" at bounding box center [756, 267] width 82 height 31
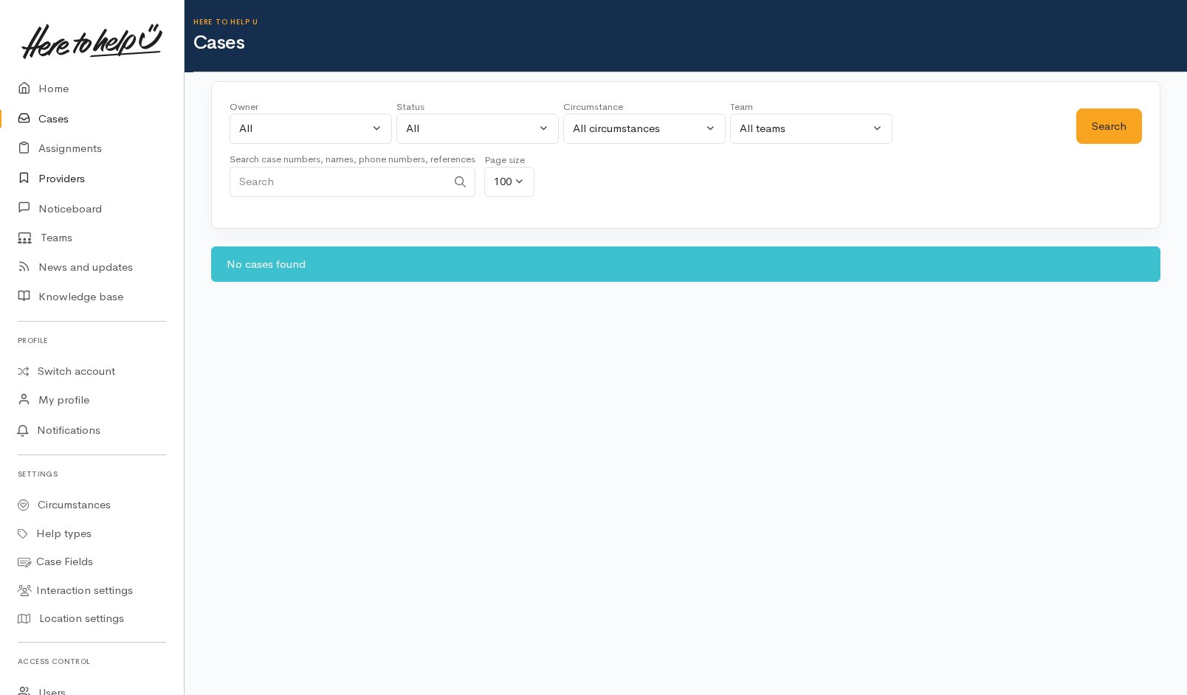
click at [61, 174] on link "Providers" at bounding box center [92, 179] width 184 height 30
click at [518, 119] on button "All" at bounding box center [477, 129] width 162 height 30
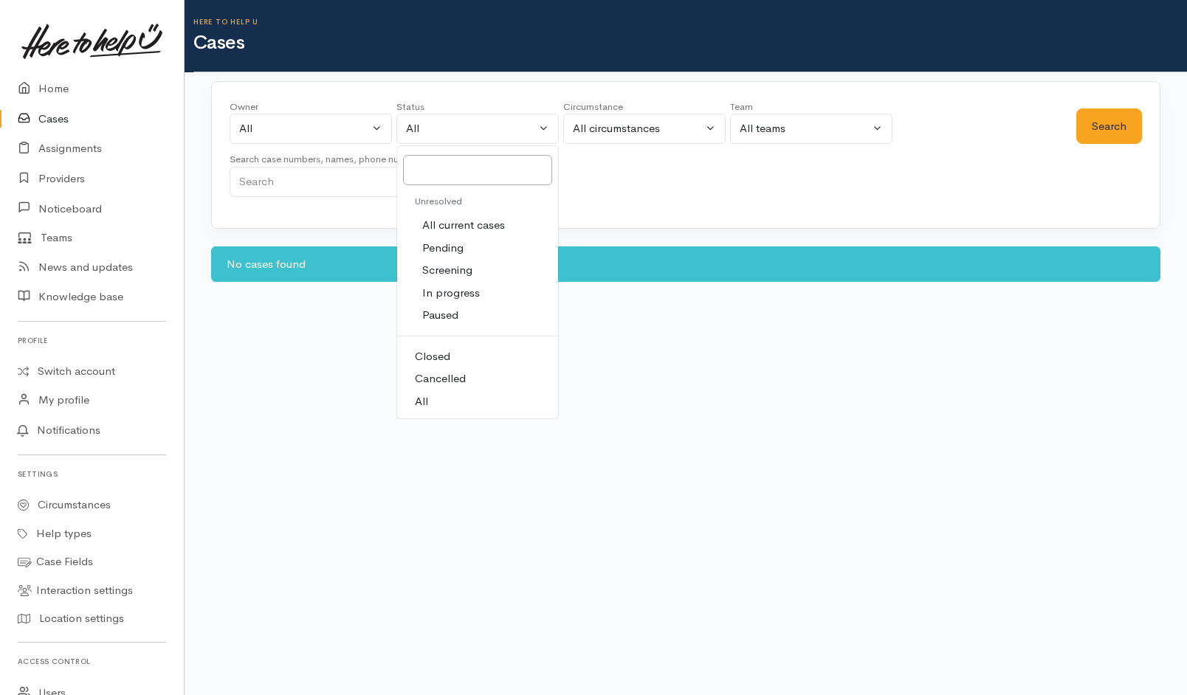
click at [471, 227] on span "All current cases" at bounding box center [463, 225] width 83 height 17
select select "Unresolved"
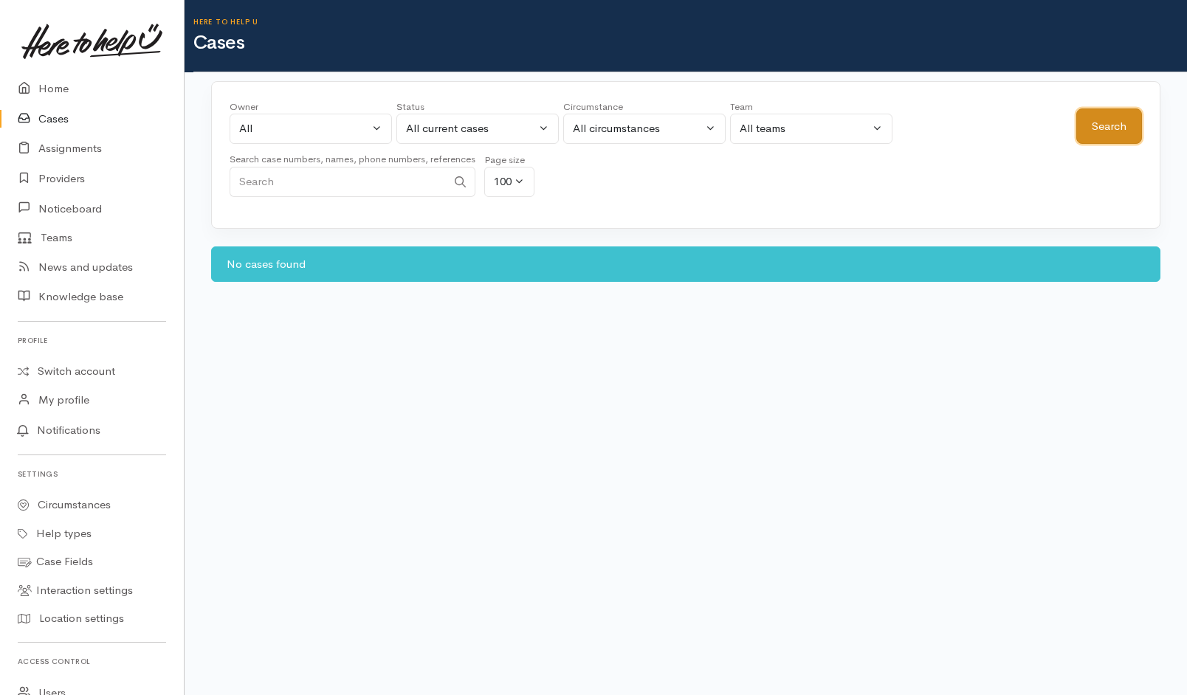
click at [1101, 131] on button "Search" at bounding box center [1109, 127] width 66 height 36
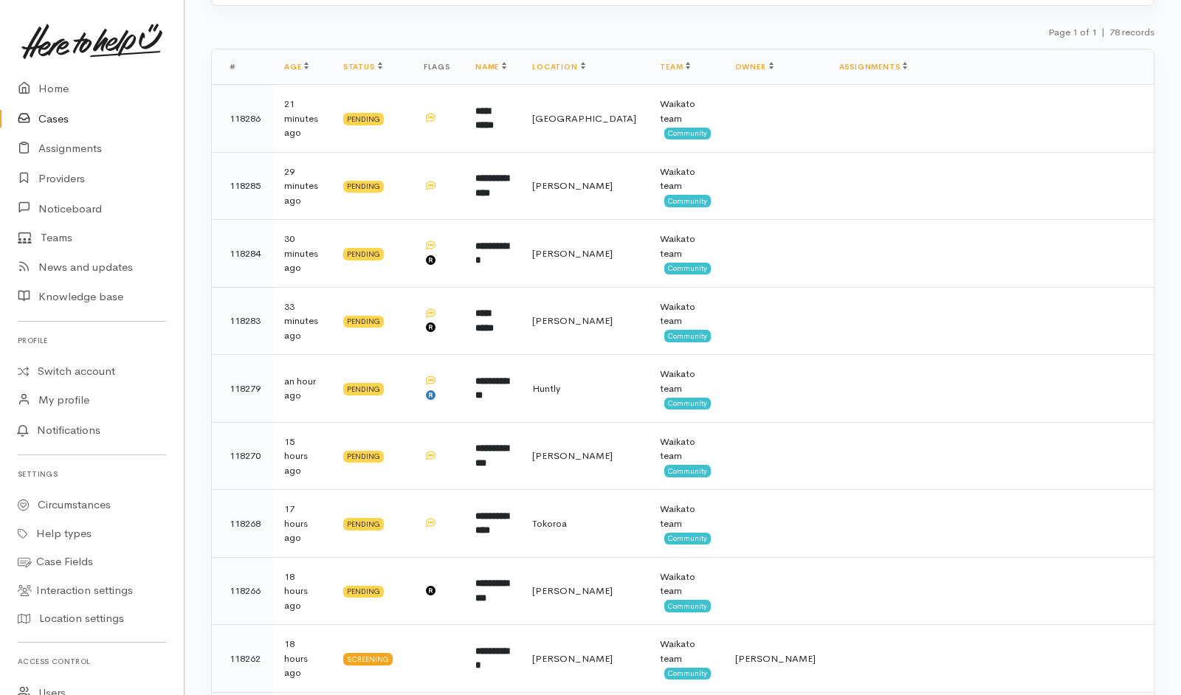
scroll to position [224, 0]
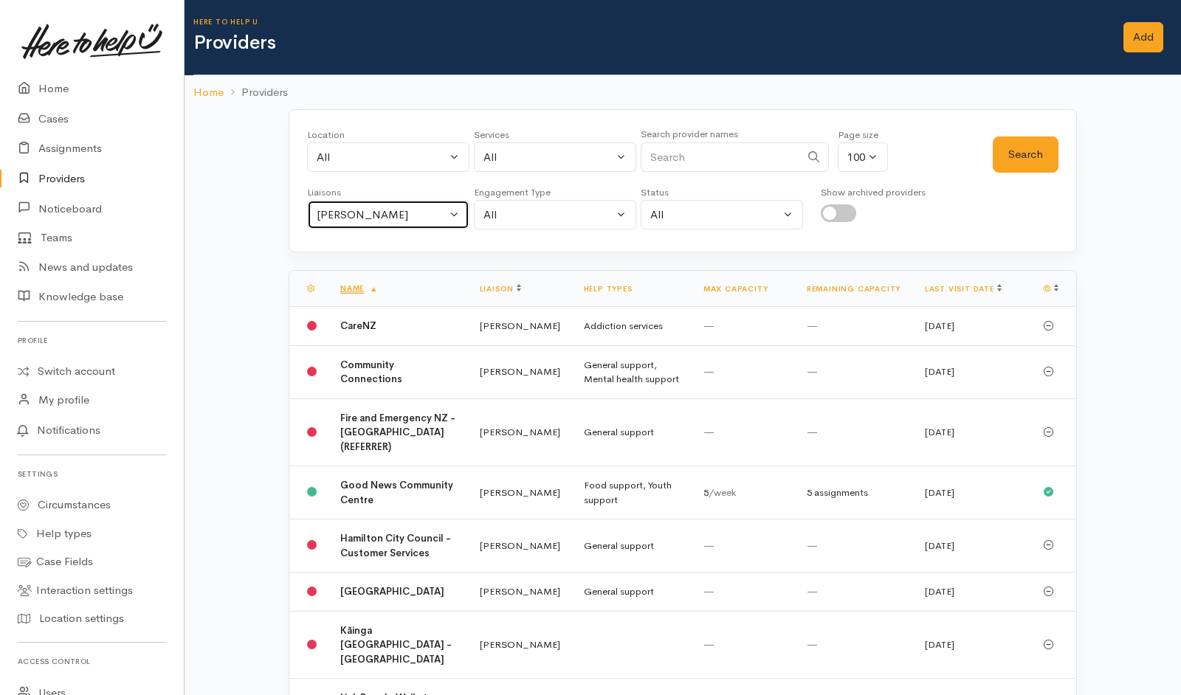
click at [395, 227] on button "[PERSON_NAME]" at bounding box center [388, 215] width 162 height 30
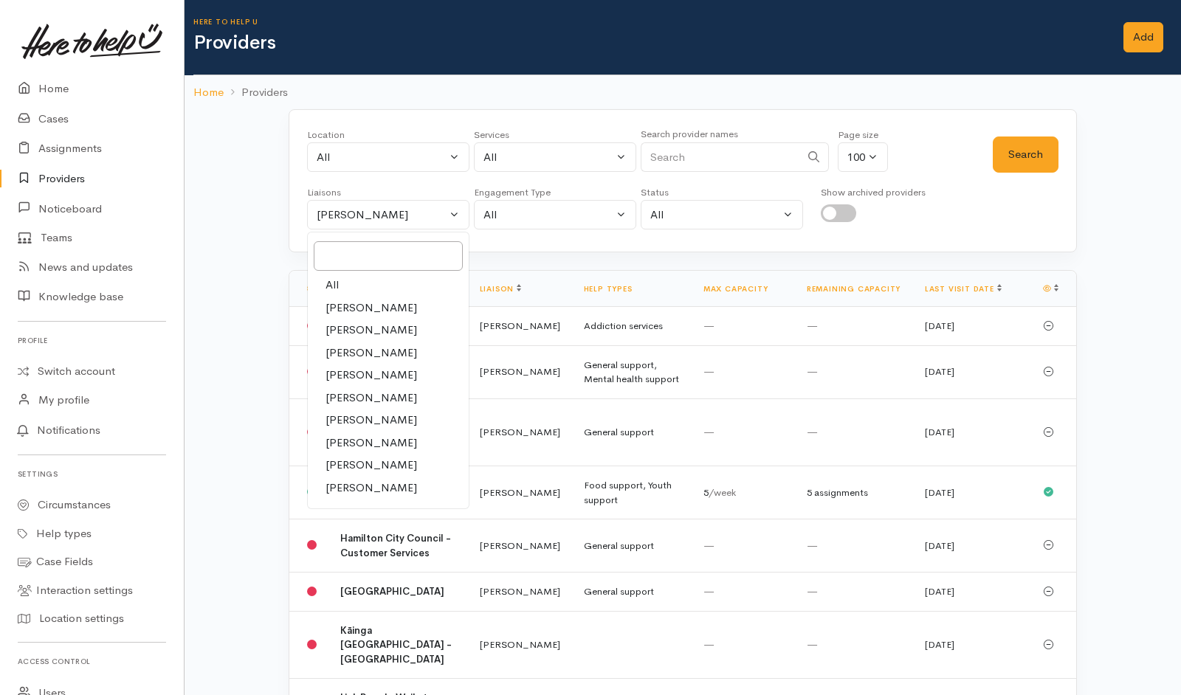
click at [331, 280] on span "All" at bounding box center [332, 285] width 13 height 17
select select "null"
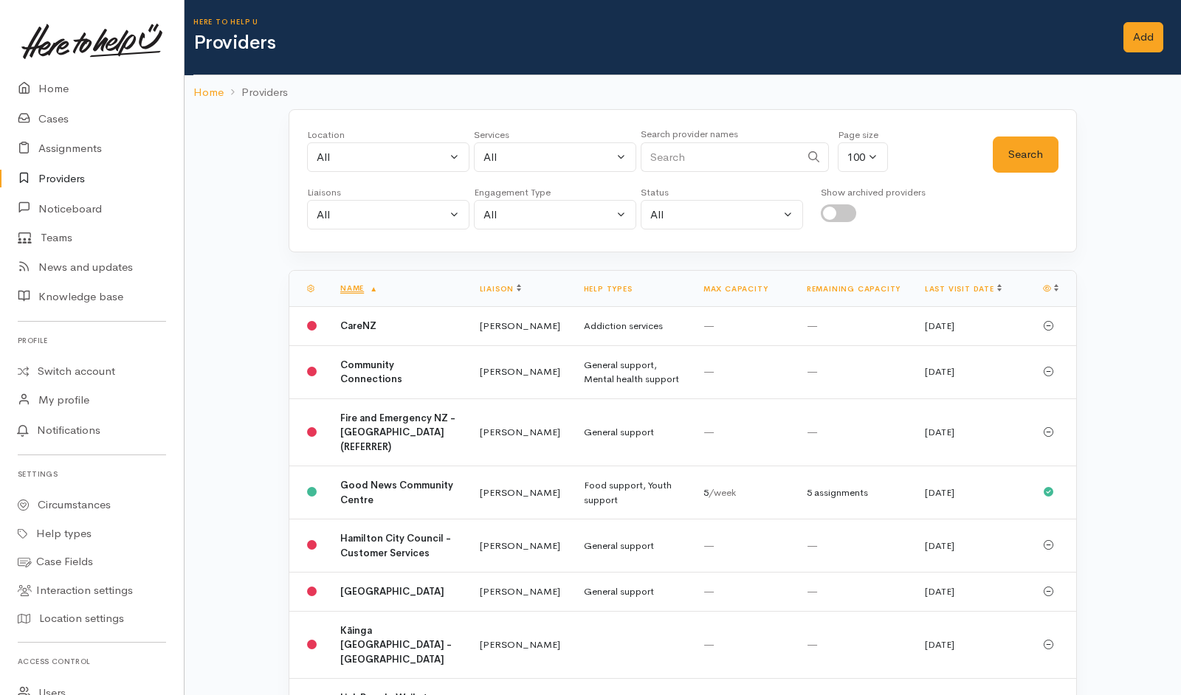
click at [850, 207] on input "checkbox" at bounding box center [838, 213] width 35 height 18
checkbox input "true"
click at [723, 156] on input "Search" at bounding box center [720, 157] width 159 height 30
type input "Salvation"
click at [1042, 160] on button "Search" at bounding box center [1026, 155] width 66 height 36
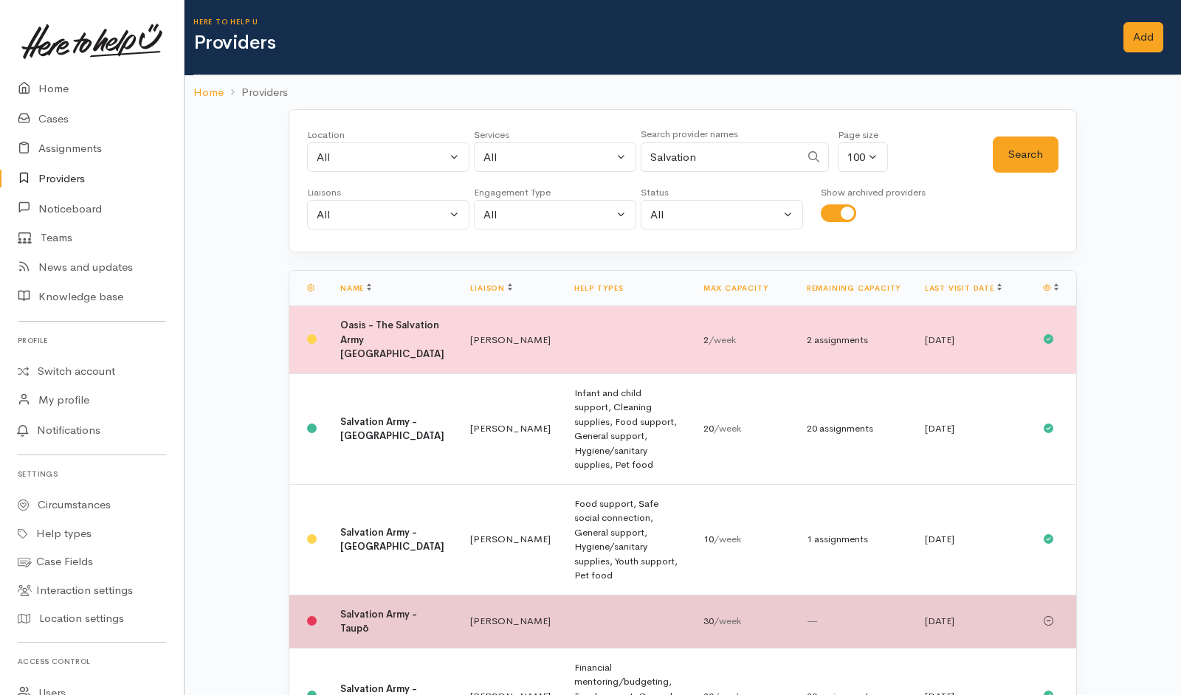
click at [658, 595] on td at bounding box center [626, 621] width 128 height 53
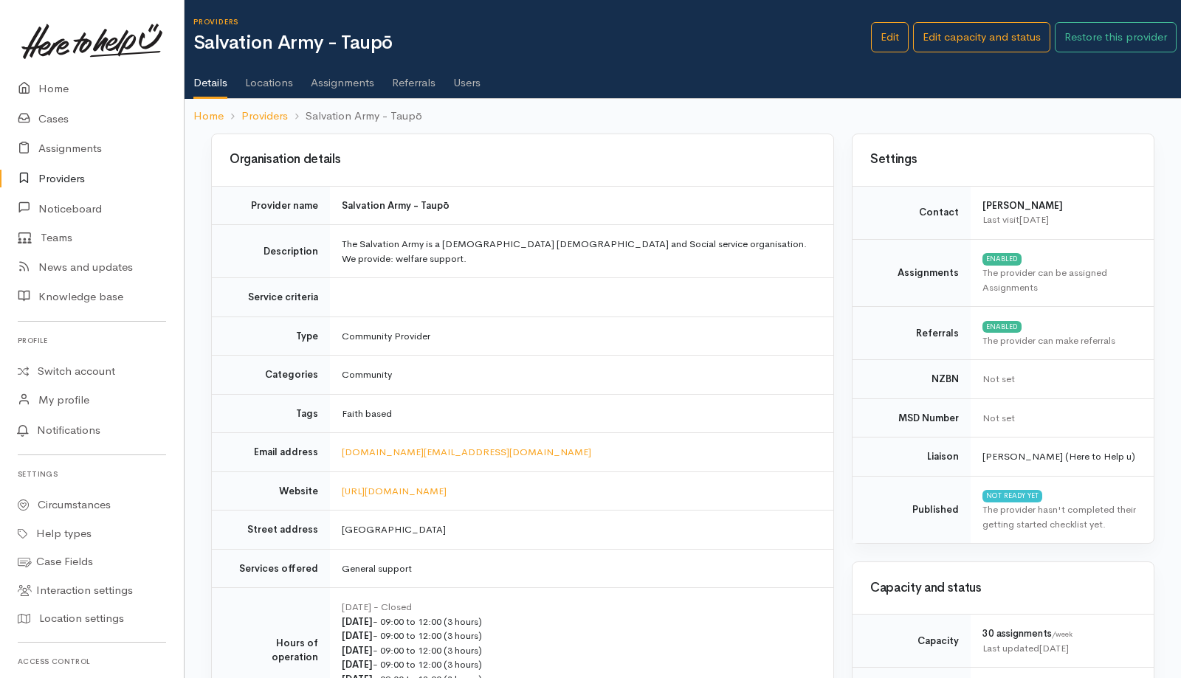
click at [473, 86] on link "Users" at bounding box center [466, 77] width 27 height 41
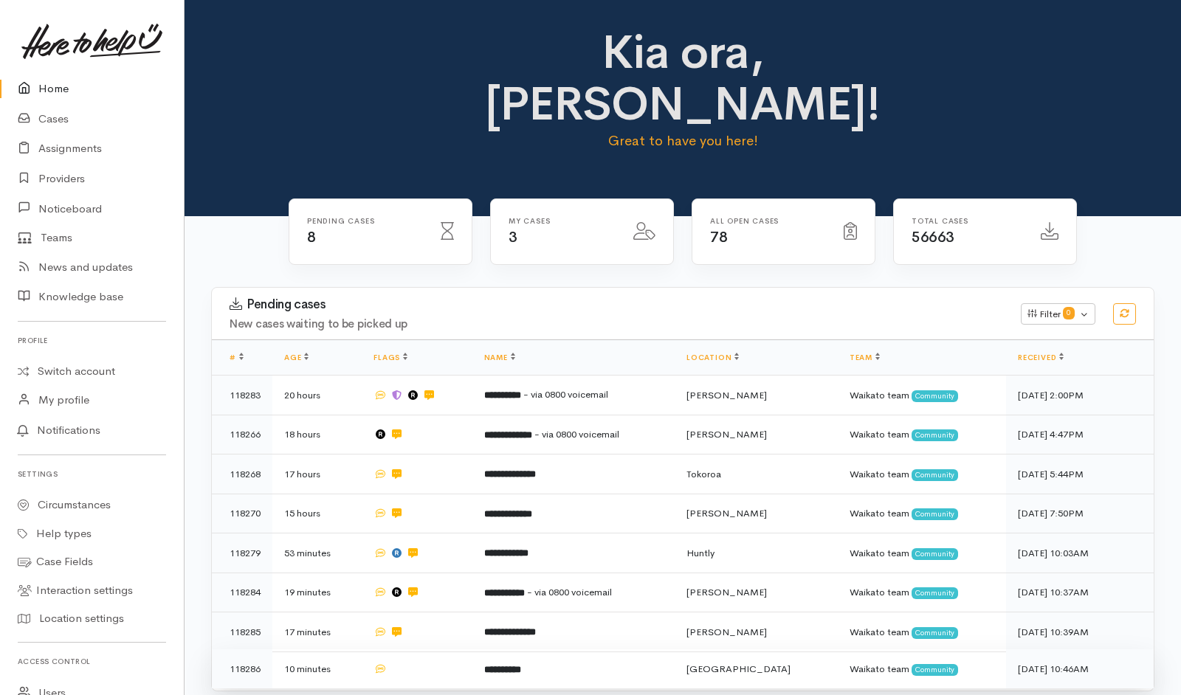
click at [434, 650] on td at bounding box center [417, 669] width 110 height 39
click at [441, 650] on td at bounding box center [417, 669] width 110 height 39
click at [471, 650] on td at bounding box center [417, 669] width 110 height 39
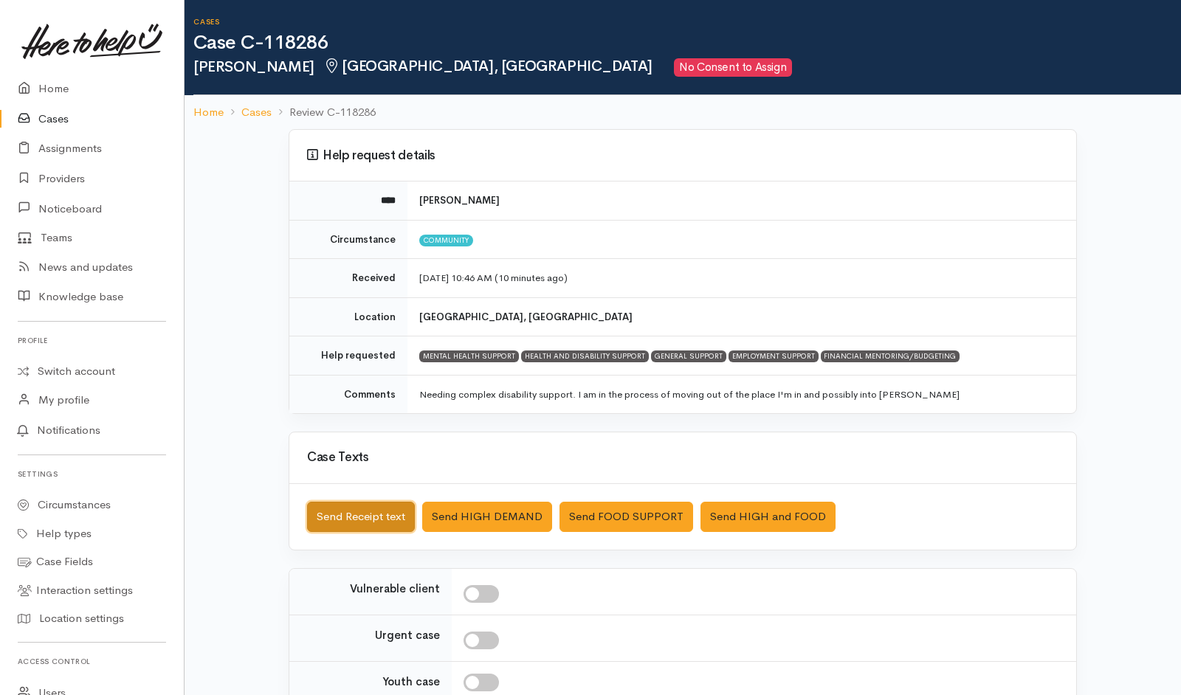
click at [382, 463] on button "Send Receipt text" at bounding box center [361, 517] width 108 height 30
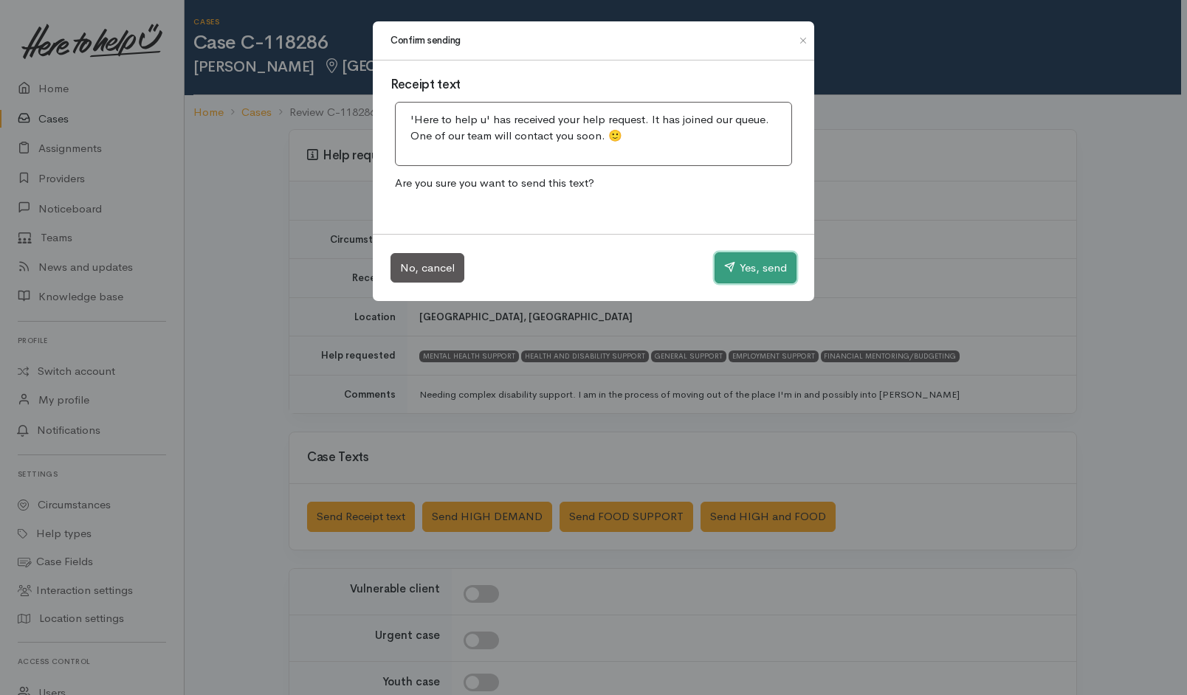
click at [761, 267] on button "Yes, send" at bounding box center [756, 267] width 82 height 31
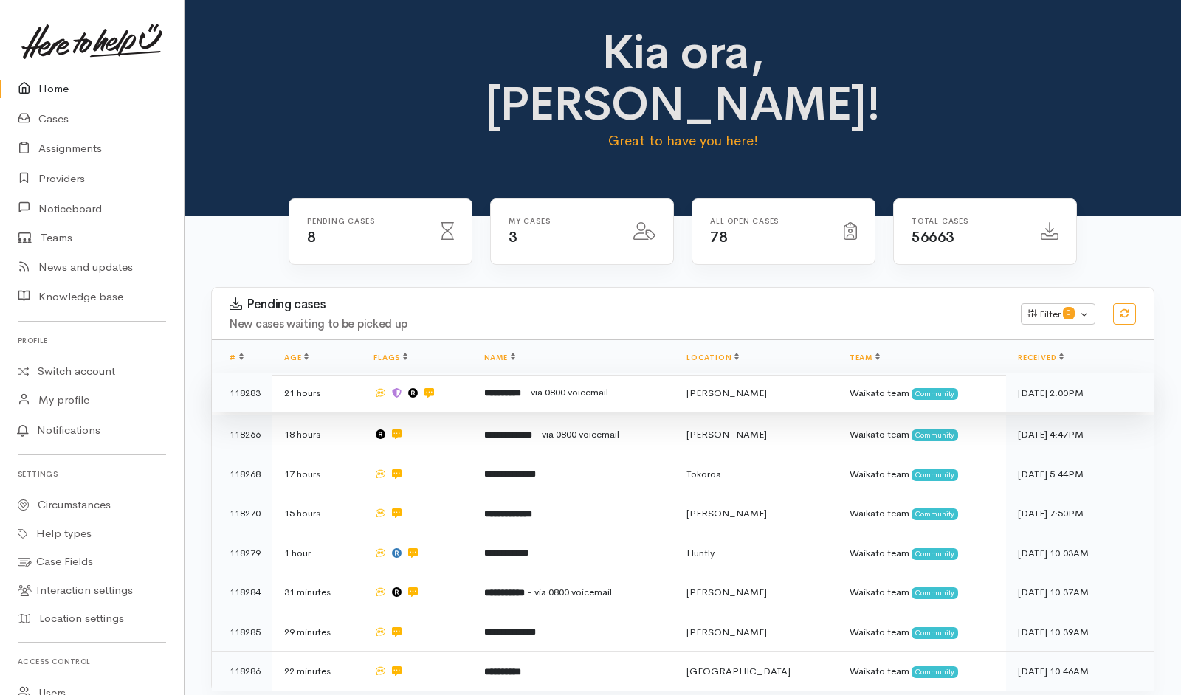
scroll to position [217, 0]
